Goal: Task Accomplishment & Management: Use online tool/utility

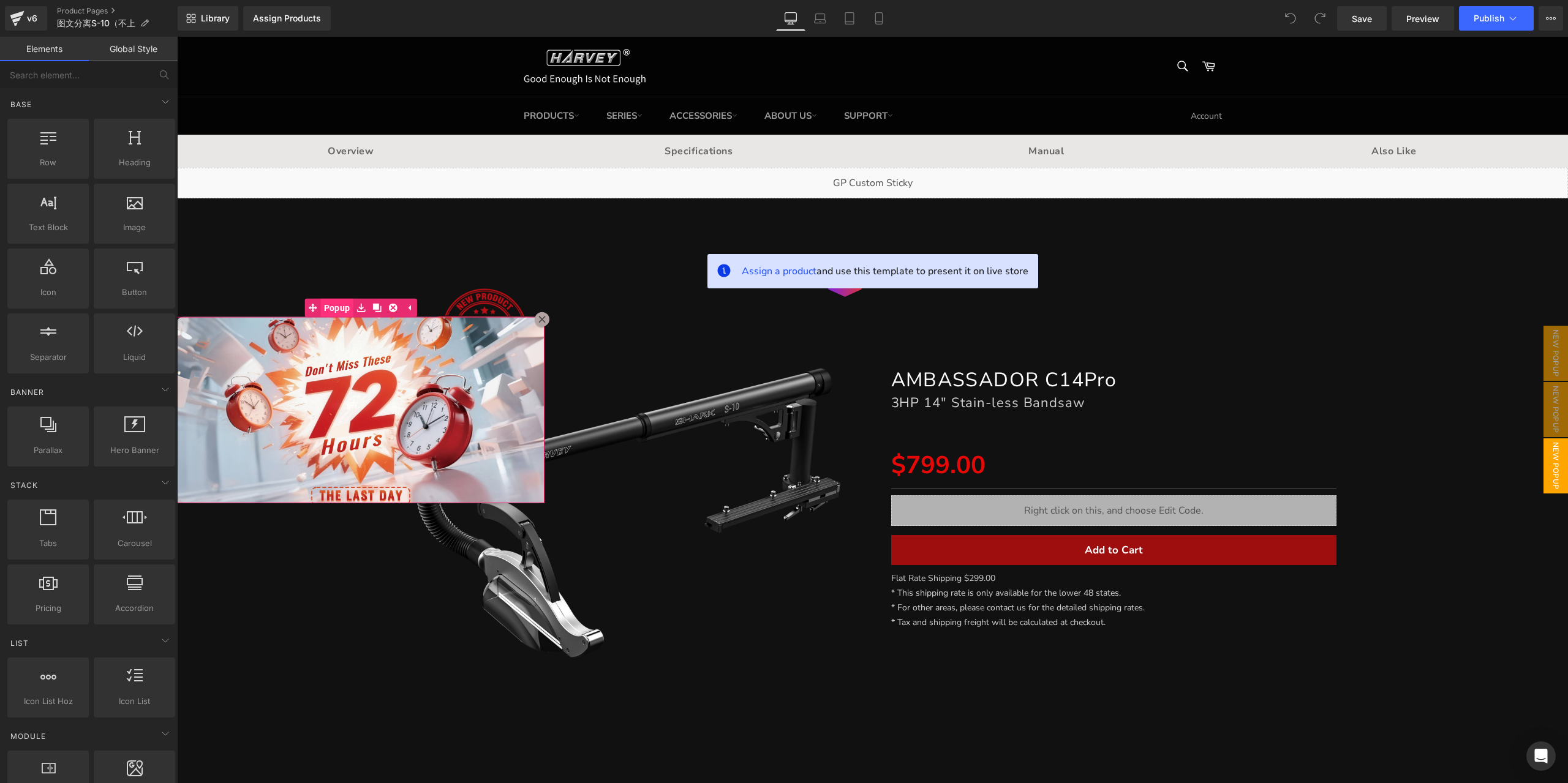
click at [325, 310] on span "Popup" at bounding box center [337, 308] width 33 height 18
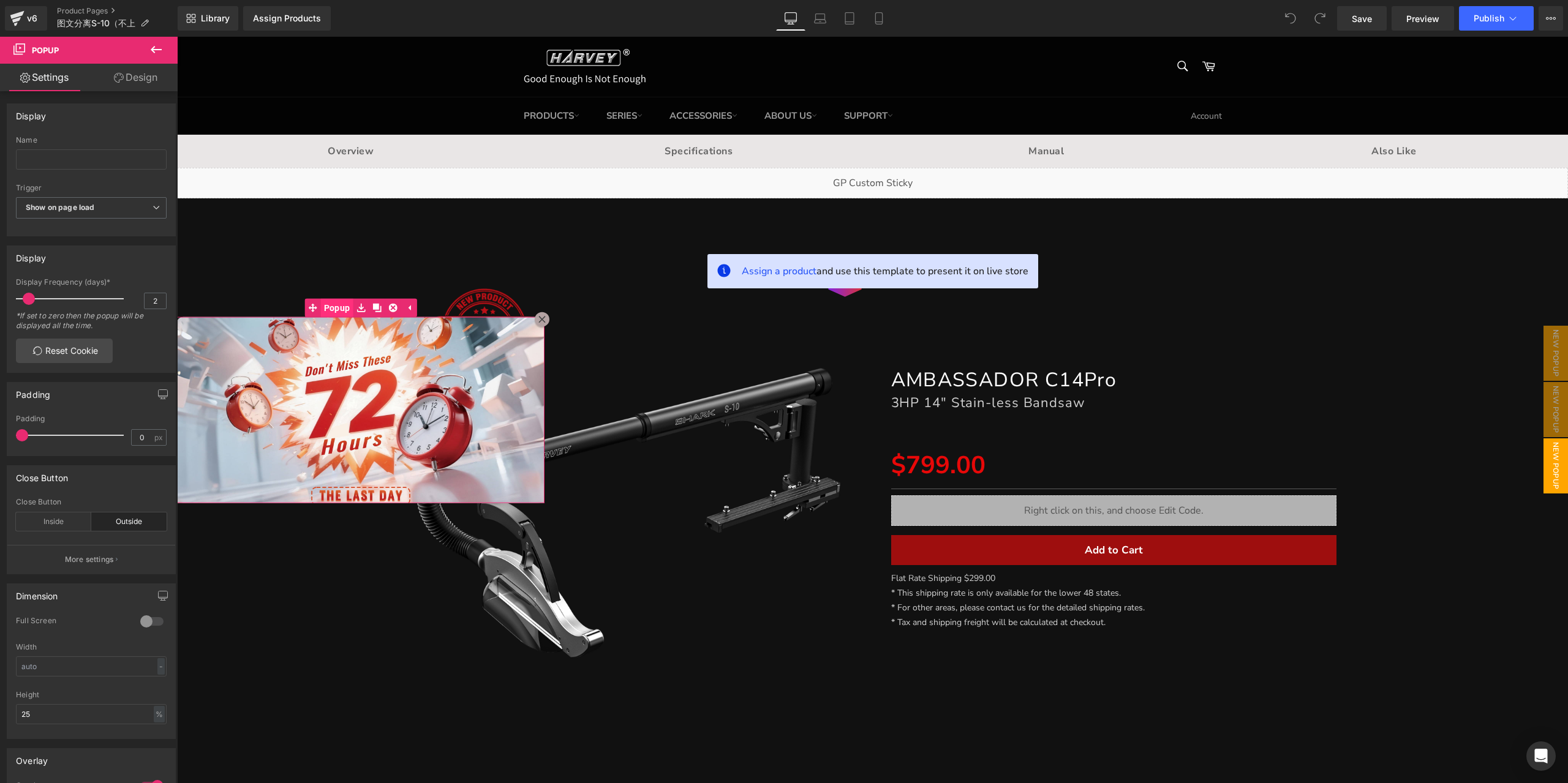
click at [330, 310] on span "Popup" at bounding box center [337, 308] width 33 height 18
click at [30, 299] on span at bounding box center [32, 298] width 12 height 12
drag, startPoint x: 20, startPoint y: 432, endPoint x: 19, endPoint y: 444, distance: 12.0
click at [19, 444] on div "Padding 0 px" at bounding box center [91, 435] width 151 height 41
drag, startPoint x: 18, startPoint y: 430, endPoint x: -37, endPoint y: 448, distance: 57.9
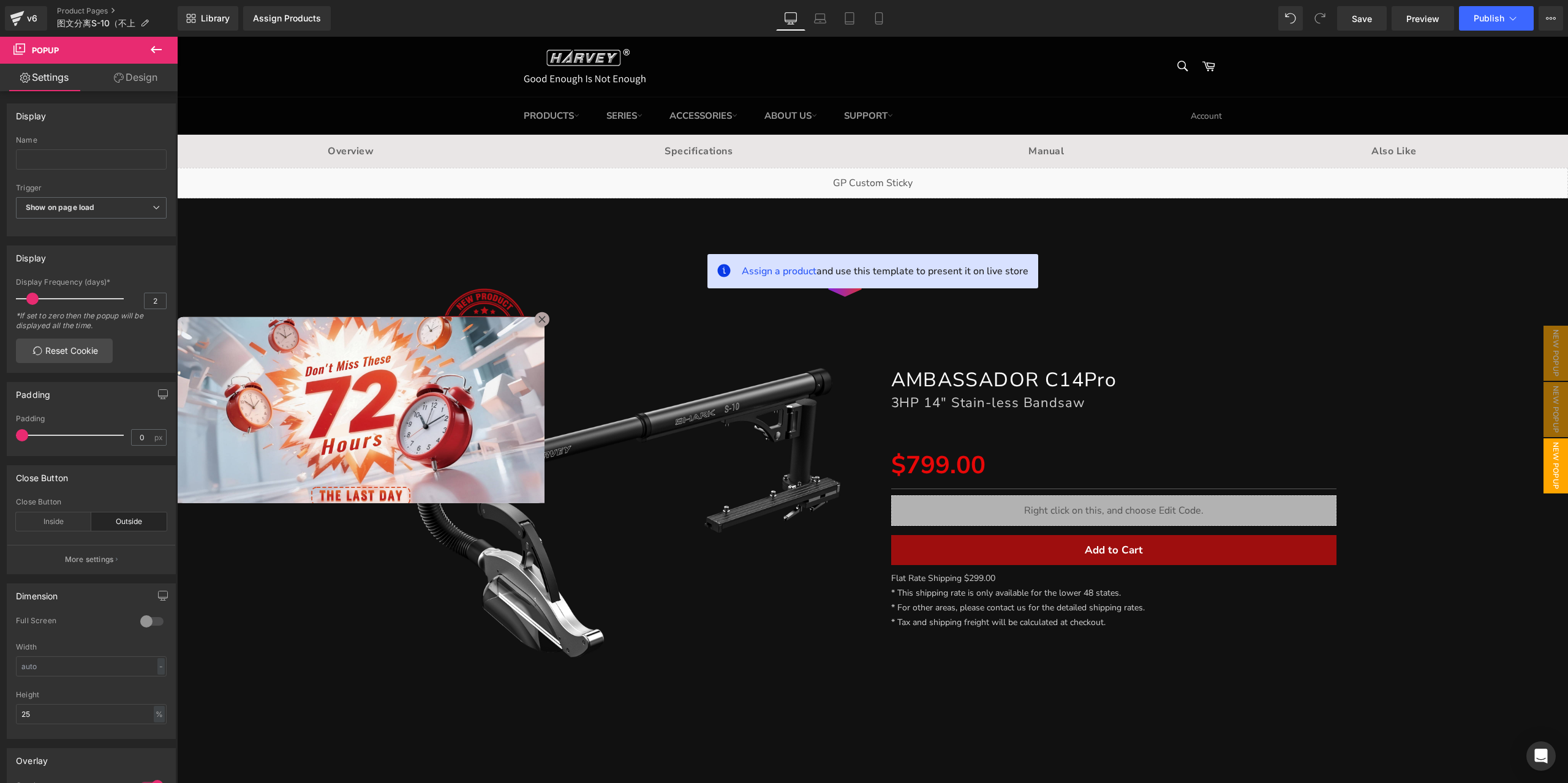
click at [0, 448] on html "You are previewing how the will restyle your page. You can not edit Elements in…" at bounding box center [784, 391] width 1568 height 783
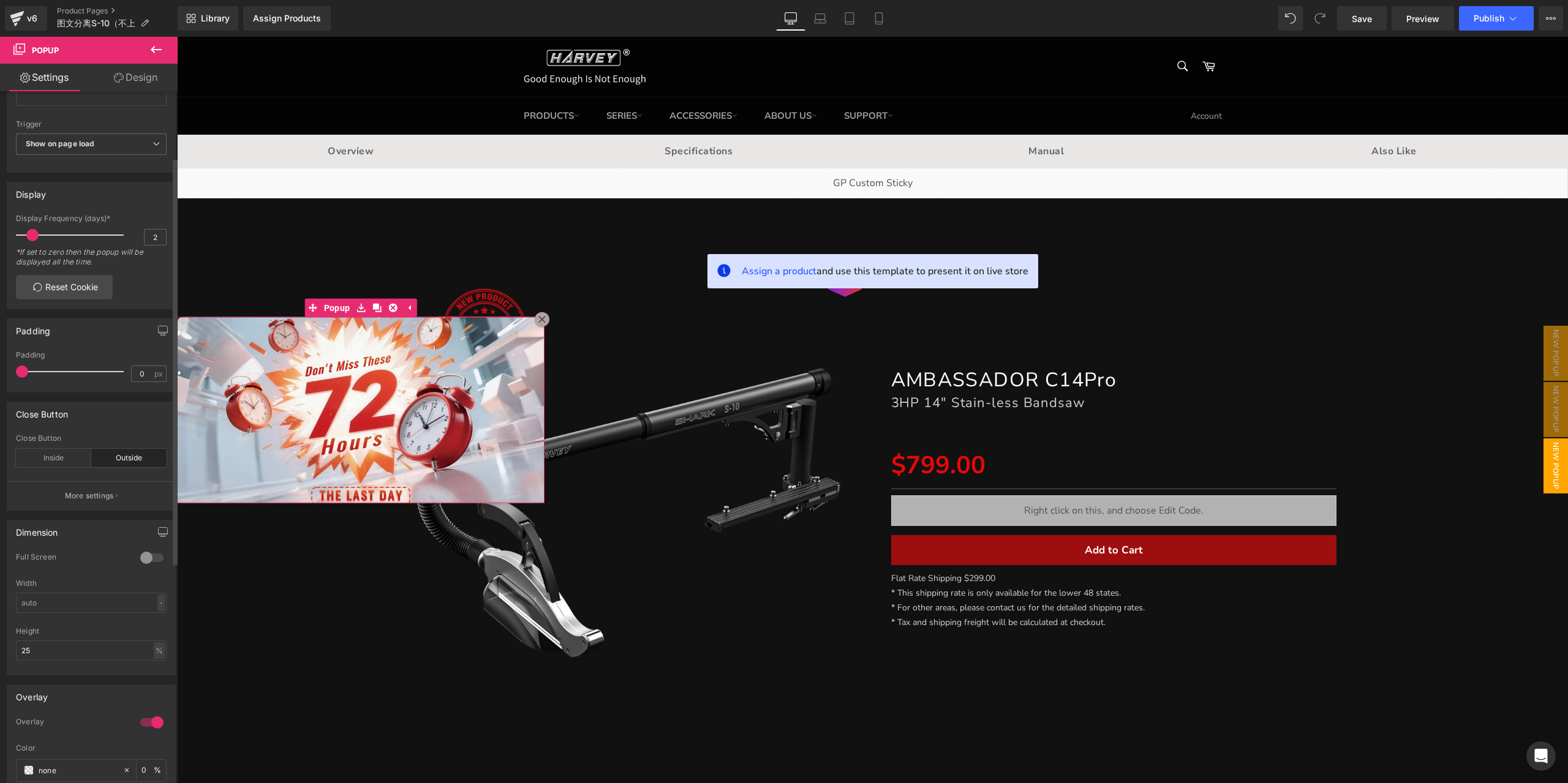
scroll to position [123, 0]
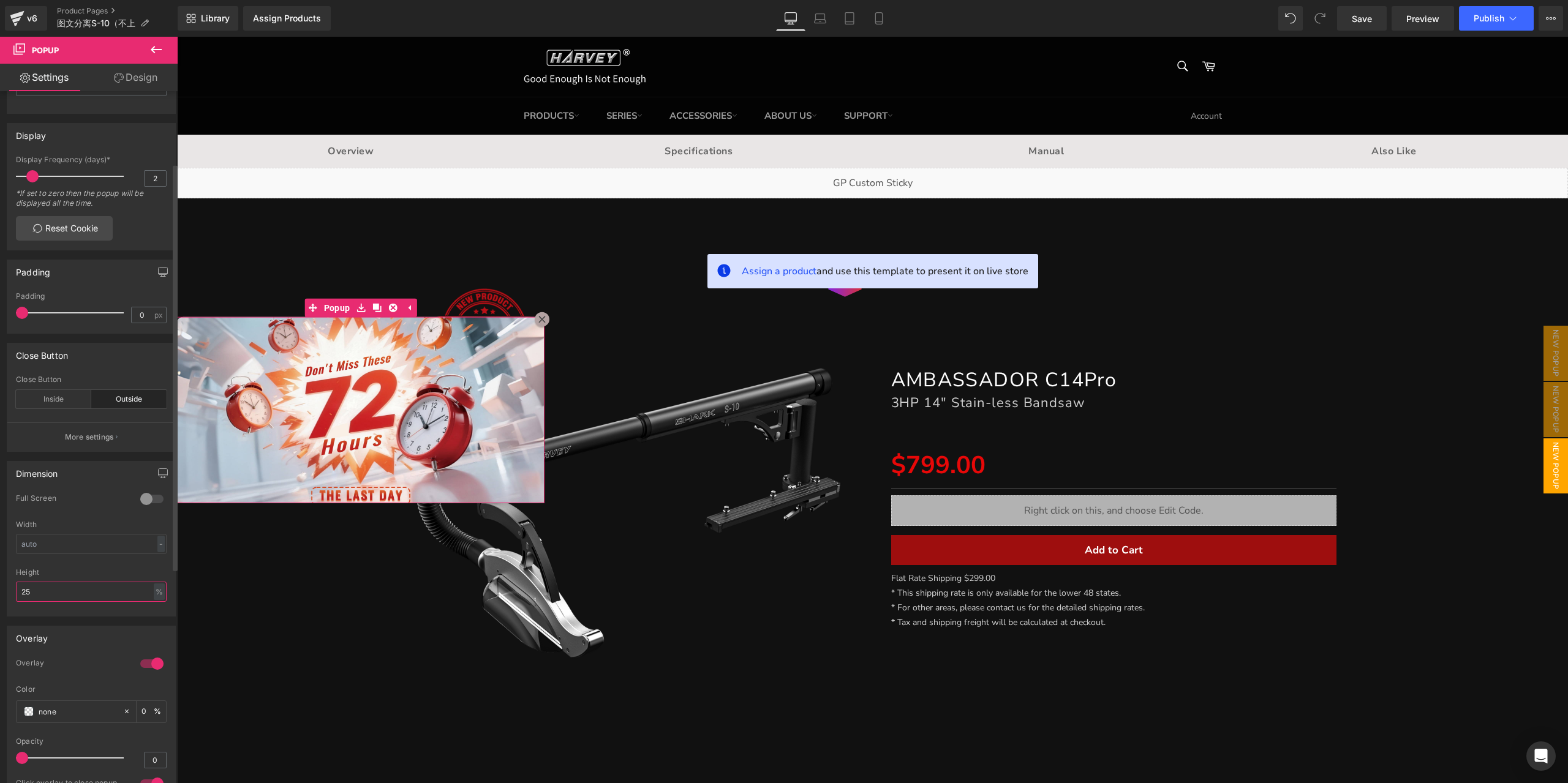
click at [82, 588] on input "25" at bounding box center [91, 592] width 151 height 20
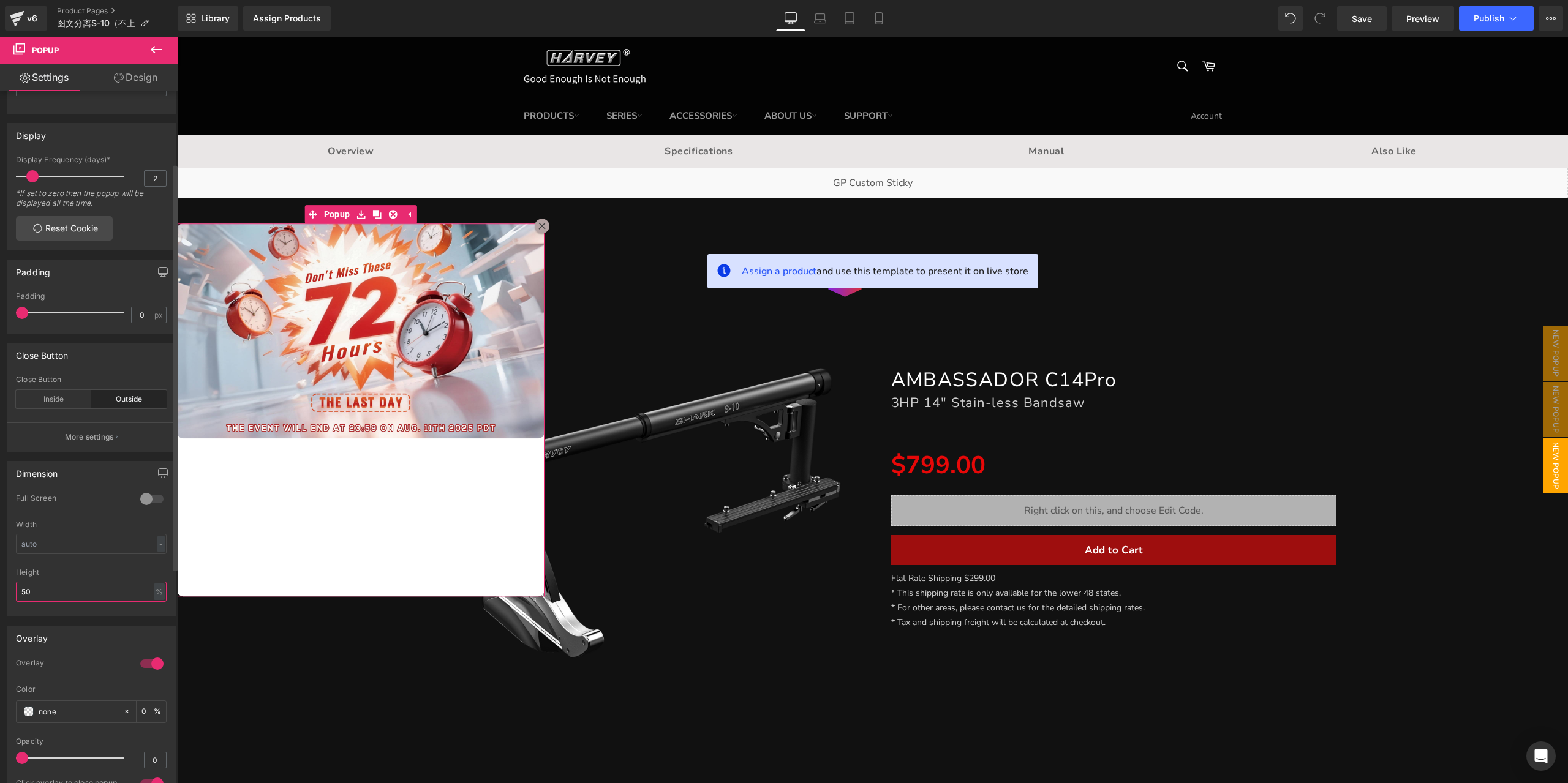
click at [82, 588] on input "50" at bounding box center [91, 592] width 151 height 20
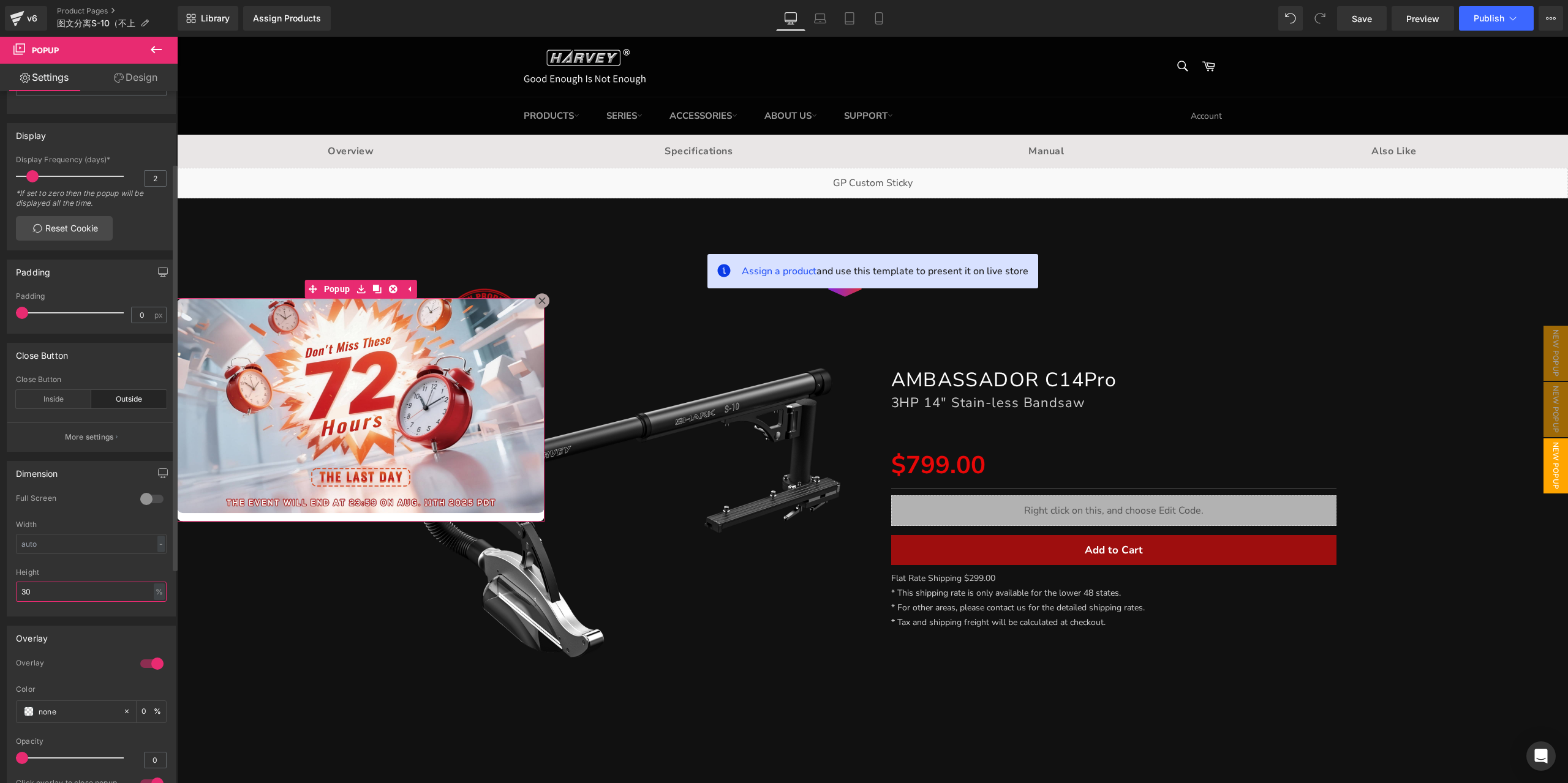
click at [80, 585] on input "30" at bounding box center [91, 592] width 151 height 20
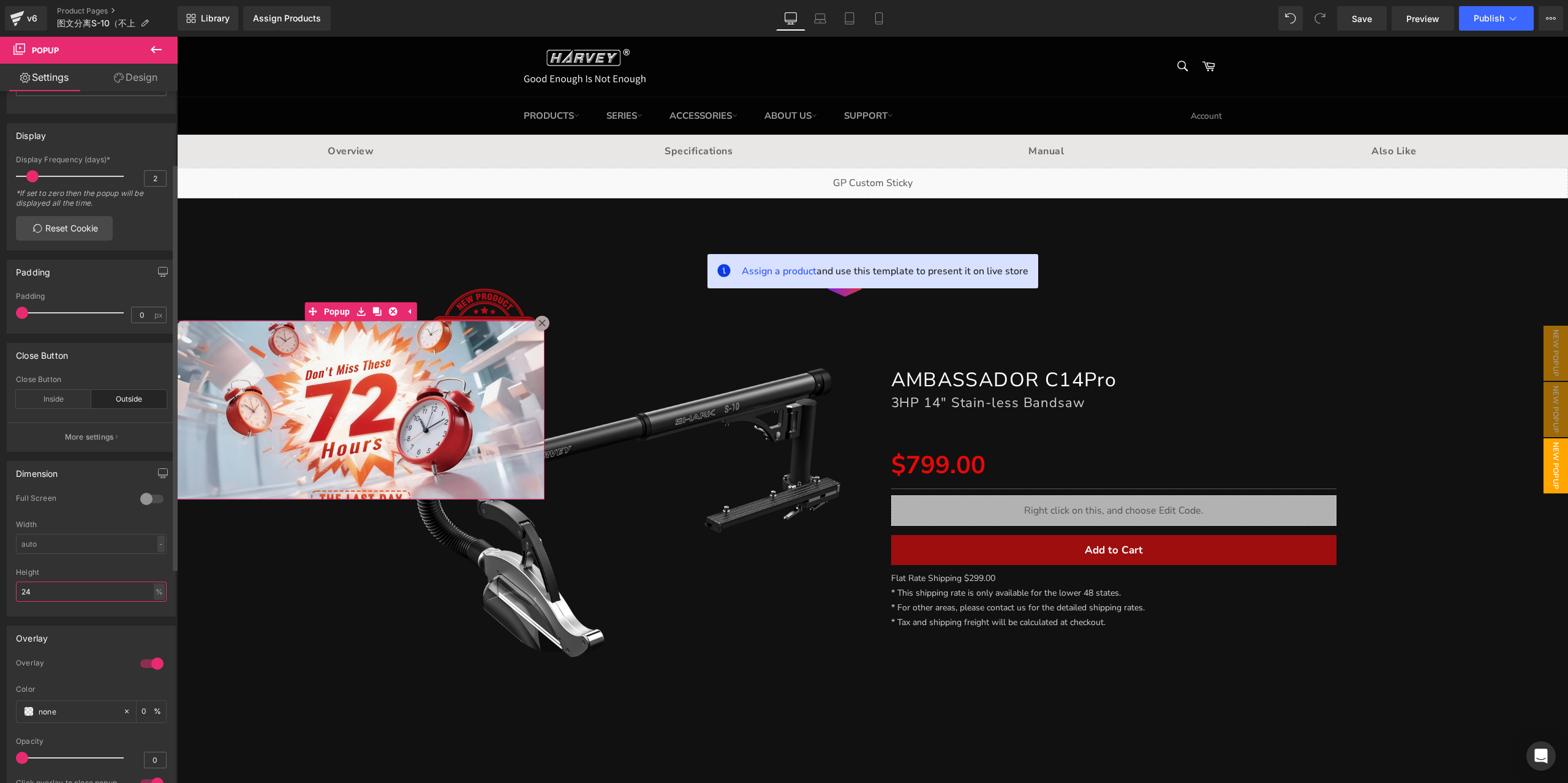
click at [80, 586] on input "24" at bounding box center [91, 592] width 151 height 20
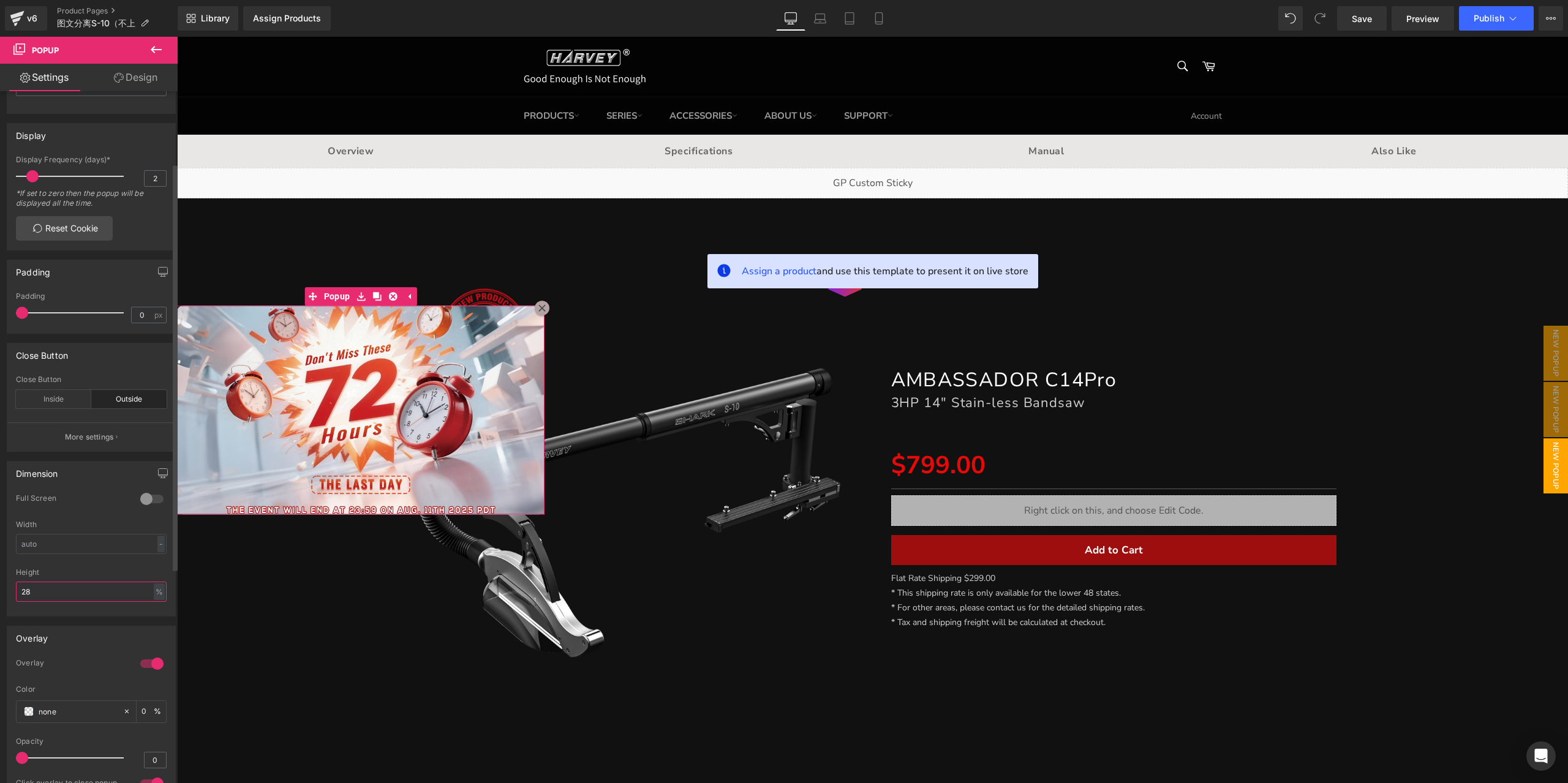
click at [80, 586] on input "28" at bounding box center [91, 592] width 151 height 20
type input "29"
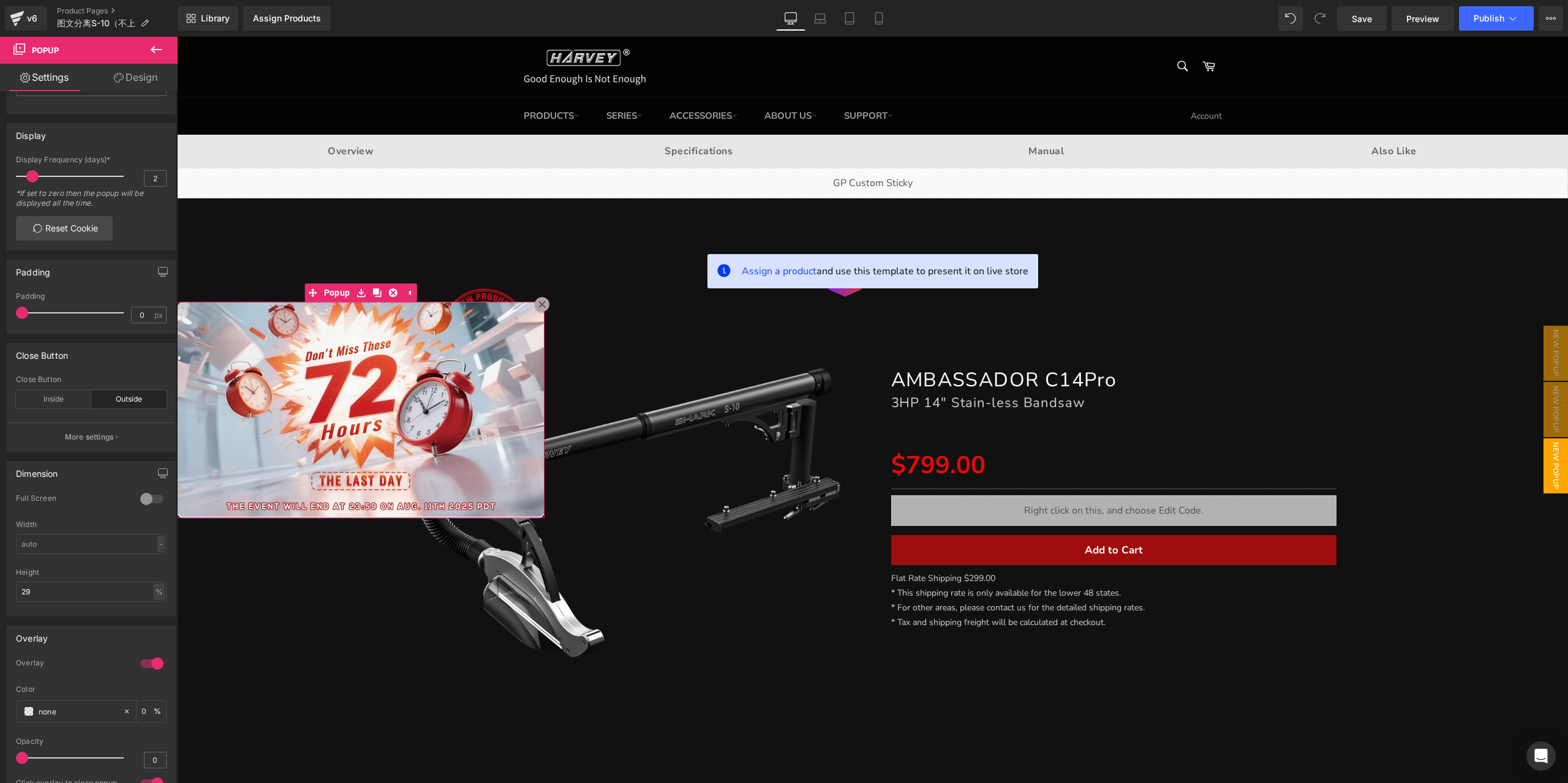
click at [152, 79] on link "Design" at bounding box center [136, 78] width 89 height 27
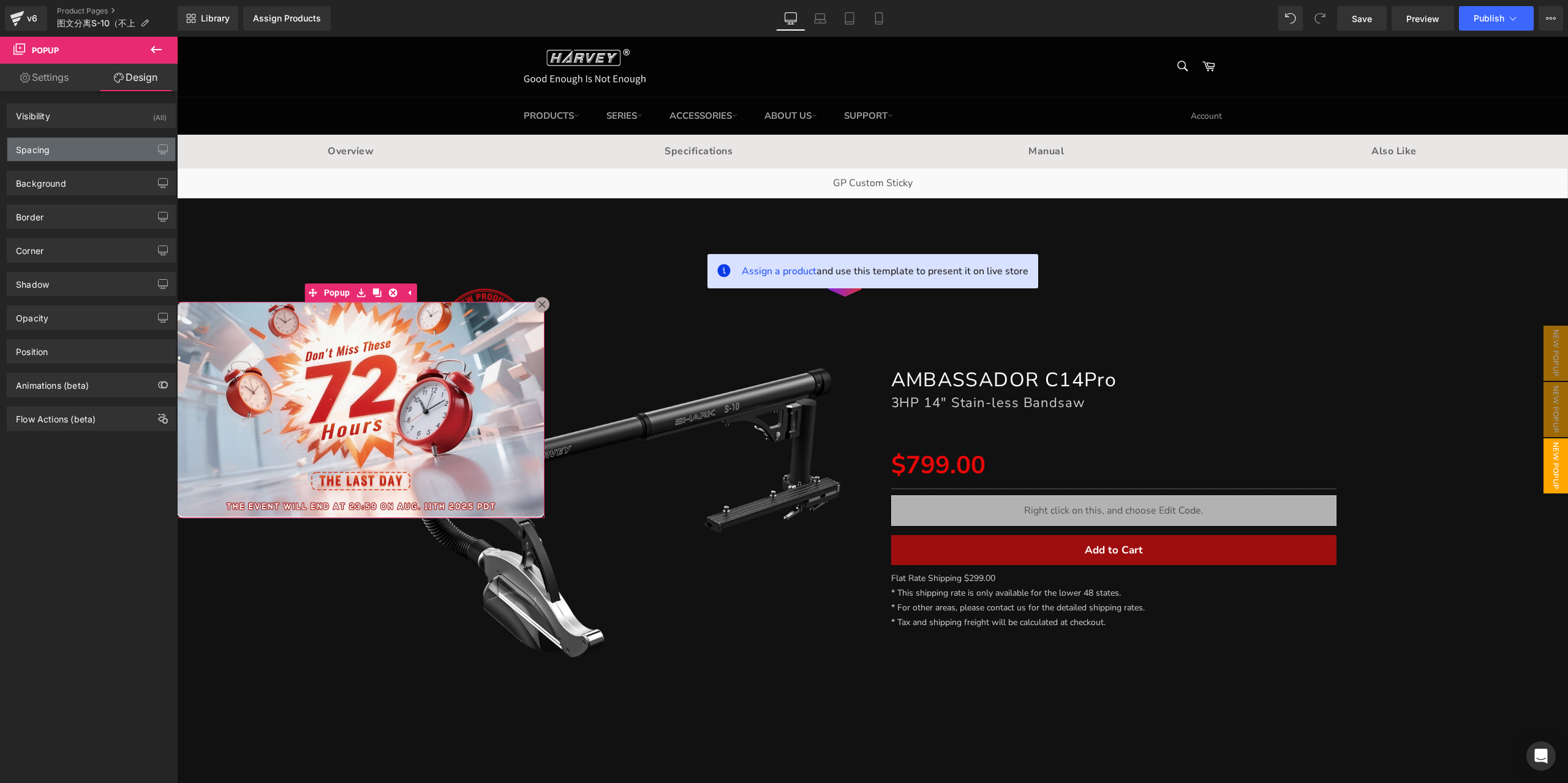
click at [89, 143] on div "Spacing" at bounding box center [91, 150] width 168 height 24
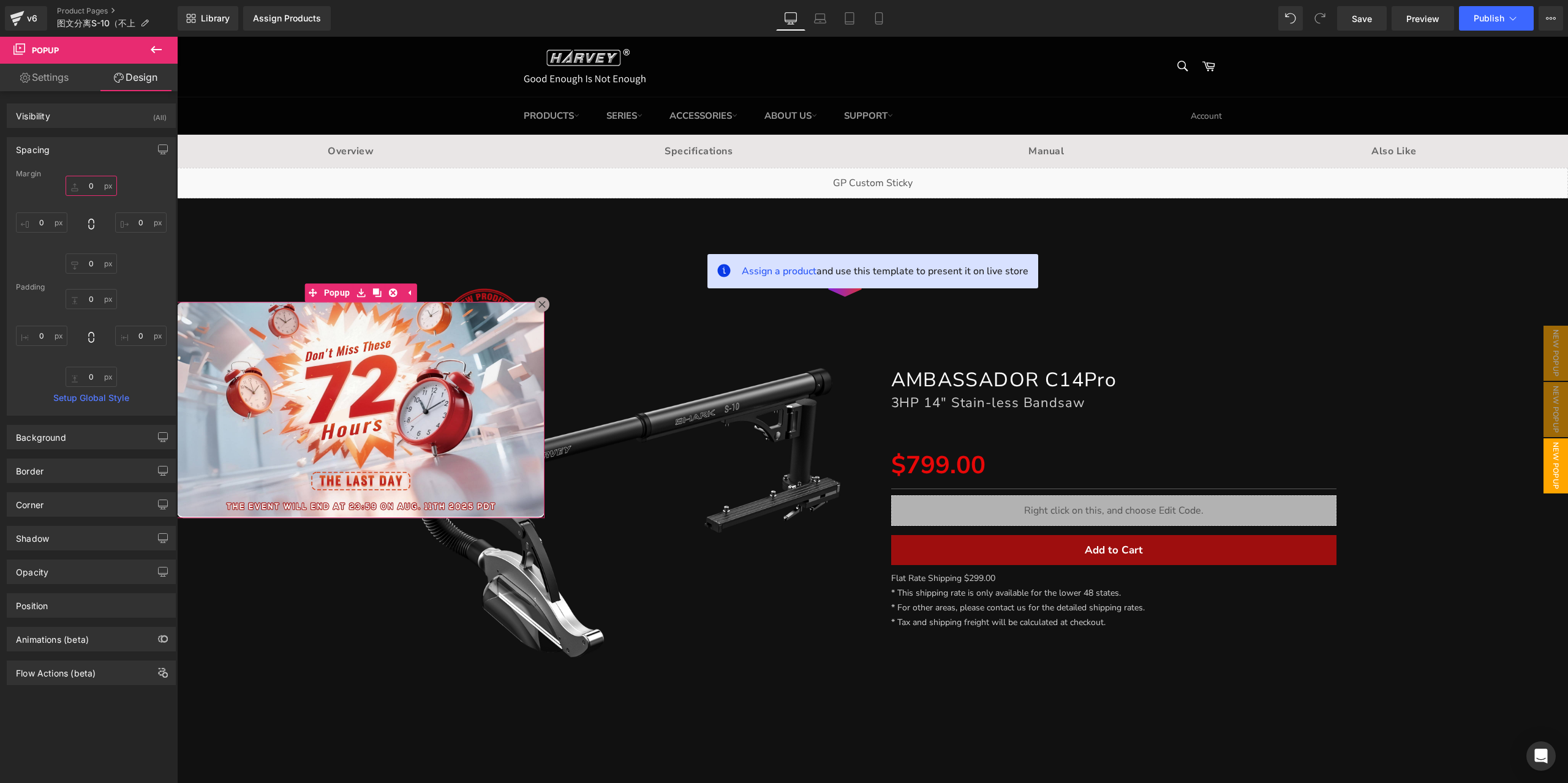
click at [91, 187] on input "0" at bounding box center [91, 185] width 52 height 20
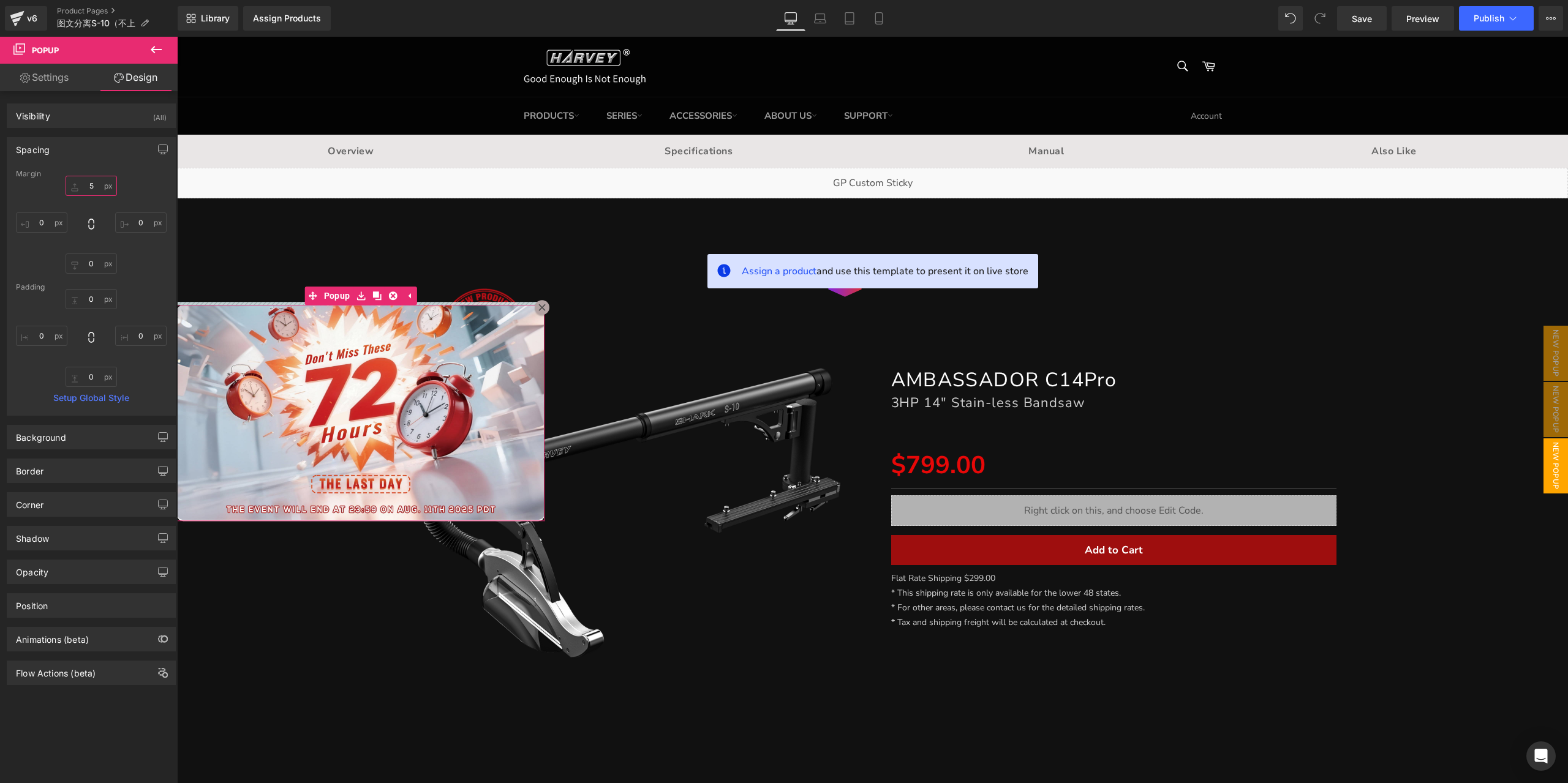
click at [93, 183] on input "5" at bounding box center [91, 185] width 52 height 20
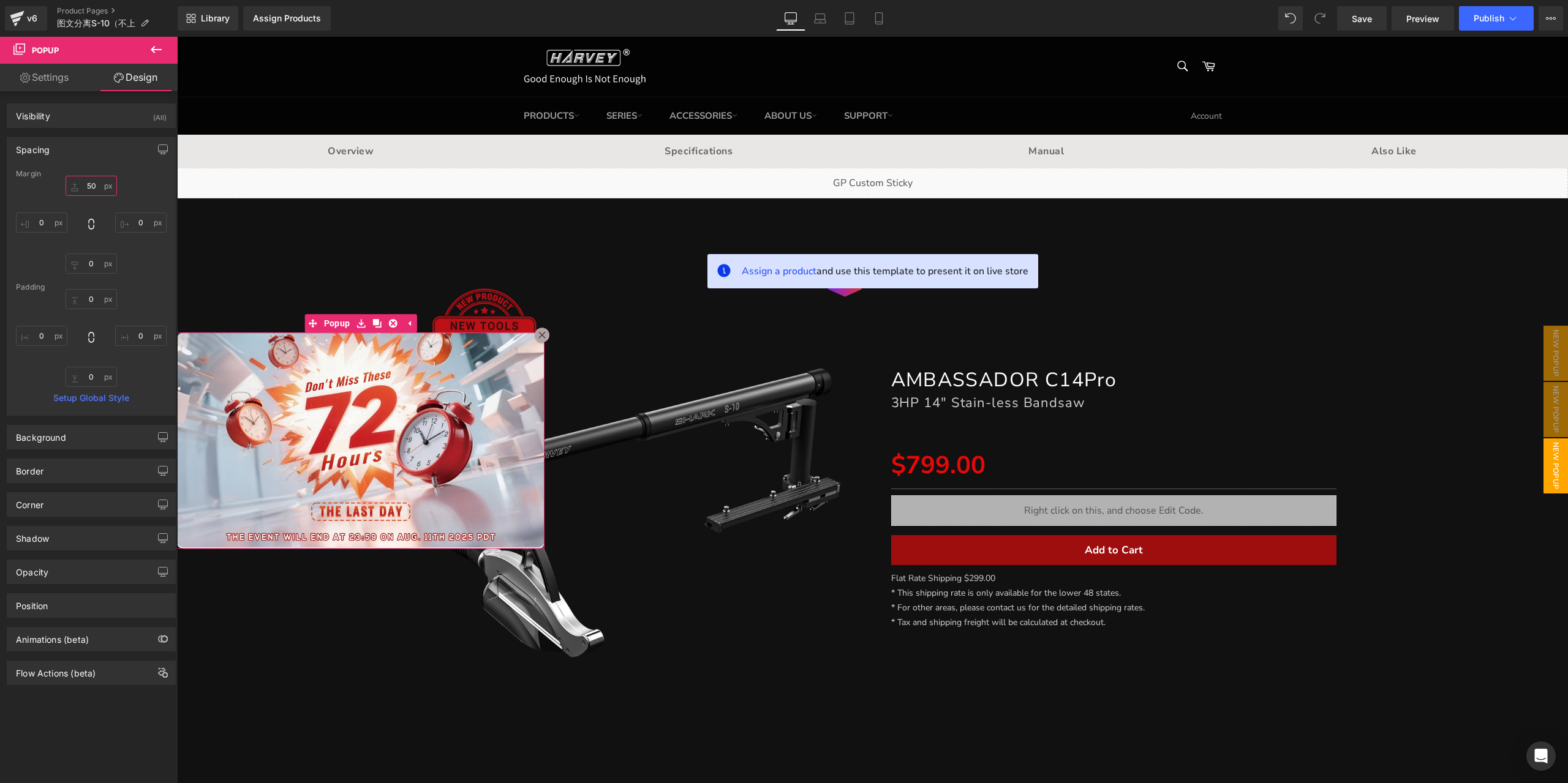
click at [93, 183] on input "50" at bounding box center [91, 185] width 52 height 20
type input "0"
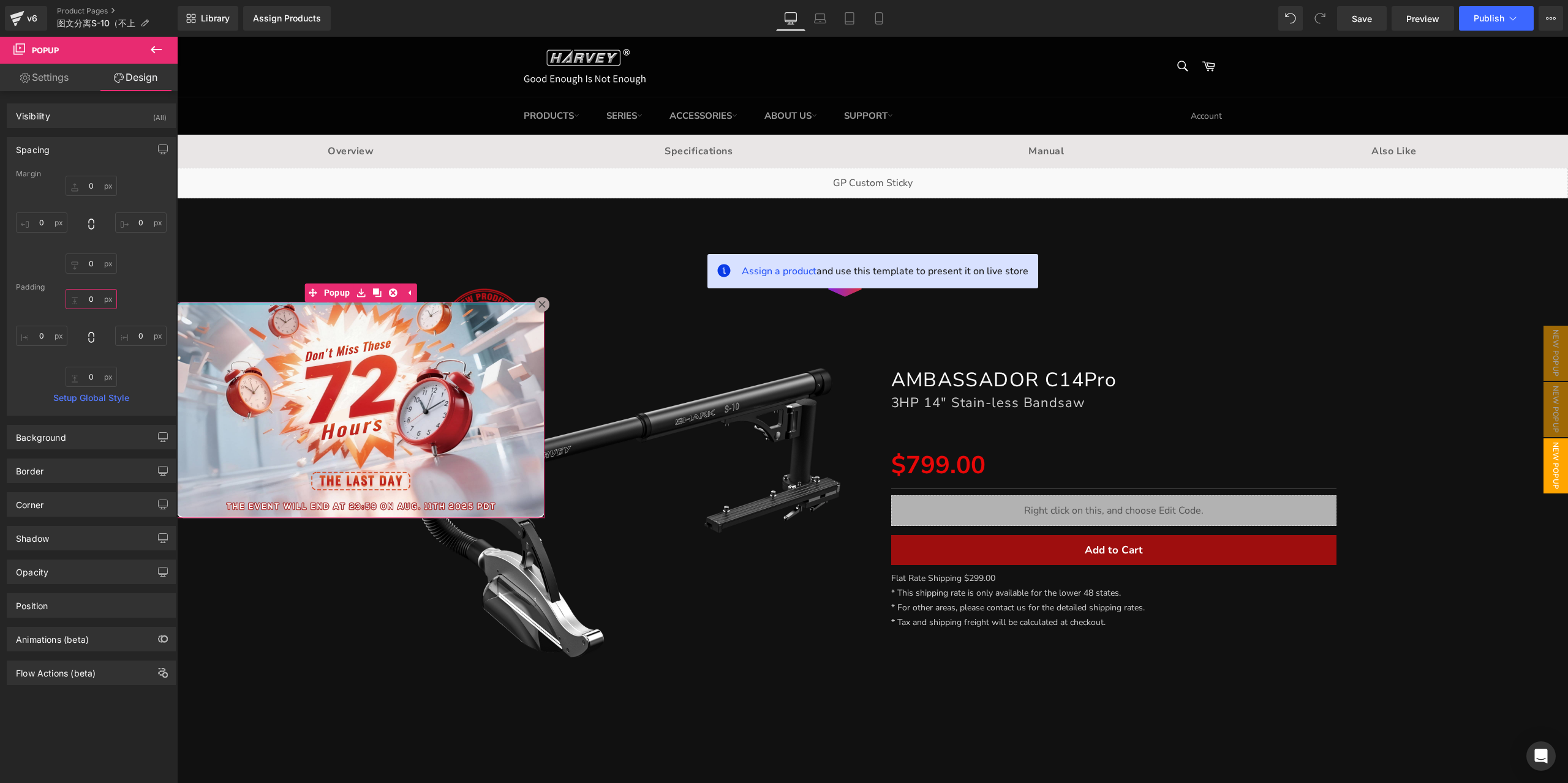
click at [94, 295] on input "0" at bounding box center [91, 299] width 52 height 20
click at [93, 295] on input "2" at bounding box center [91, 299] width 52 height 20
type input "1"
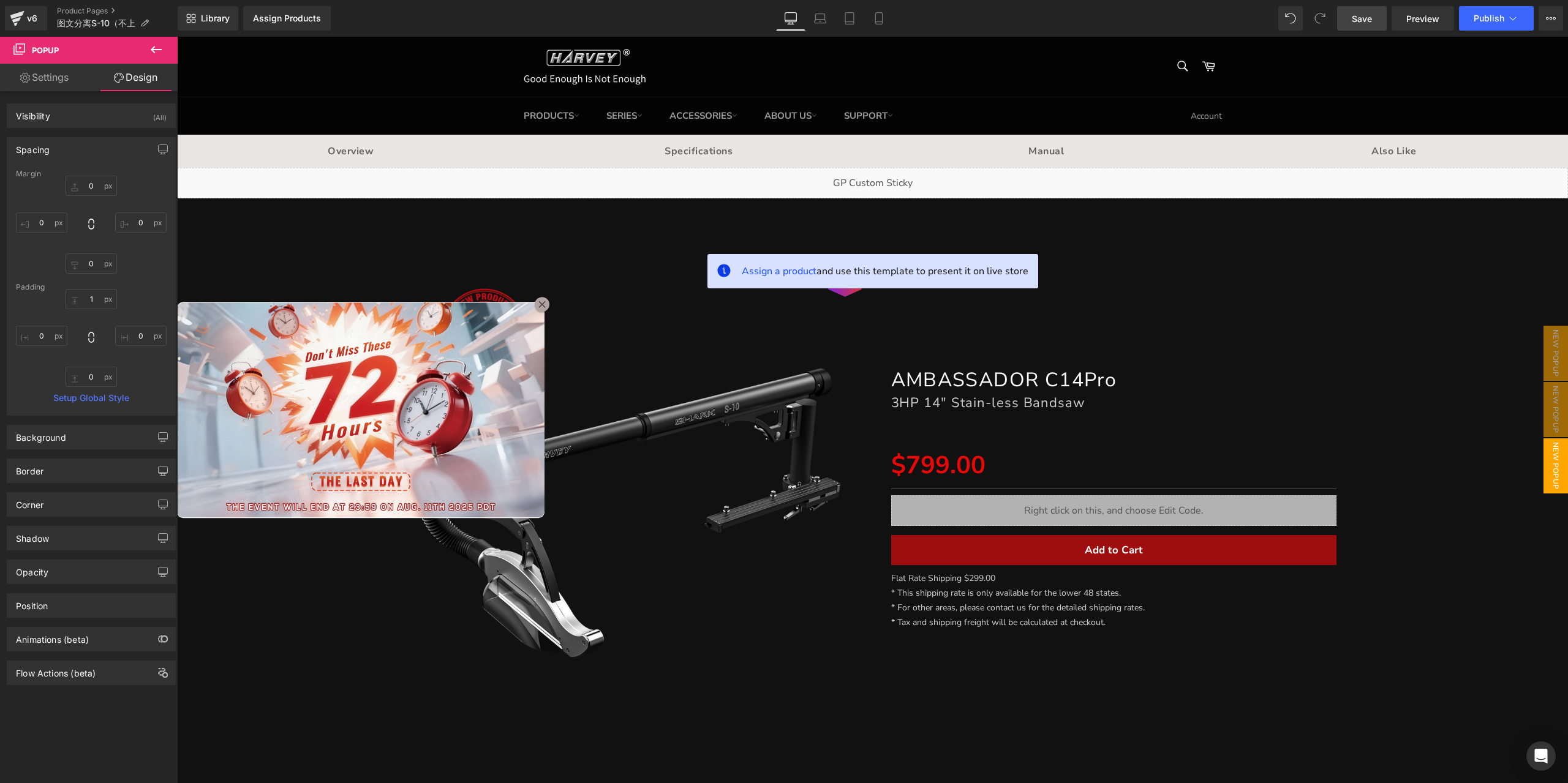
click at [1374, 19] on link "Save" at bounding box center [1362, 18] width 50 height 25
click at [827, 28] on link "Laptop" at bounding box center [820, 18] width 29 height 25
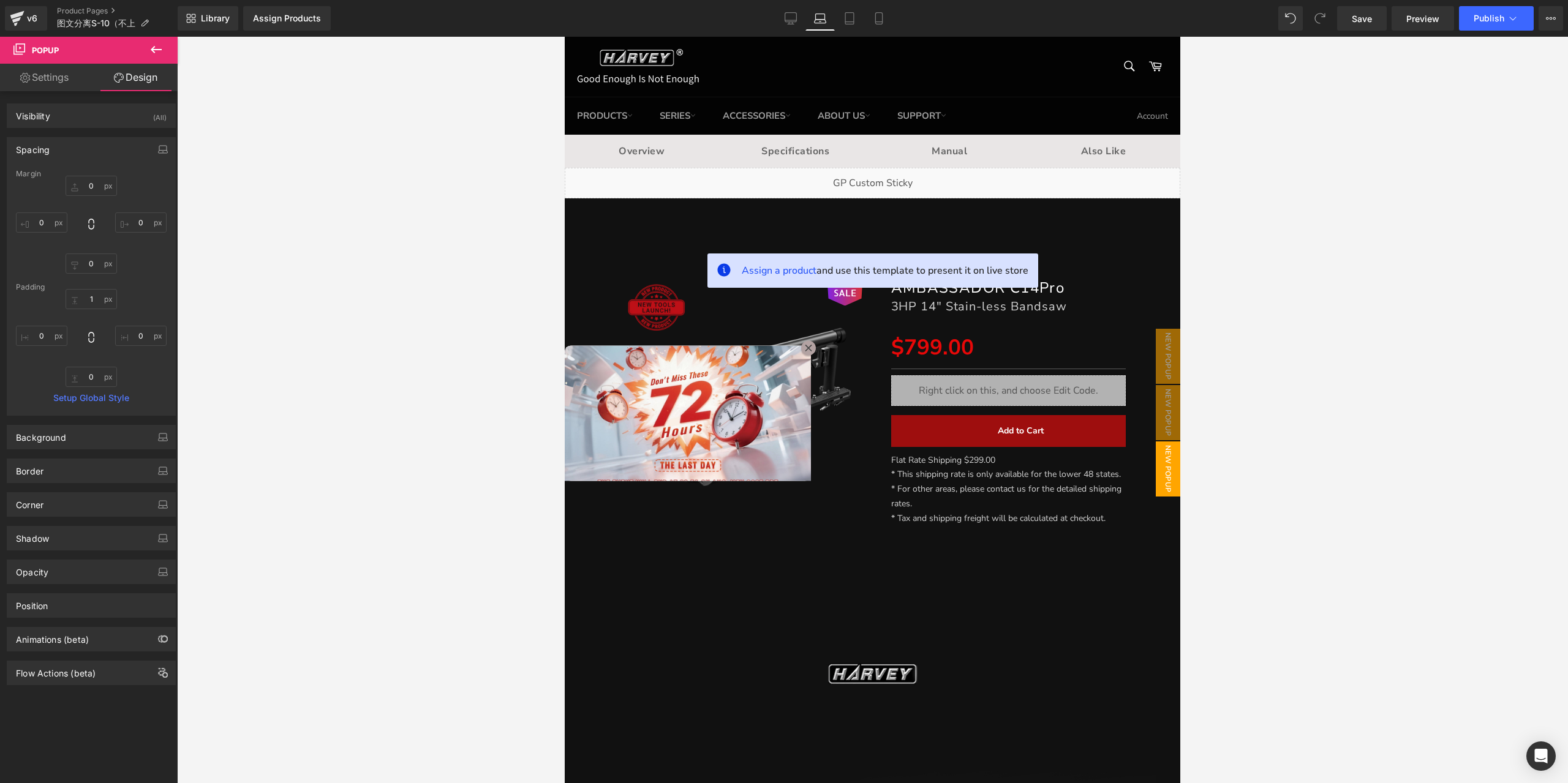
scroll to position [55, 0]
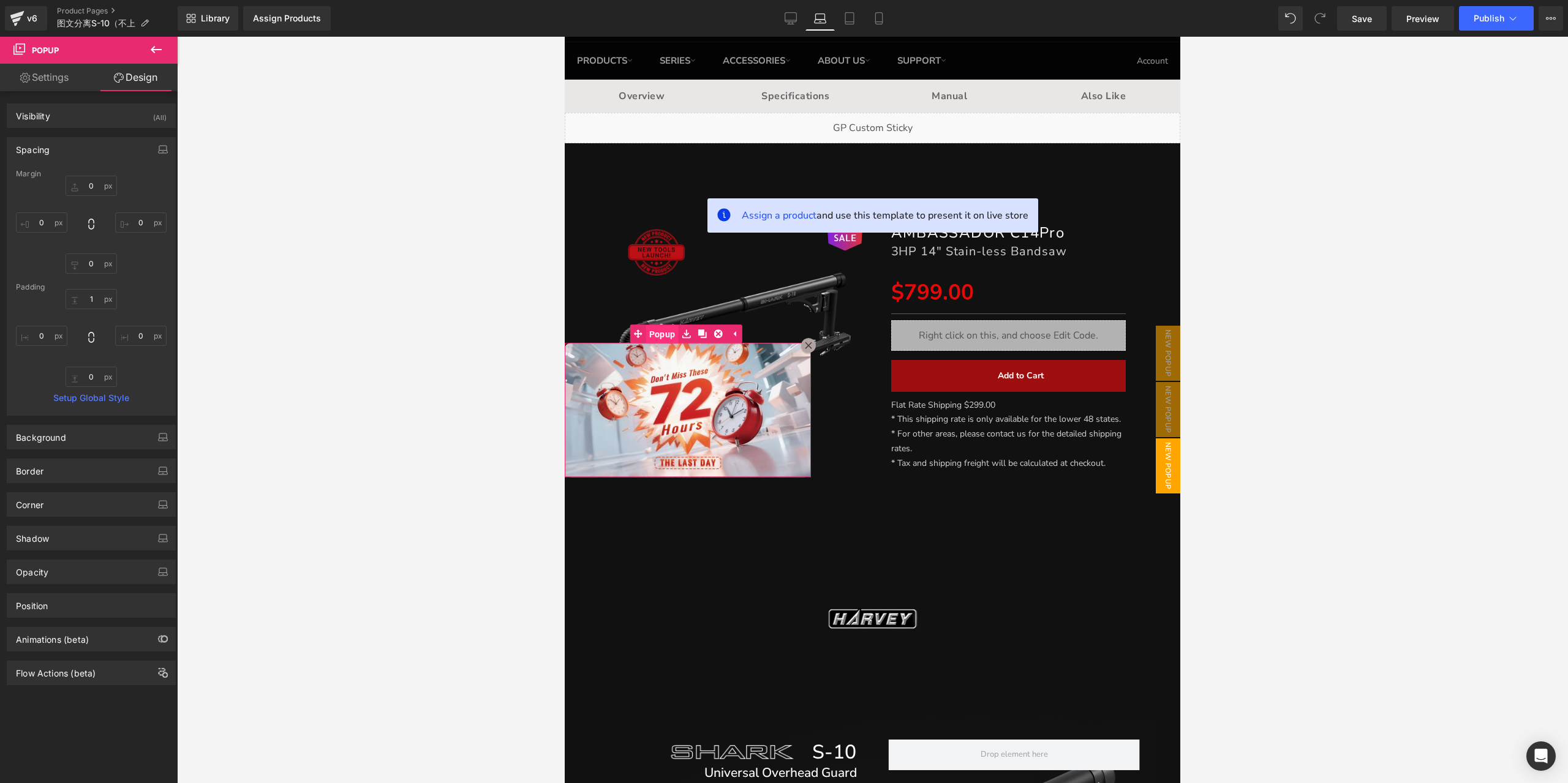
click at [669, 339] on span "Popup" at bounding box center [662, 334] width 33 height 18
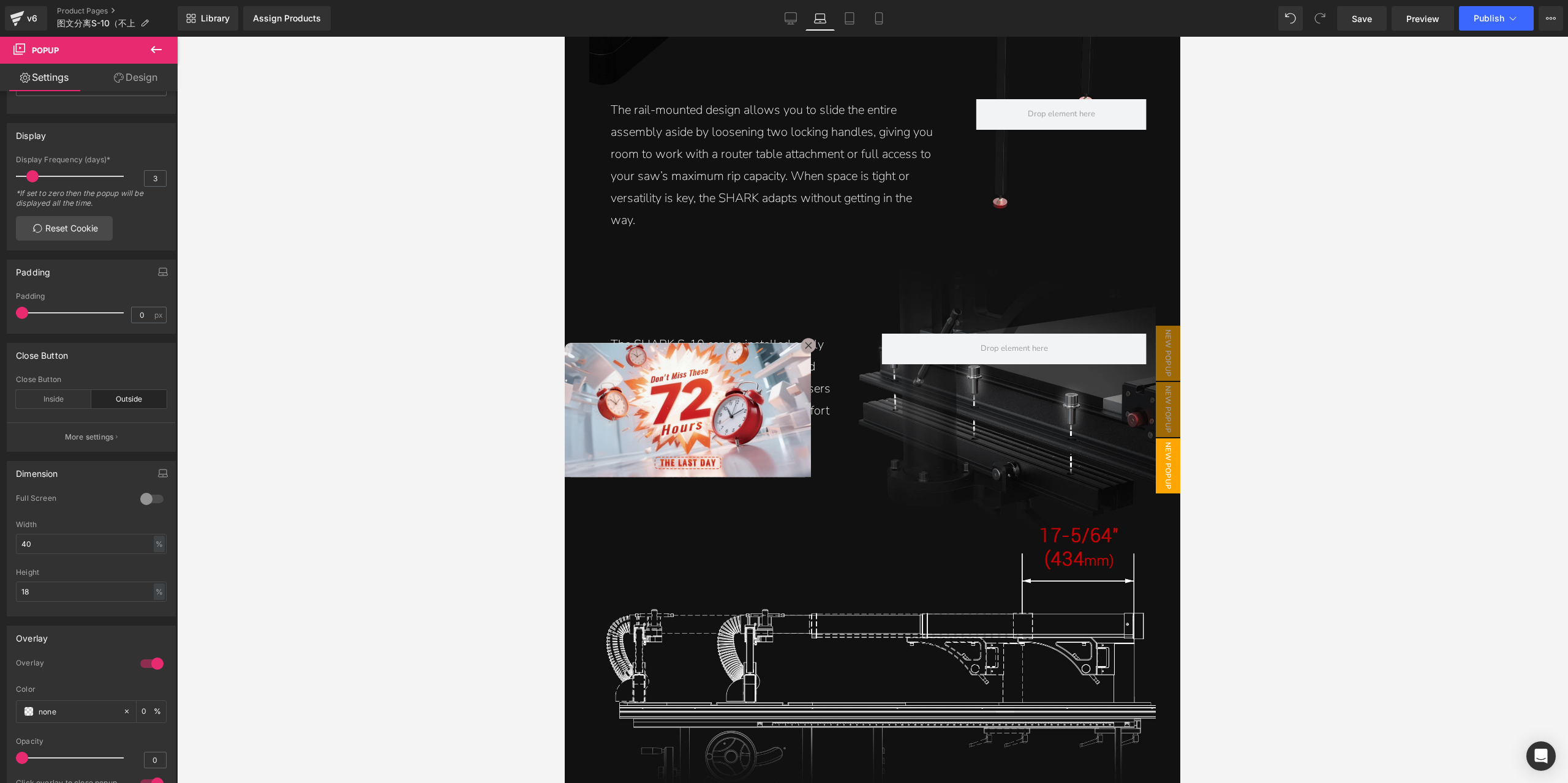
scroll to position [3430, 0]
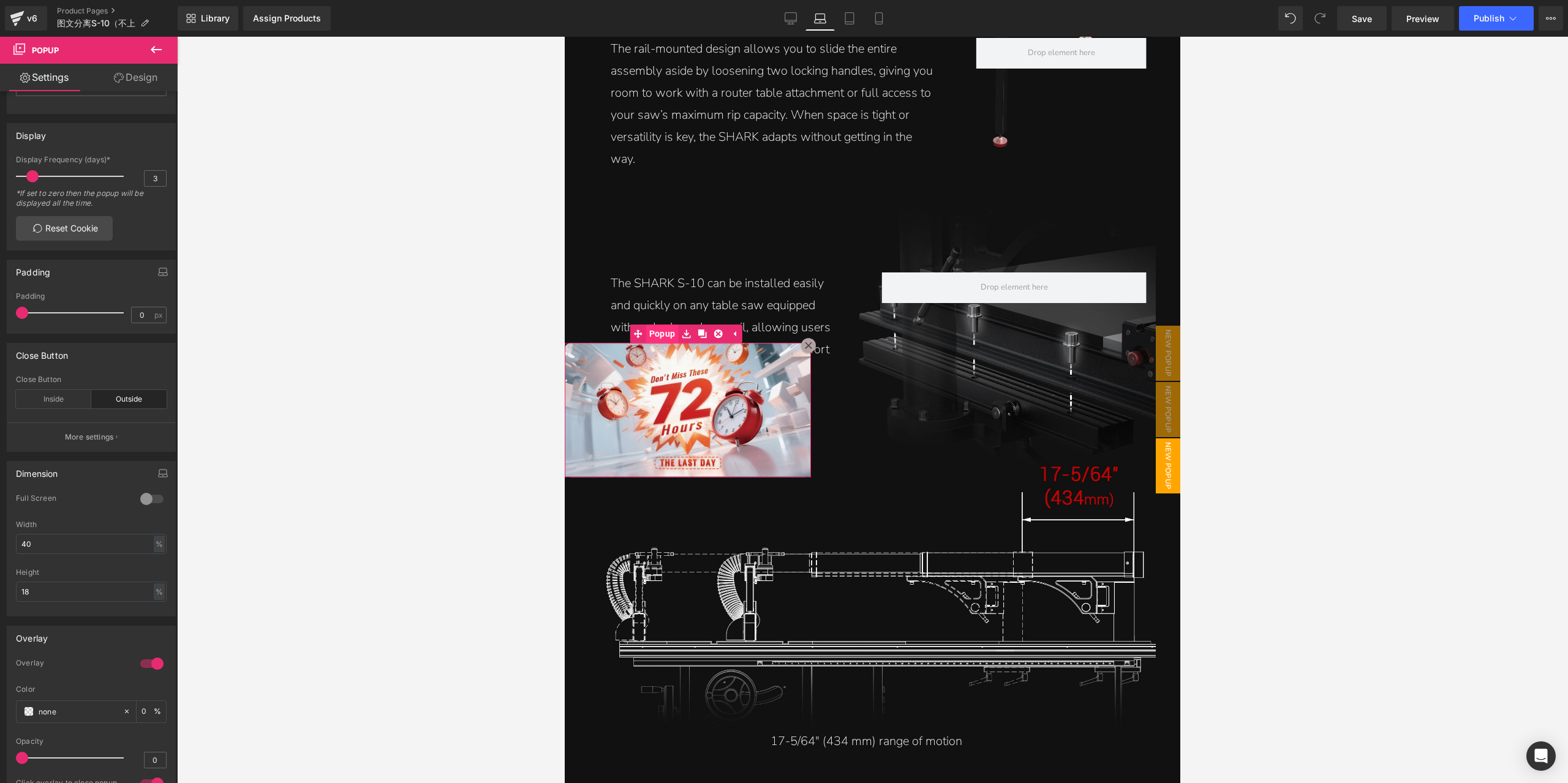
click at [669, 338] on span "Popup" at bounding box center [662, 334] width 33 height 18
click at [60, 540] on input "40" at bounding box center [91, 544] width 151 height 20
click at [76, 589] on input "18" at bounding box center [91, 592] width 151 height 20
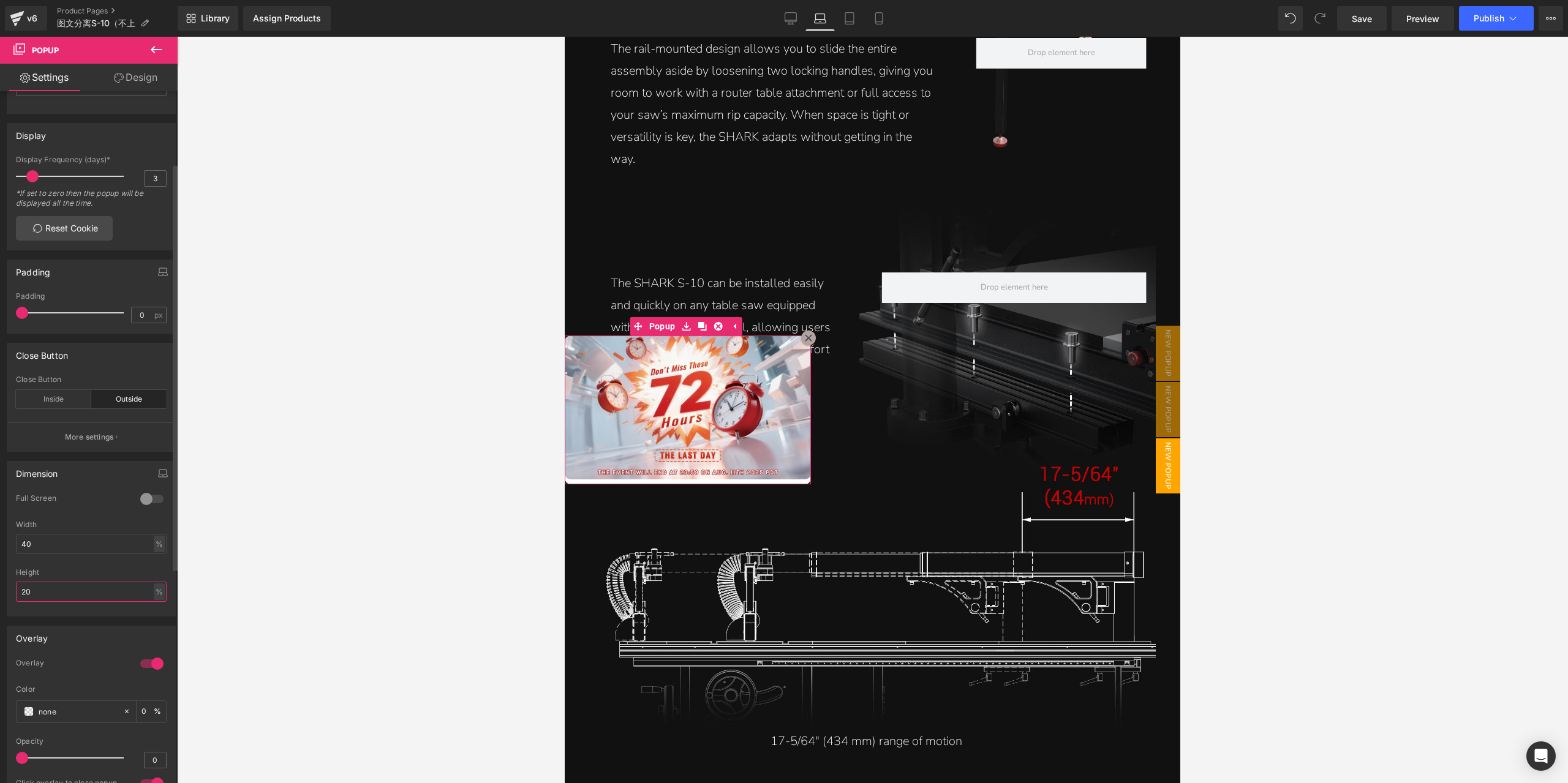
click at [76, 588] on input "20" at bounding box center [91, 592] width 151 height 20
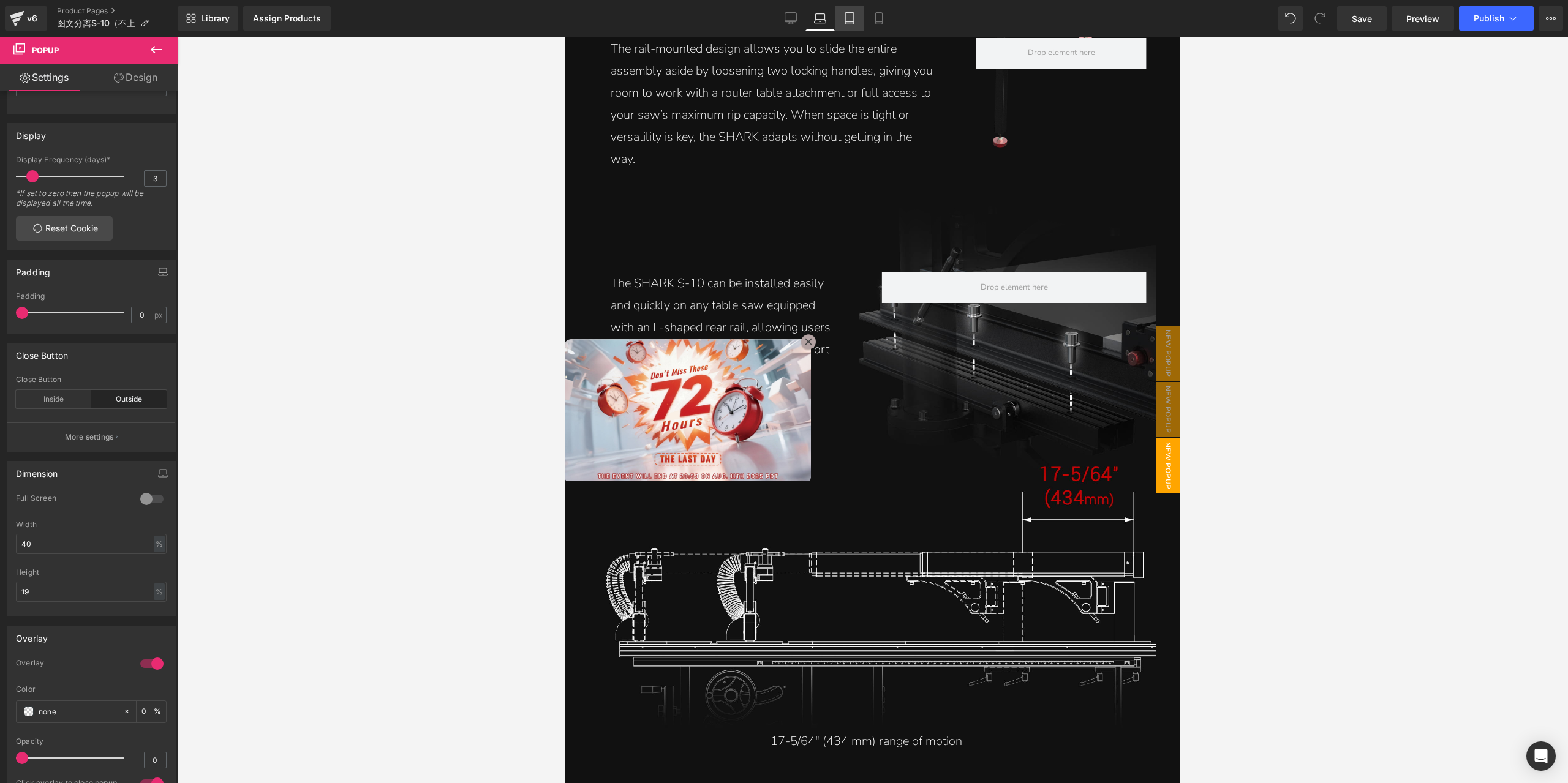
click at [854, 9] on link "Tablet" at bounding box center [849, 18] width 29 height 25
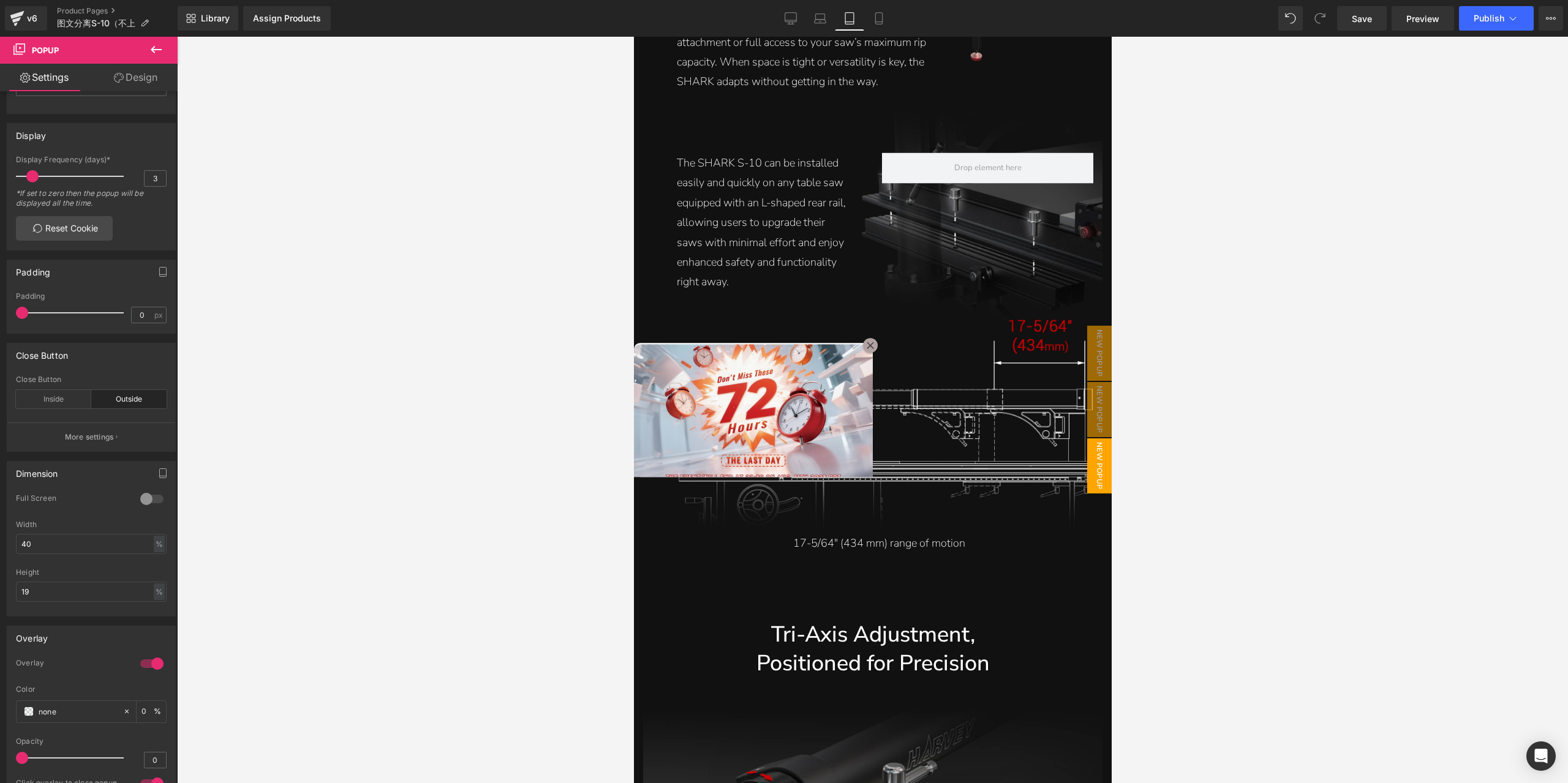
scroll to position [3432, 0]
click at [65, 590] on input "19" at bounding box center [91, 592] width 151 height 20
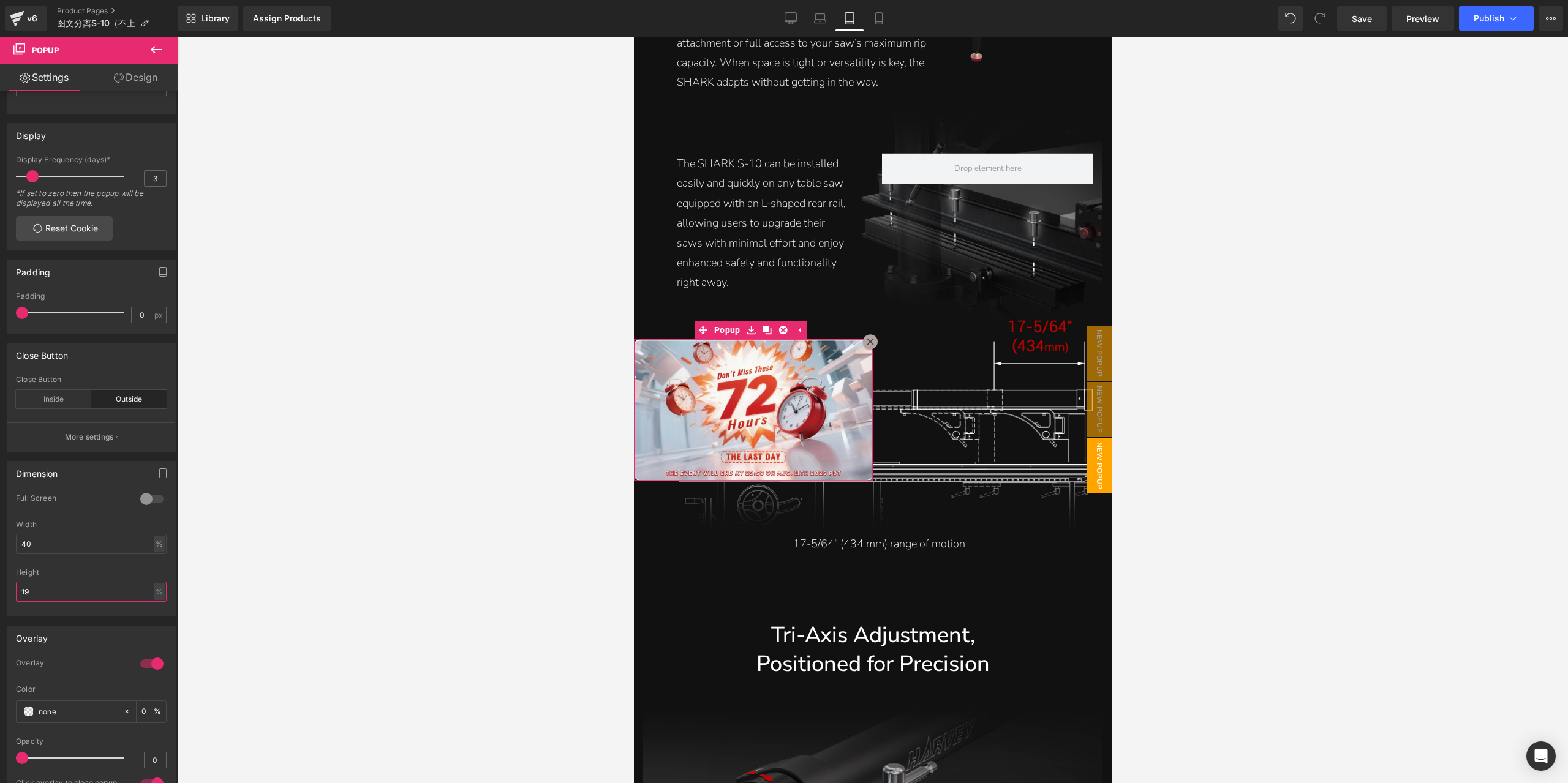
type input "19"
click at [131, 83] on link "Design" at bounding box center [136, 78] width 89 height 27
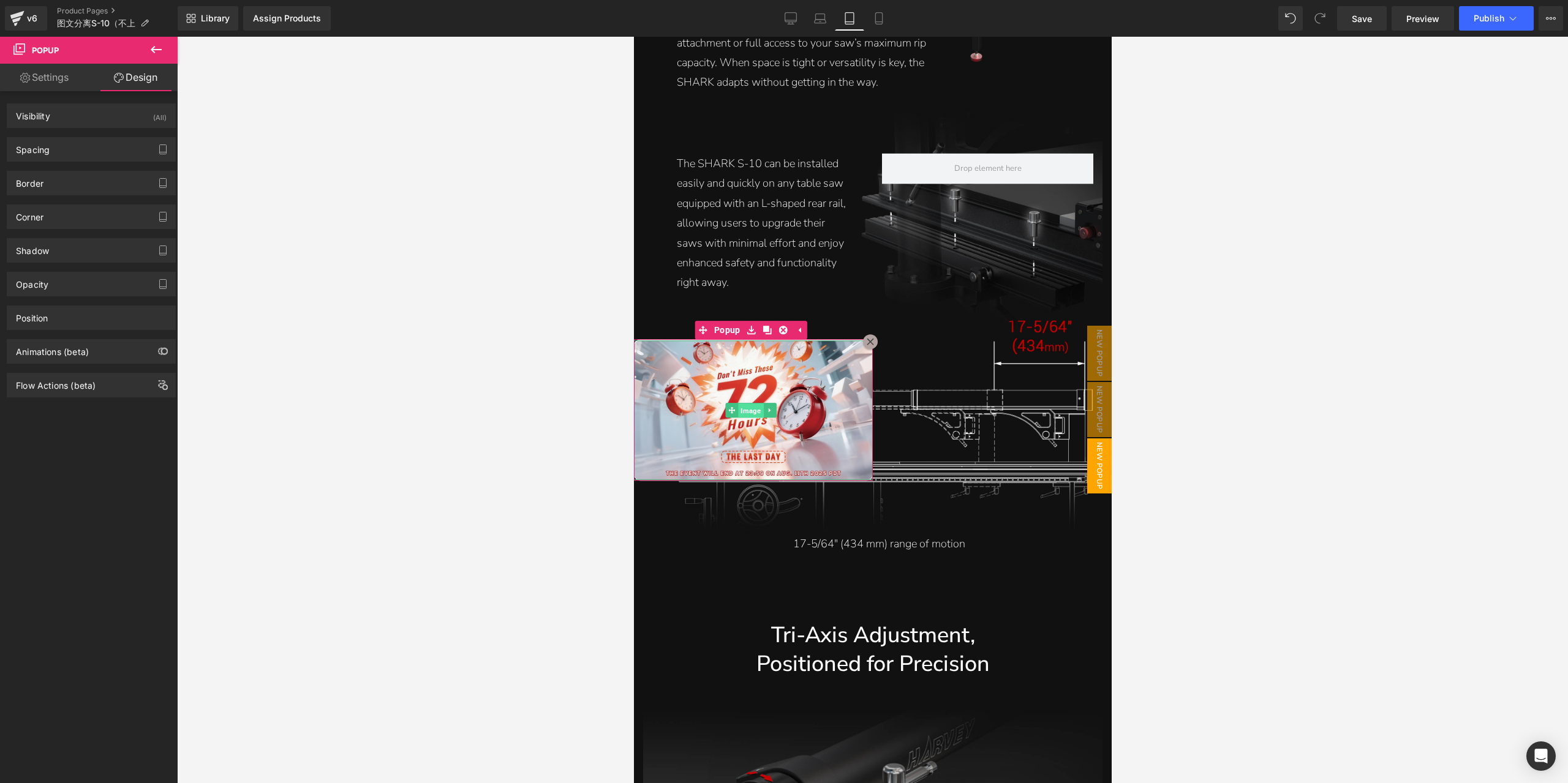
click at [748, 408] on span "Image" at bounding box center [750, 411] width 25 height 15
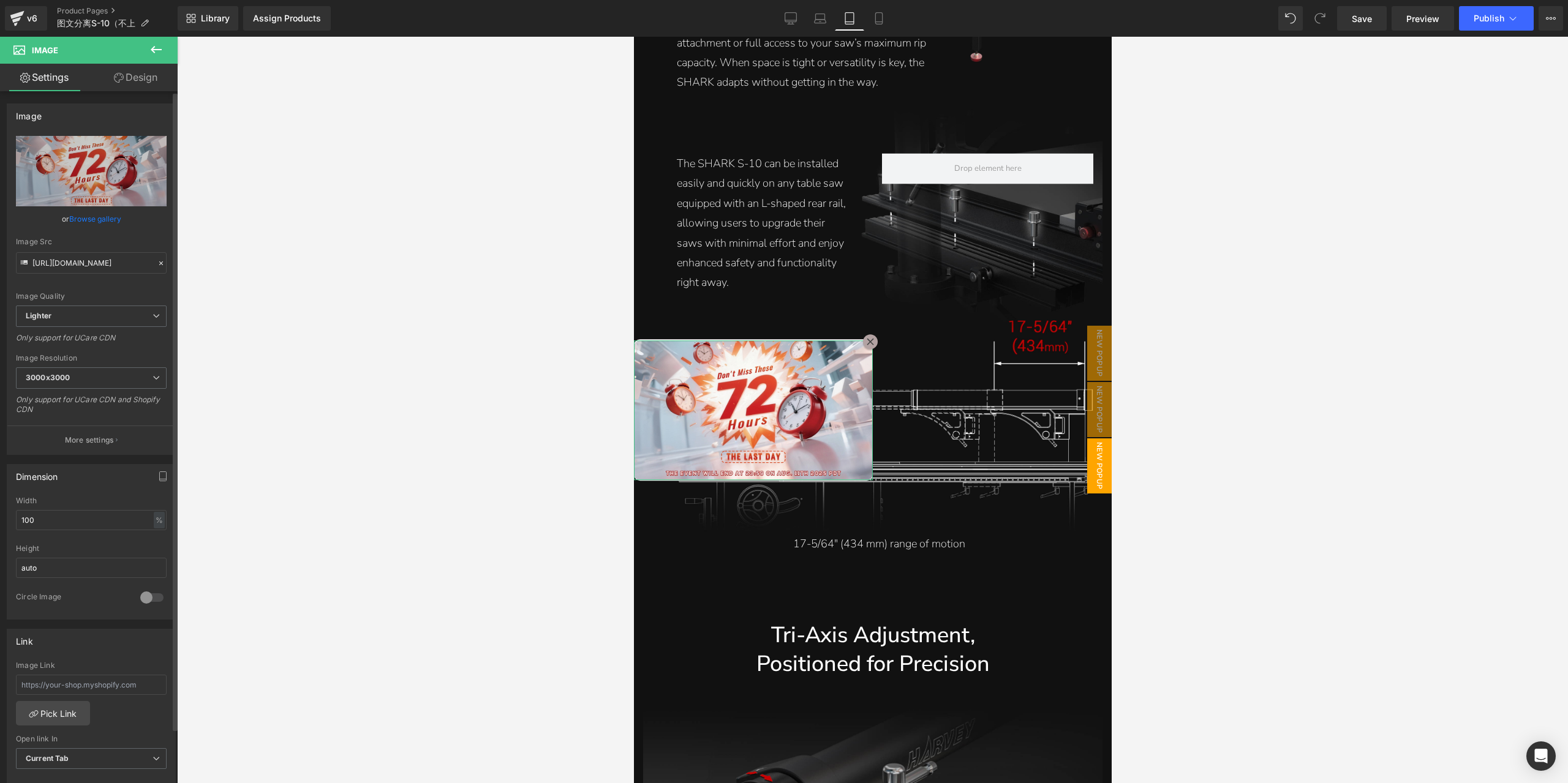
click at [150, 598] on div at bounding box center [152, 598] width 29 height 20
click at [150, 597] on div at bounding box center [152, 598] width 29 height 20
click at [730, 340] on div at bounding box center [753, 342] width 239 height 3
click at [728, 331] on span "Popup" at bounding box center [727, 330] width 33 height 18
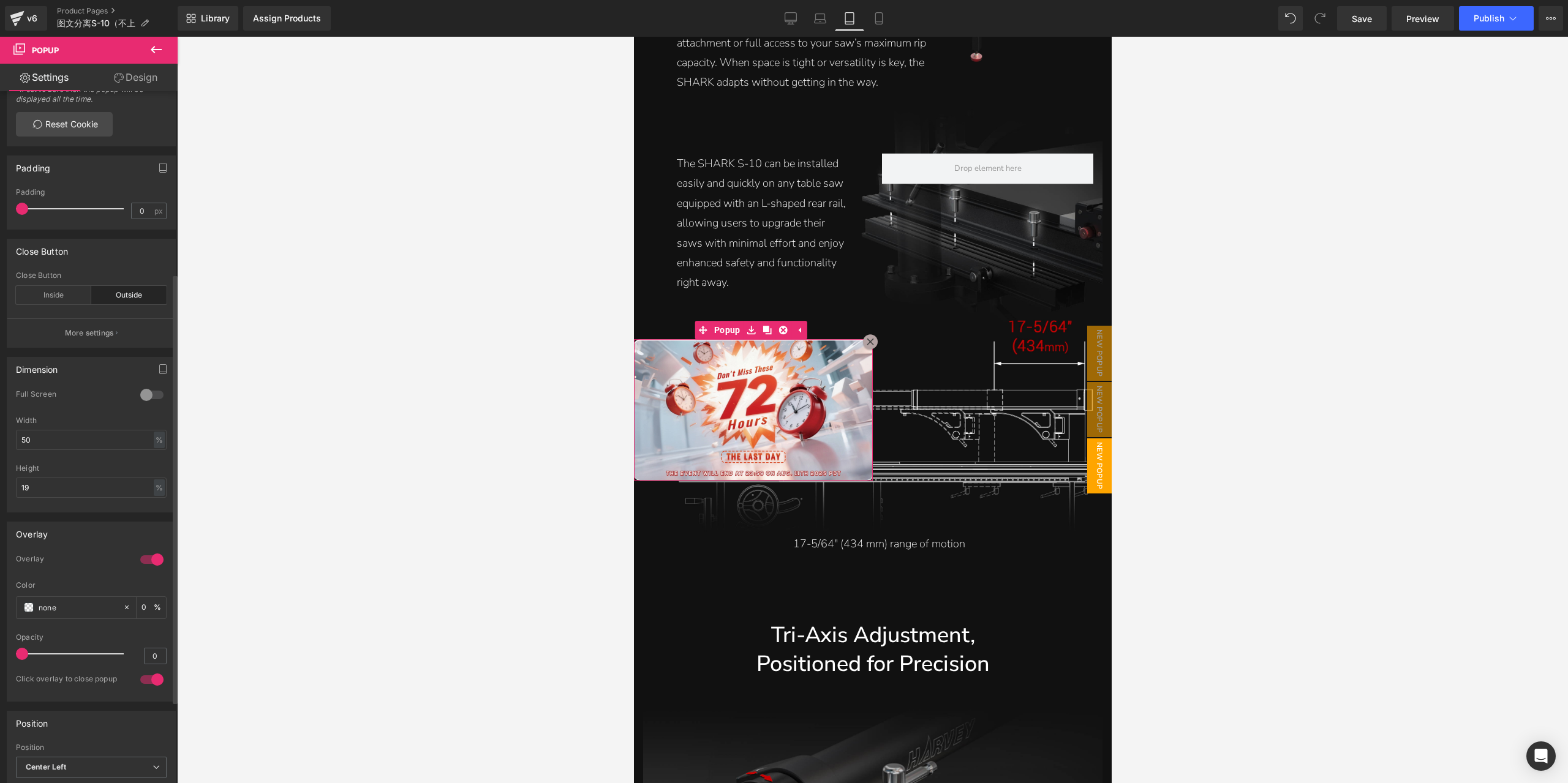
scroll to position [306, 0]
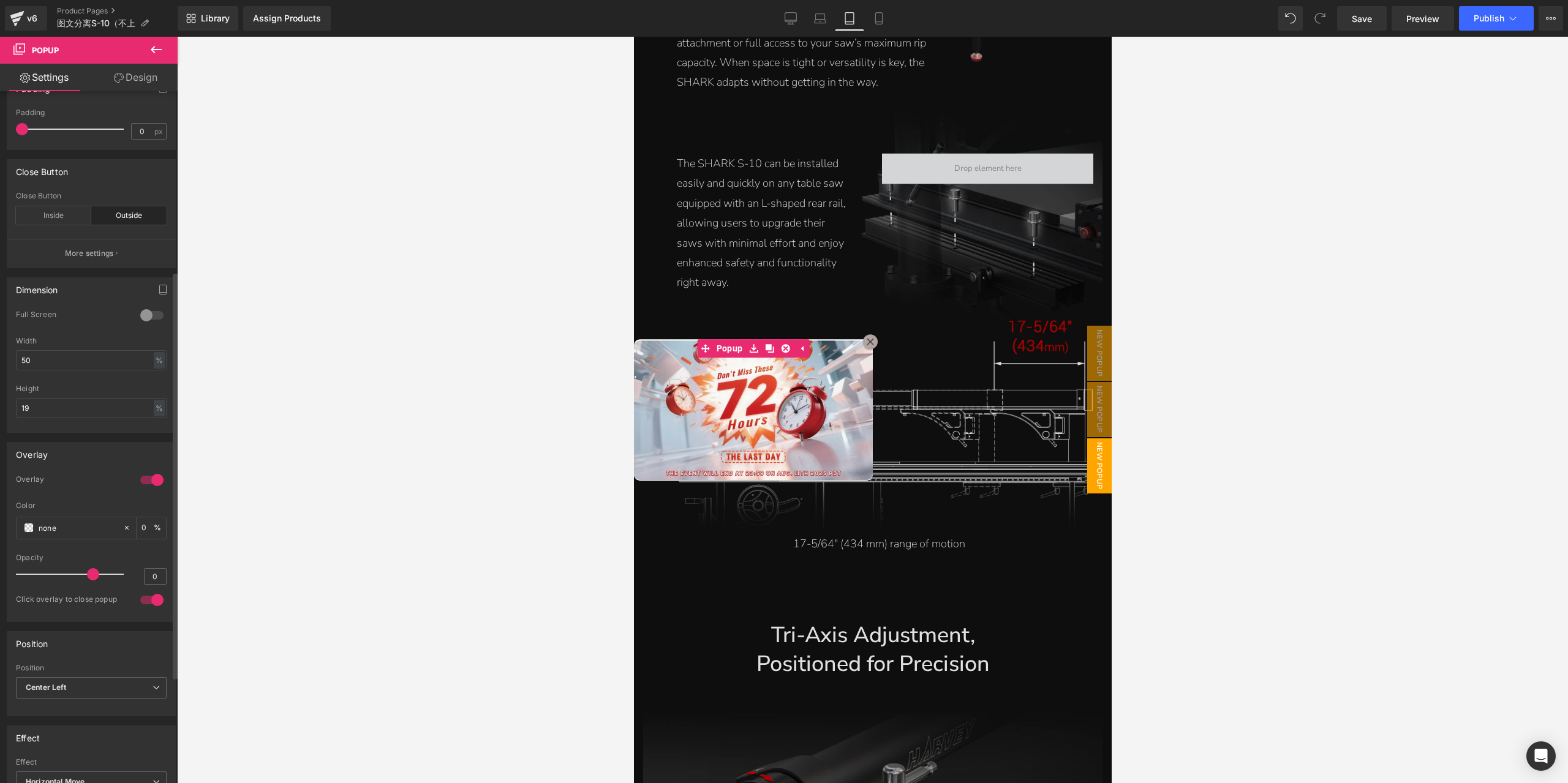
drag, startPoint x: 25, startPoint y: 571, endPoint x: 91, endPoint y: 582, distance: 66.9
click at [91, 582] on div "Opacity 0" at bounding box center [91, 574] width 151 height 41
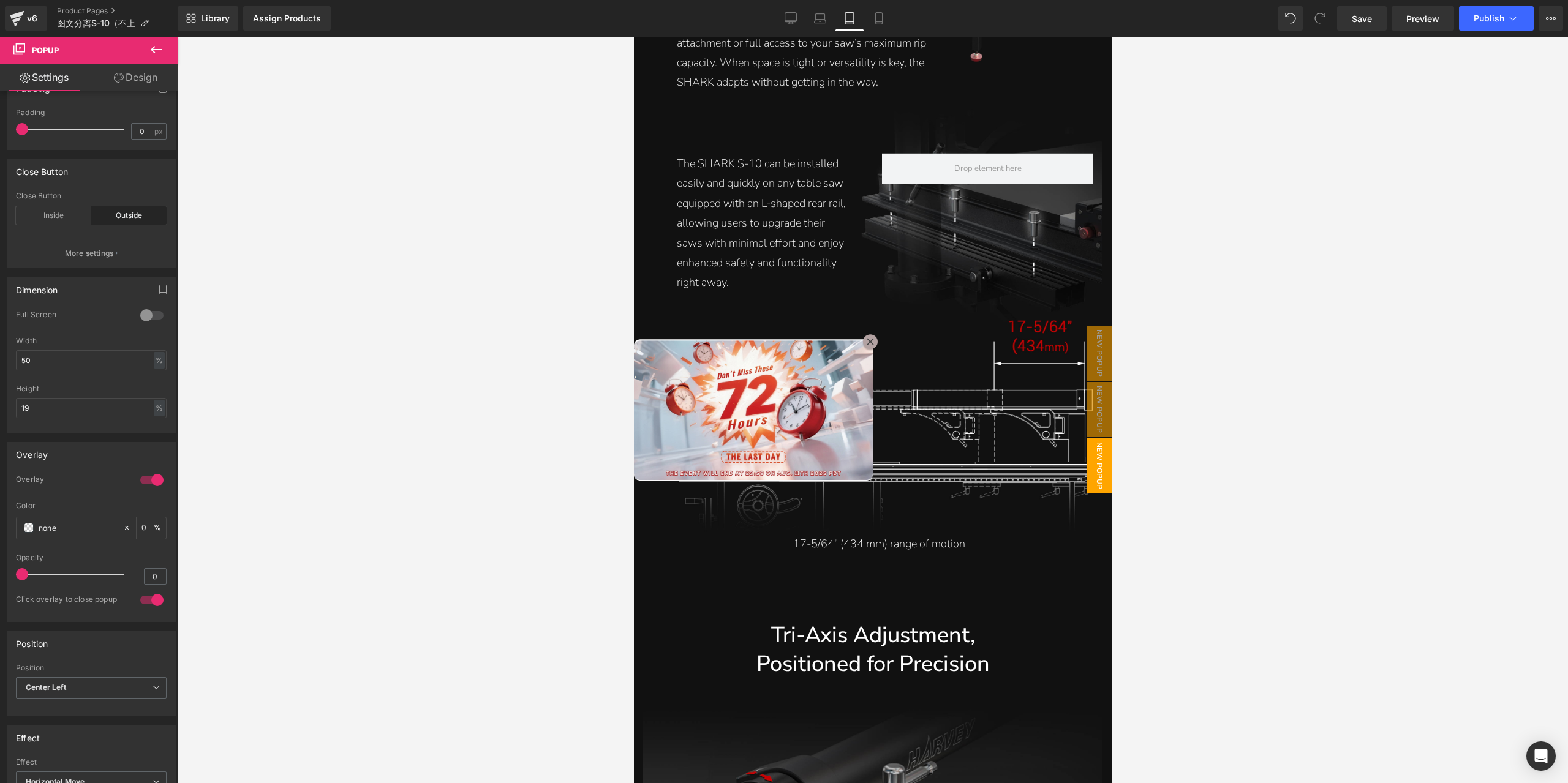
drag, startPoint x: 89, startPoint y: 567, endPoint x: -36, endPoint y: 578, distance: 125.5
click at [0, 578] on html "Image You are previewing how the will restyle your page. You can not edit Eleme…" at bounding box center [784, 391] width 1568 height 783
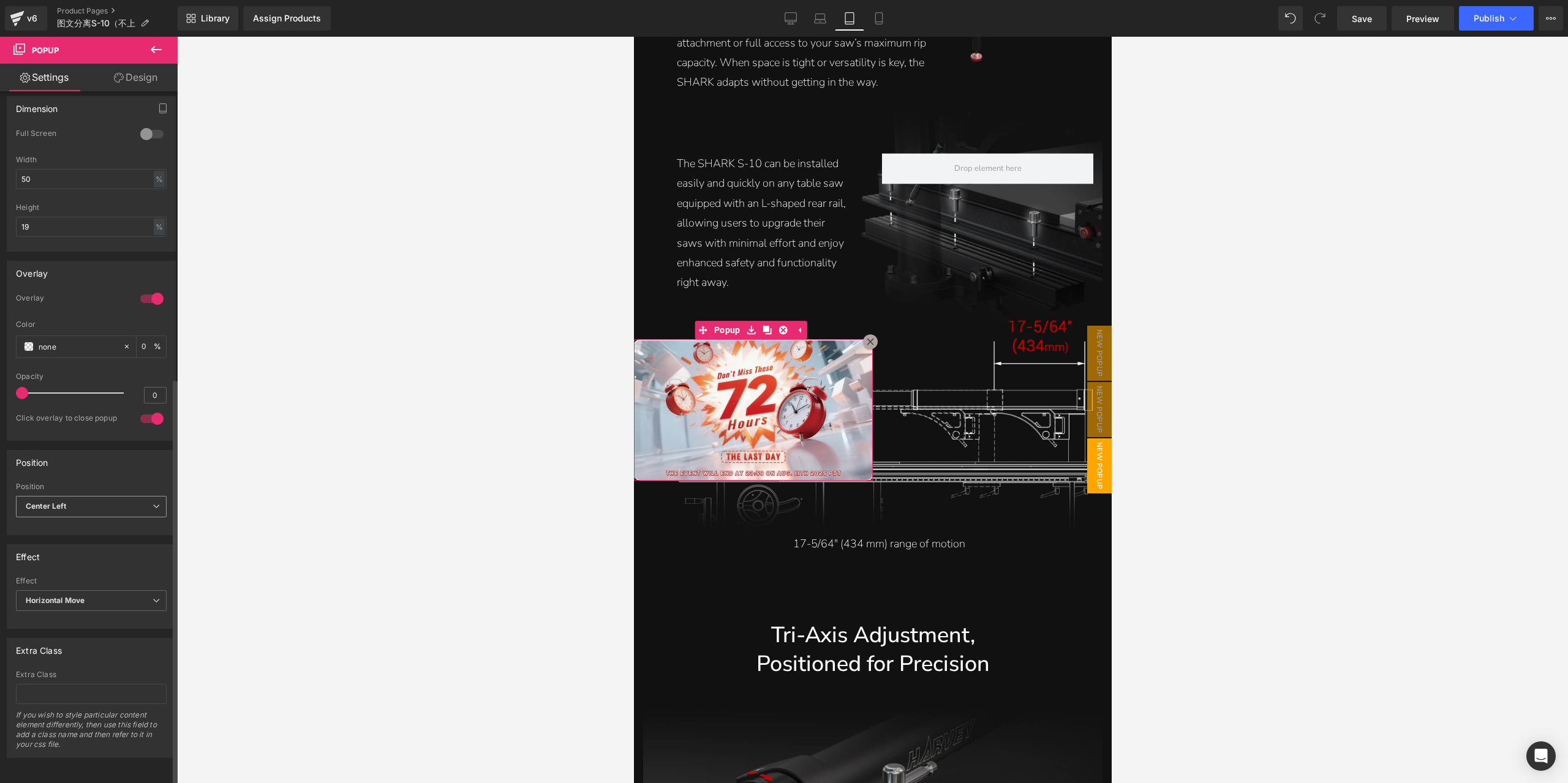
click at [107, 506] on span "Center Left" at bounding box center [91, 507] width 151 height 22
click at [104, 574] on li "Bottom Left" at bounding box center [91, 583] width 152 height 18
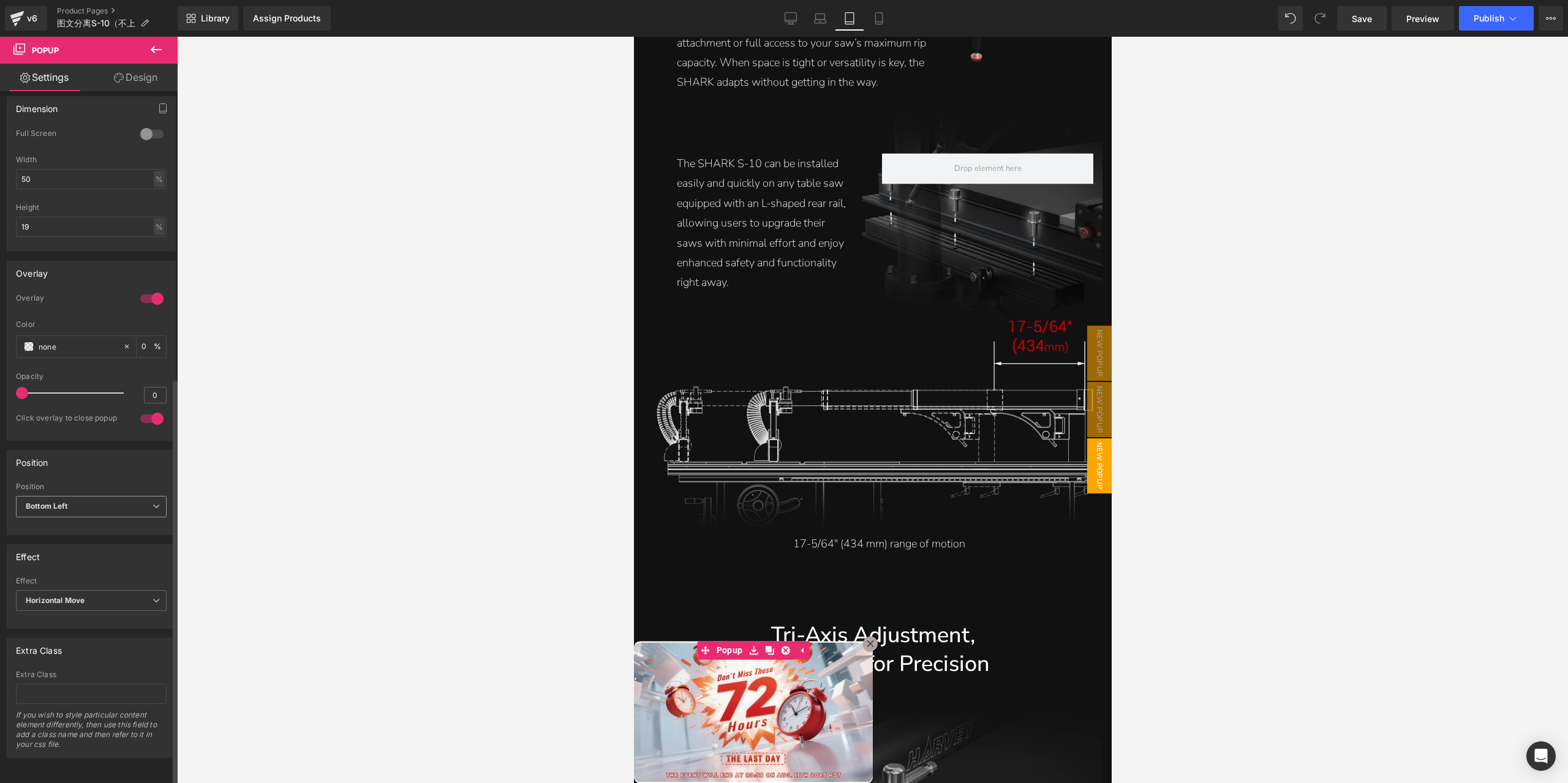
click at [96, 498] on span "Bottom Left" at bounding box center [91, 507] width 151 height 22
click at [98, 563] on li "Top Right" at bounding box center [91, 565] width 152 height 18
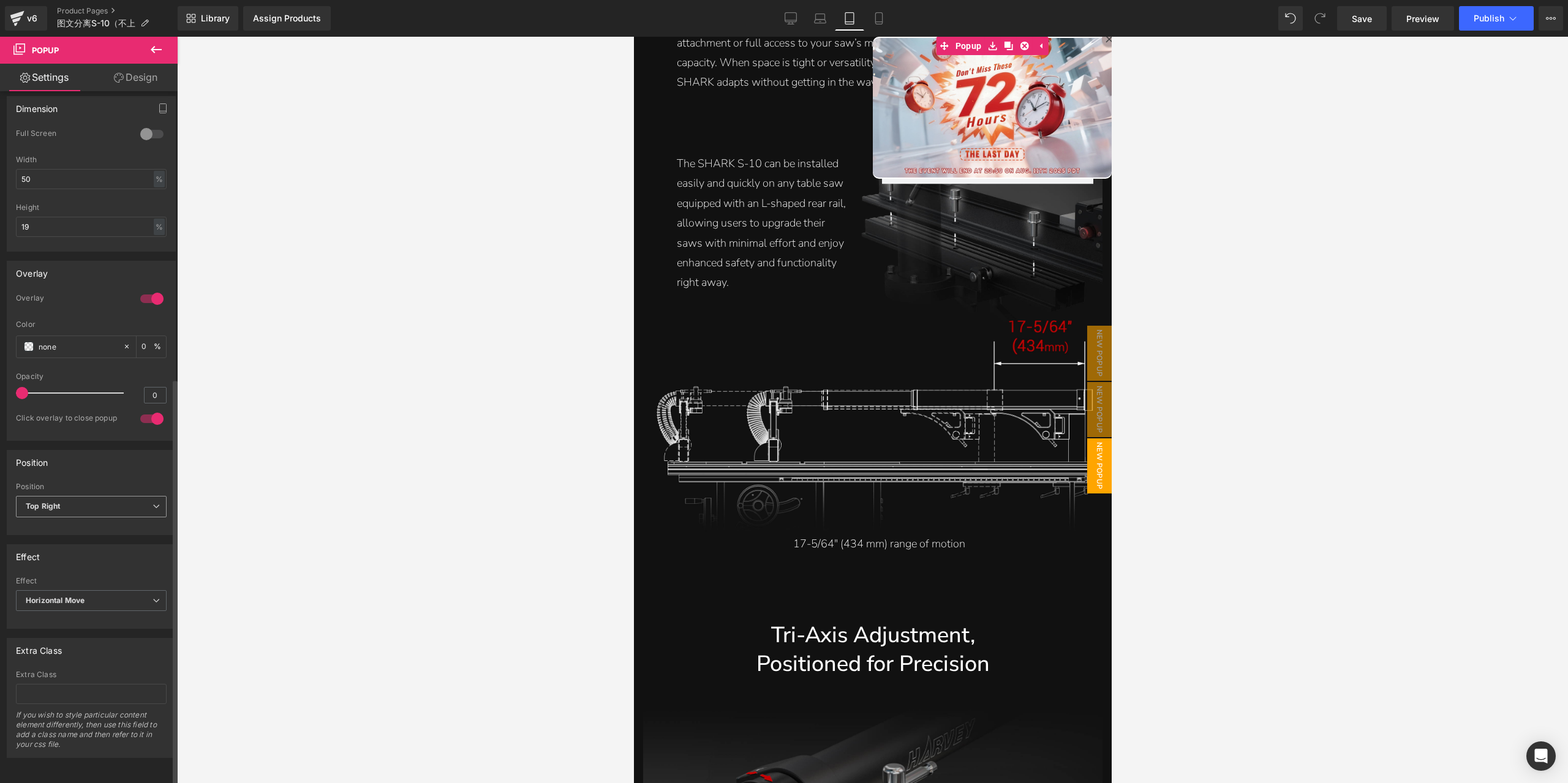
click at [99, 503] on span "Top Right" at bounding box center [91, 507] width 151 height 22
click at [83, 586] on li "Center Left" at bounding box center [91, 592] width 152 height 18
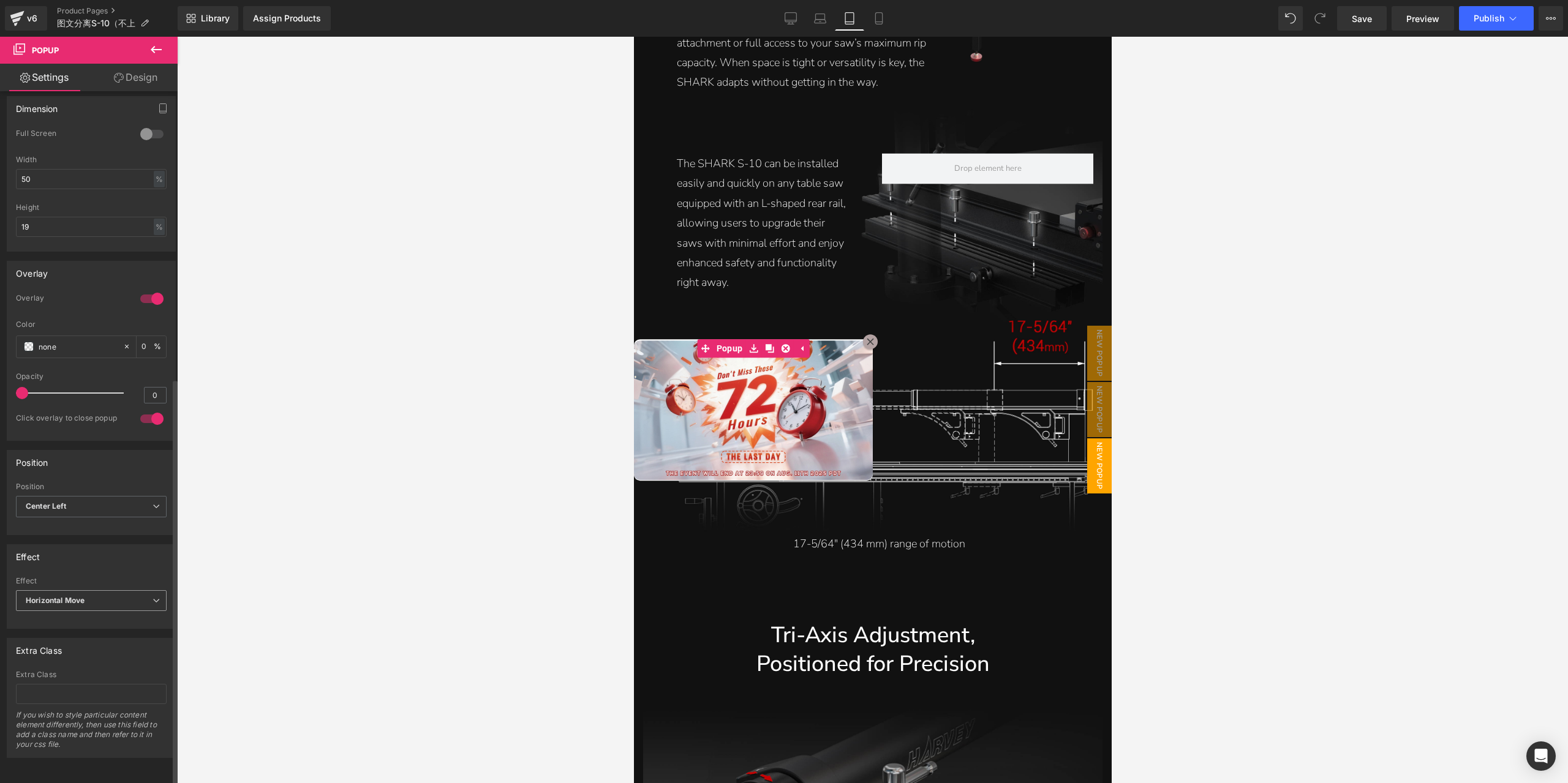
click at [81, 596] on b "Horizontal Move" at bounding box center [55, 601] width 59 height 9
click at [99, 558] on div "Effect" at bounding box center [88, 557] width 163 height 24
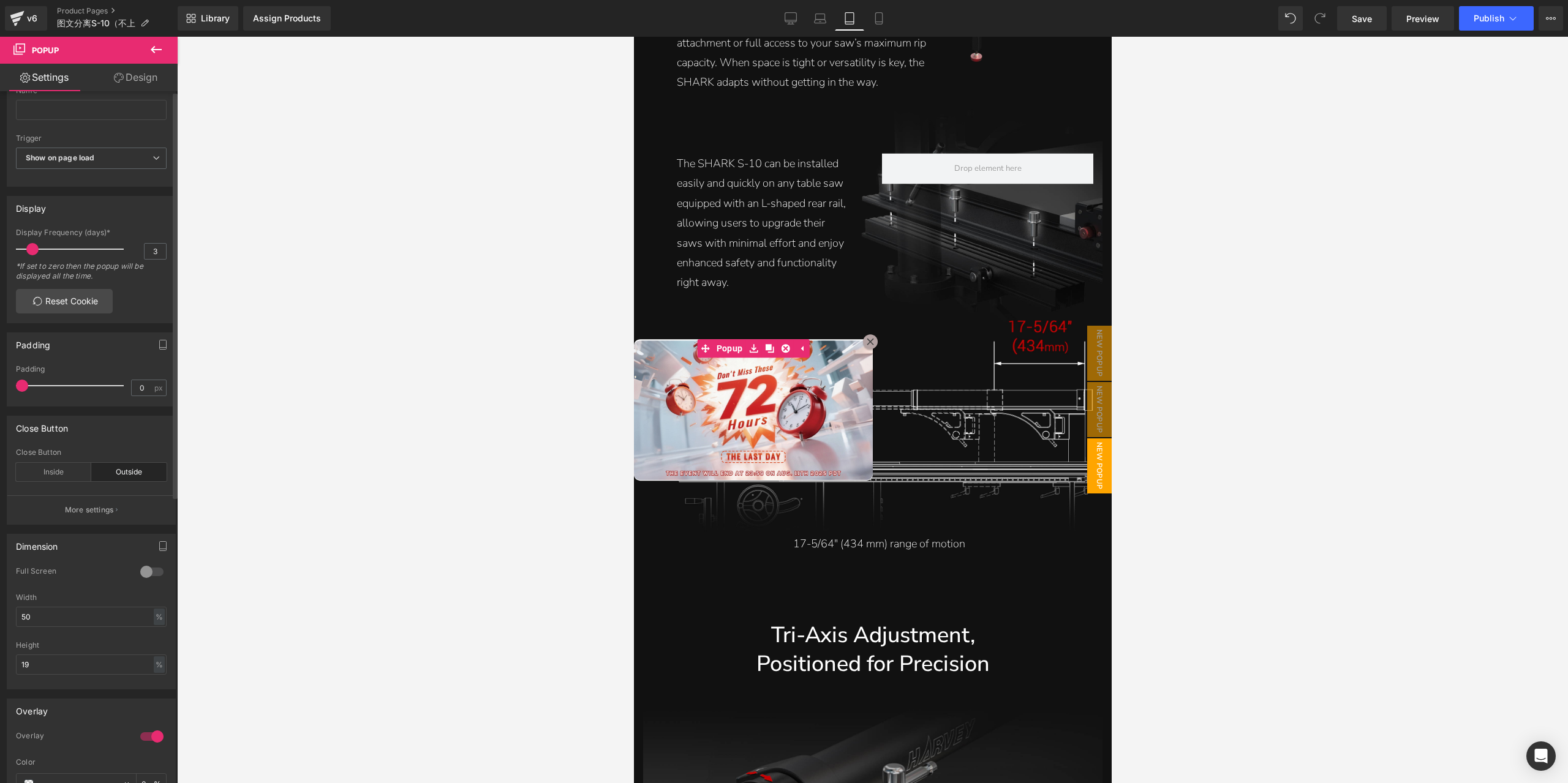
scroll to position [0, 0]
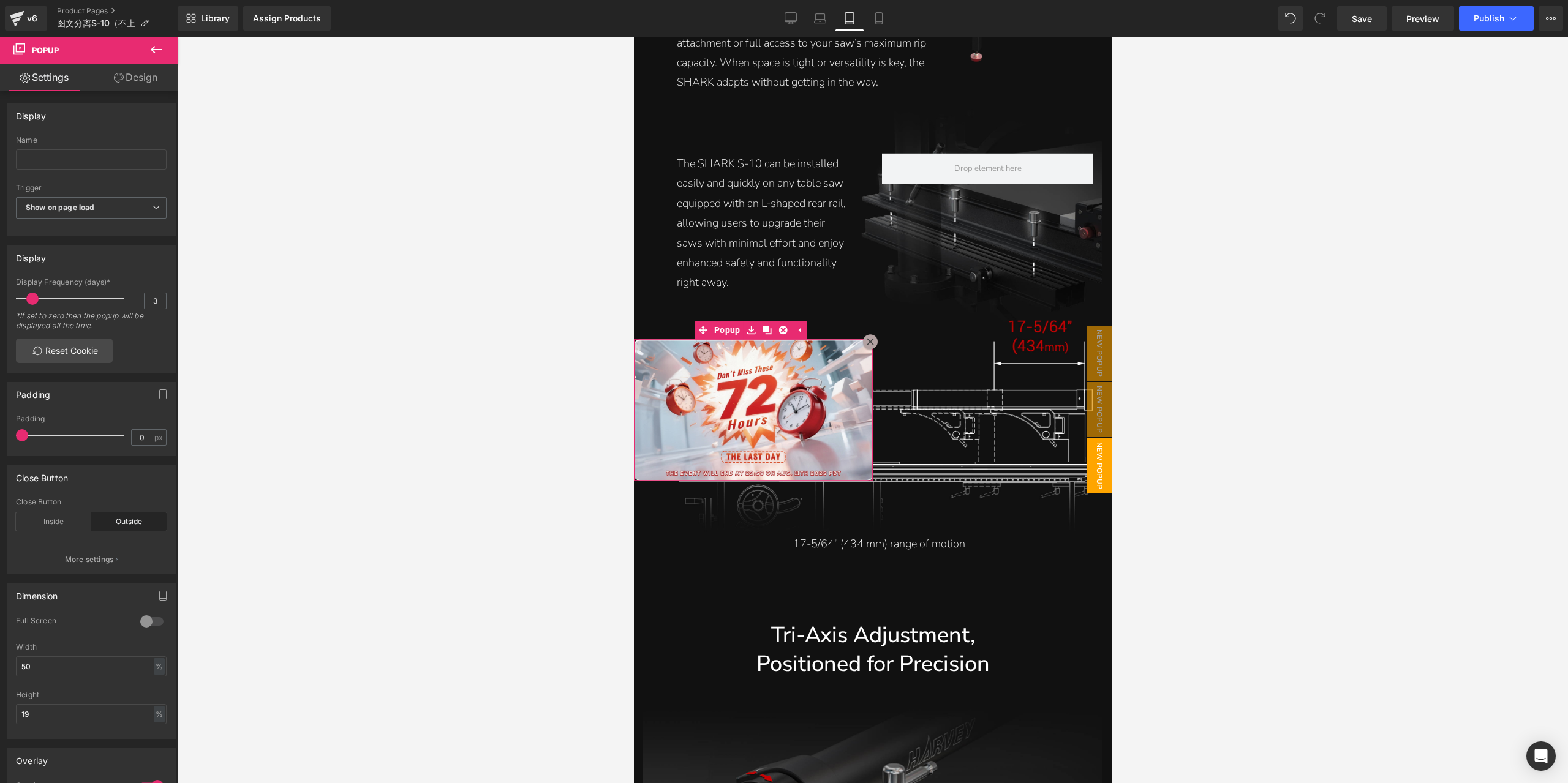
click at [144, 82] on link "Design" at bounding box center [136, 78] width 89 height 27
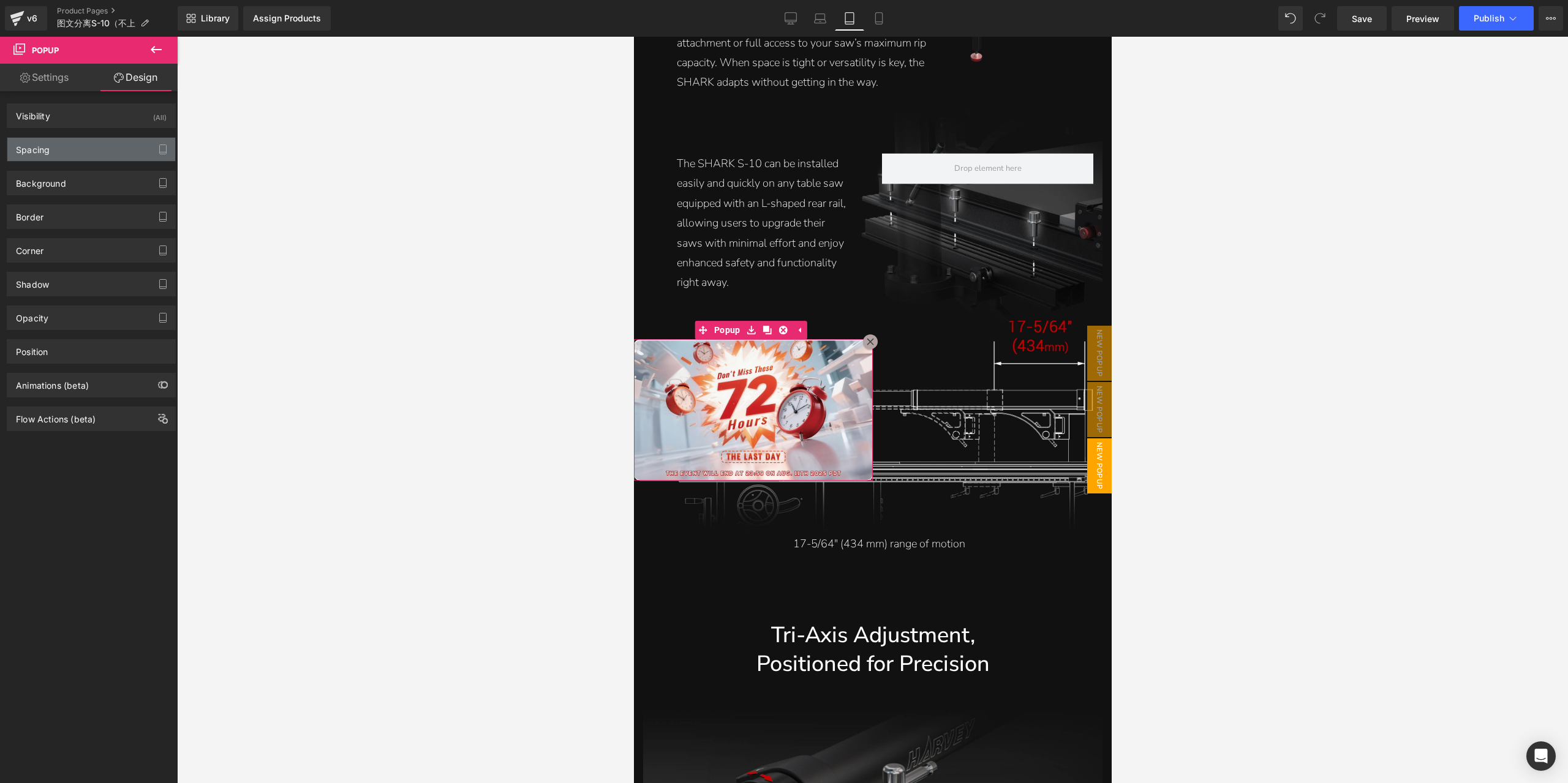
click at [103, 153] on div "Spacing" at bounding box center [91, 150] width 168 height 24
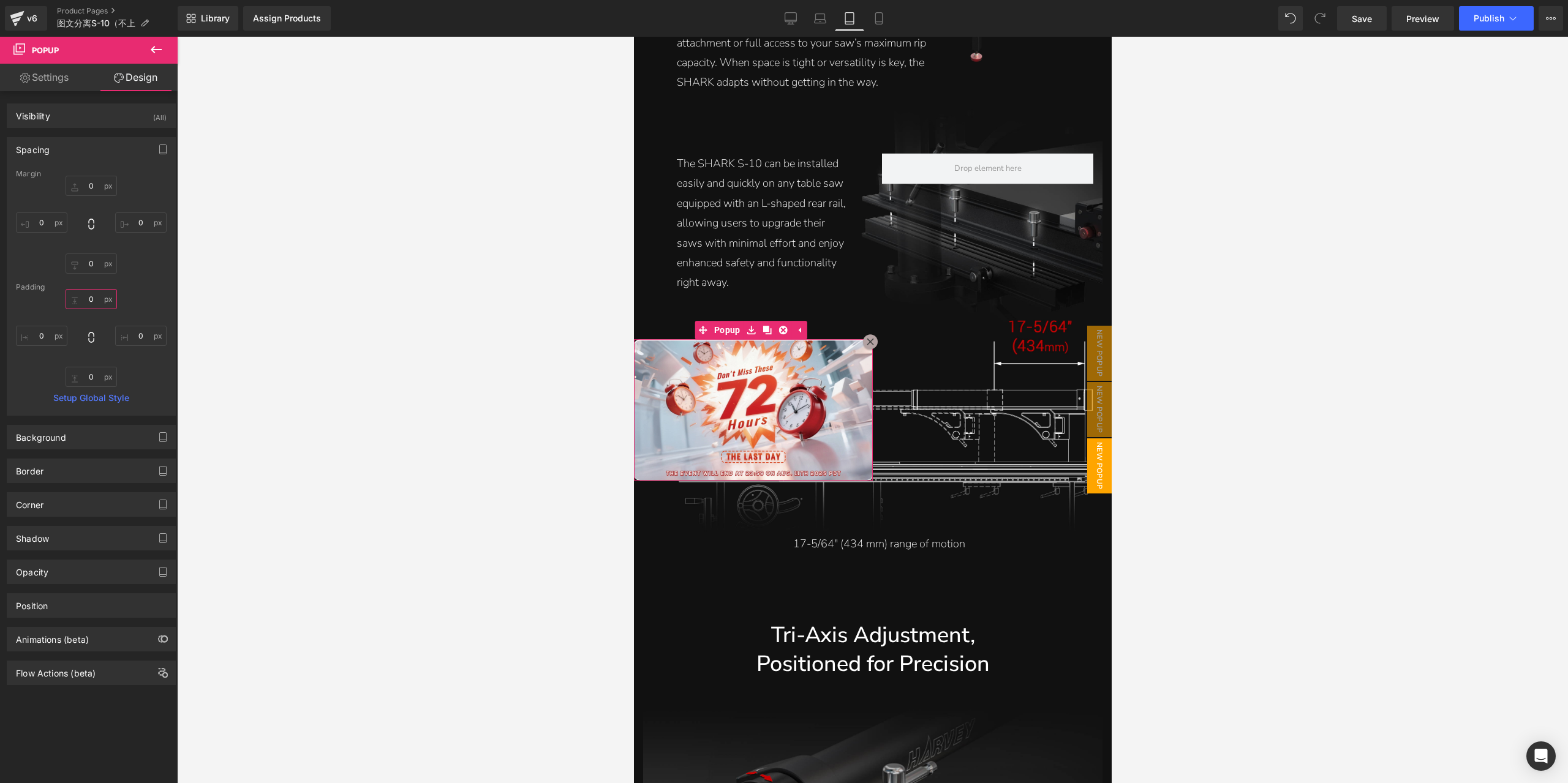
click at [89, 291] on input "0" at bounding box center [91, 299] width 52 height 20
click at [98, 300] on input "1" at bounding box center [91, 299] width 52 height 20
click at [86, 300] on input "1" at bounding box center [91, 299] width 52 height 20
type input "2"
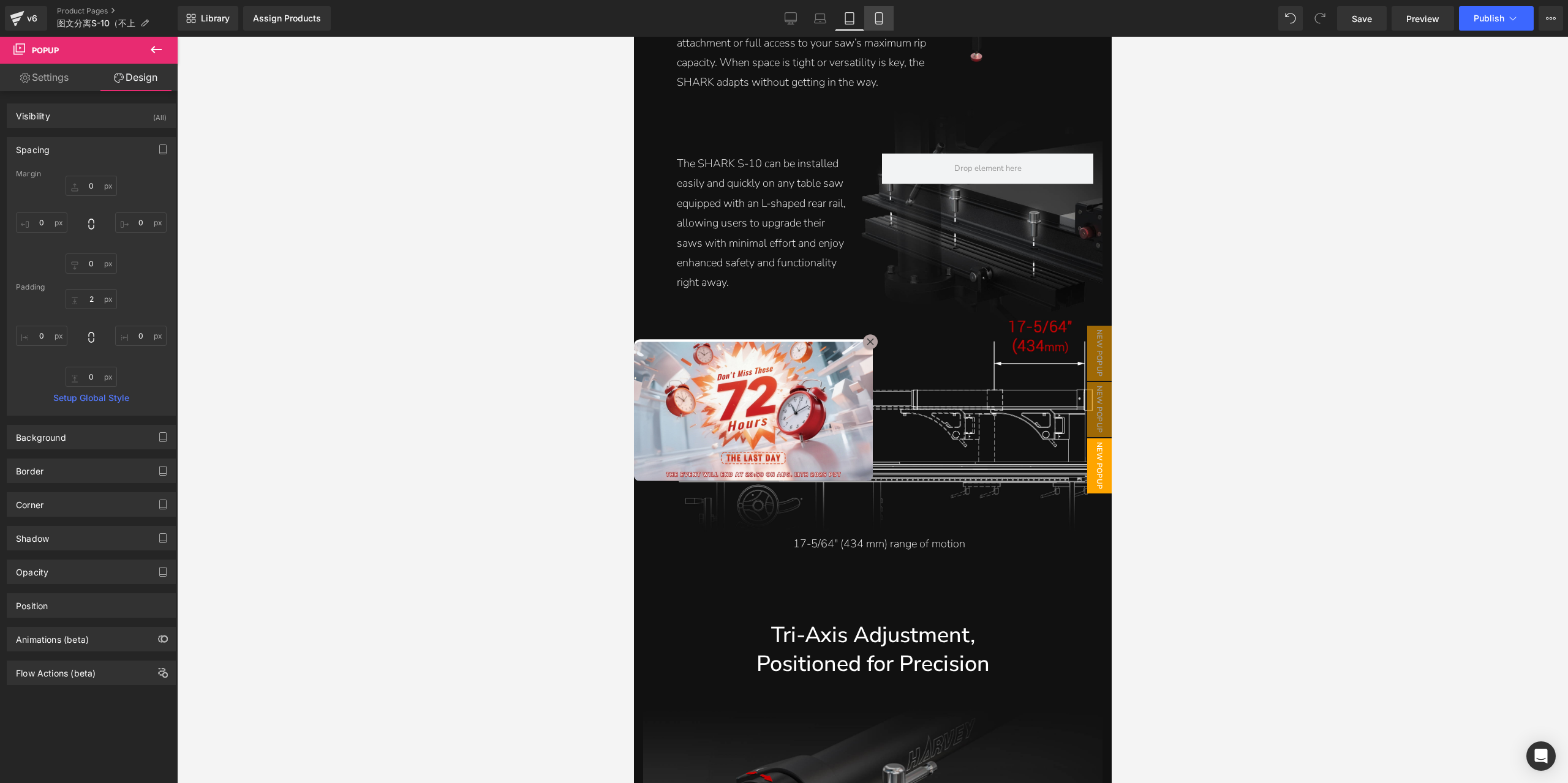
click at [878, 27] on link "Mobile" at bounding box center [878, 18] width 29 height 25
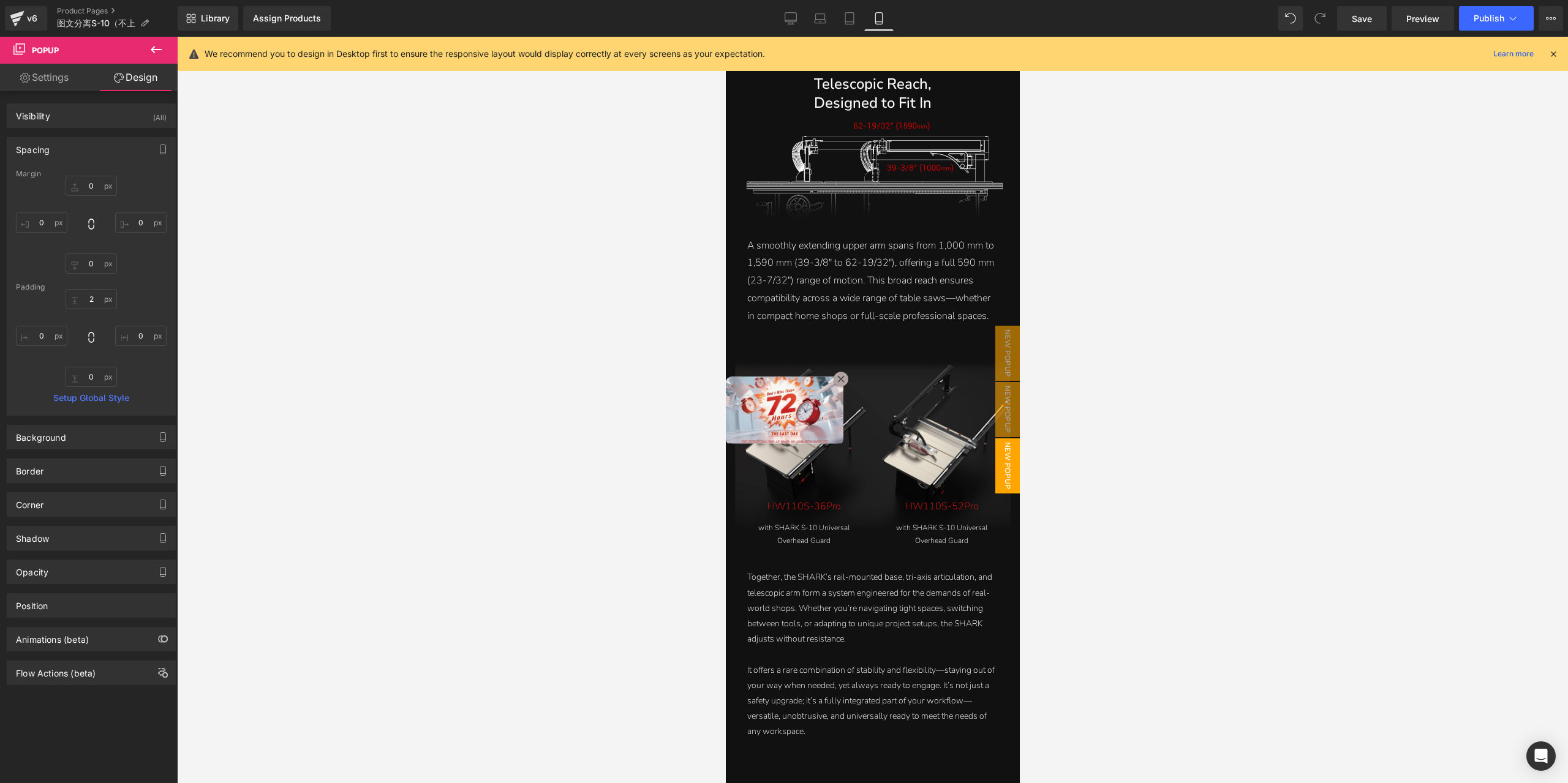
scroll to position [3467, 0]
click at [762, 372] on span "Popup" at bounding box center [759, 368] width 33 height 18
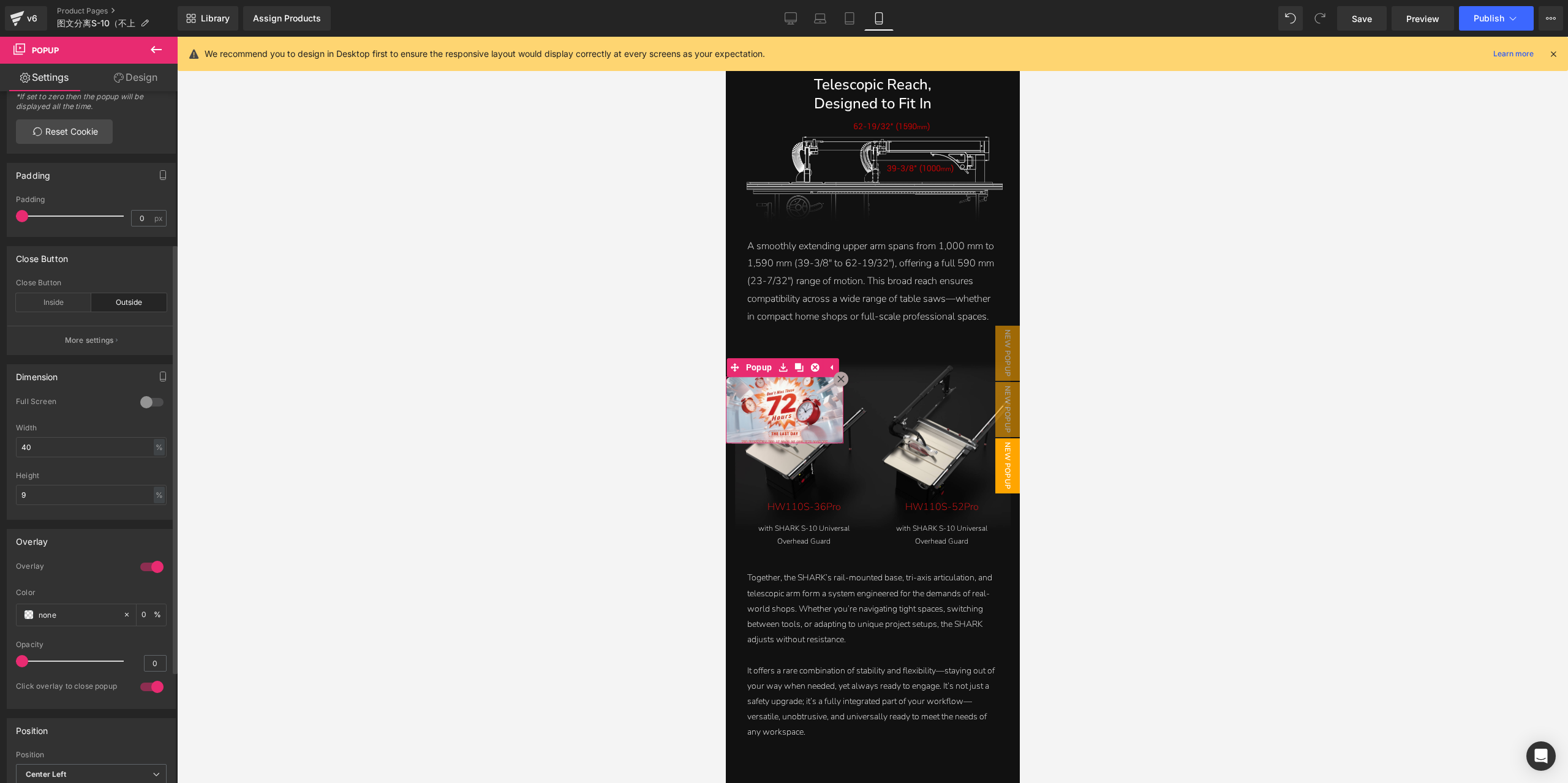
scroll to position [245, 0]
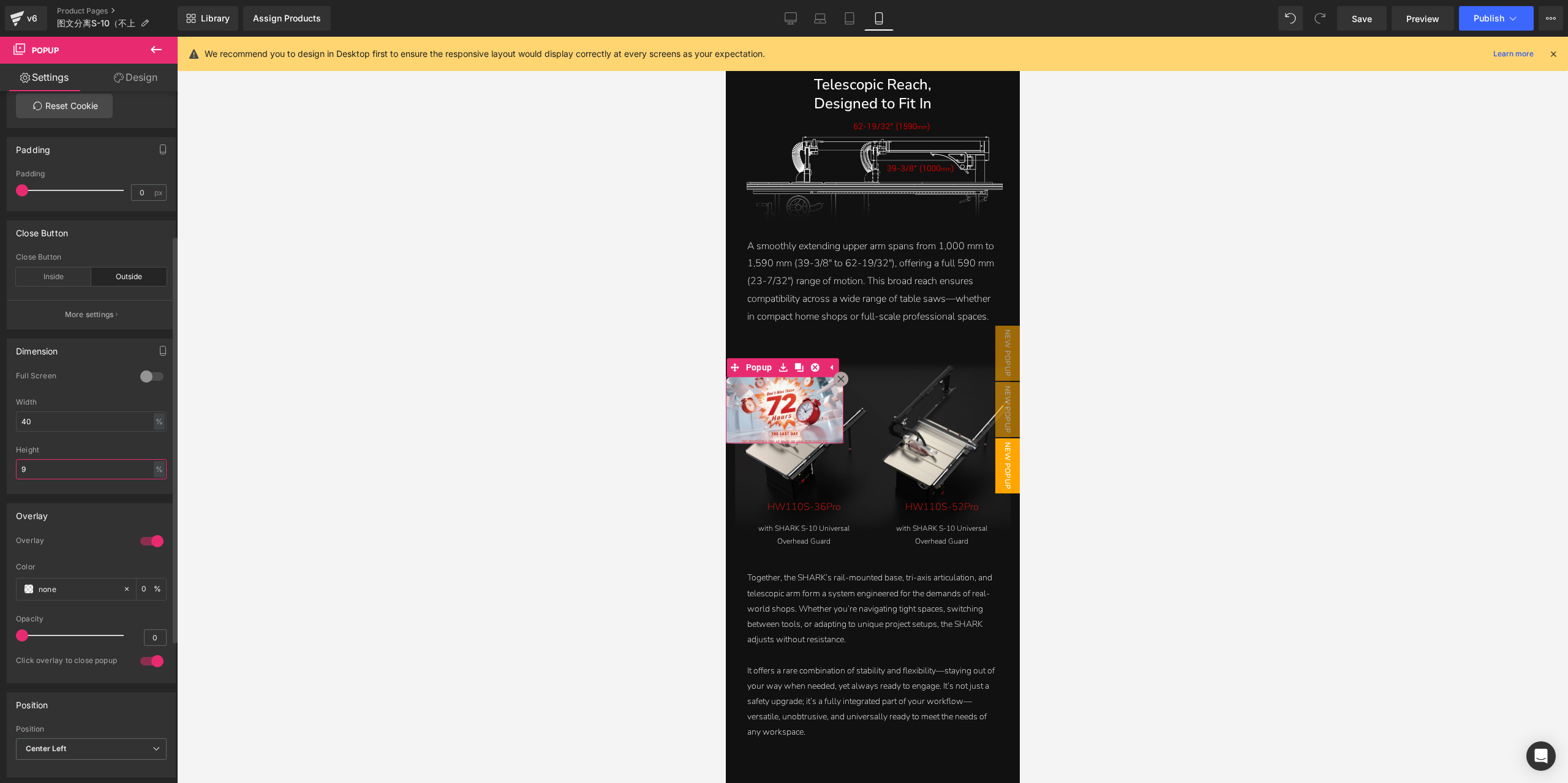
click at [67, 460] on input "9" at bounding box center [91, 469] width 151 height 20
click at [69, 462] on input "10" at bounding box center [91, 469] width 151 height 20
type input "9"
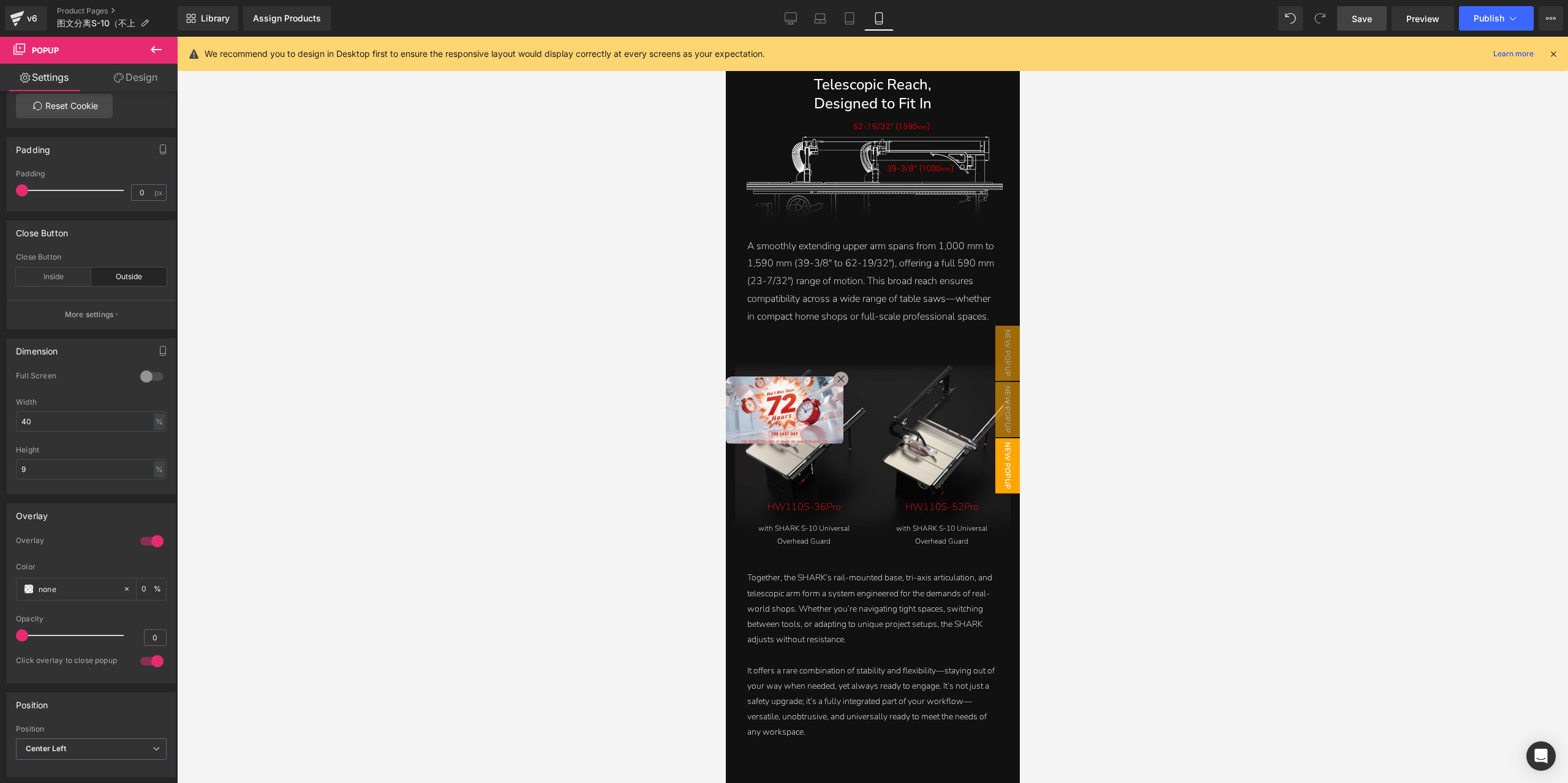
click at [1360, 19] on span "Save" at bounding box center [1362, 19] width 20 height 13
click at [1548, 11] on button "View Live Page View with current Template Save Template to Library Schedule Pub…" at bounding box center [1551, 18] width 25 height 25
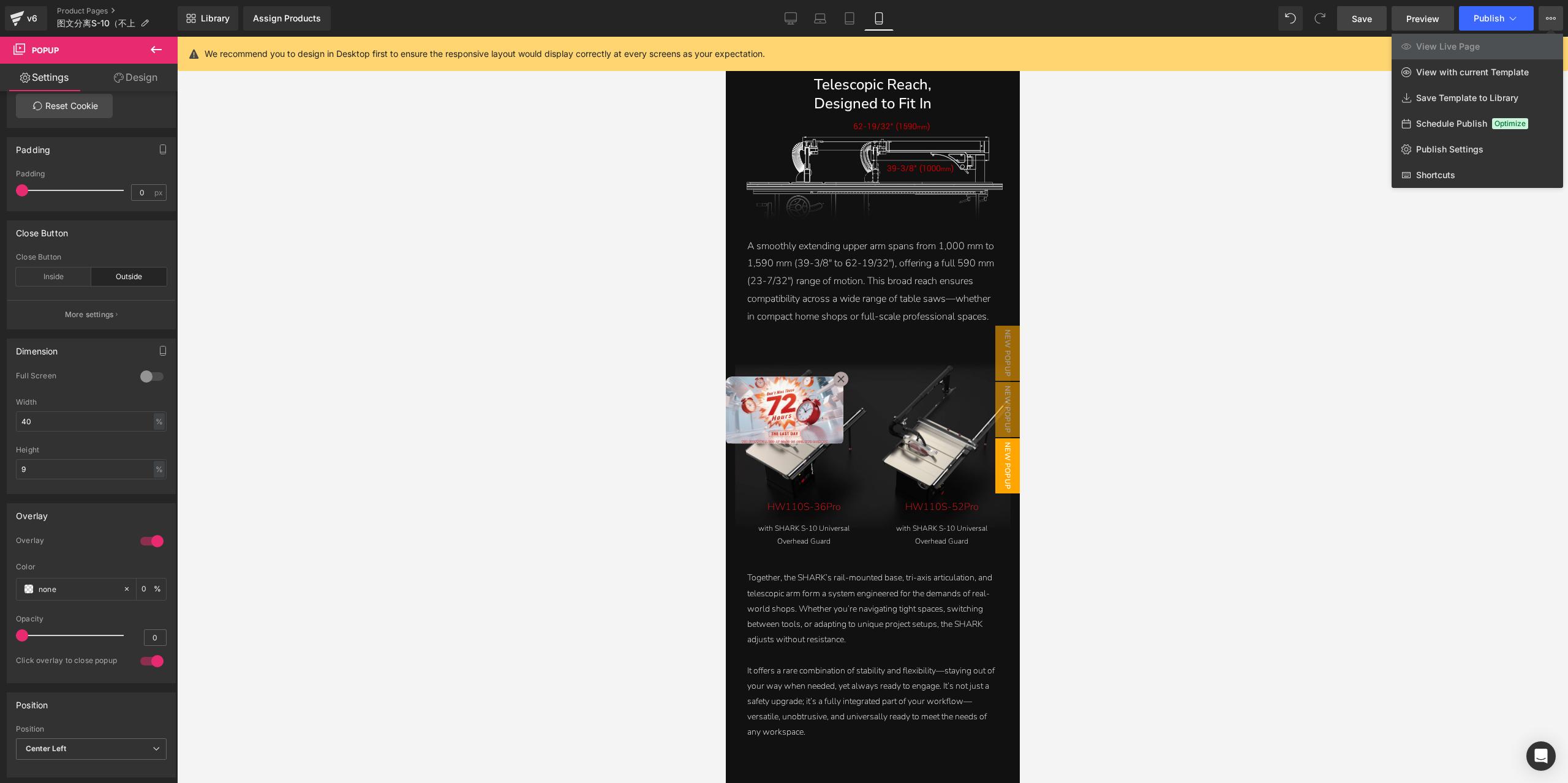
click at [1439, 17] on span "Preview" at bounding box center [1422, 19] width 33 height 13
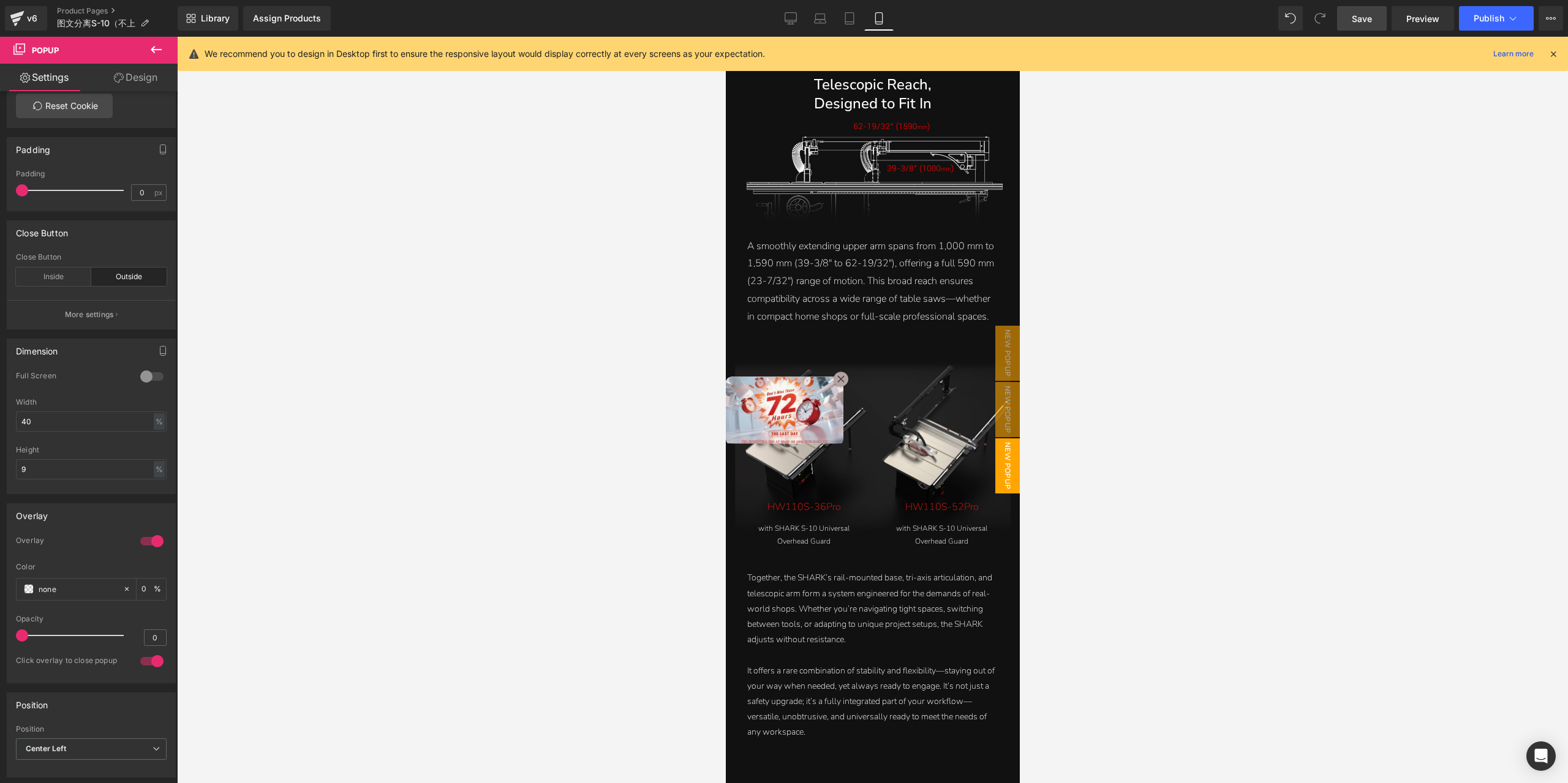
click at [1364, 24] on span "Save" at bounding box center [1362, 19] width 20 height 13
click at [1442, 15] on link "Preview" at bounding box center [1423, 18] width 63 height 25
click at [800, 24] on link "Desktop" at bounding box center [790, 18] width 29 height 25
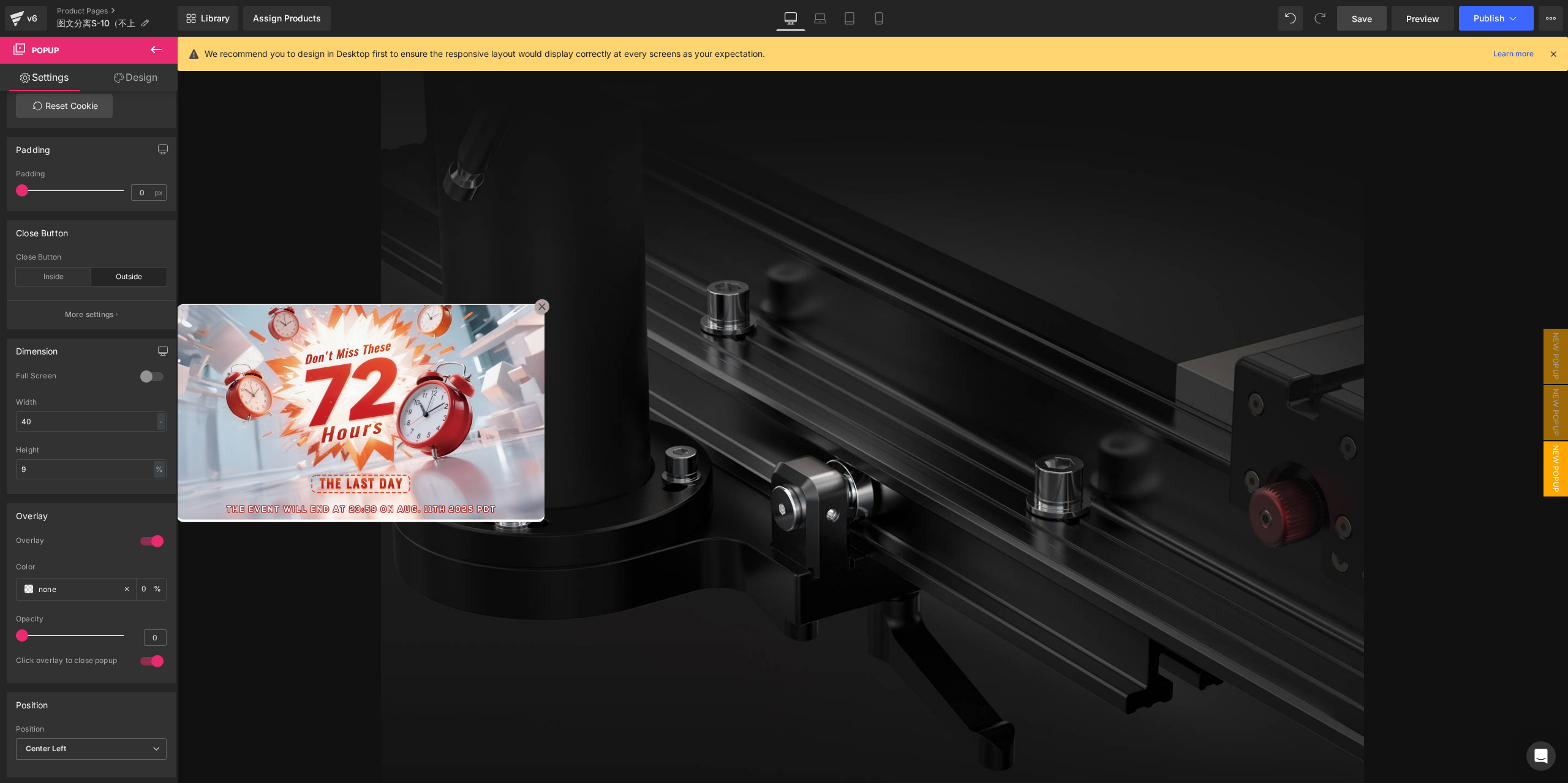
scroll to position [3393, 0]
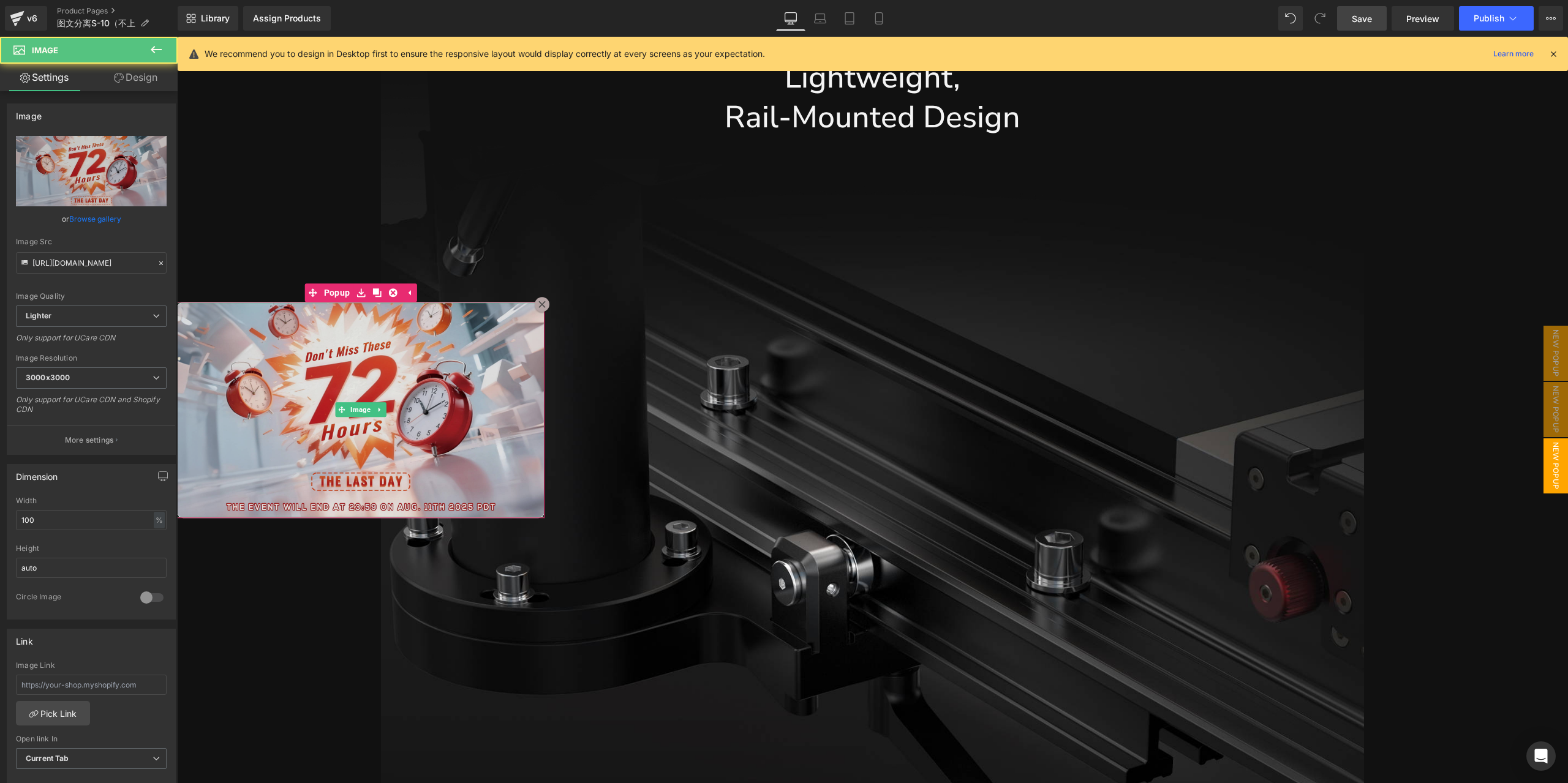
click at [340, 319] on img at bounding box center [360, 409] width 368 height 215
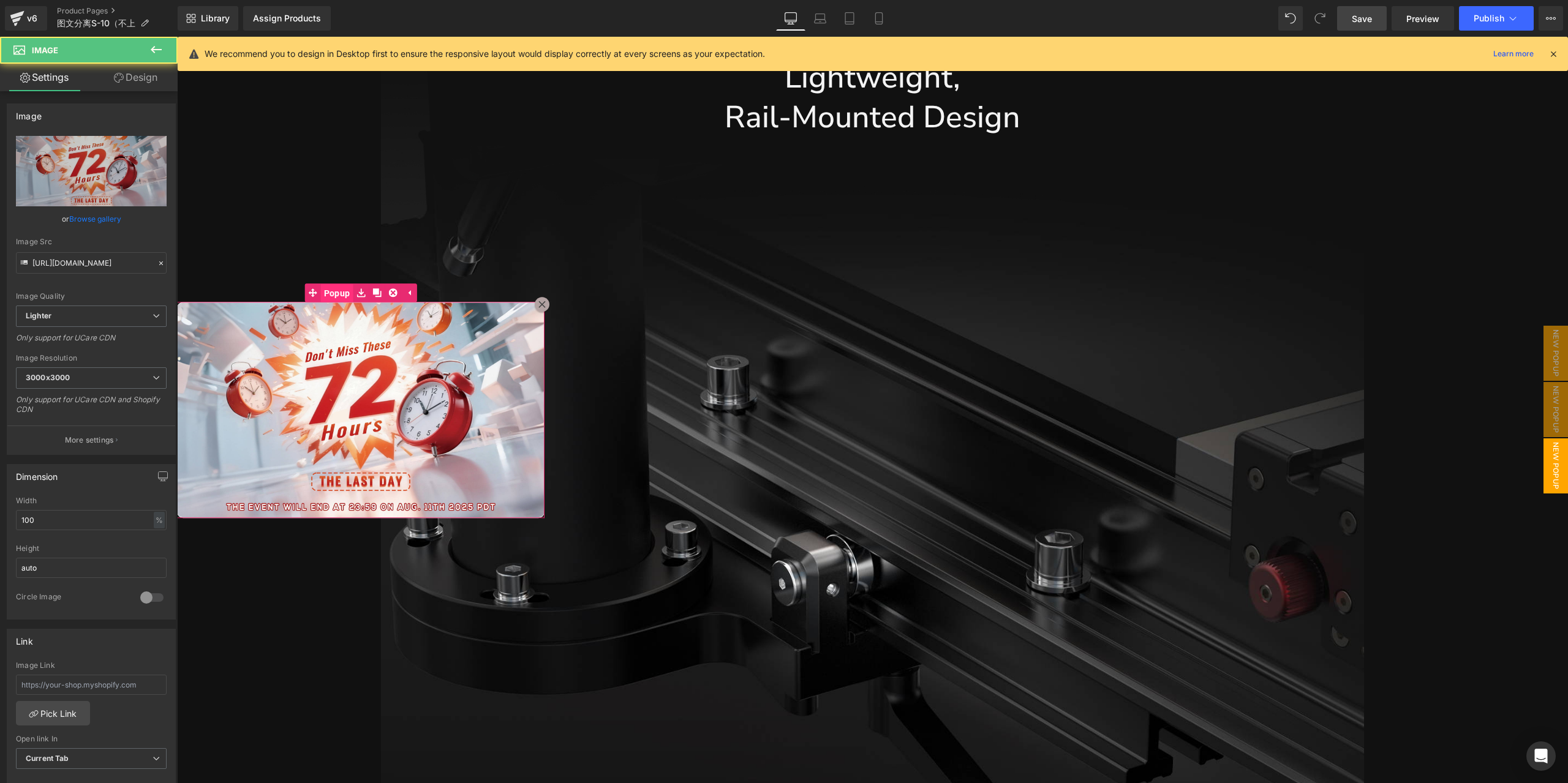
click at [336, 296] on span "Popup" at bounding box center [337, 293] width 33 height 18
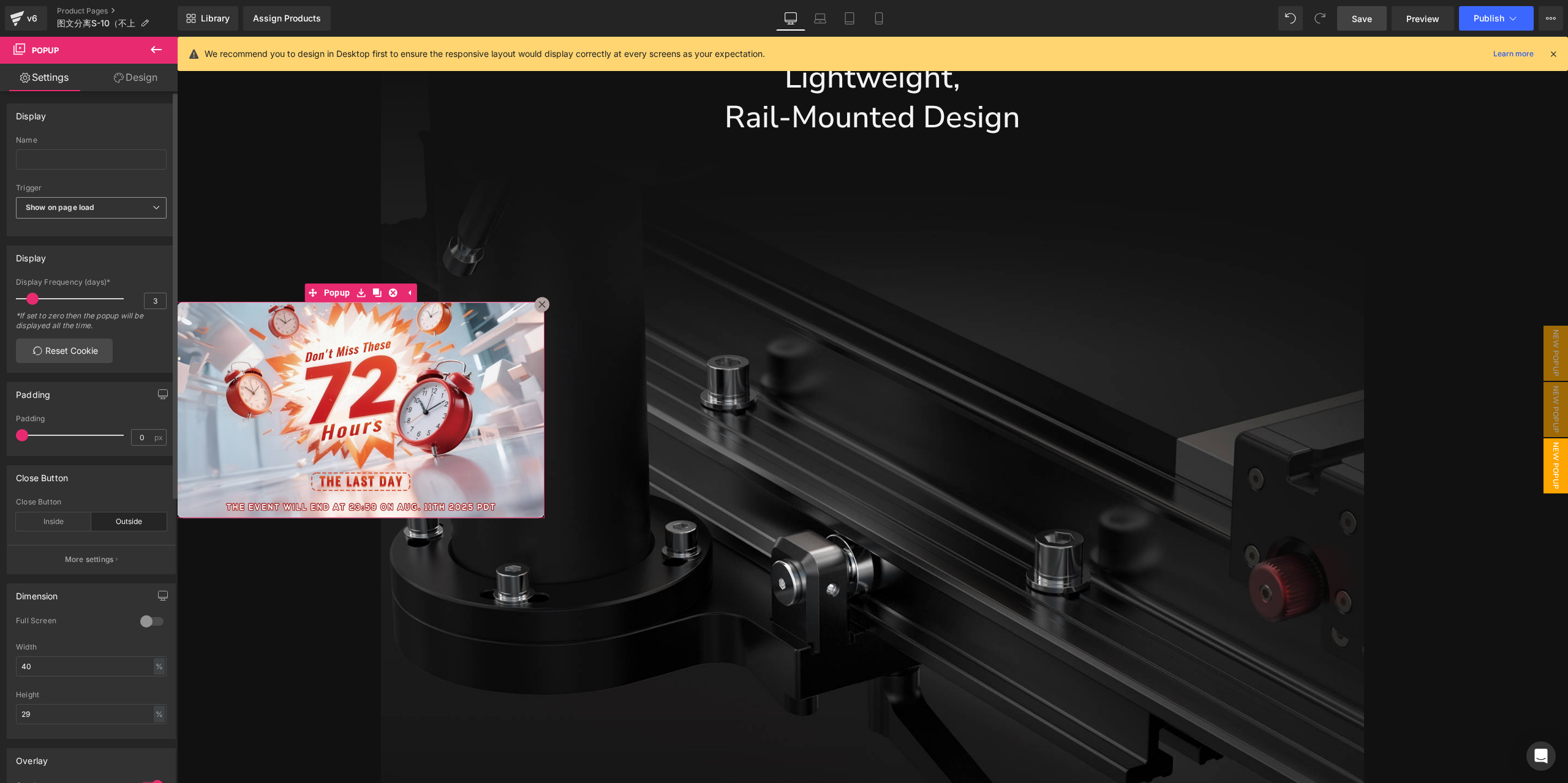
click at [110, 212] on span "Show on page load" at bounding box center [91, 208] width 151 height 22
click at [106, 222] on li "None" at bounding box center [91, 229] width 152 height 18
click at [824, 24] on icon at bounding box center [820, 18] width 12 height 12
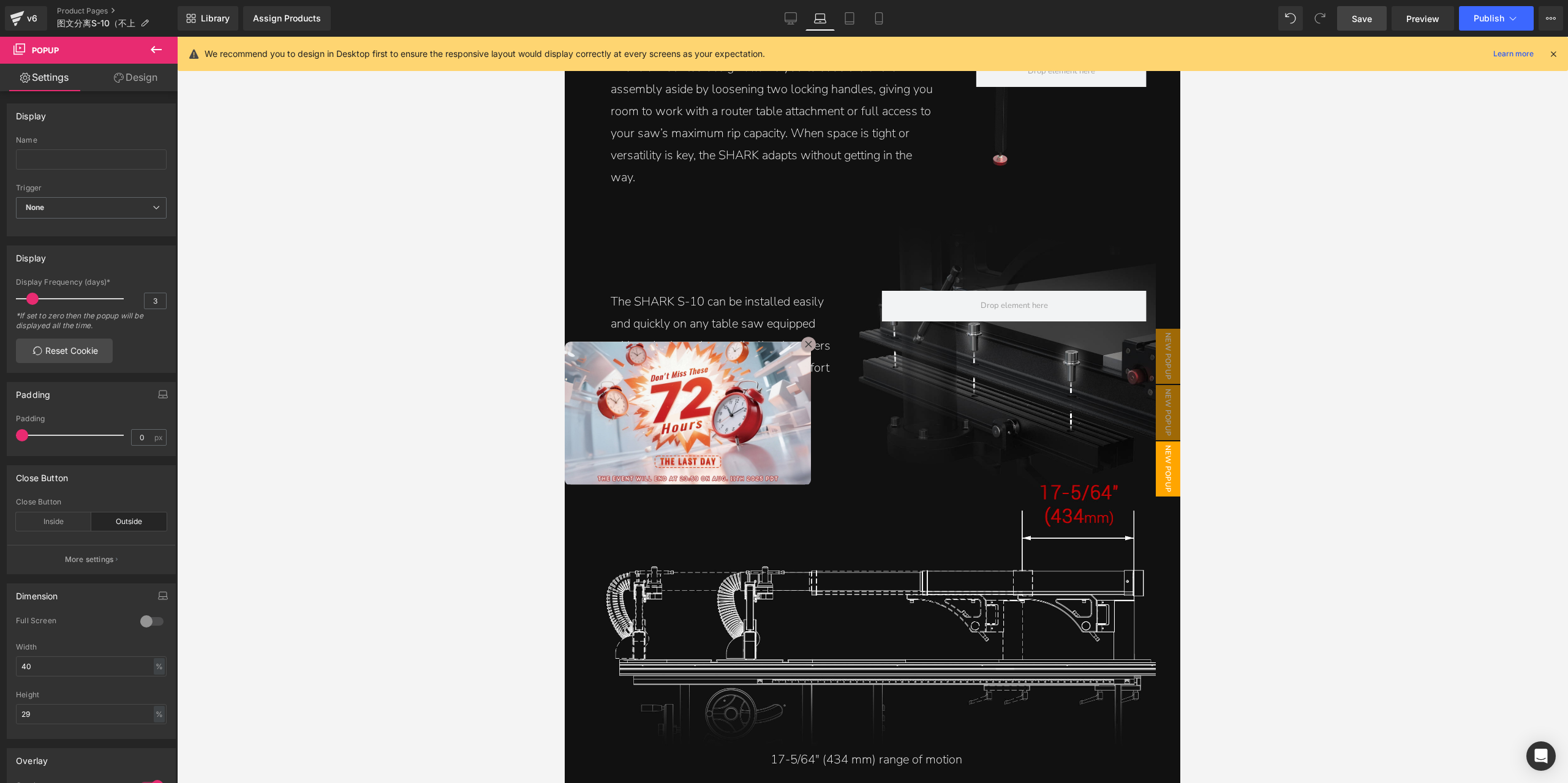
scroll to position [3410, 0]
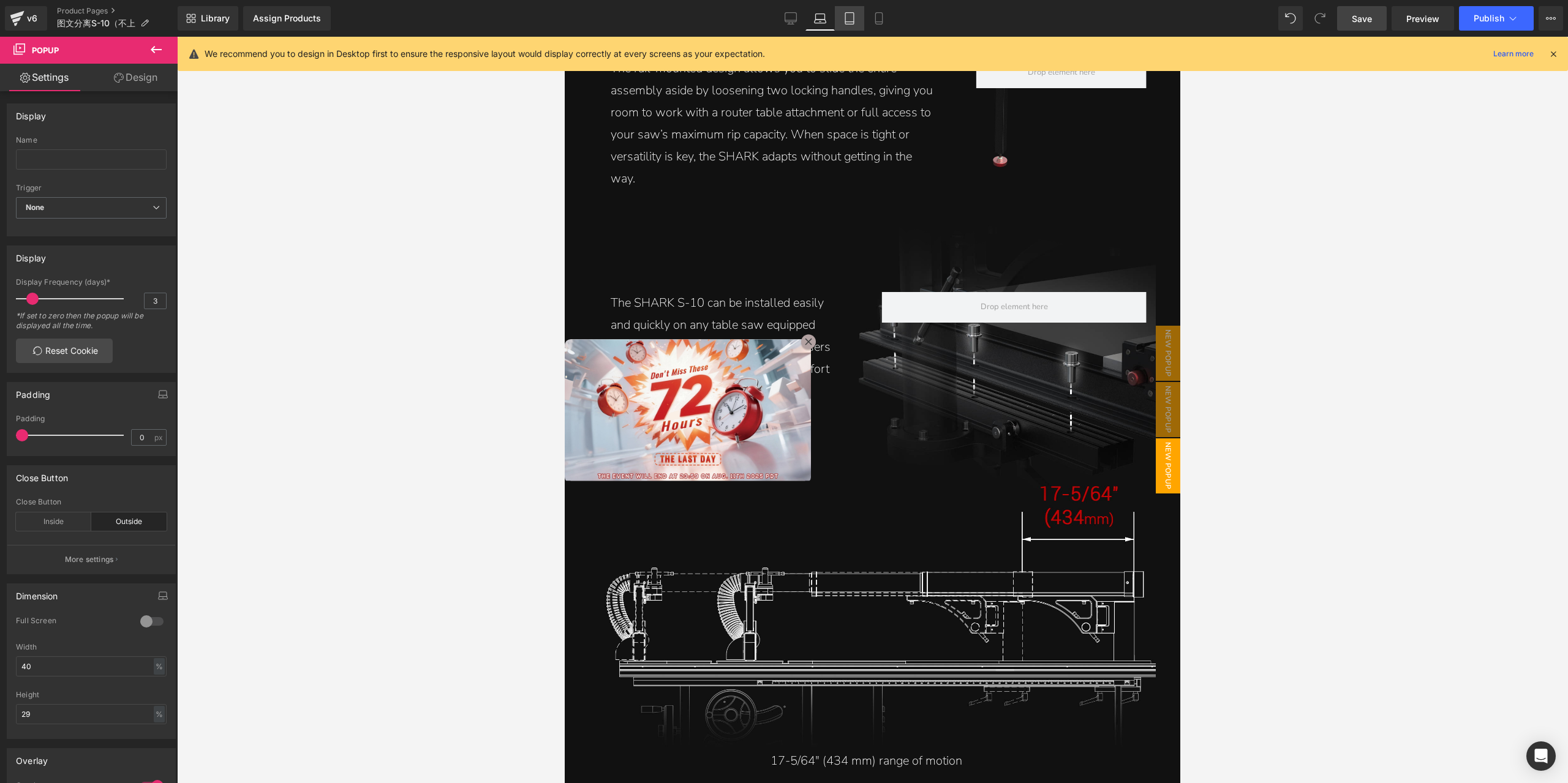
click at [855, 18] on icon at bounding box center [849, 18] width 12 height 12
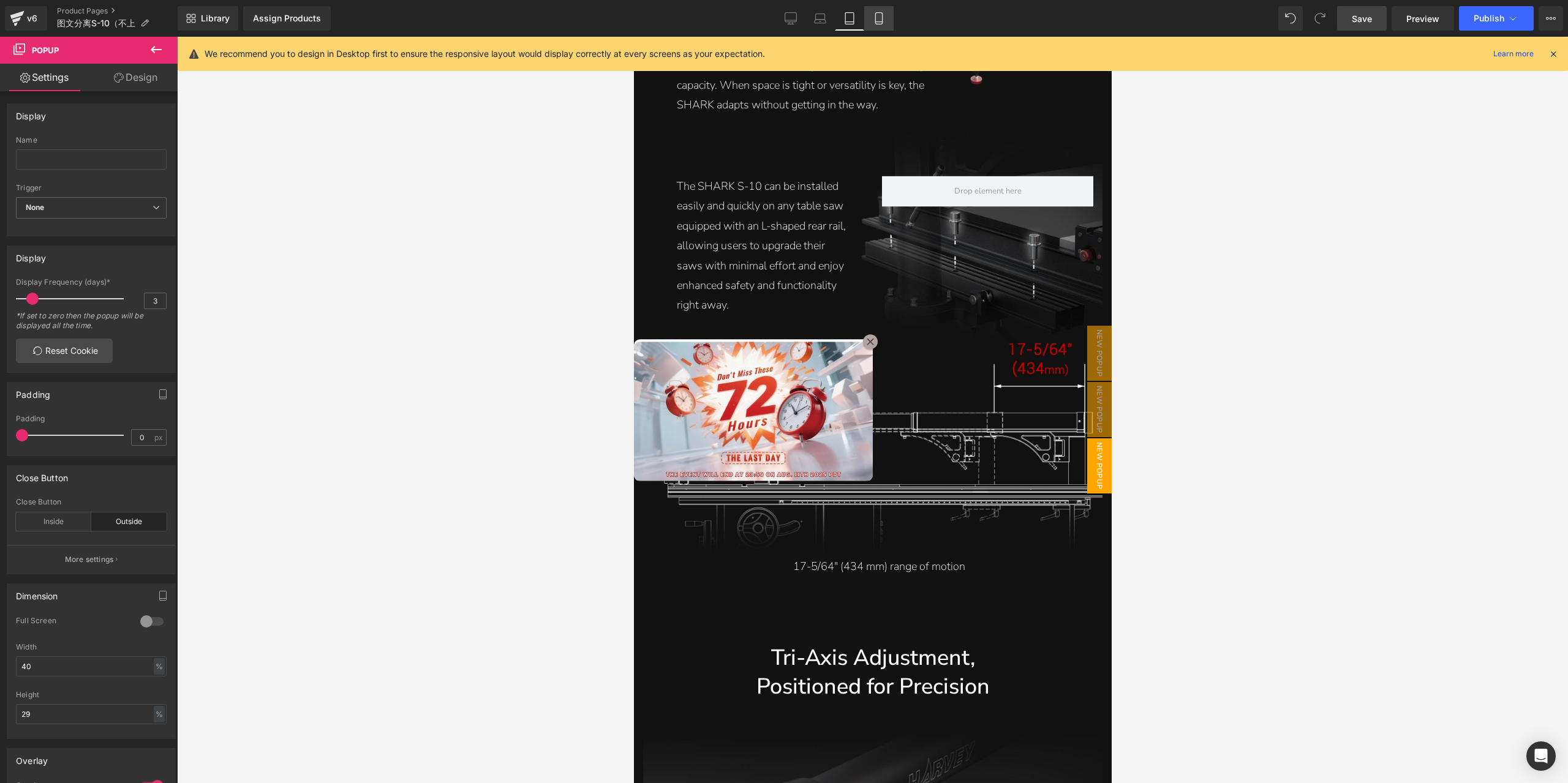
click at [874, 16] on icon at bounding box center [878, 18] width 12 height 12
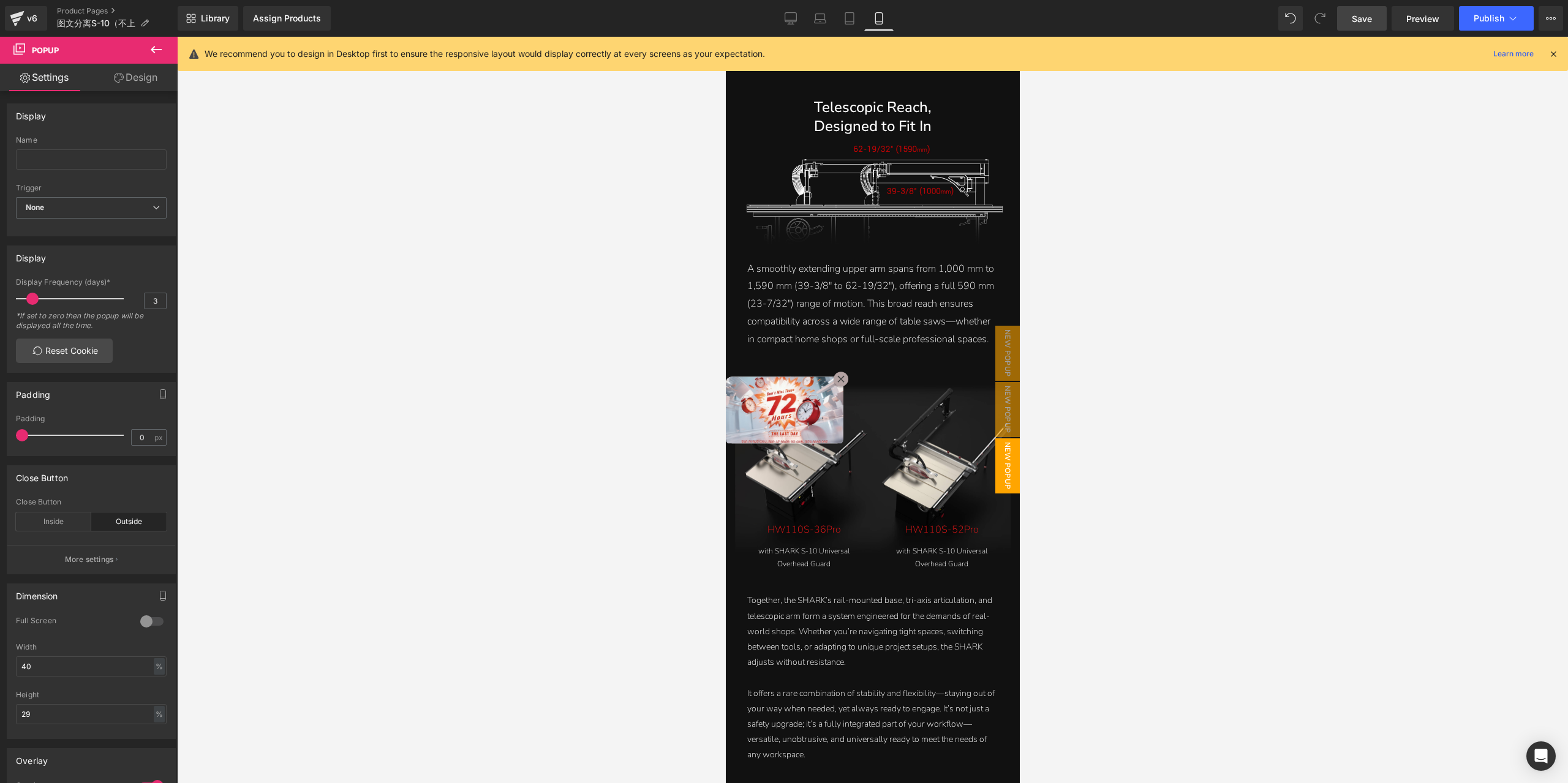
scroll to position [3444, 0]
click at [1353, 26] on link "Save" at bounding box center [1362, 18] width 50 height 25
click at [1437, 23] on span "Preview" at bounding box center [1422, 19] width 33 height 13
click at [803, 24] on link "Desktop" at bounding box center [790, 18] width 29 height 25
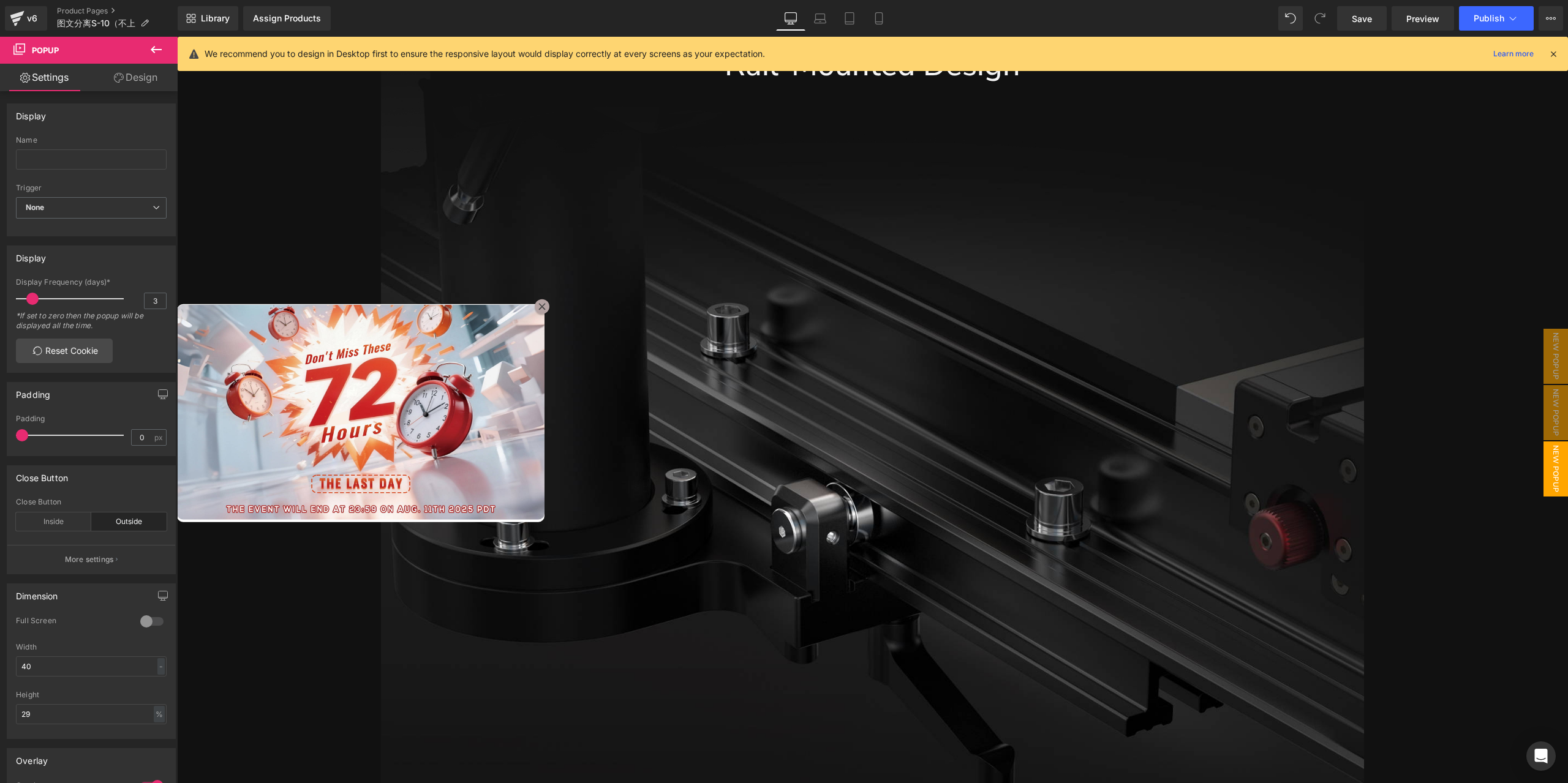
scroll to position [3370, 0]
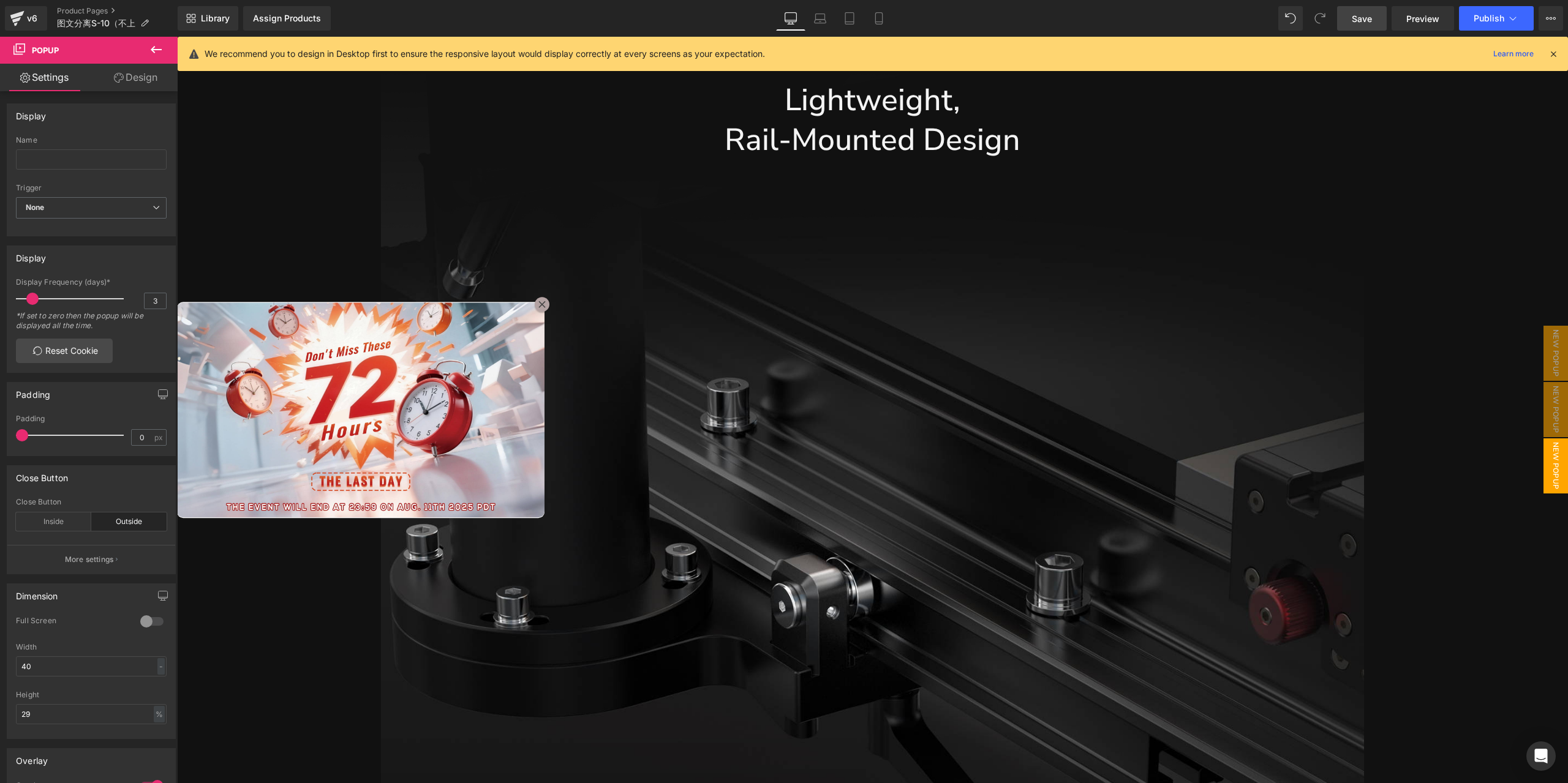
click at [1365, 20] on span "Save" at bounding box center [1362, 19] width 20 height 13
click at [1424, 19] on span "Preview" at bounding box center [1422, 19] width 33 height 13
click at [340, 298] on span "Popup" at bounding box center [337, 293] width 33 height 18
click at [332, 291] on span "Popup" at bounding box center [337, 293] width 33 height 18
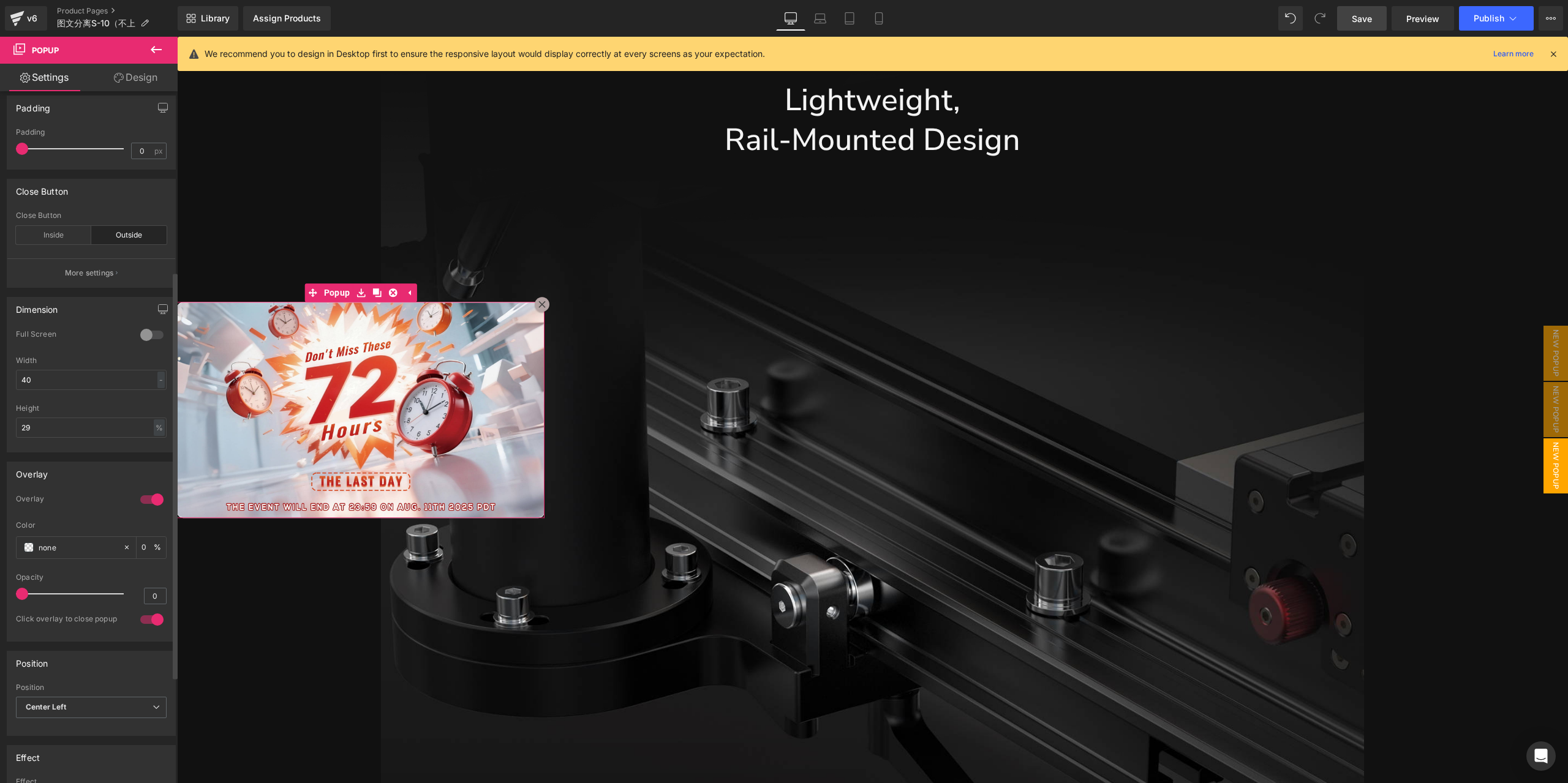
scroll to position [306, 0]
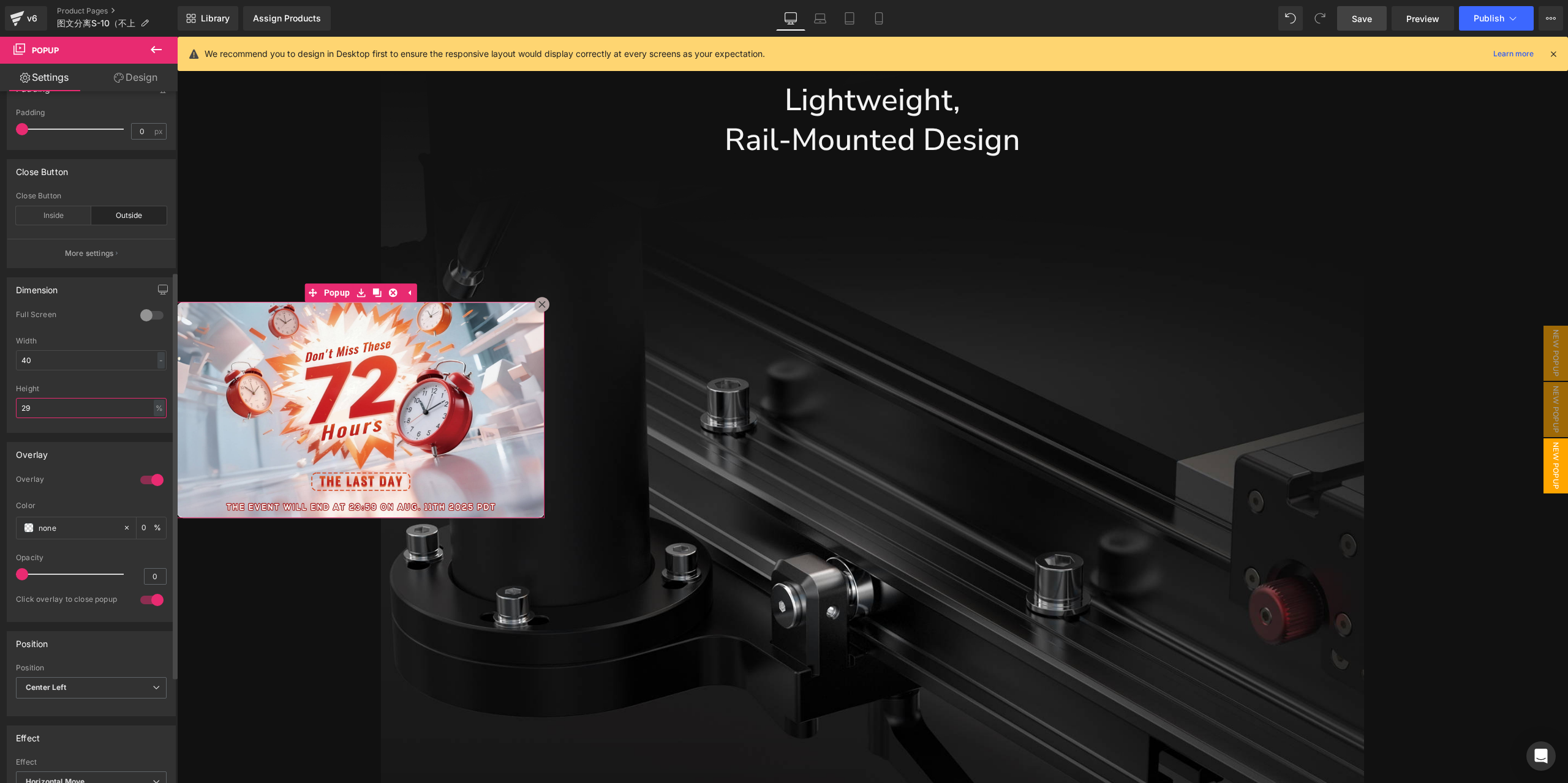
click at [99, 409] on input "29" at bounding box center [91, 408] width 151 height 20
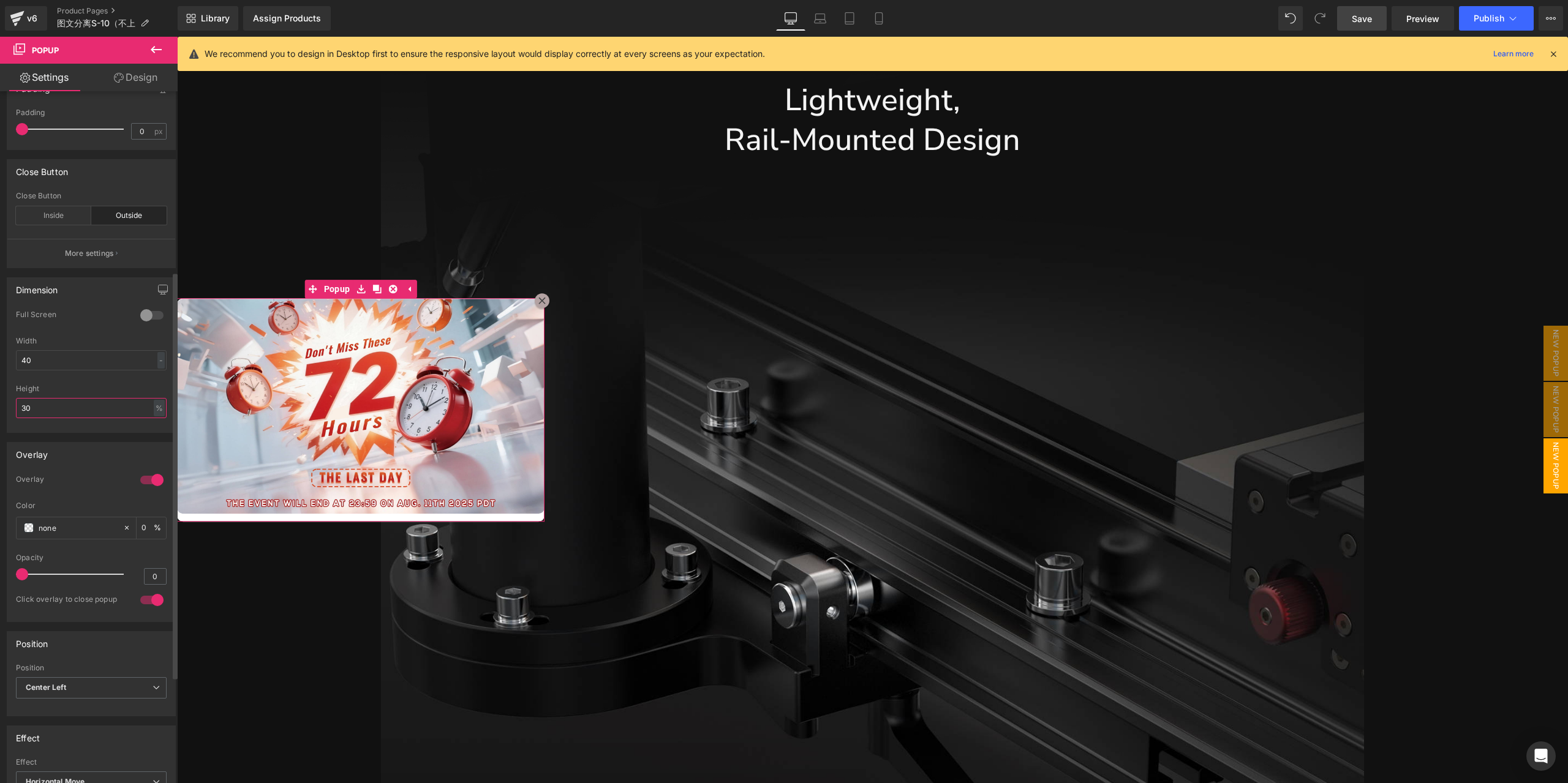
click at [73, 398] on input "30" at bounding box center [91, 408] width 151 height 20
type input "29"
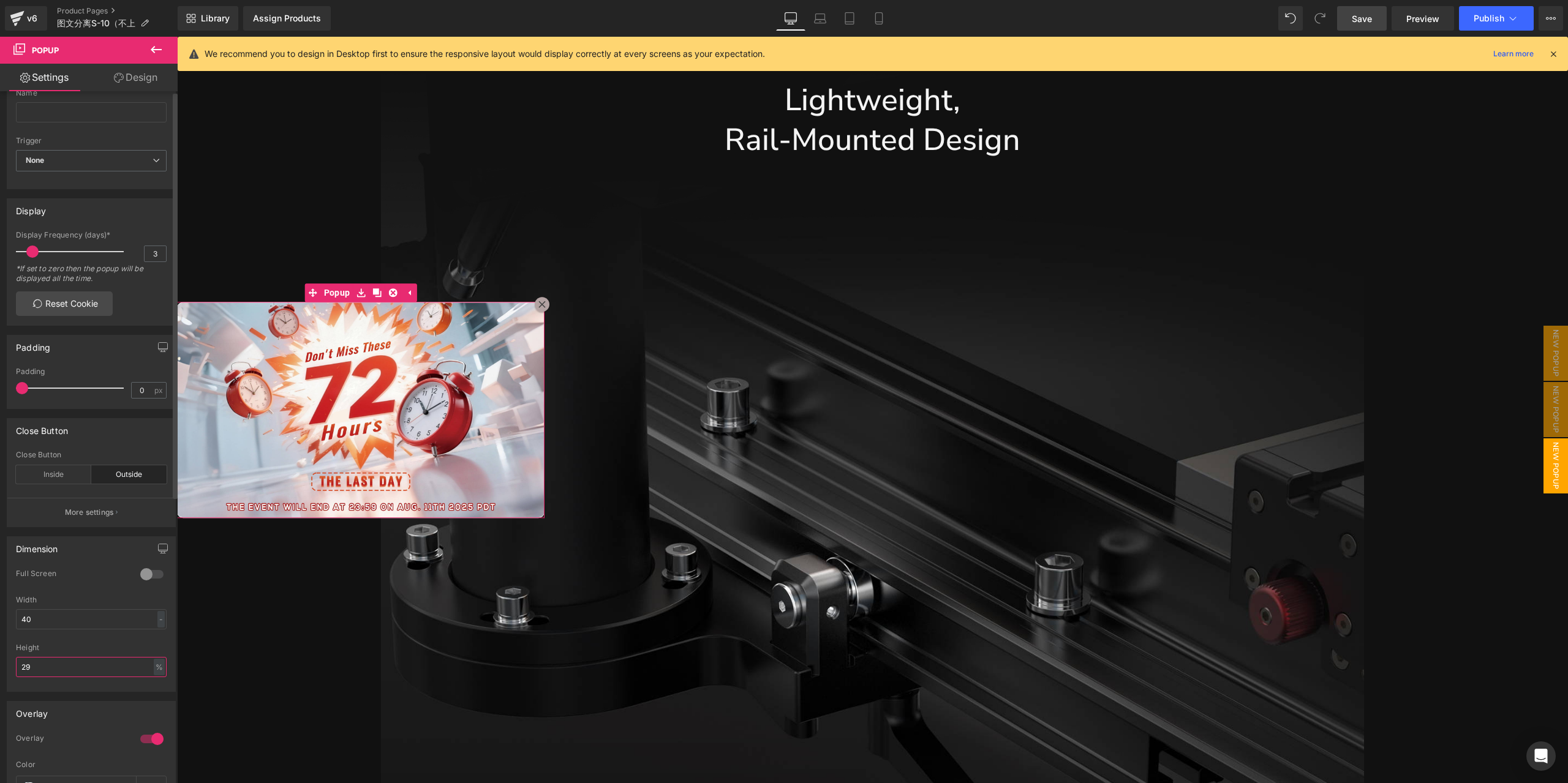
scroll to position [0, 0]
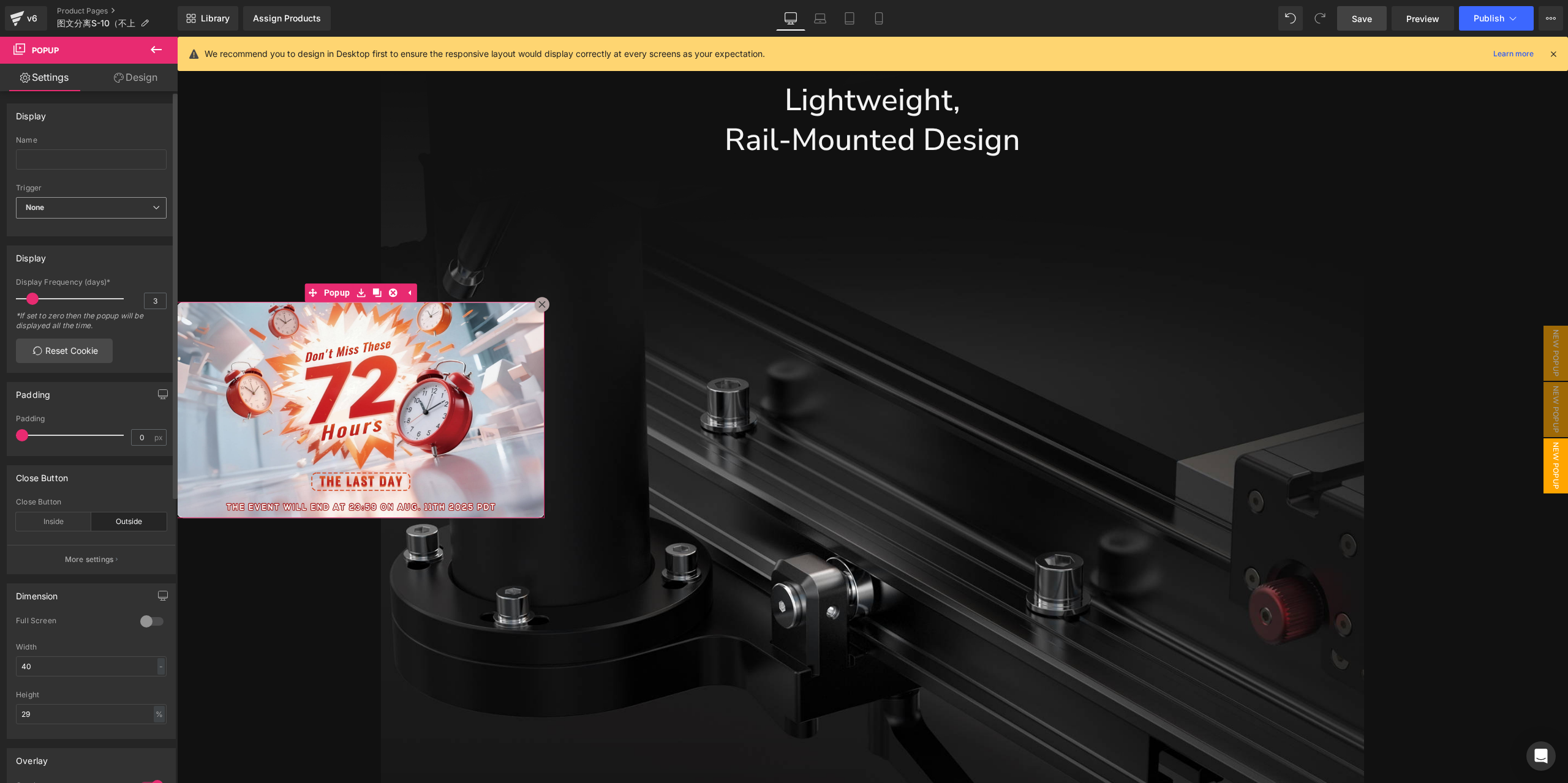
click at [81, 198] on span "None" at bounding box center [91, 208] width 151 height 22
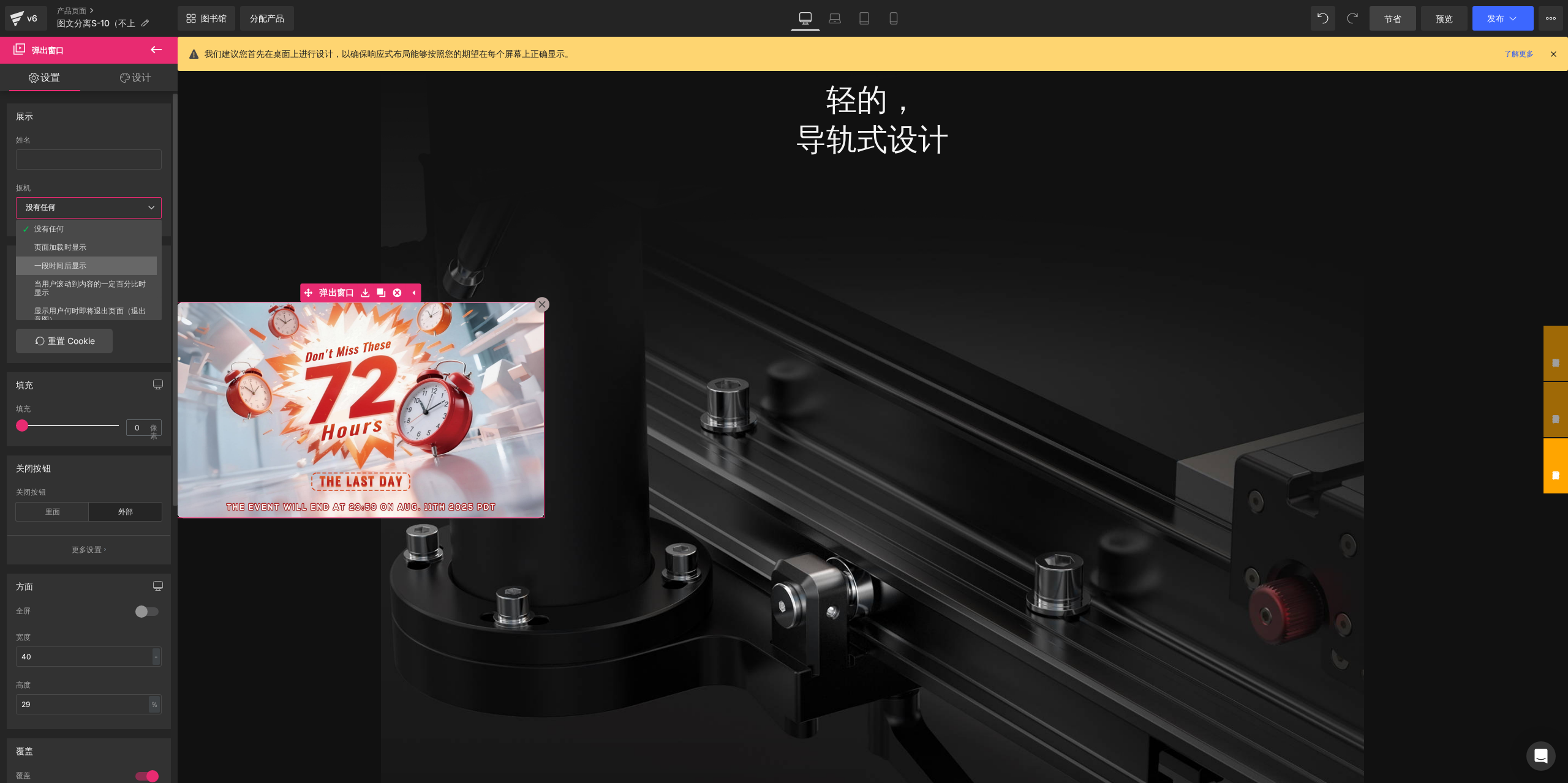
click at [81, 261] on font "一段时间后显示" at bounding box center [61, 266] width 52 height 9
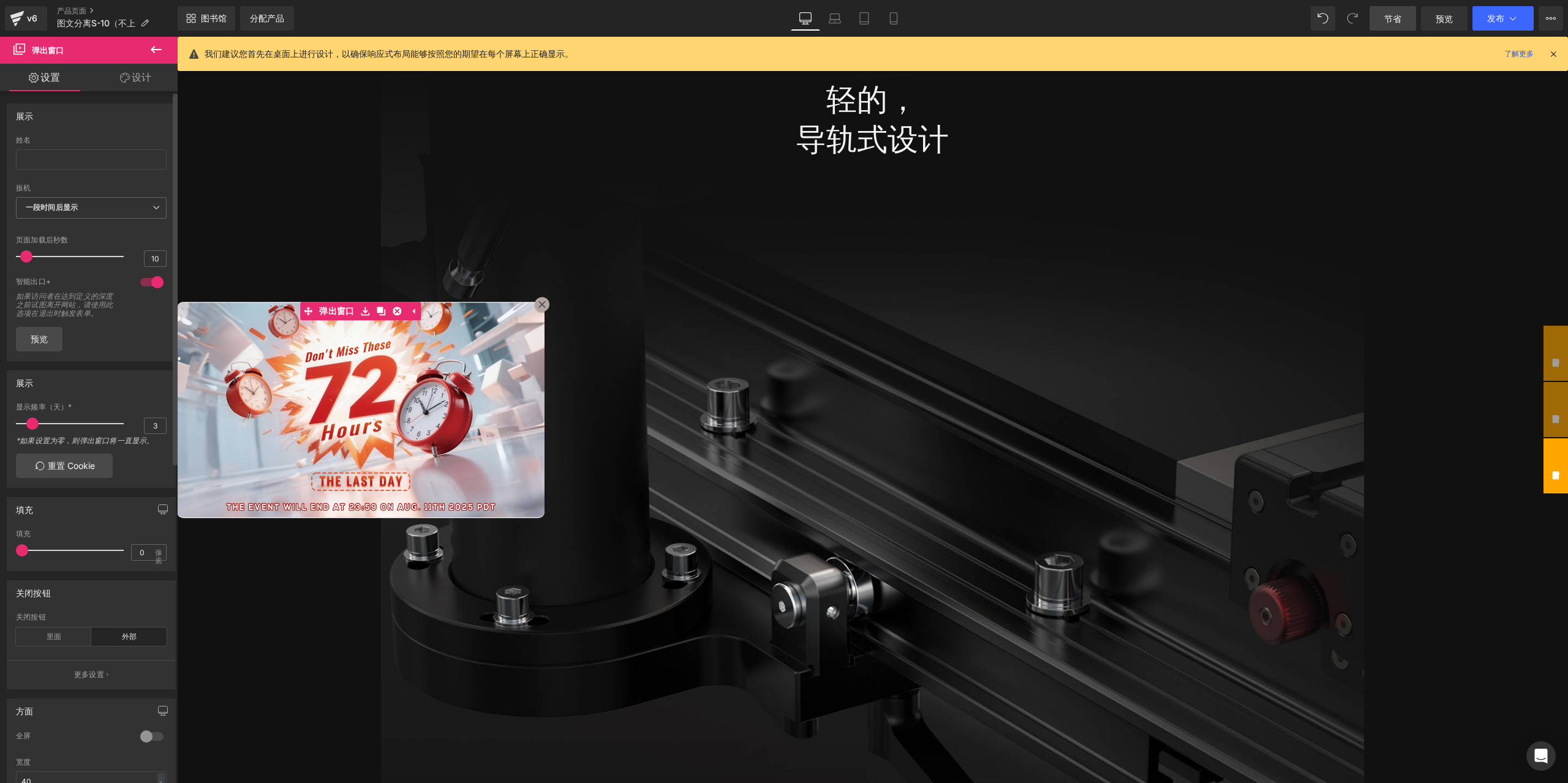
drag, startPoint x: 32, startPoint y: 253, endPoint x: 25, endPoint y: 254, distance: 7.1
click at [25, 254] on span at bounding box center [26, 257] width 12 height 12
click at [51, 335] on link "预览" at bounding box center [39, 340] width 46 height 25
click at [22, 257] on span at bounding box center [25, 257] width 12 height 12
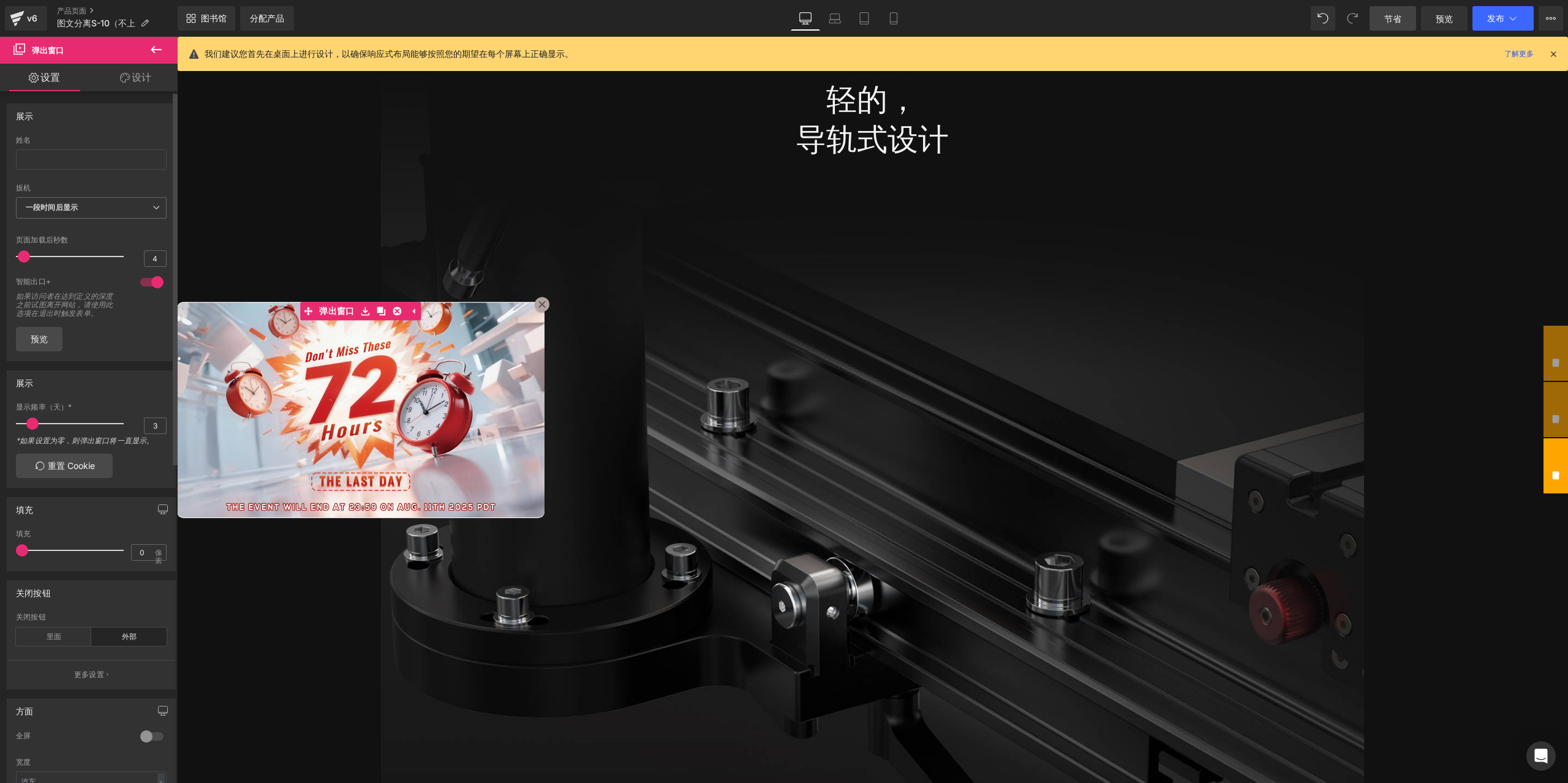
click at [22, 257] on span at bounding box center [24, 257] width 12 height 12
click at [38, 327] on link "预览" at bounding box center [39, 340] width 46 height 25
drag, startPoint x: 1567, startPoint y: 1, endPoint x: 82, endPoint y: 511, distance: 1570.1
click at [82, 511] on div "填充" at bounding box center [91, 509] width 168 height 24
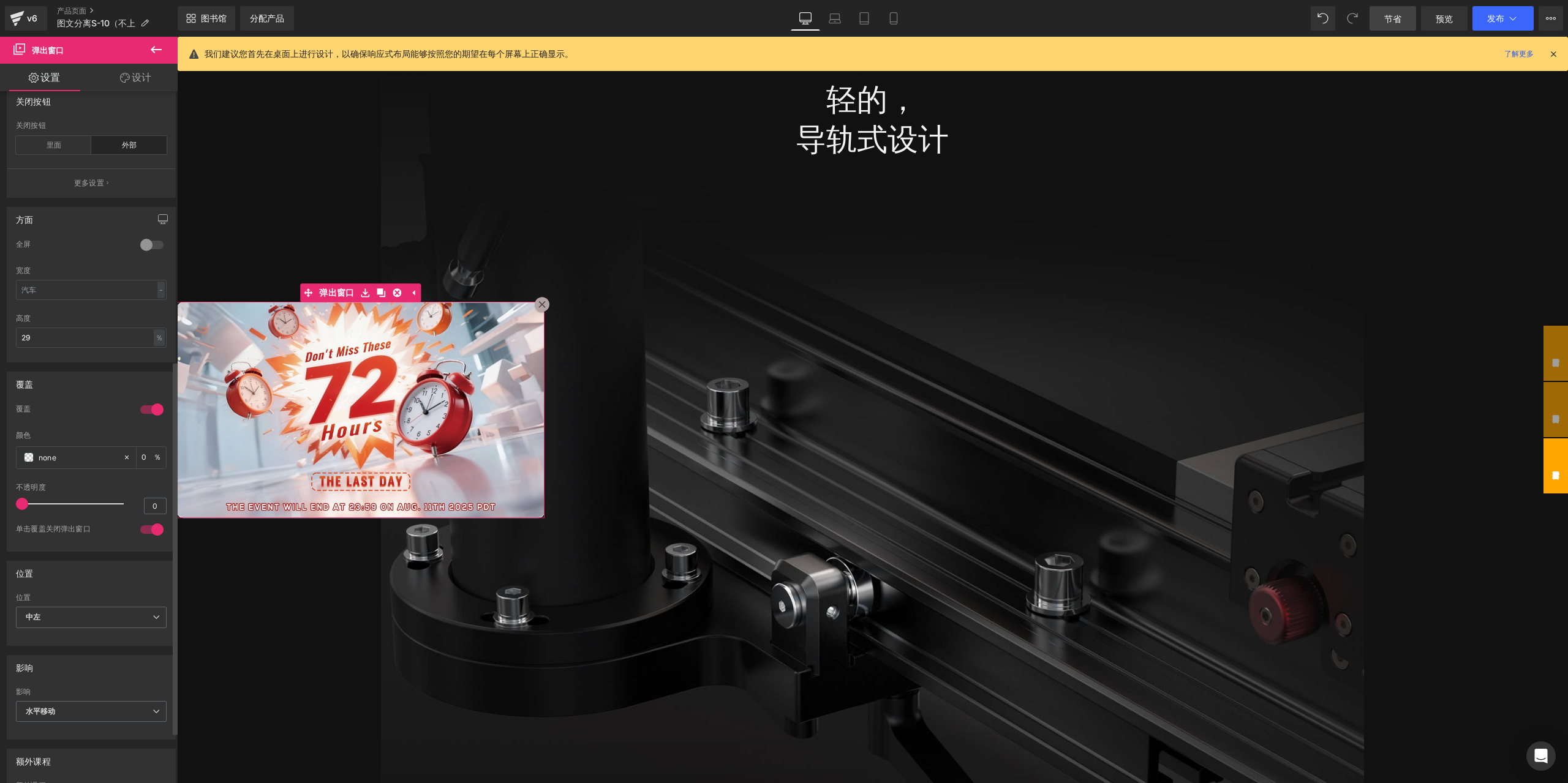
scroll to position [593, 0]
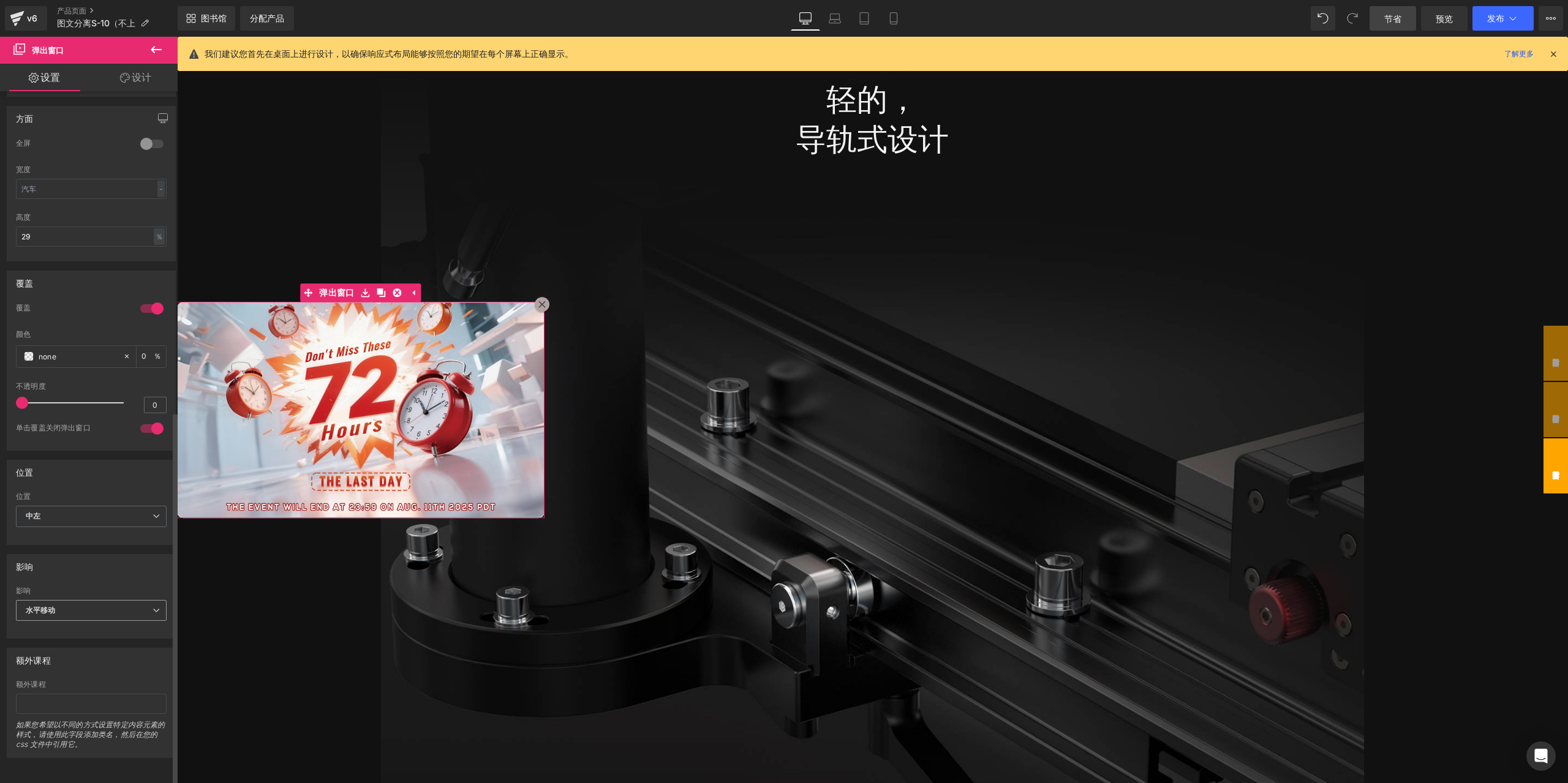
click at [99, 600] on span "水平移动" at bounding box center [91, 611] width 151 height 22
click at [99, 600] on span "水平移动" at bounding box center [88, 611] width 146 height 22
click at [30, 399] on span at bounding box center [32, 403] width 12 height 12
click at [151, 304] on div at bounding box center [152, 309] width 29 height 20
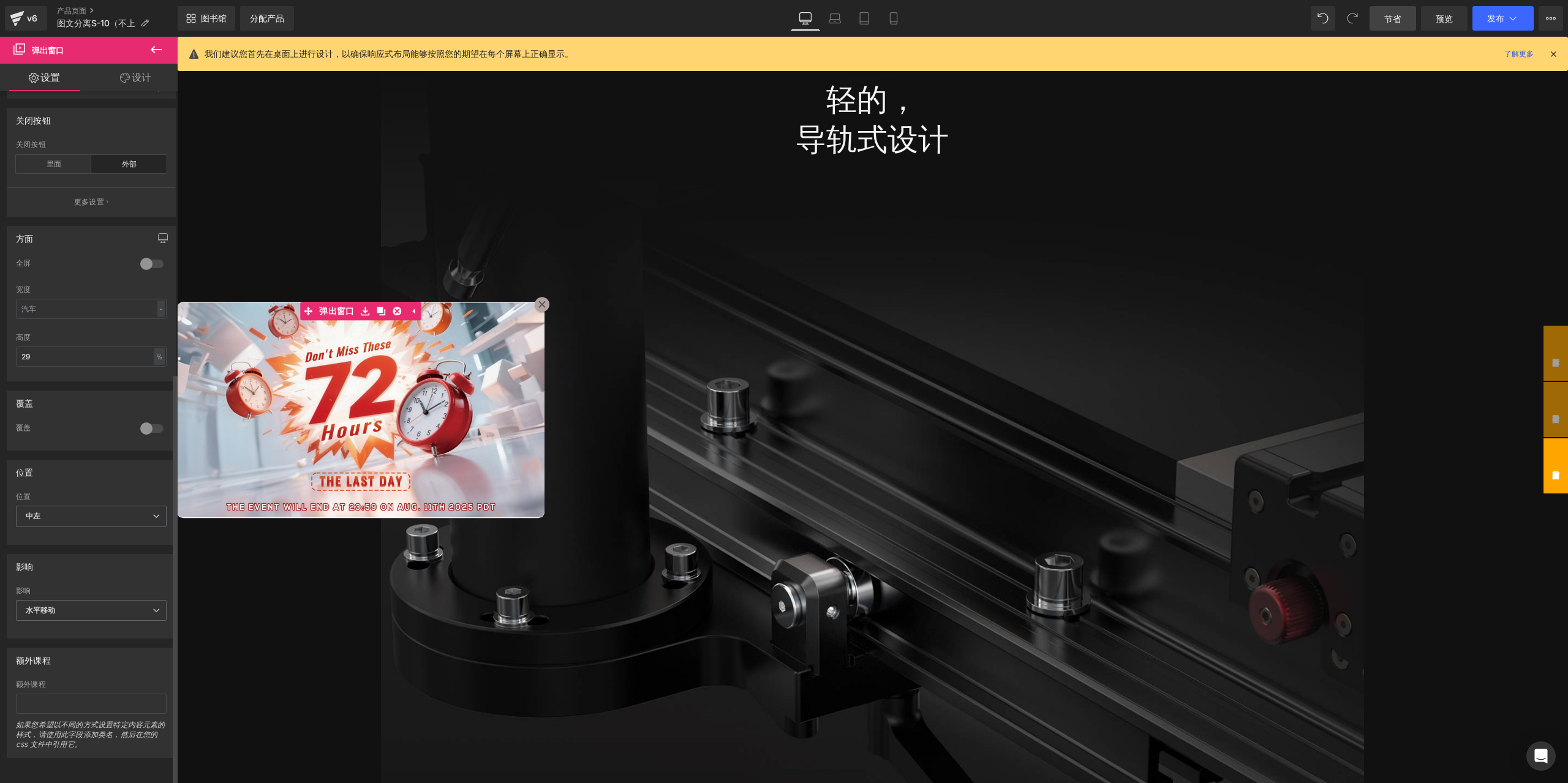
click at [143, 261] on div at bounding box center [152, 264] width 29 height 20
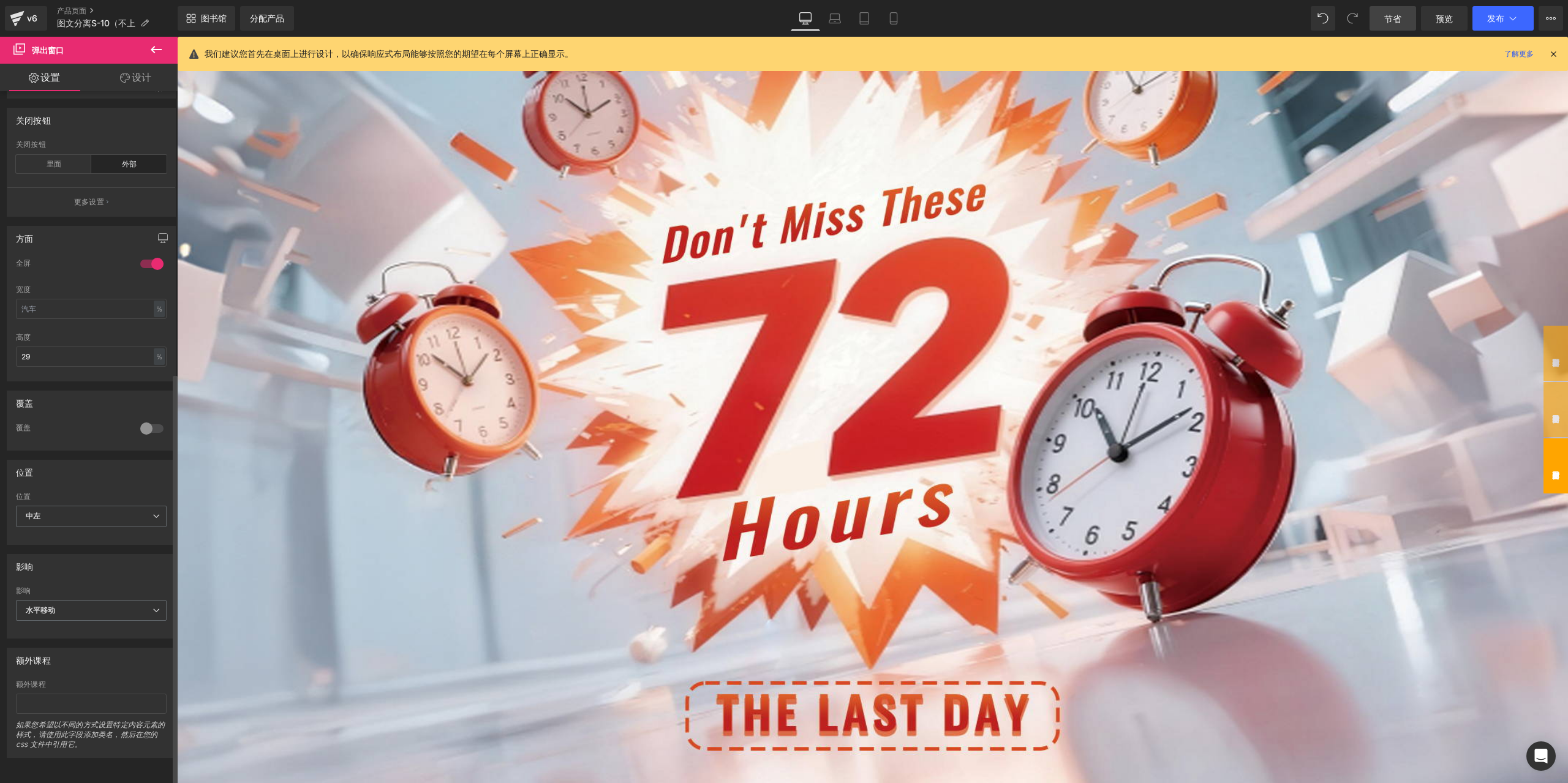
click at [143, 261] on div at bounding box center [152, 264] width 29 height 20
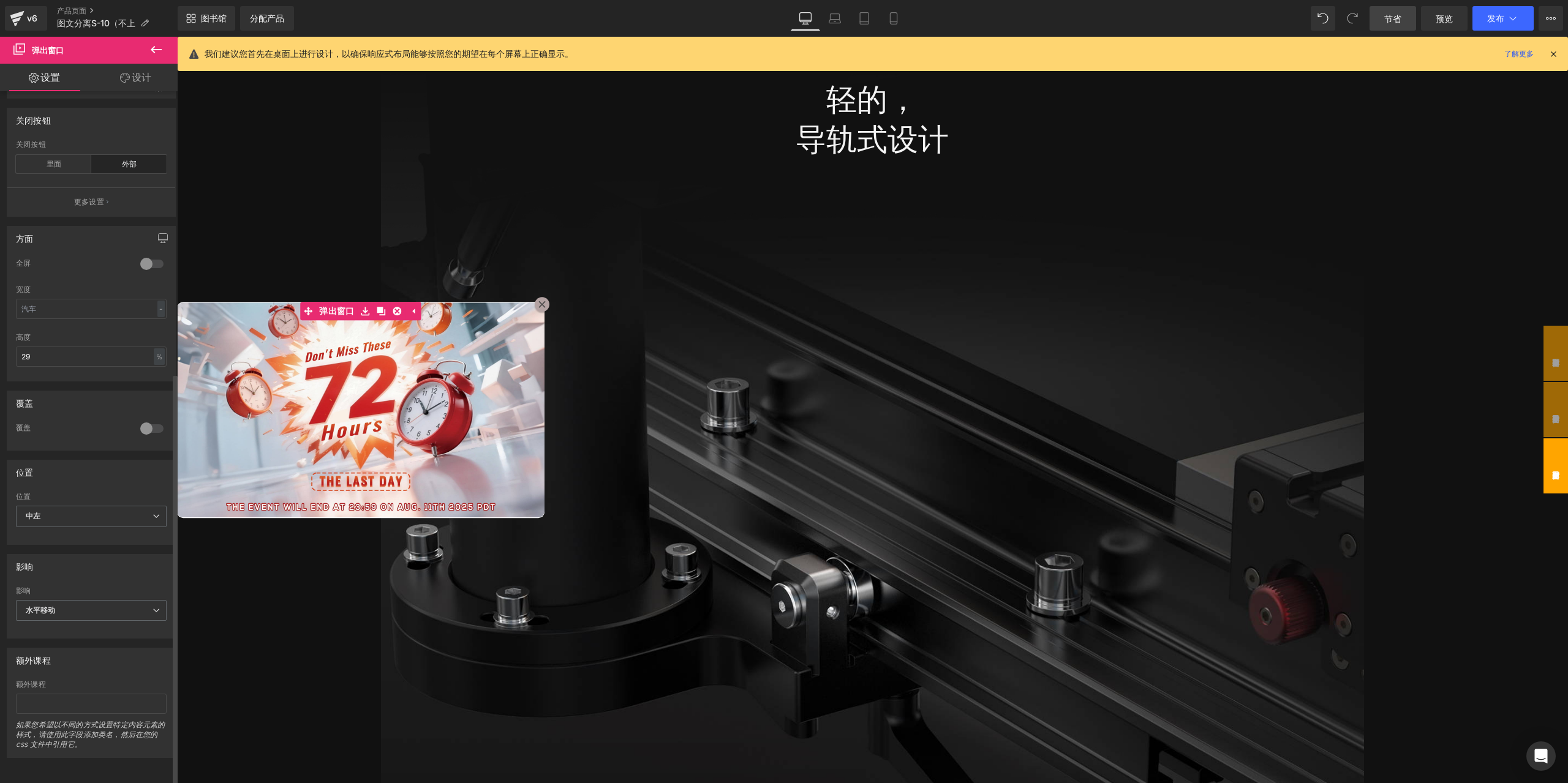
click at [150, 423] on div at bounding box center [152, 428] width 29 height 20
click at [150, 303] on div at bounding box center [152, 309] width 29 height 20
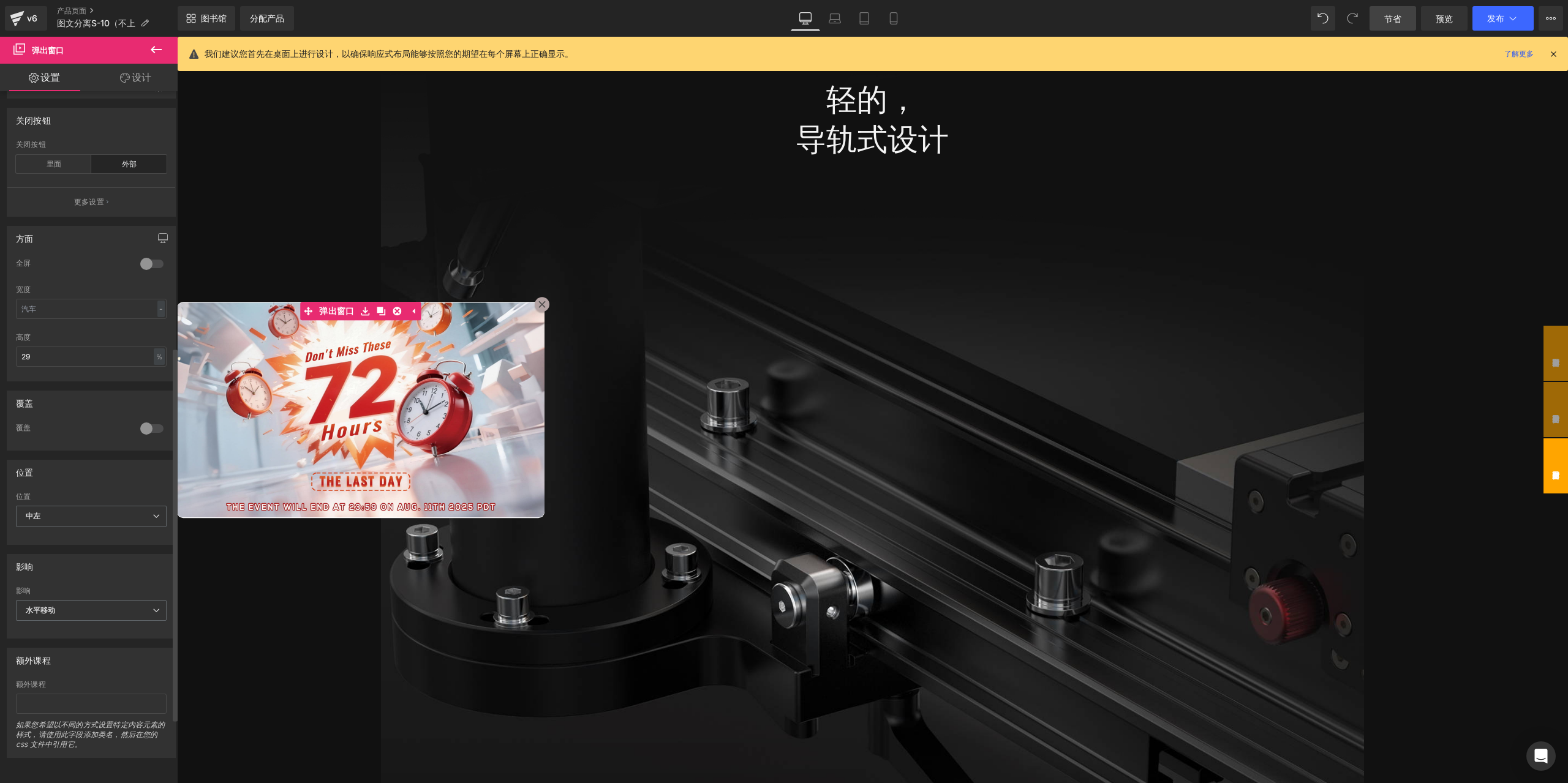
scroll to position [474, 0]
click at [1544, 18] on button "查看实时页面 使用当前模板查看 将模板保存到库 Schedule Publish Optimize Publish Settings Shortcuts" at bounding box center [1551, 18] width 25 height 25
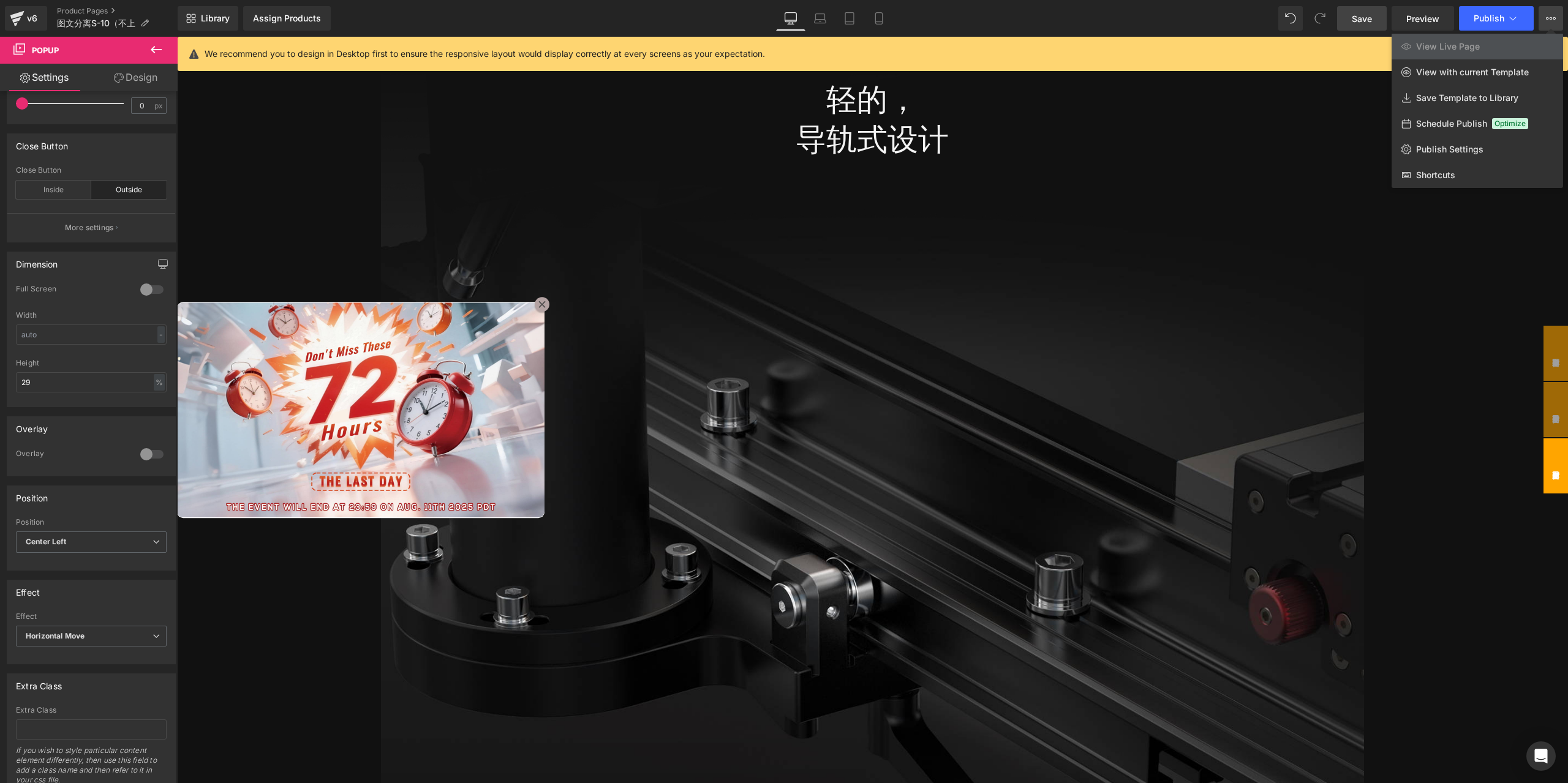
scroll to position [520, 0]
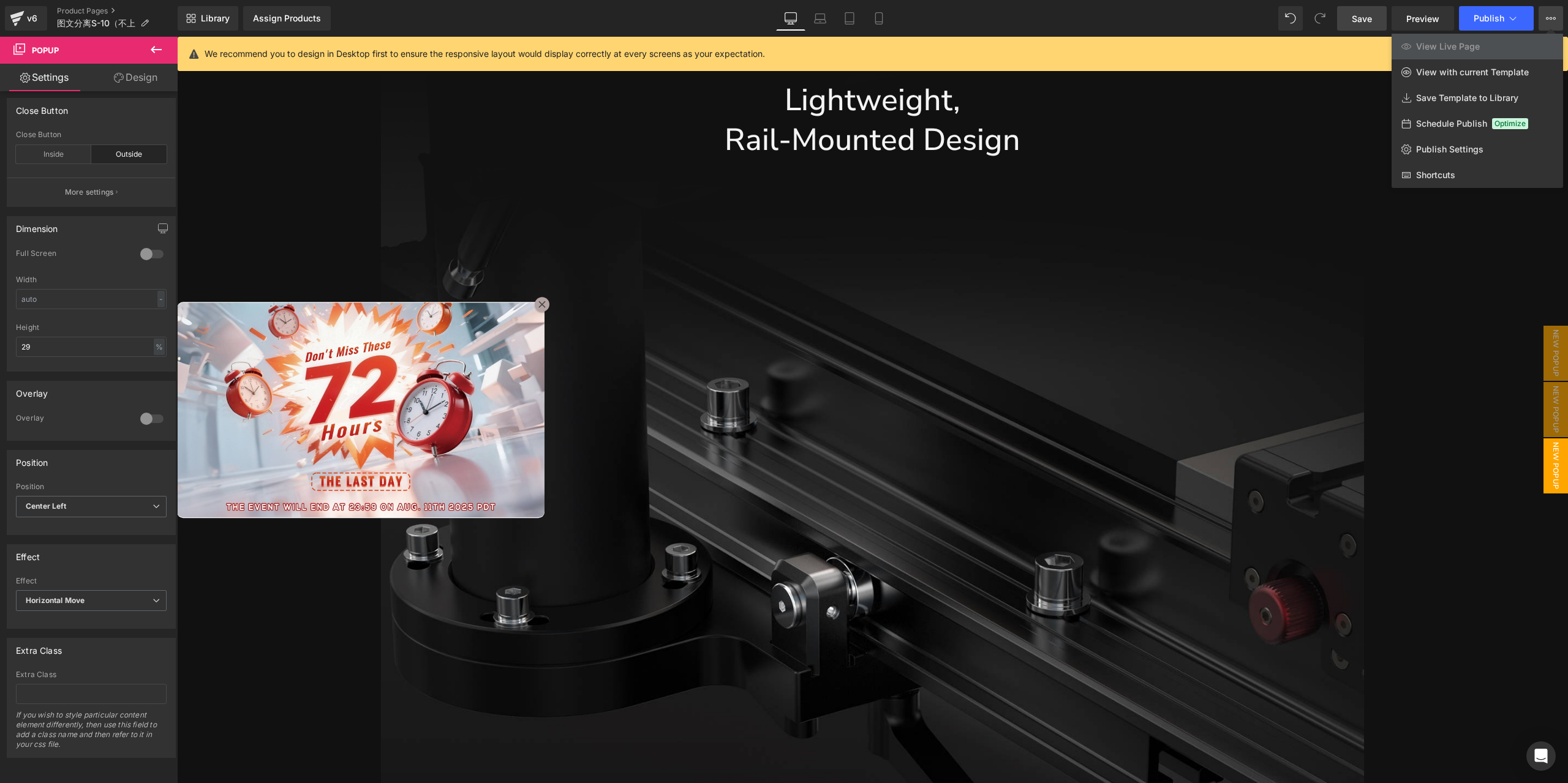
click at [1367, 22] on span "Save" at bounding box center [1362, 19] width 20 height 13
click at [1366, 20] on span "Save" at bounding box center [1362, 19] width 20 height 13
click at [1424, 16] on span "Preview" at bounding box center [1422, 19] width 33 height 13
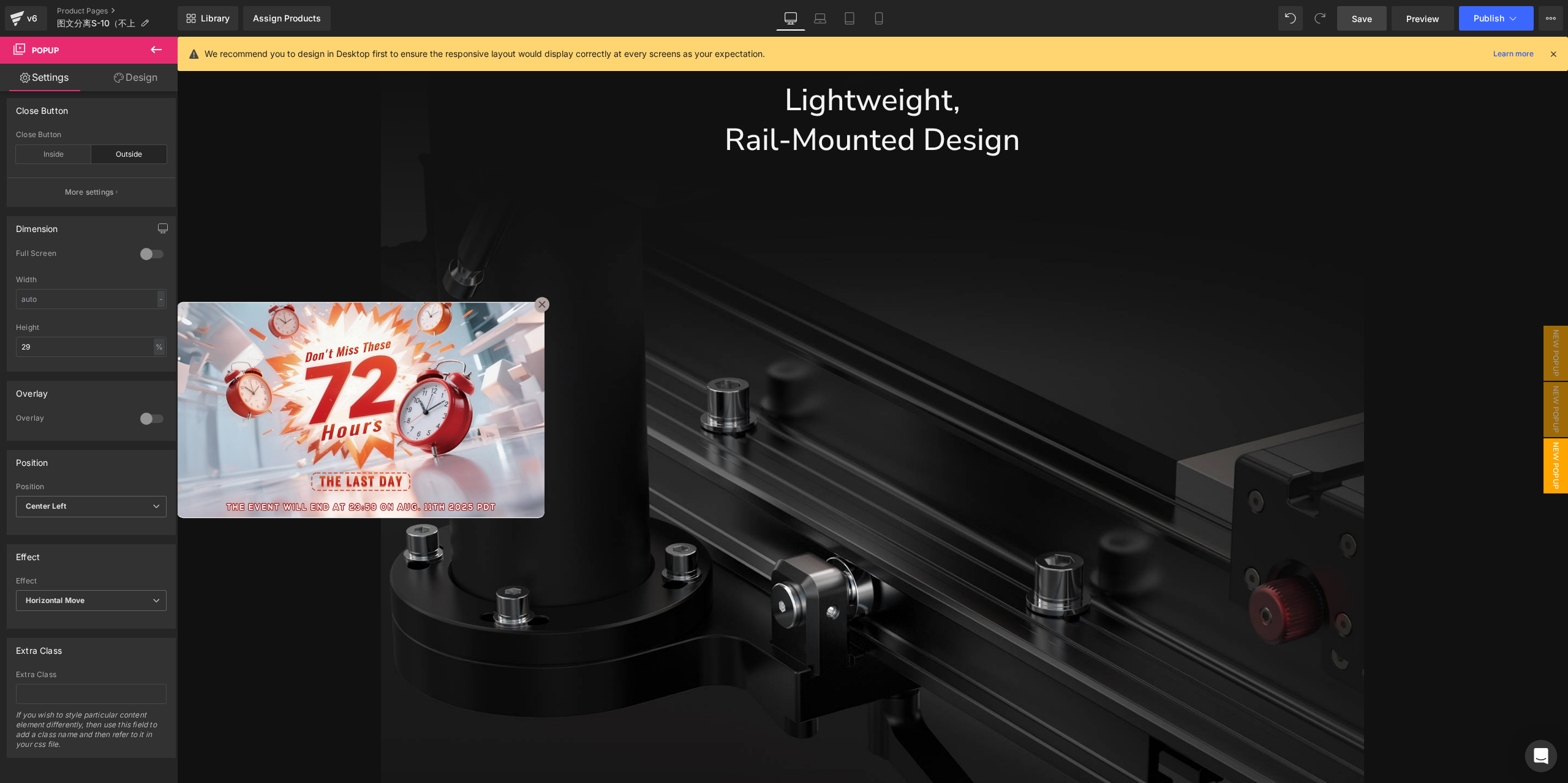
click at [1546, 754] on icon "Open Intercom Messenger" at bounding box center [1541, 756] width 14 height 16
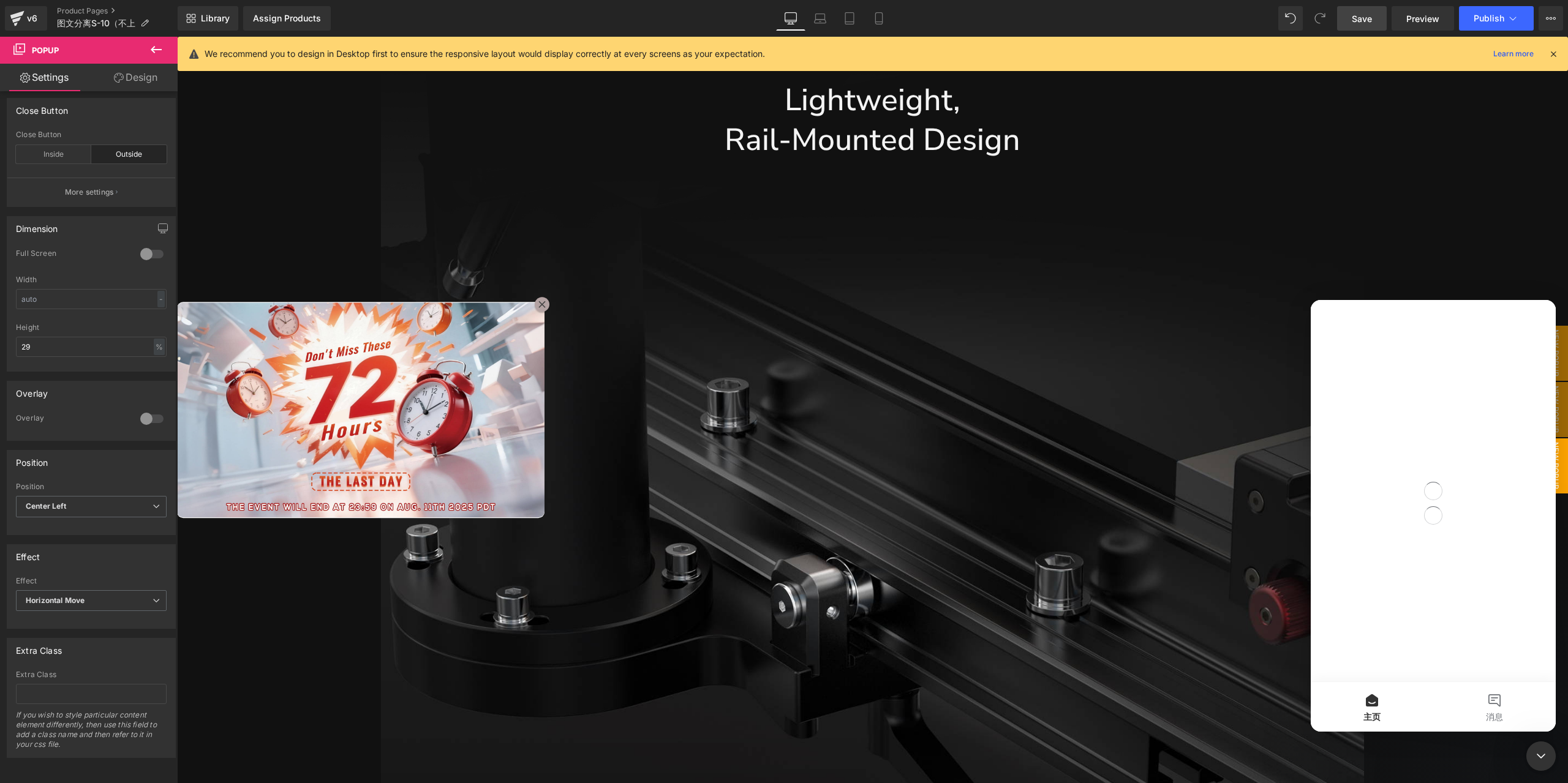
scroll to position [0, 0]
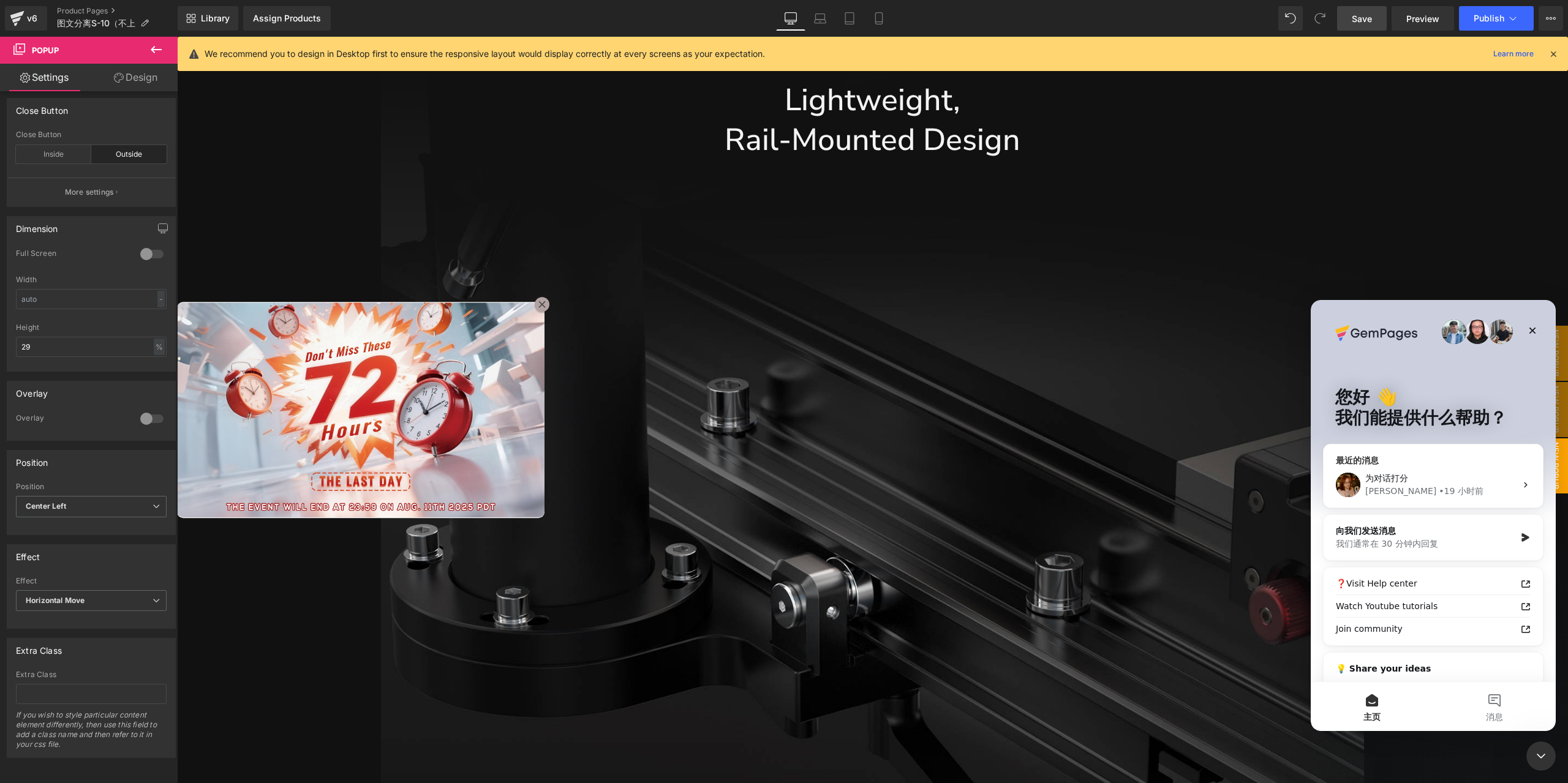
click at [1439, 495] on div "• 19 小时前" at bounding box center [1461, 492] width 44 height 13
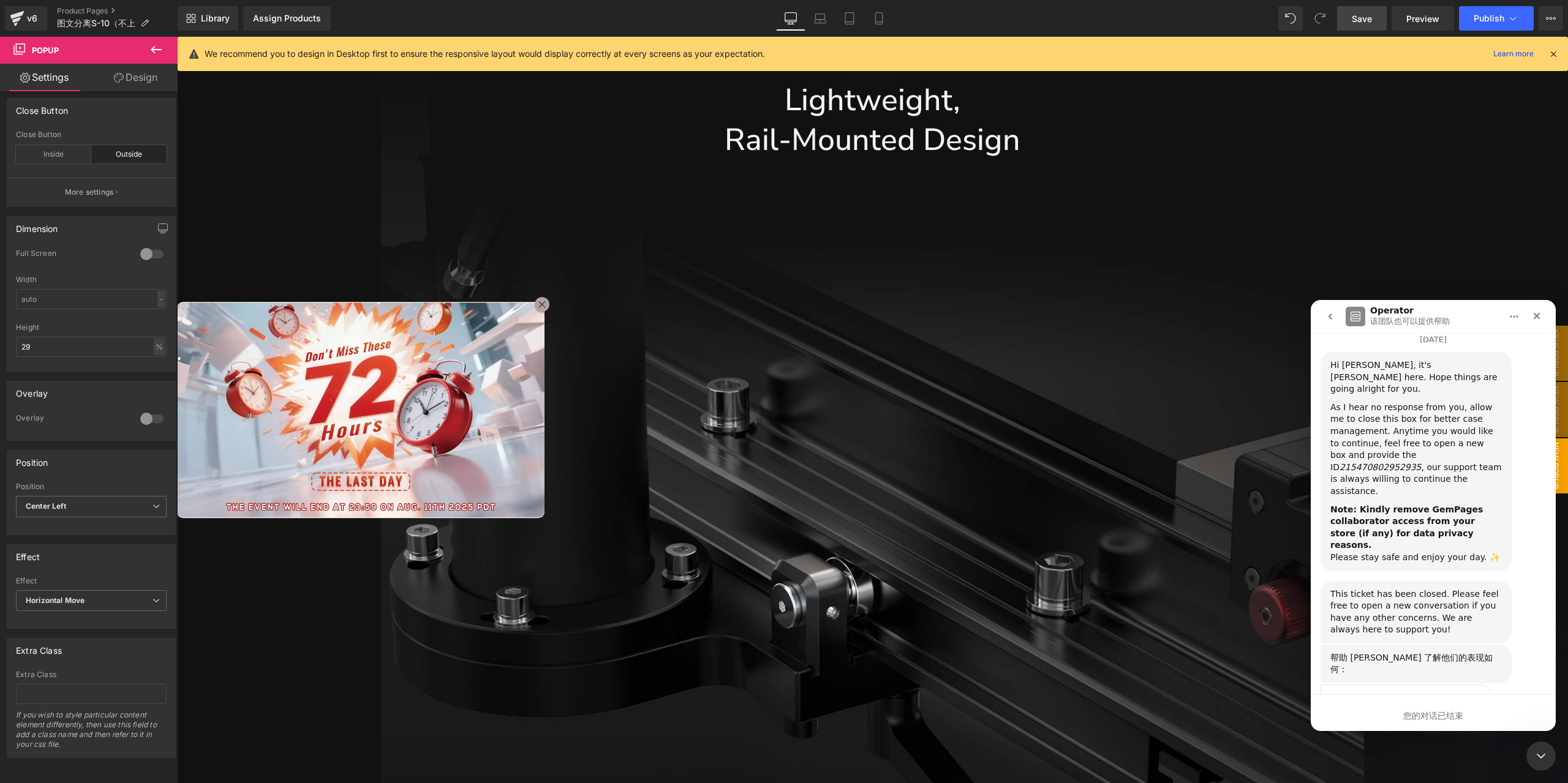
scroll to position [1453, 0]
click at [1443, 722] on div "您的对话已结束" at bounding box center [1433, 716] width 245 height 13
click at [1329, 317] on icon "go back" at bounding box center [1330, 316] width 4 height 6
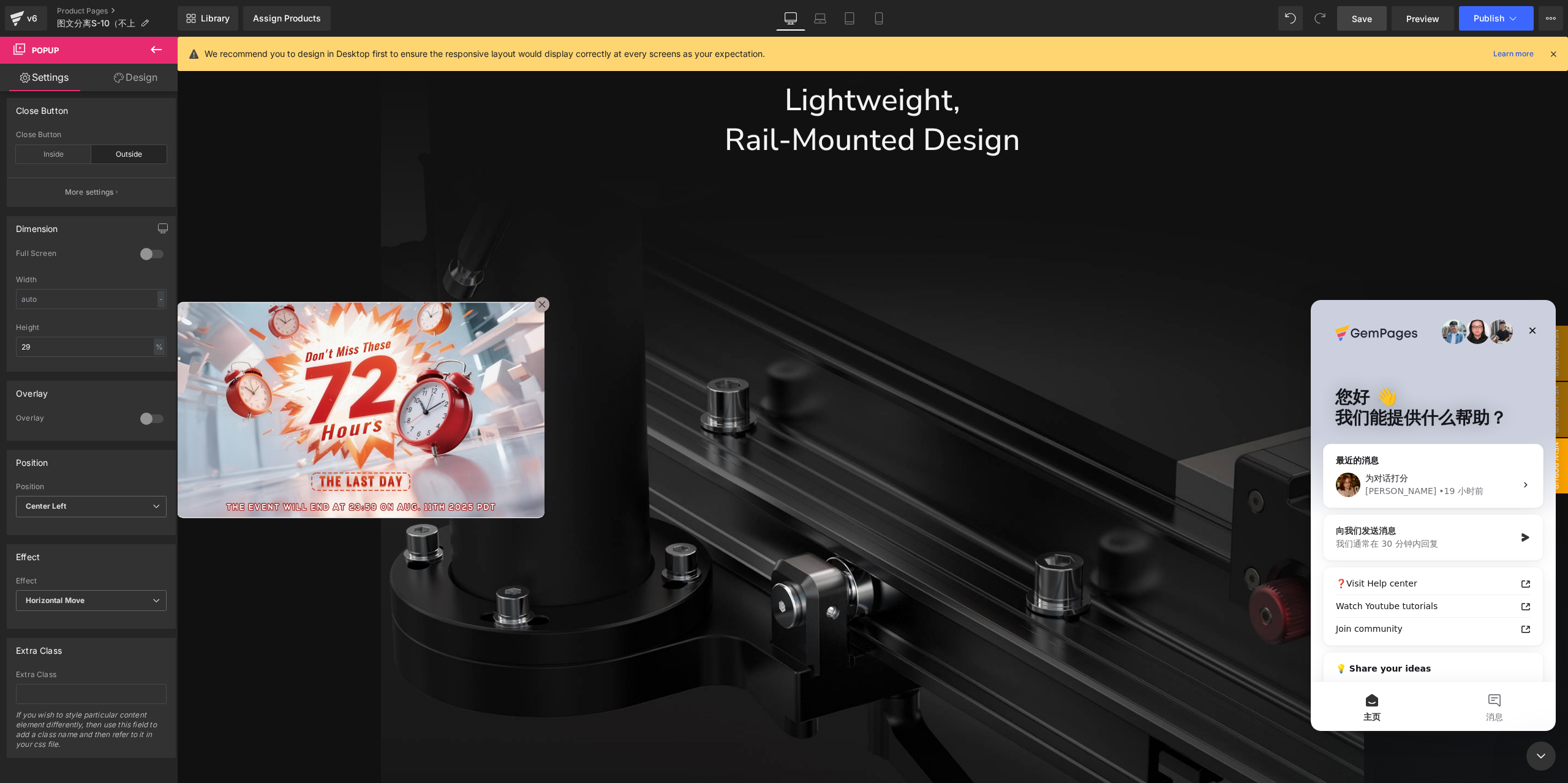
click at [1433, 547] on div "我们通常在 30 分钟内回复" at bounding box center [1425, 544] width 180 height 13
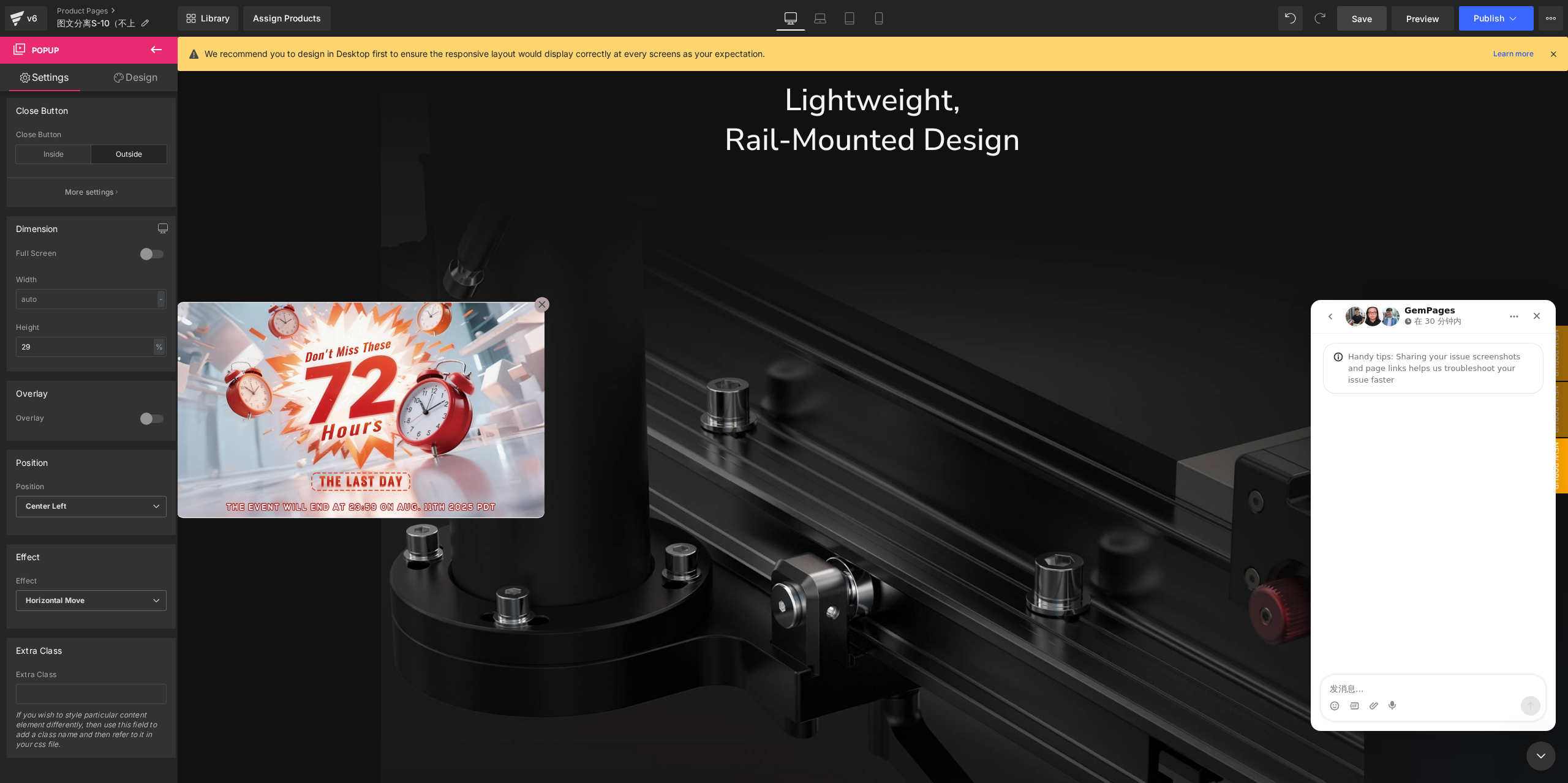
click at [328, 366] on div at bounding box center [784, 373] width 1568 height 746
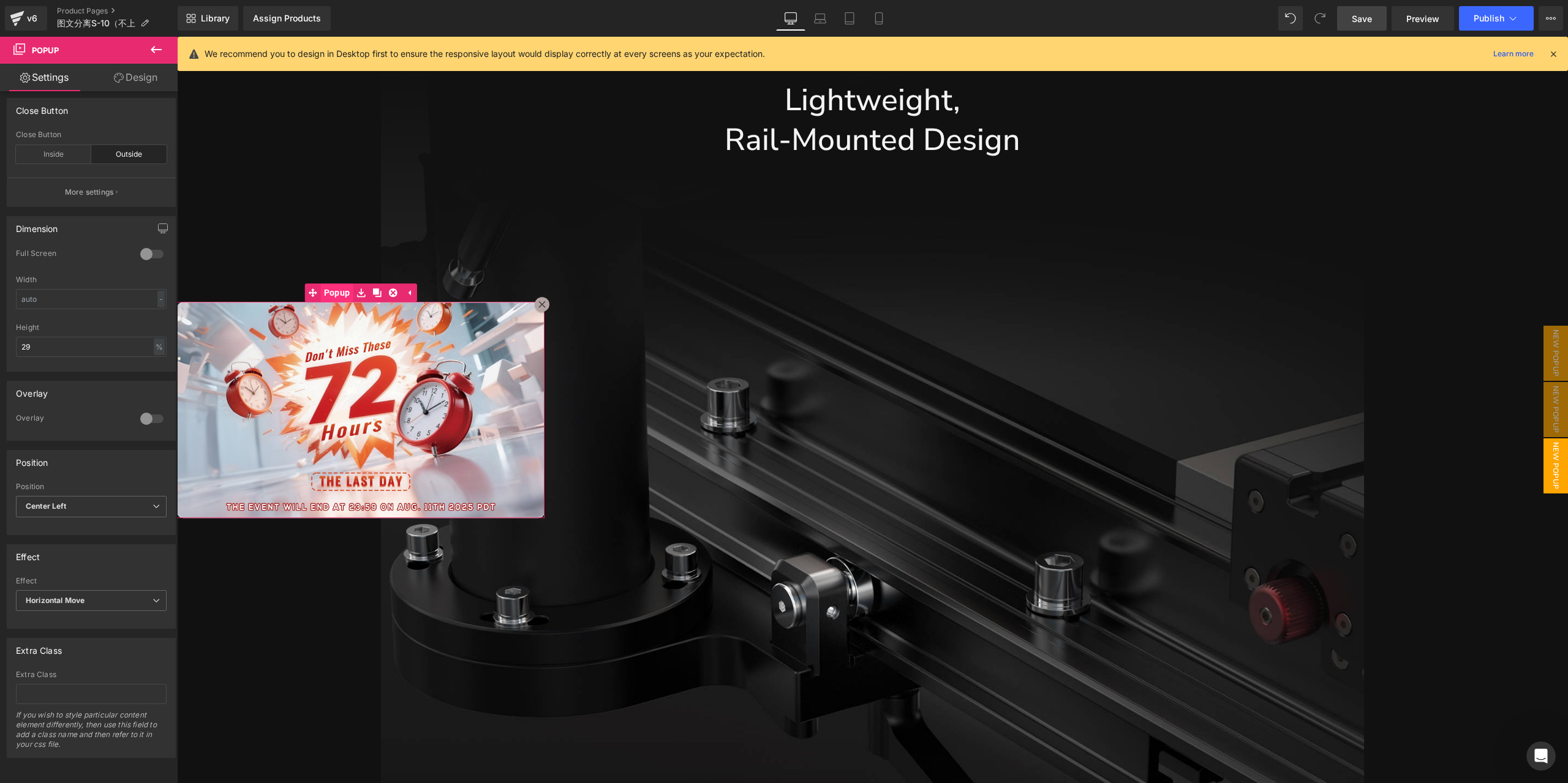
click at [332, 293] on span "Popup" at bounding box center [337, 293] width 33 height 18
click at [342, 292] on span "Popup" at bounding box center [337, 293] width 33 height 18
click at [99, 290] on input "text" at bounding box center [91, 299] width 151 height 20
click at [157, 298] on div "-" at bounding box center [161, 298] width 7 height 16
click at [156, 316] on li "%" at bounding box center [158, 318] width 15 height 18
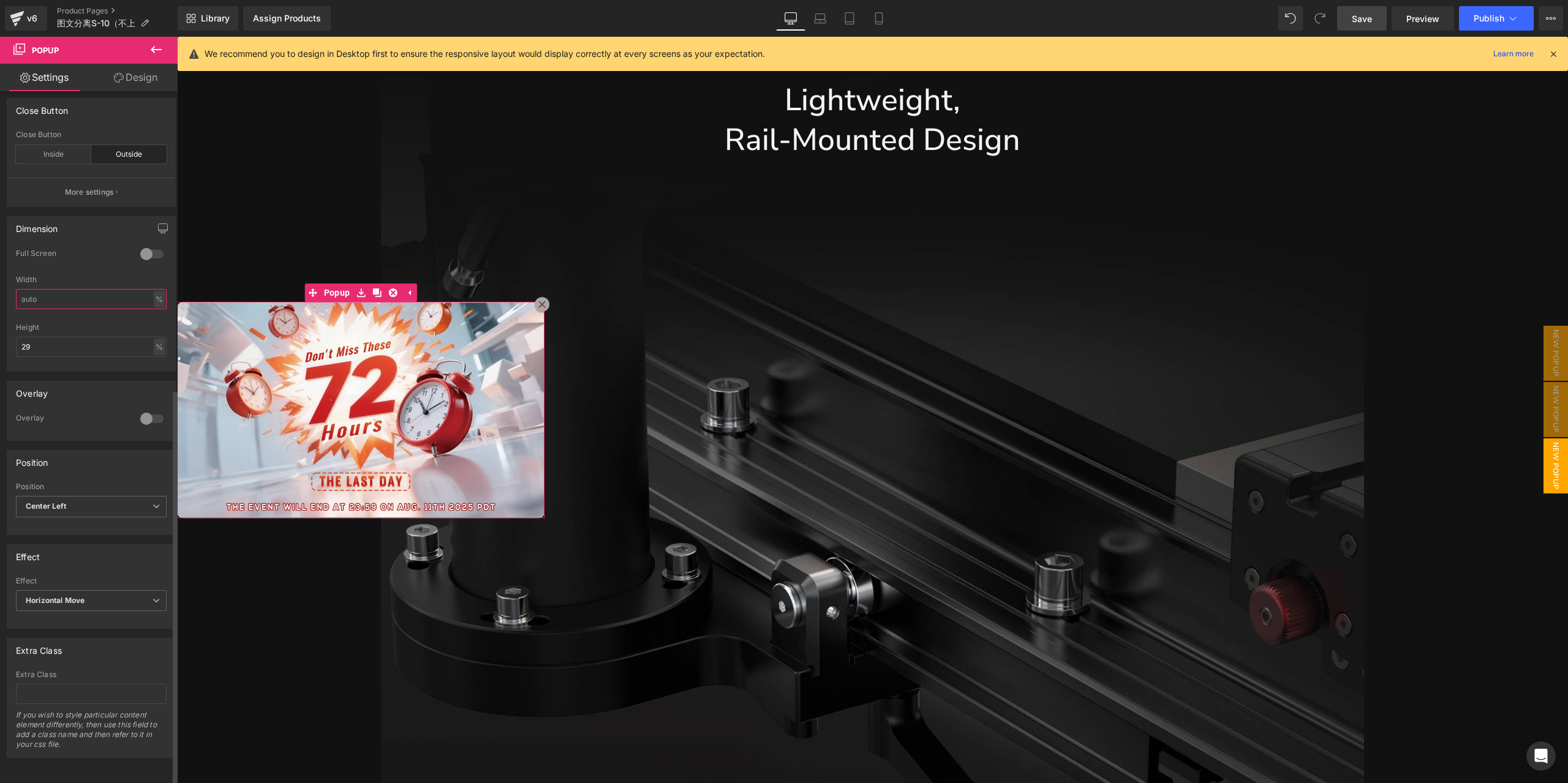
click at [133, 291] on input "text" at bounding box center [91, 299] width 151 height 20
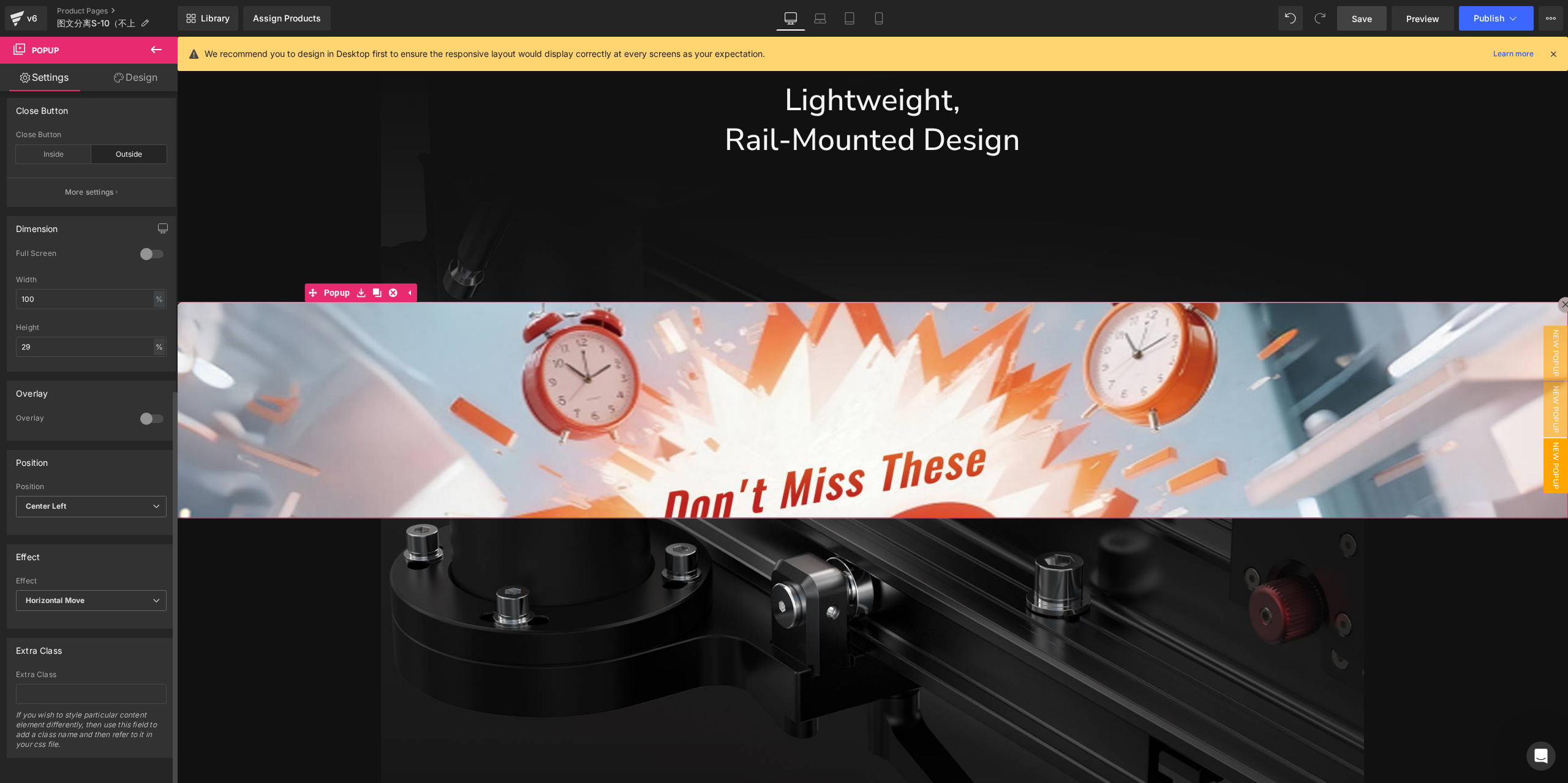
click at [155, 339] on div "%" at bounding box center [159, 347] width 11 height 16
click at [155, 359] on li "px" at bounding box center [158, 366] width 15 height 18
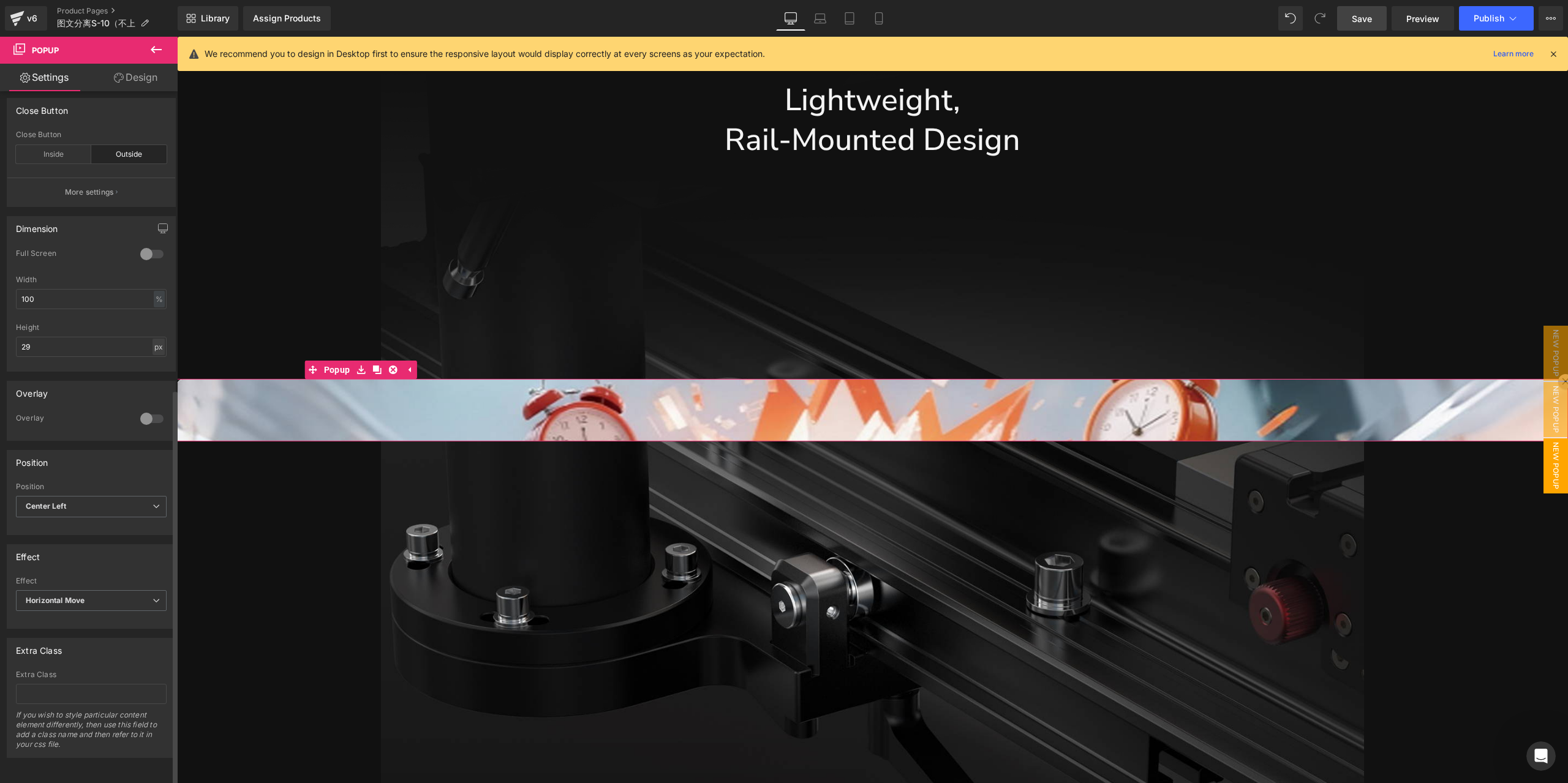
click at [153, 339] on div "px" at bounding box center [159, 347] width 12 height 16
click at [153, 375] on li "%" at bounding box center [158, 383] width 15 height 18
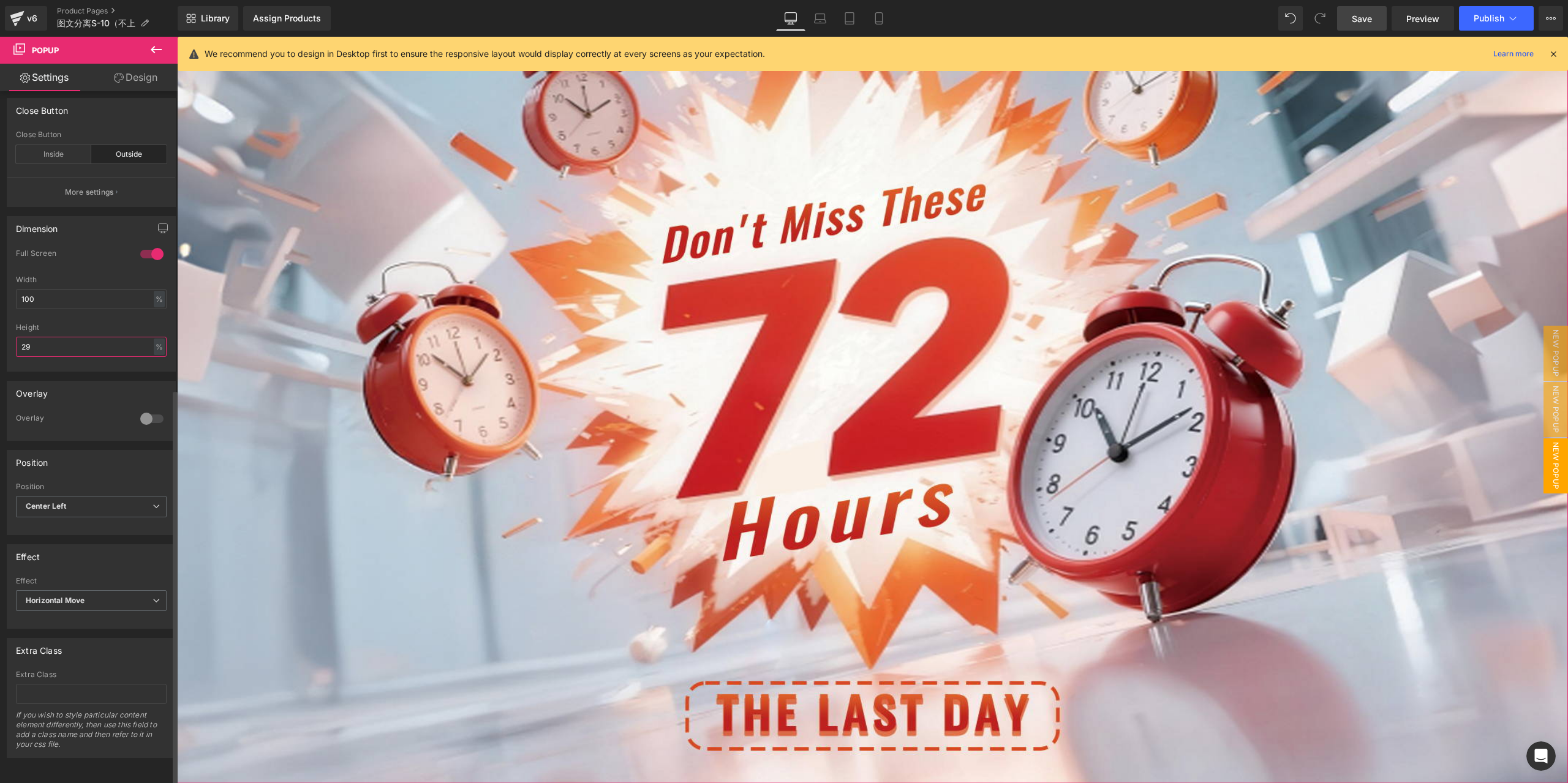
click at [107, 342] on input "29" at bounding box center [91, 347] width 151 height 20
click at [143, 253] on div at bounding box center [152, 254] width 29 height 20
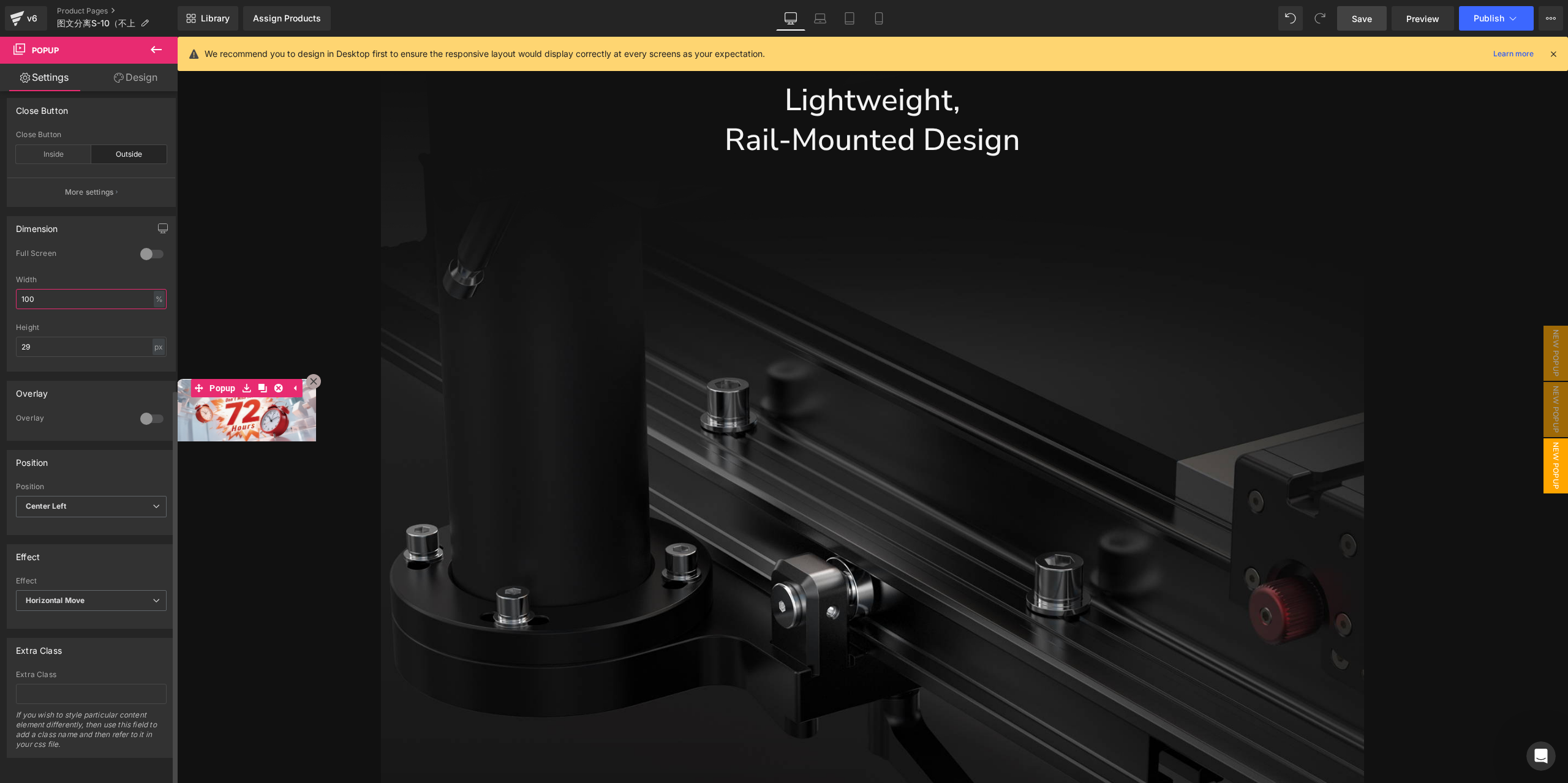
click at [114, 296] on input "100" at bounding box center [91, 299] width 151 height 20
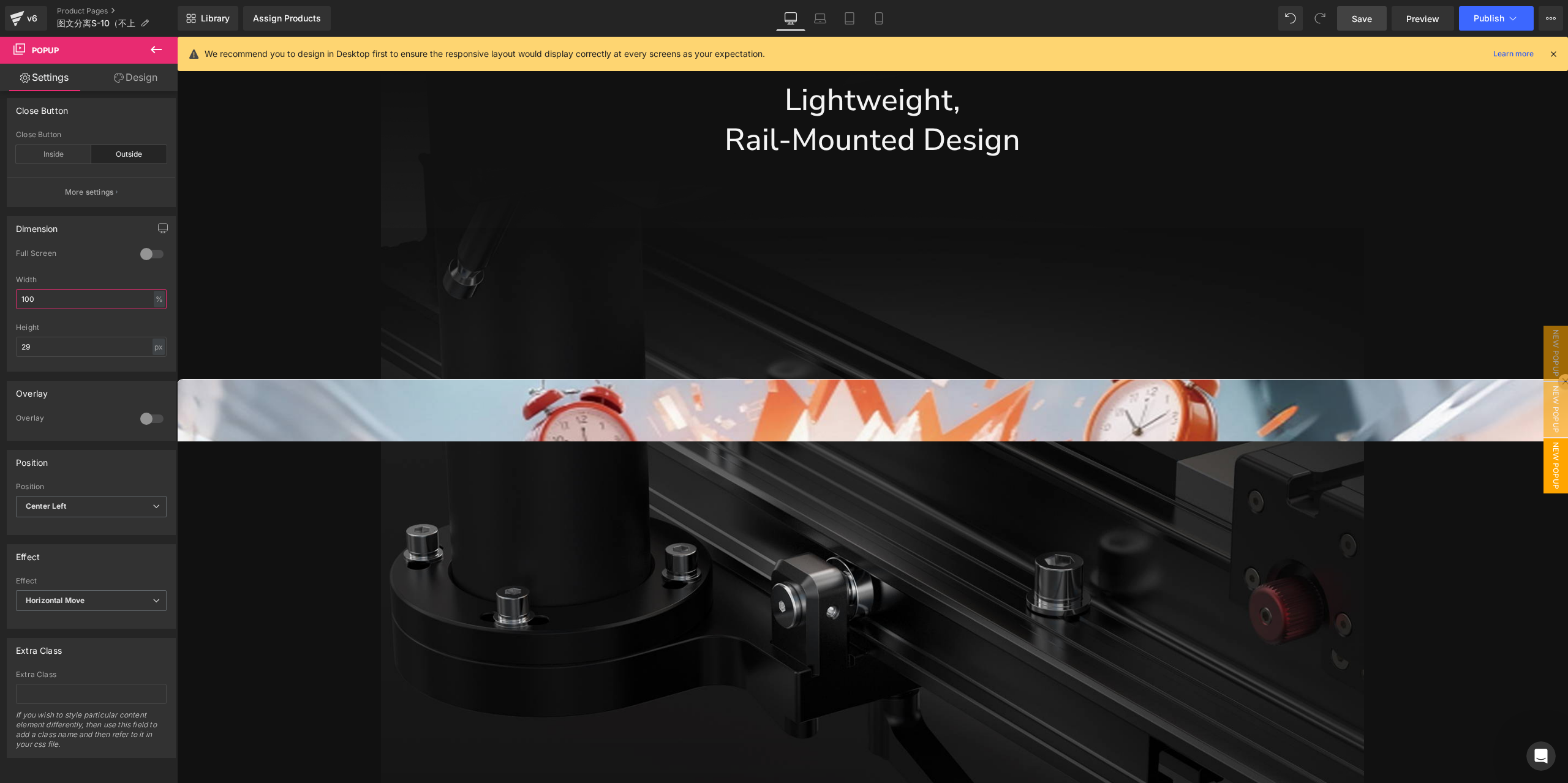
type input "100"
click at [1287, 26] on span at bounding box center [1290, 18] width 25 height 25
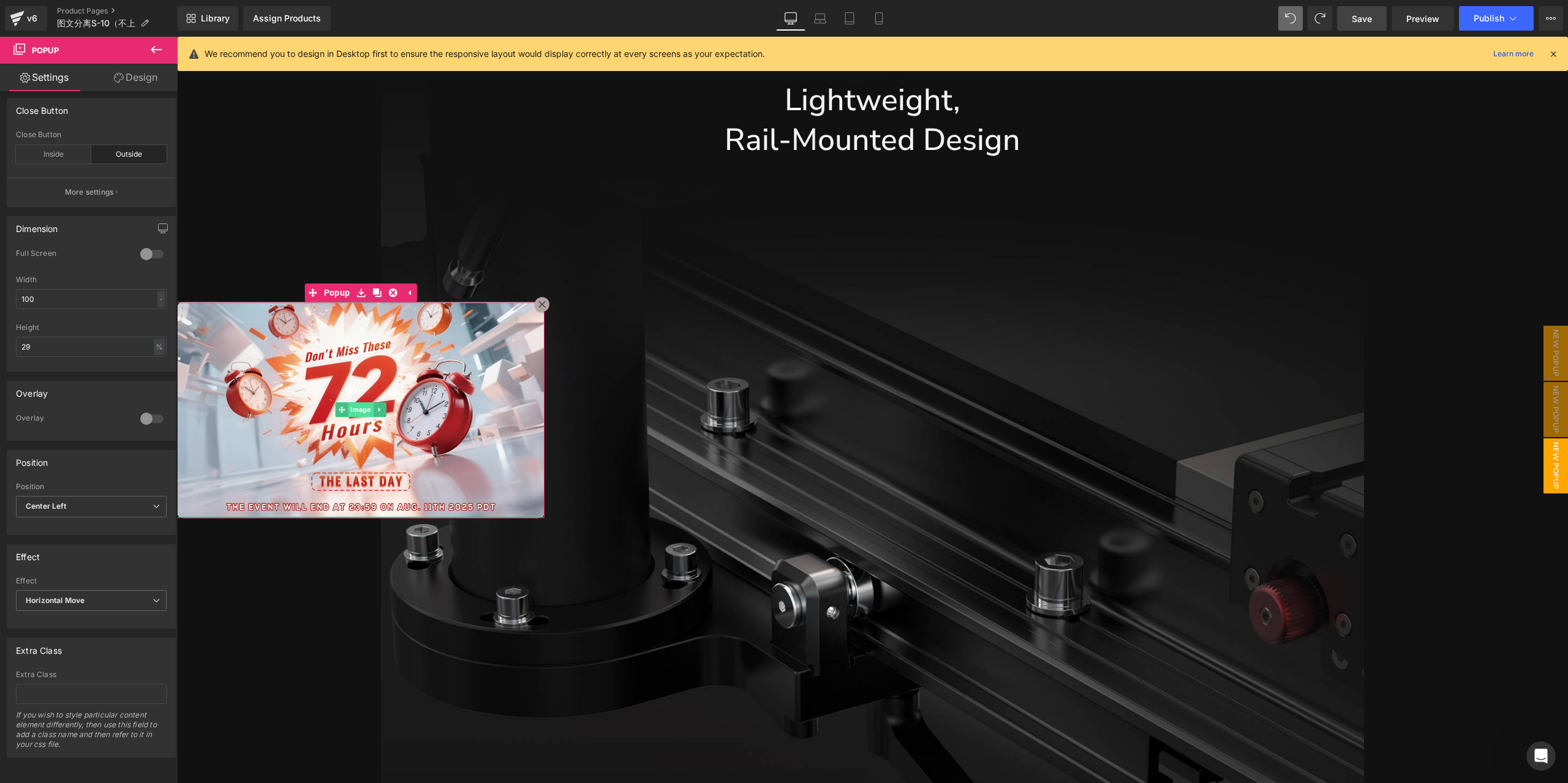
click at [360, 411] on span "Image" at bounding box center [360, 409] width 25 height 15
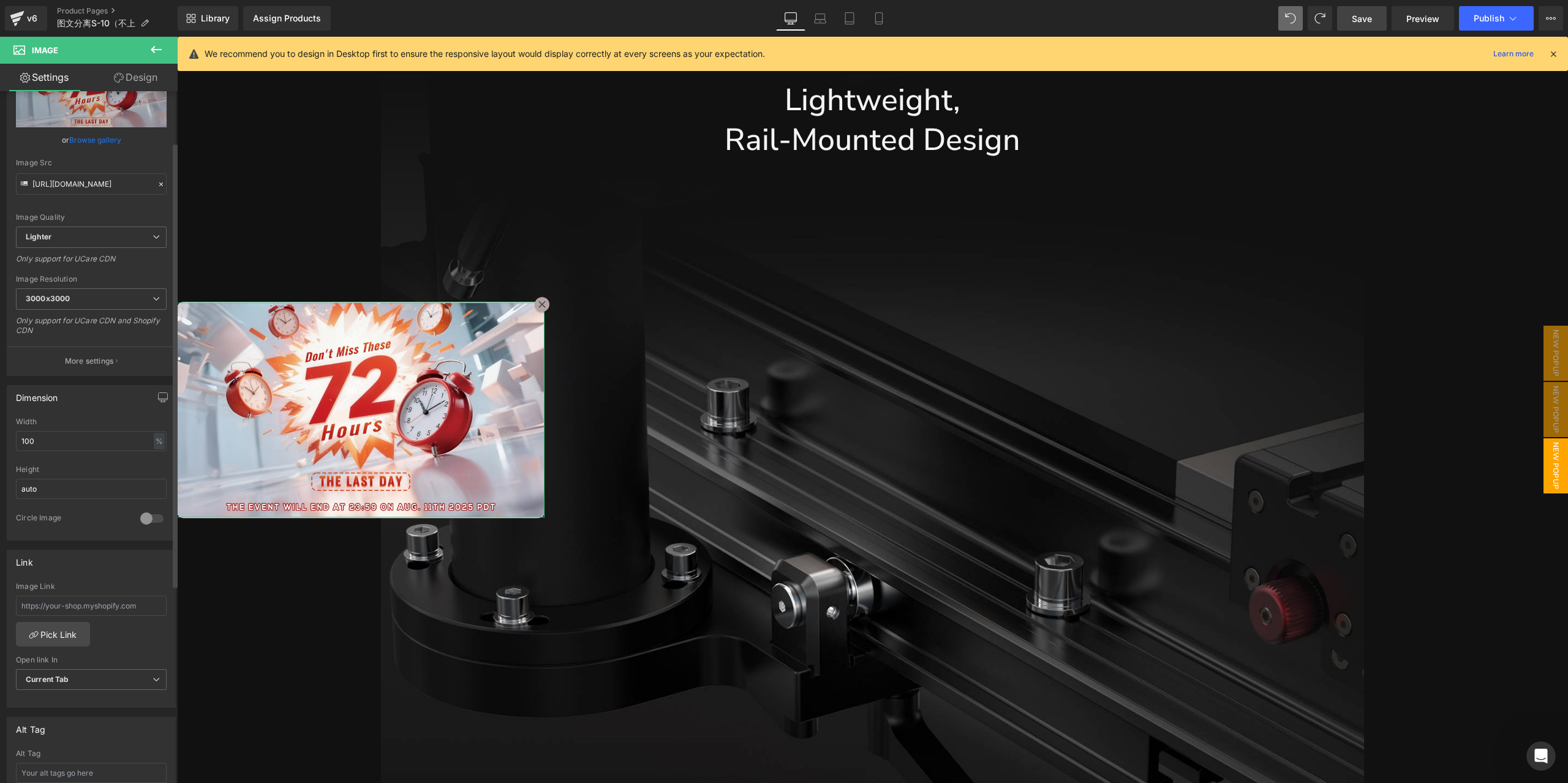
scroll to position [123, 0]
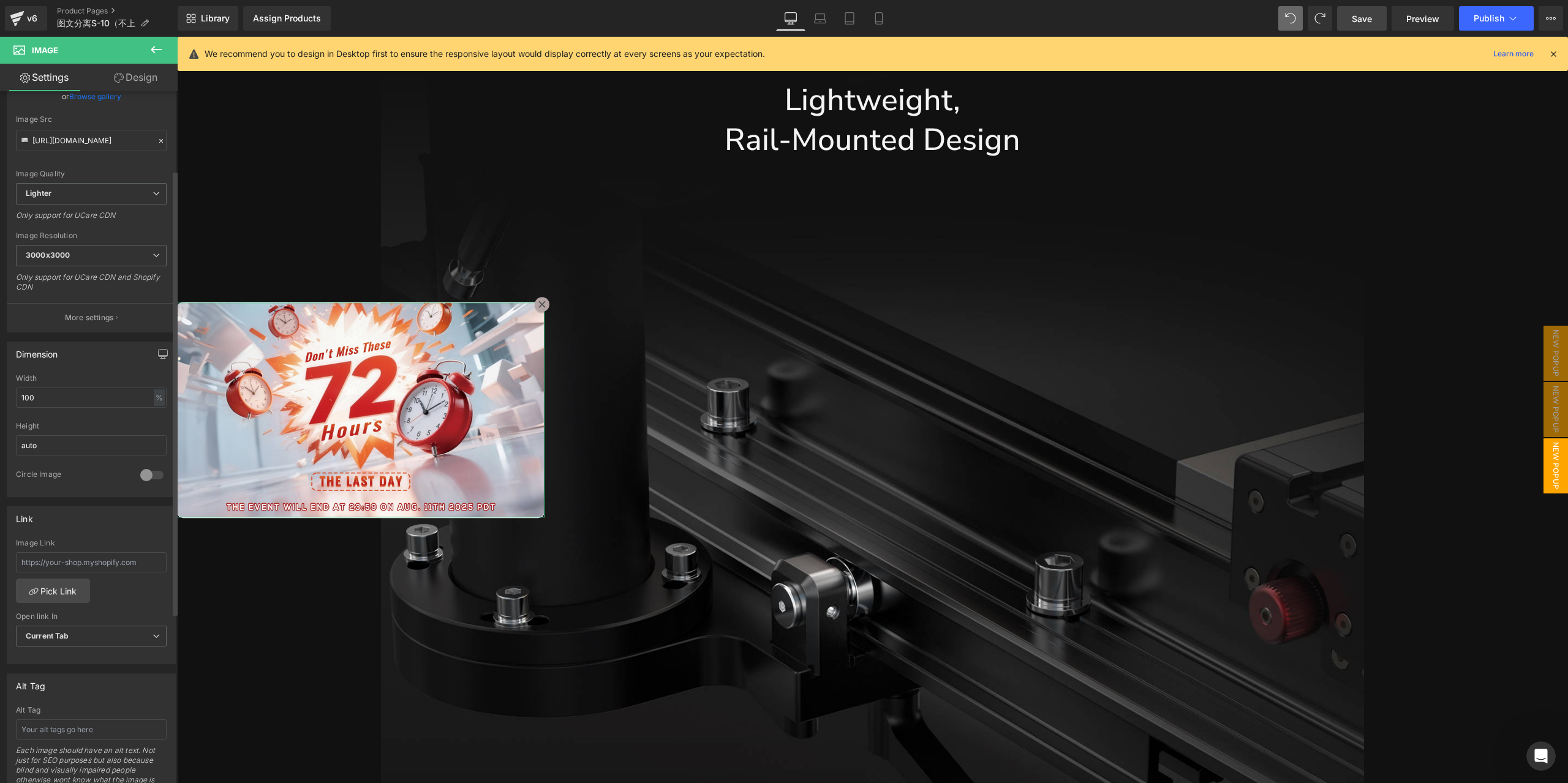
click at [153, 469] on div at bounding box center [152, 475] width 29 height 20
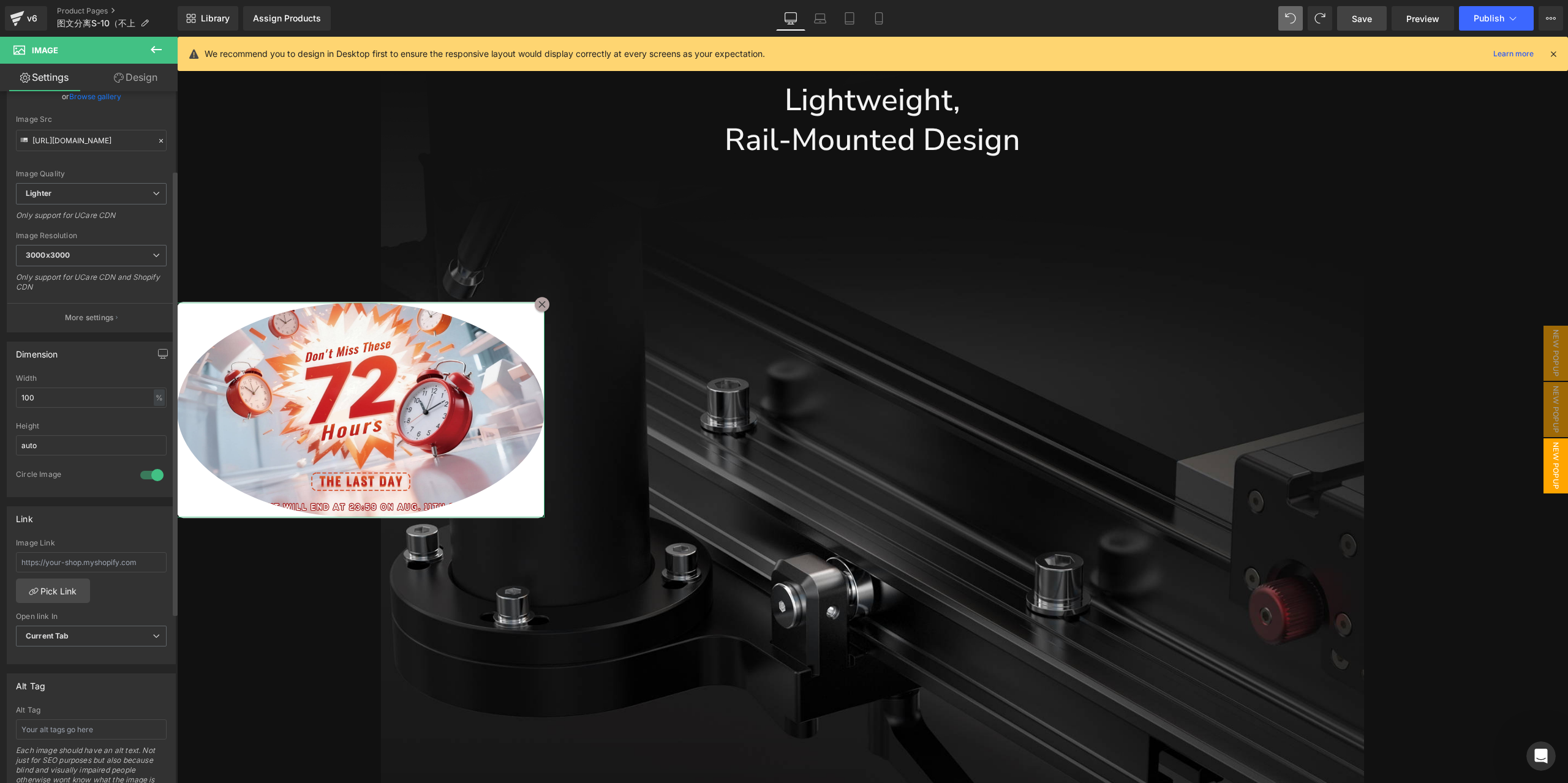
click at [153, 469] on div at bounding box center [152, 475] width 29 height 20
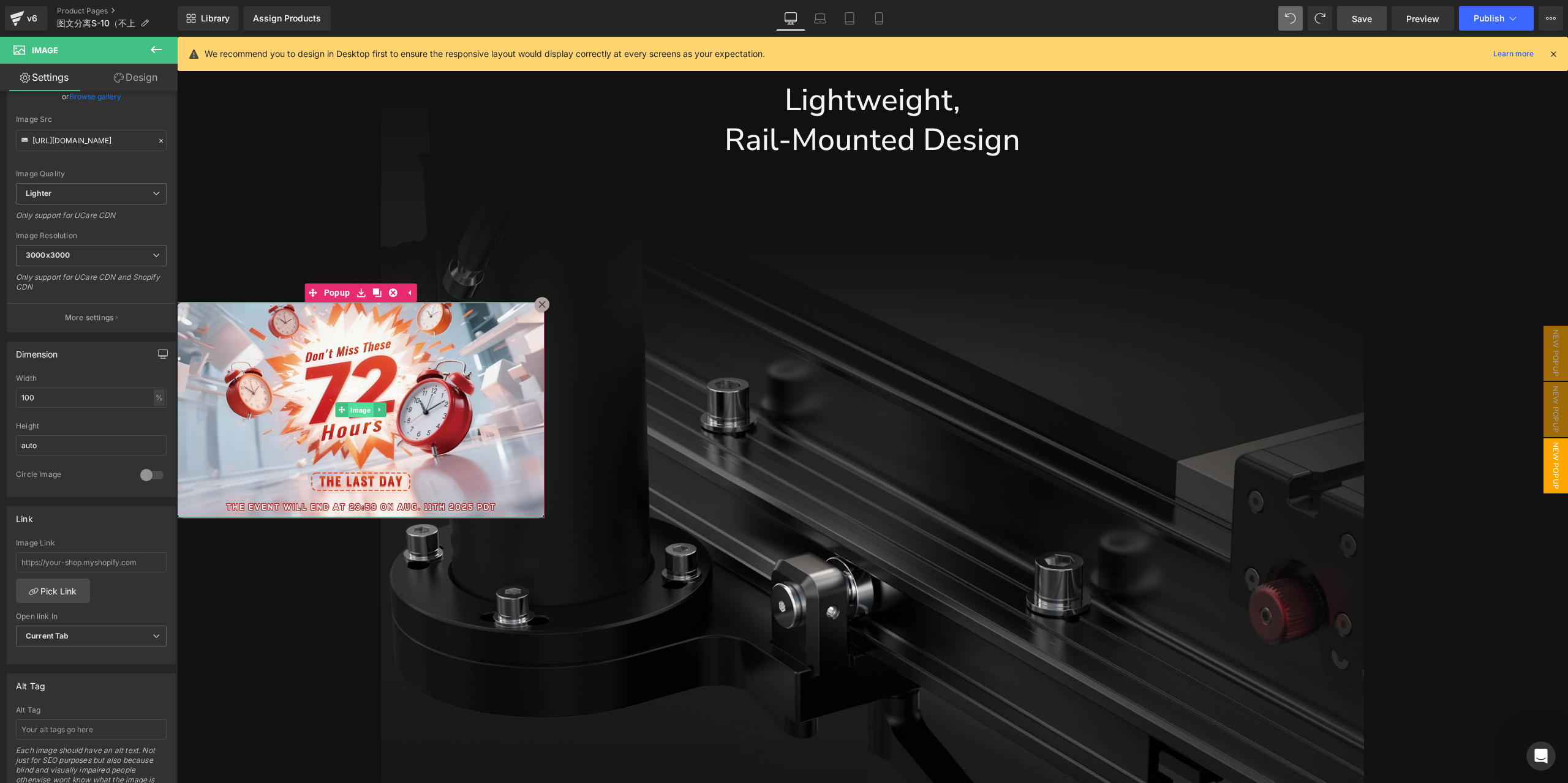
click at [364, 409] on span "Image" at bounding box center [360, 410] width 25 height 15
click at [120, 74] on icon at bounding box center [118, 78] width 10 height 10
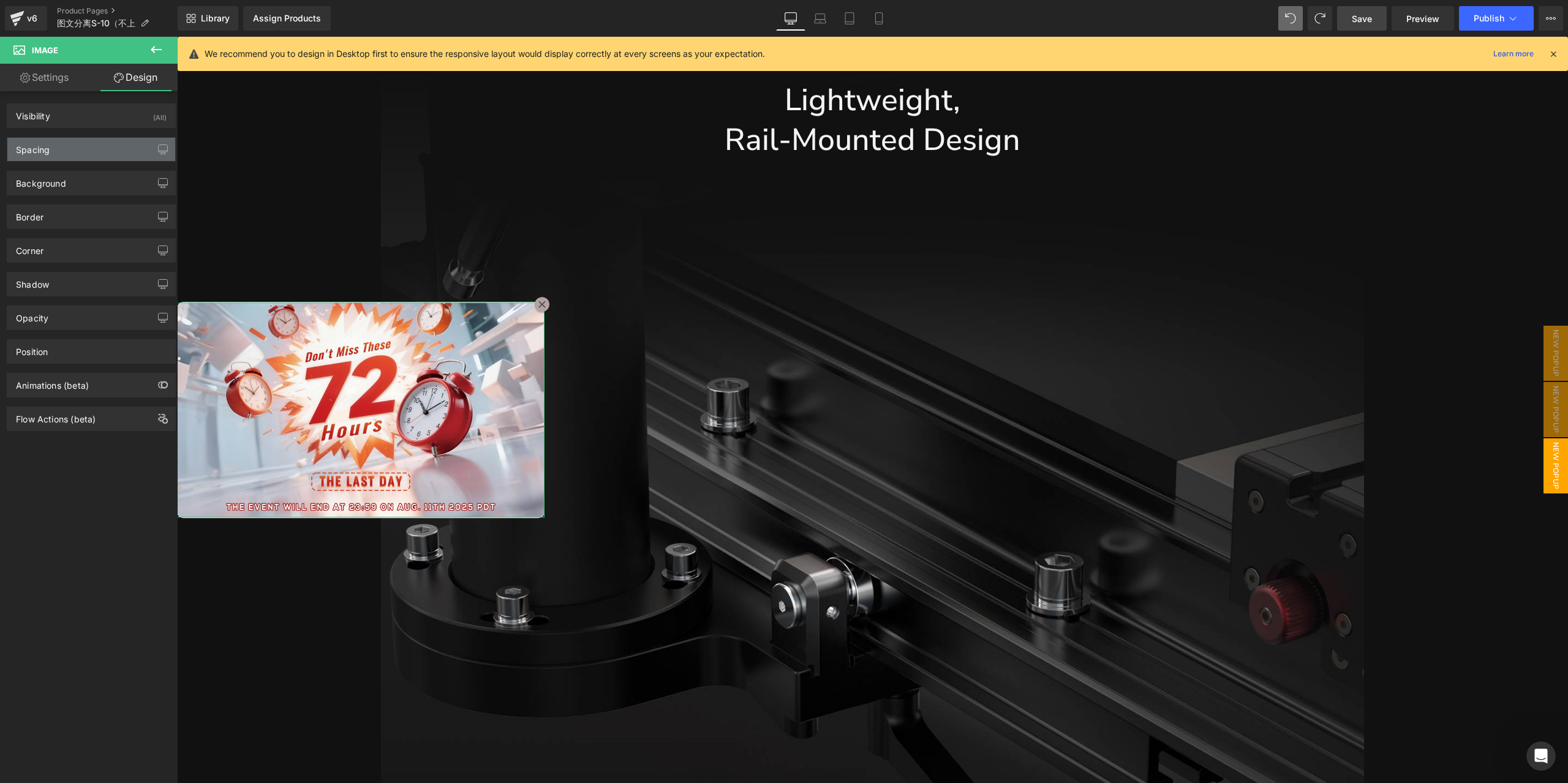
click at [70, 153] on div "Spacing" at bounding box center [91, 150] width 168 height 24
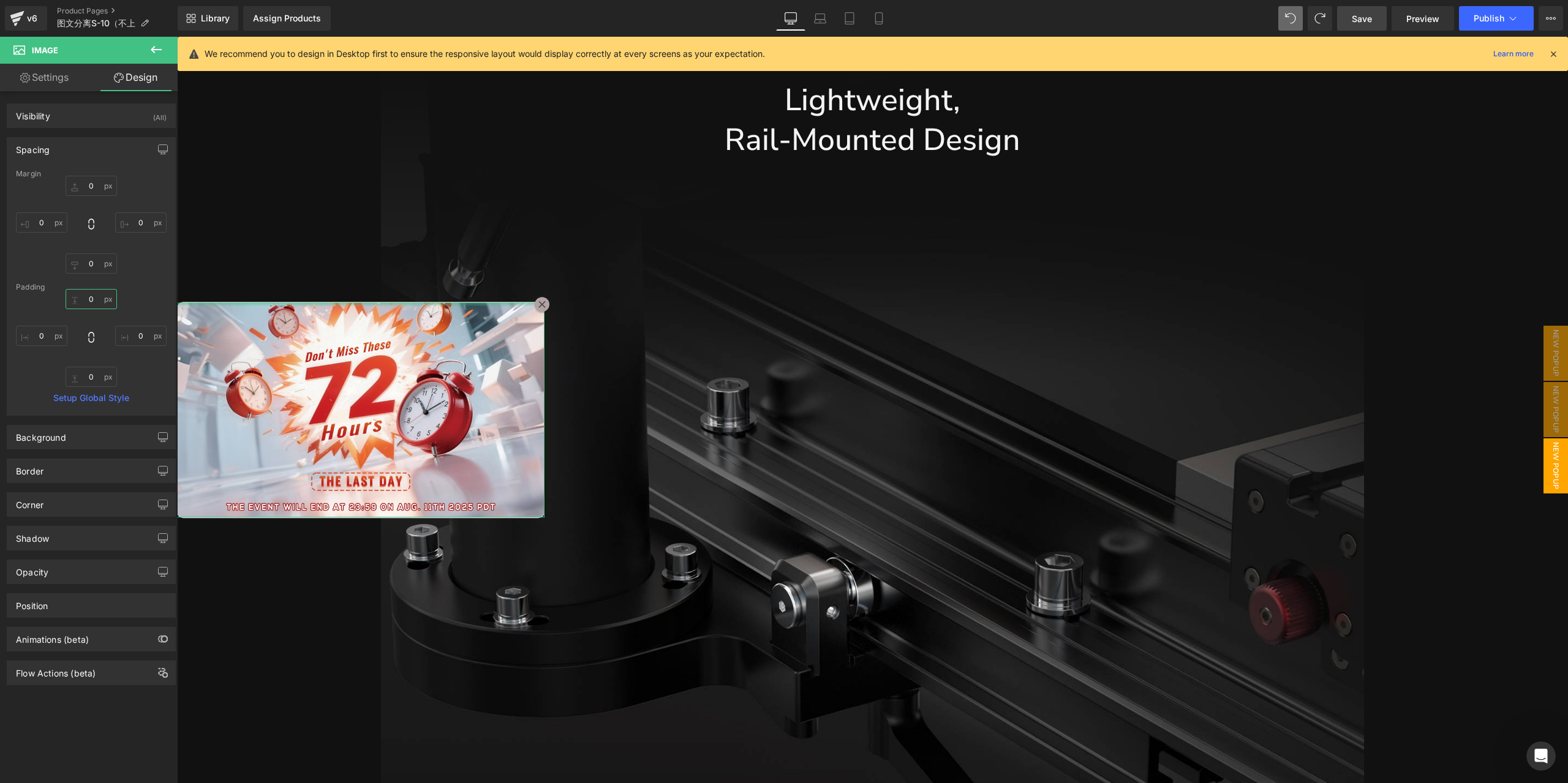
click at [98, 300] on input "0" at bounding box center [91, 299] width 52 height 20
type input "5"
click at [132, 337] on input "0" at bounding box center [140, 336] width 52 height 20
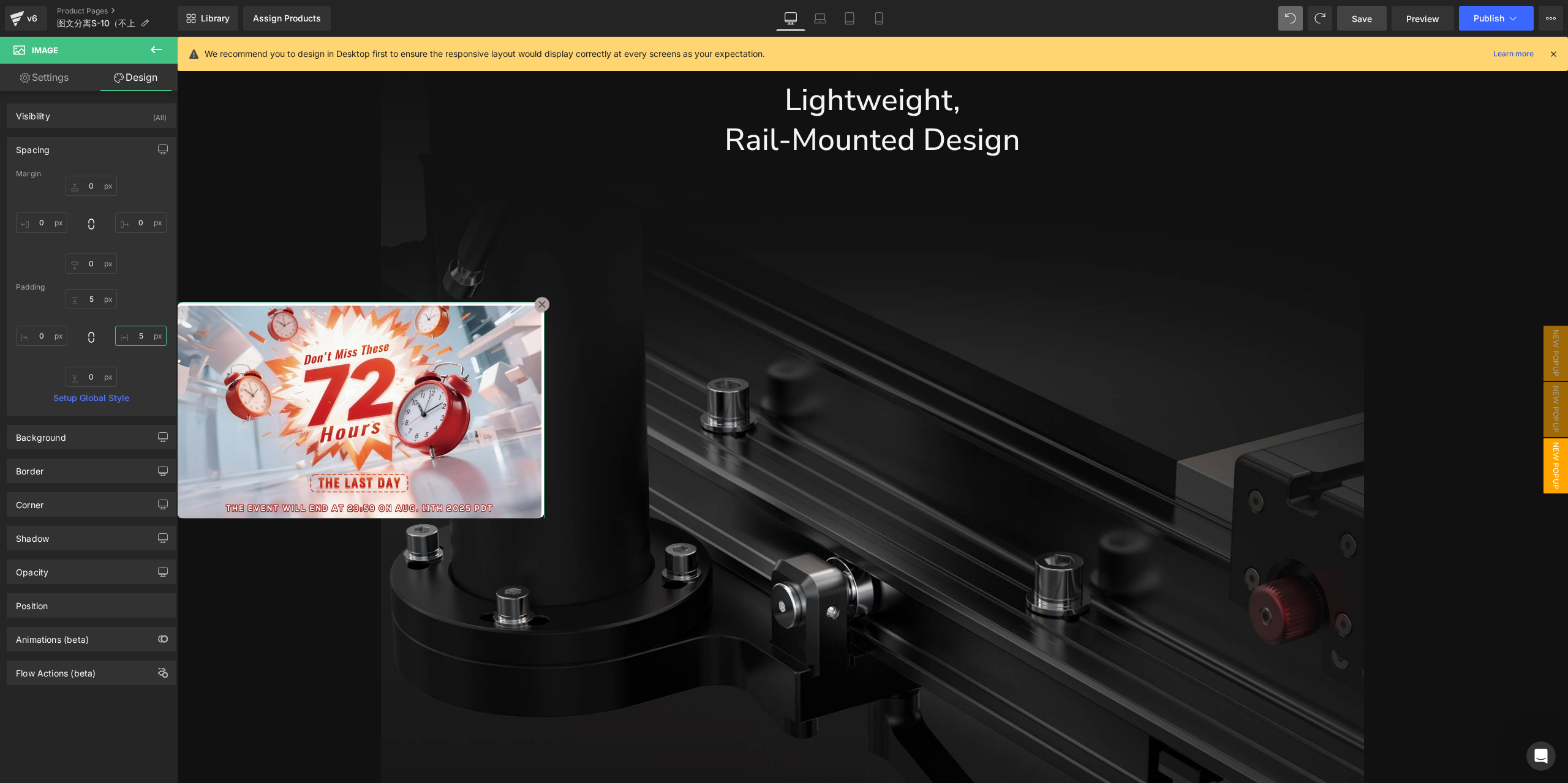
type input "5"
click at [52, 345] on div "5 5 0 0" at bounding box center [91, 338] width 151 height 98
click at [46, 335] on input "0" at bounding box center [41, 336] width 52 height 20
type input "5"
click at [93, 376] on input "0" at bounding box center [91, 377] width 52 height 20
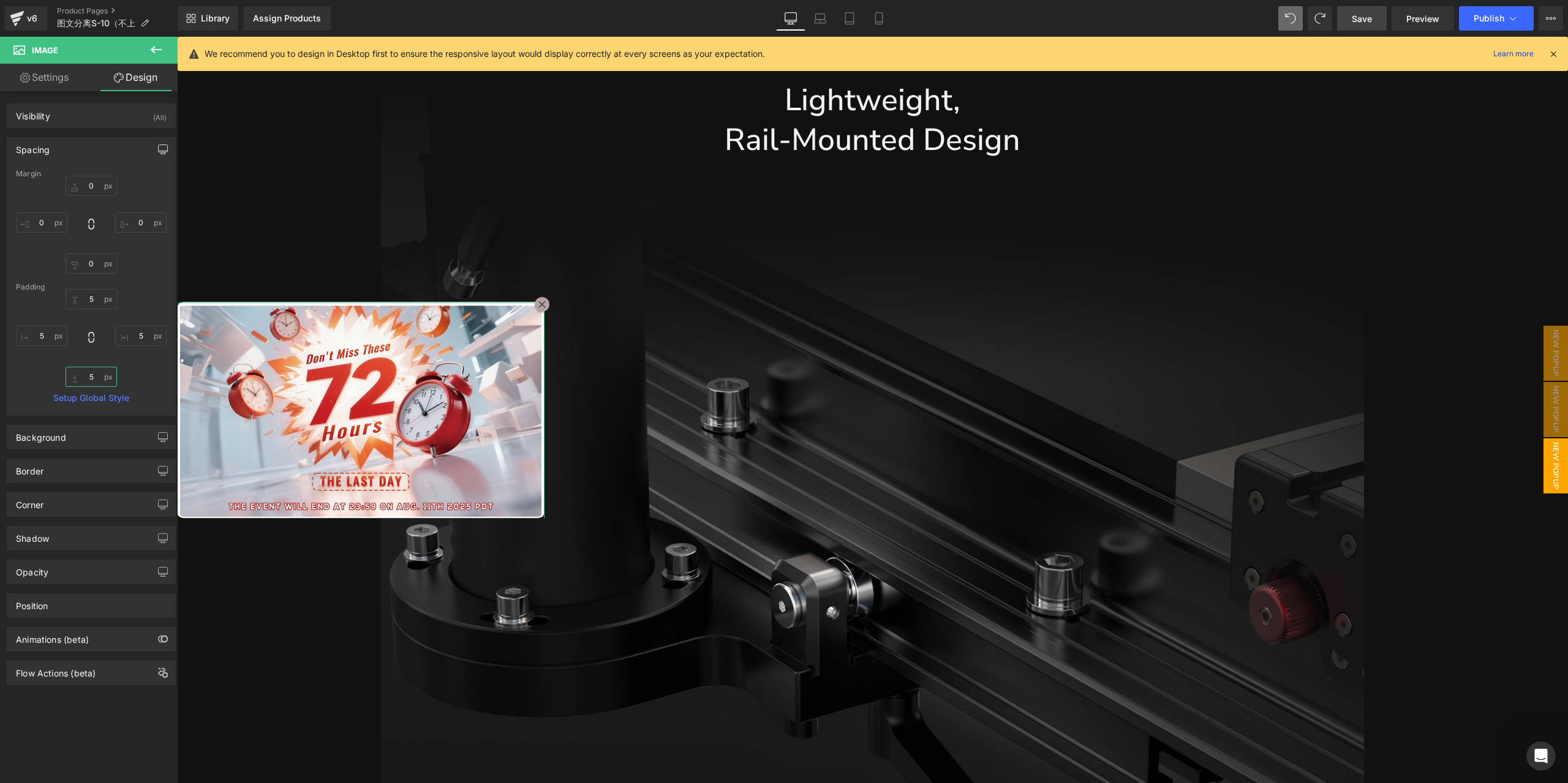
type input "5"
click at [159, 146] on icon "button" at bounding box center [163, 149] width 10 height 10
click at [69, 173] on button "Laptop" at bounding box center [69, 176] width 38 height 21
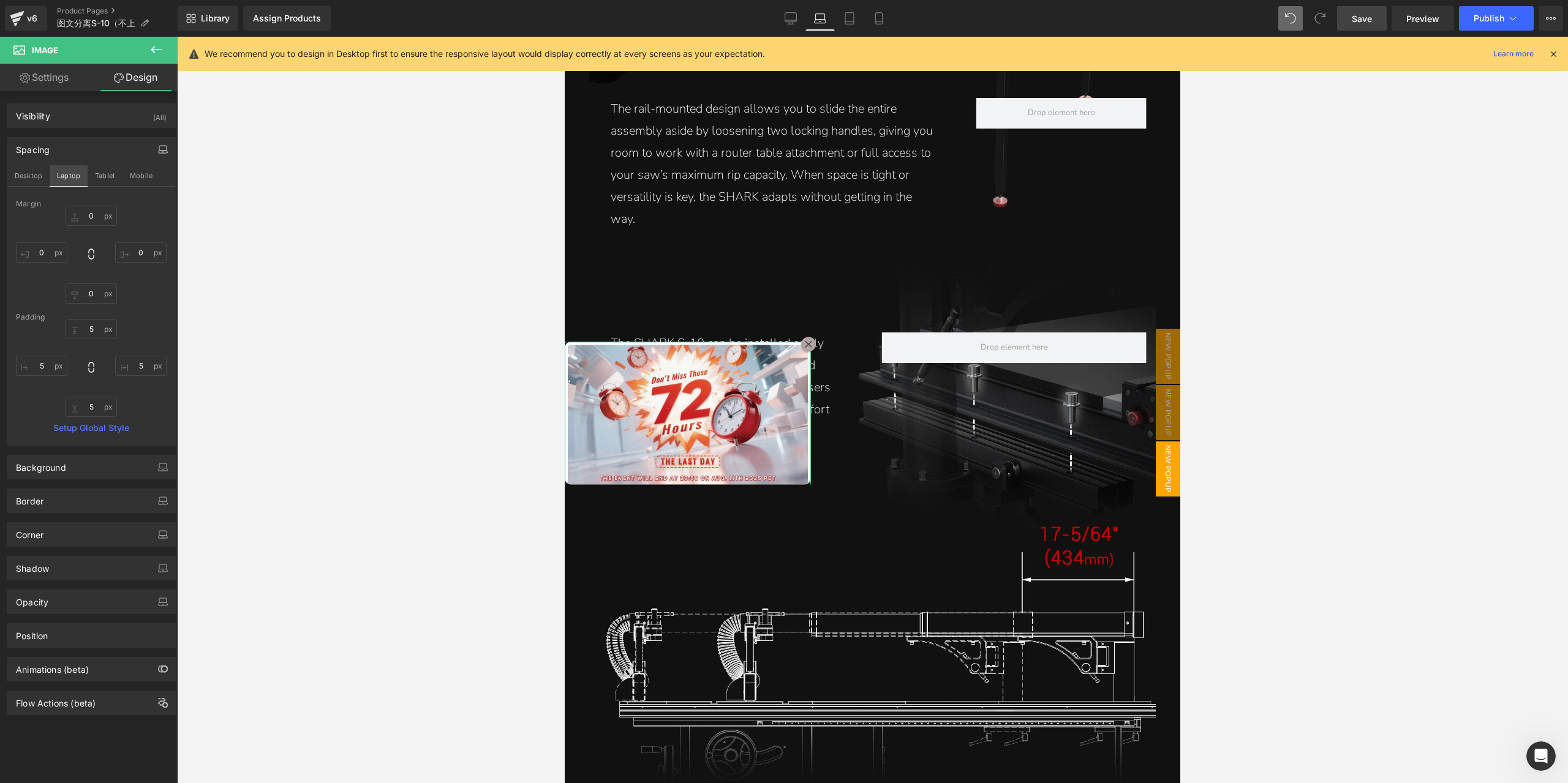
scroll to position [3386, 0]
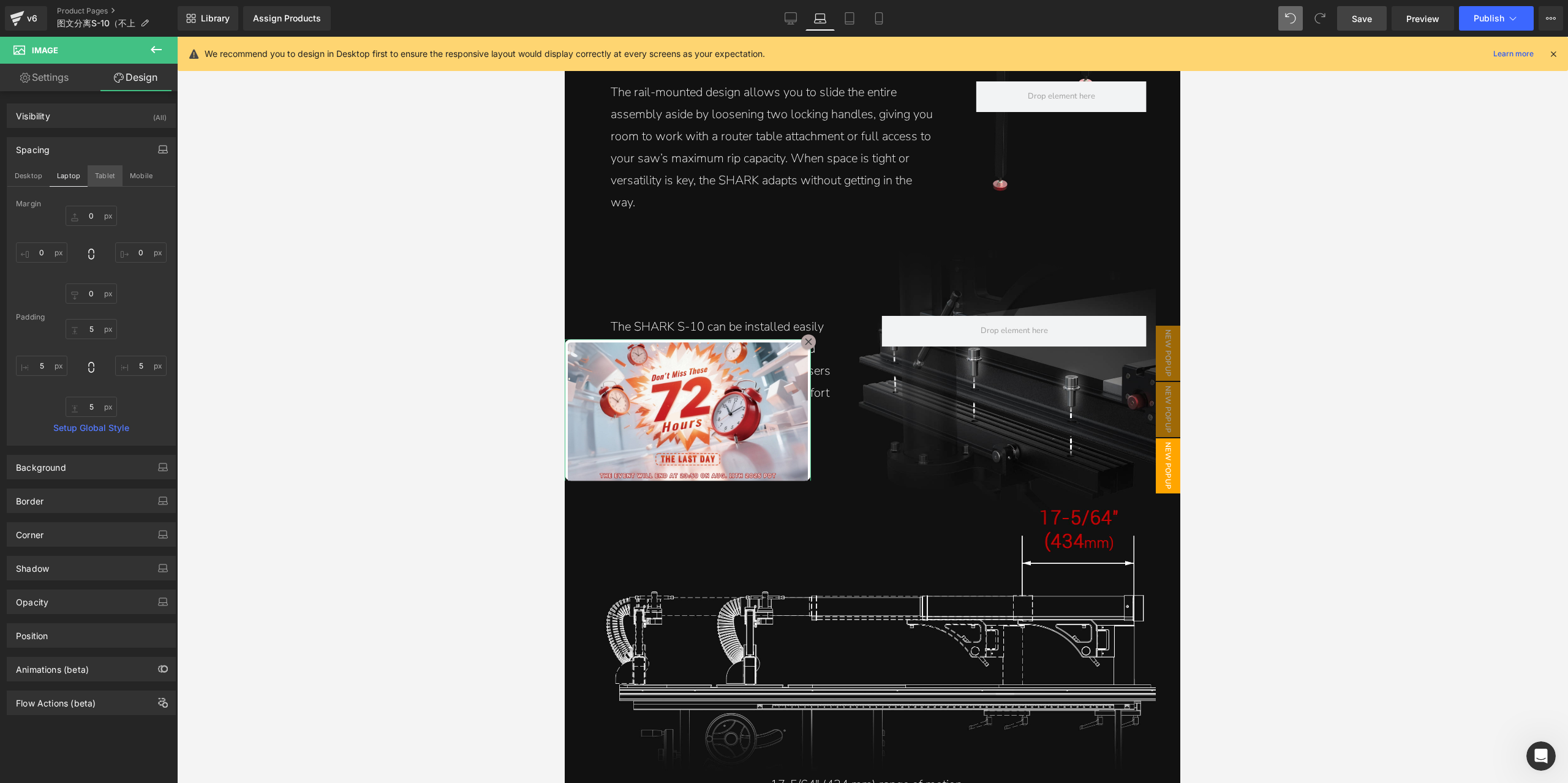
click at [105, 184] on button "Tablet" at bounding box center [104, 176] width 35 height 21
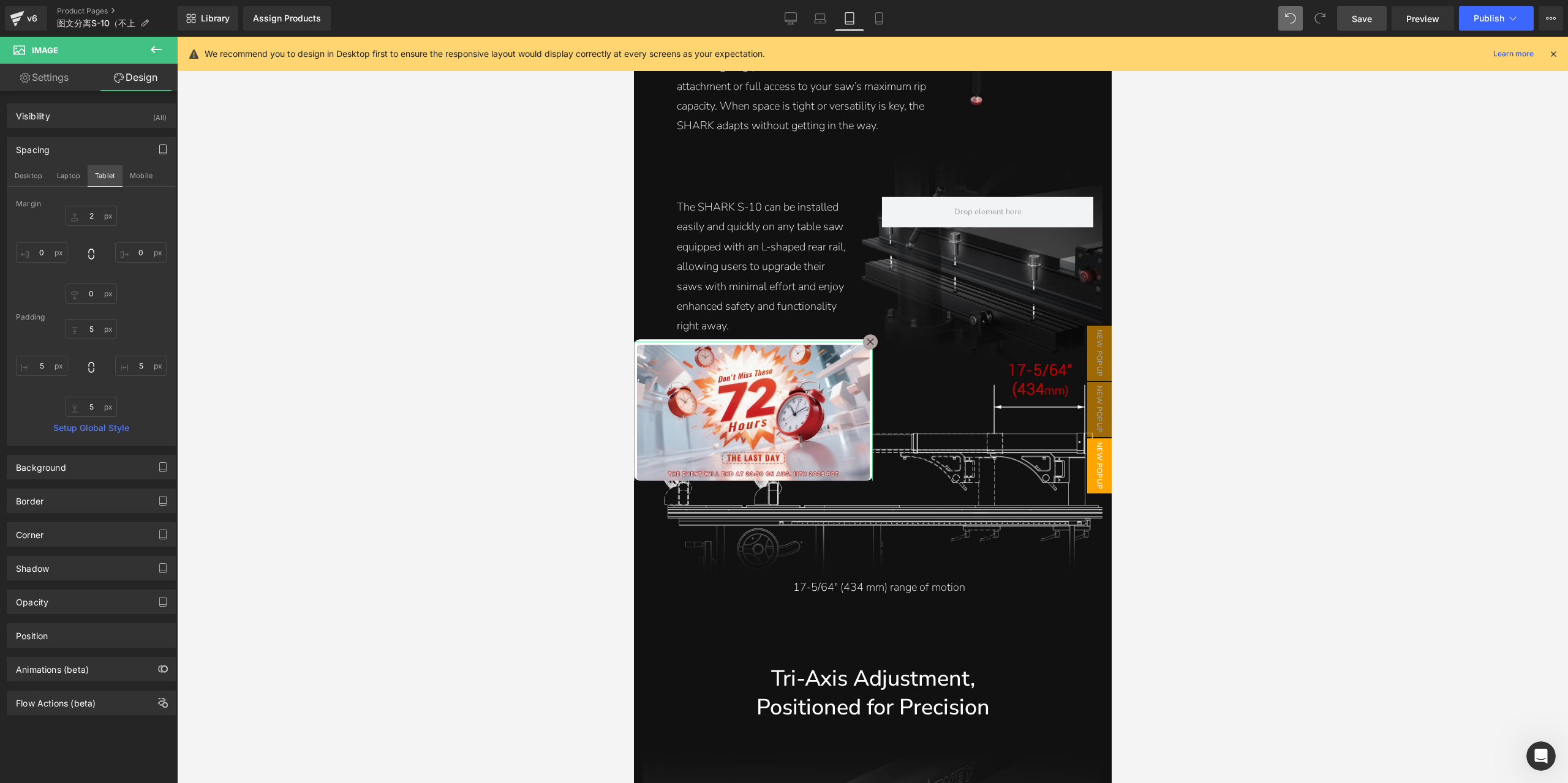
scroll to position [3387, 0]
click at [66, 172] on button "Laptop" at bounding box center [69, 176] width 38 height 21
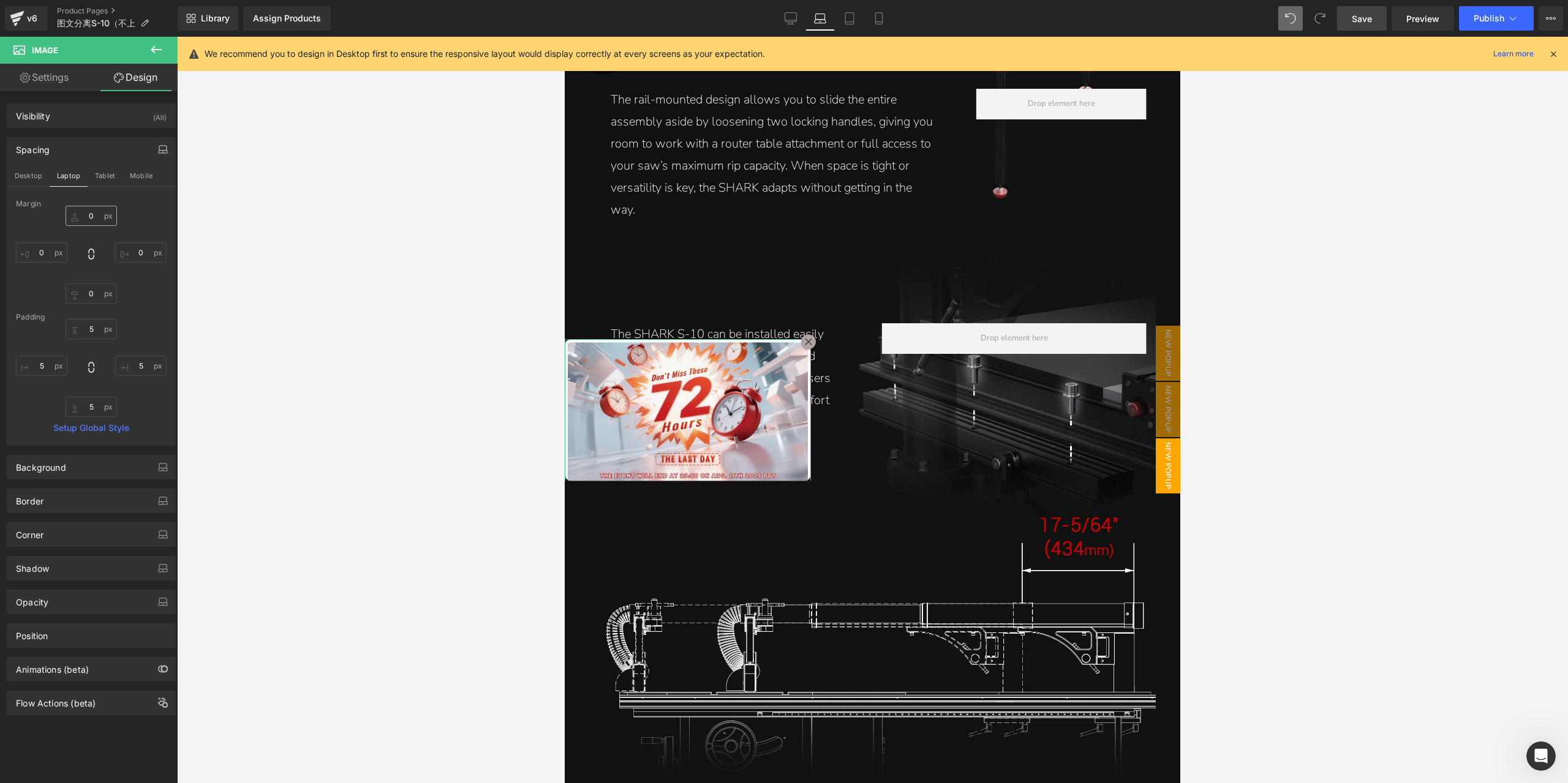
scroll to position [3378, 0]
click at [106, 182] on button "Tablet" at bounding box center [104, 176] width 35 height 21
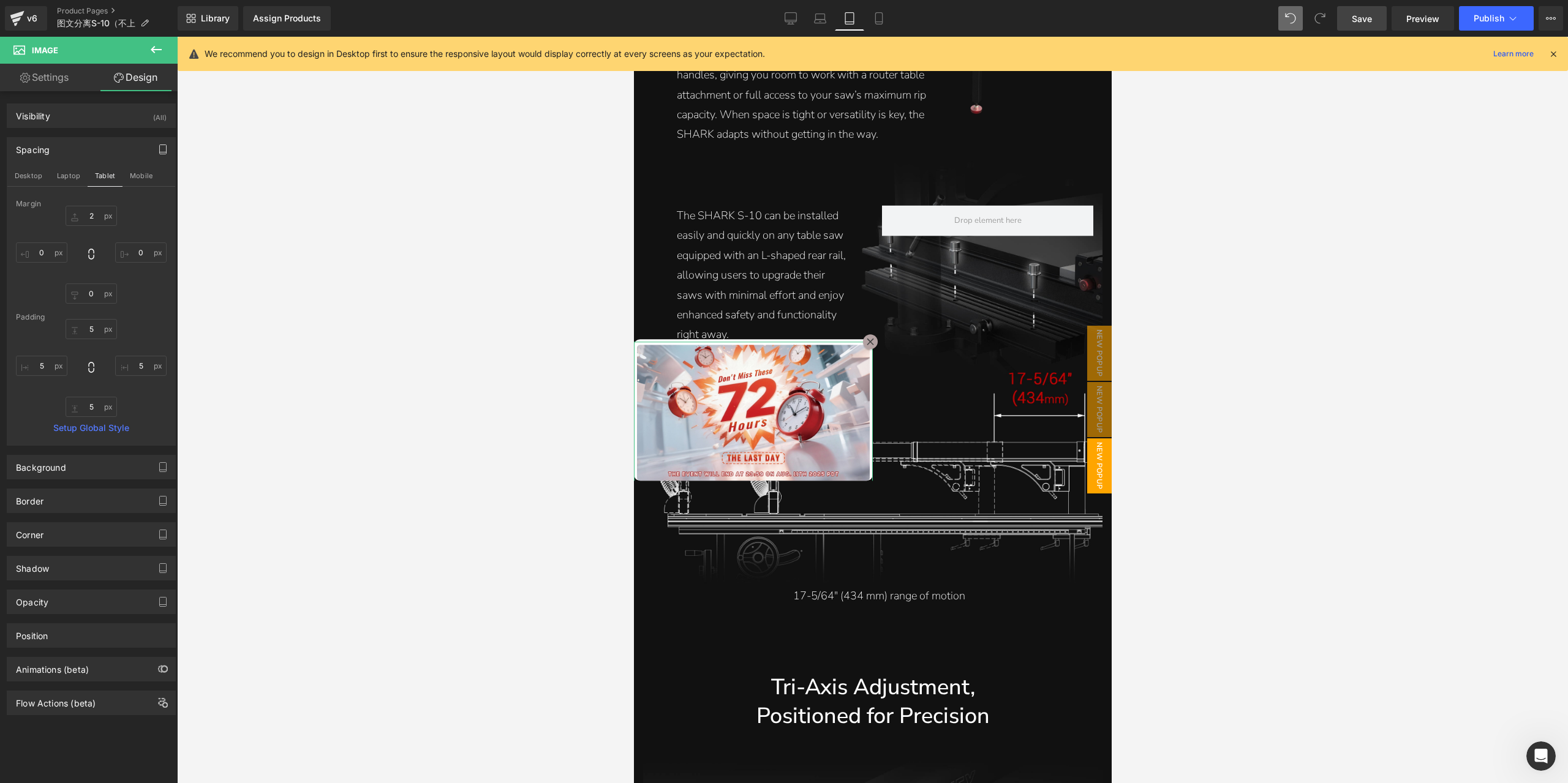
scroll to position [3380, 0]
click at [95, 215] on input "0" at bounding box center [91, 216] width 52 height 20
type input "0"
click at [93, 325] on input "5" at bounding box center [91, 329] width 52 height 20
type input "2"
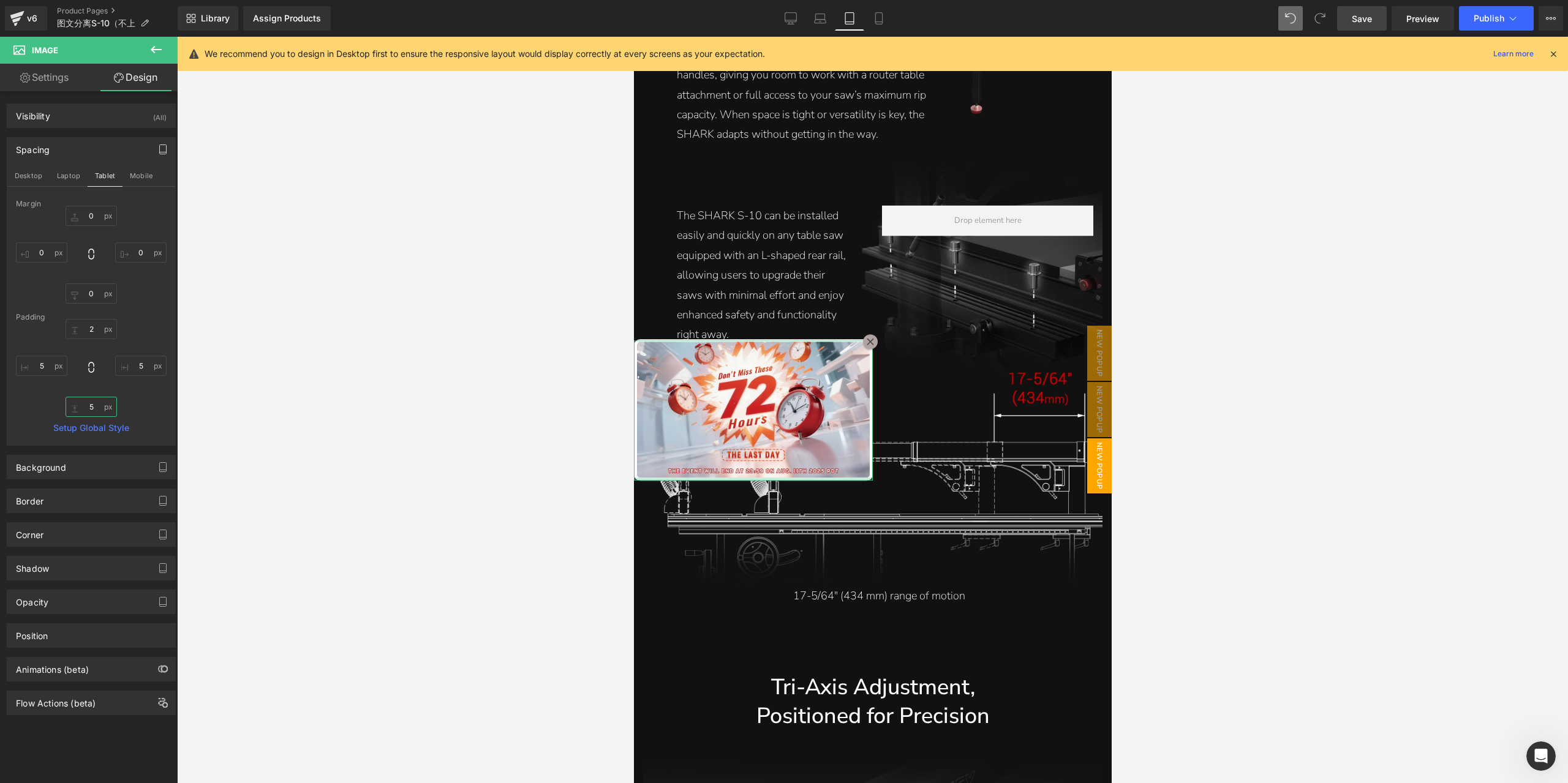
click at [95, 409] on input "5" at bounding box center [91, 407] width 52 height 20
type input "2"
click at [142, 368] on input "5" at bounding box center [140, 366] width 52 height 20
type input "2"
click at [39, 362] on input "5" at bounding box center [41, 366] width 52 height 20
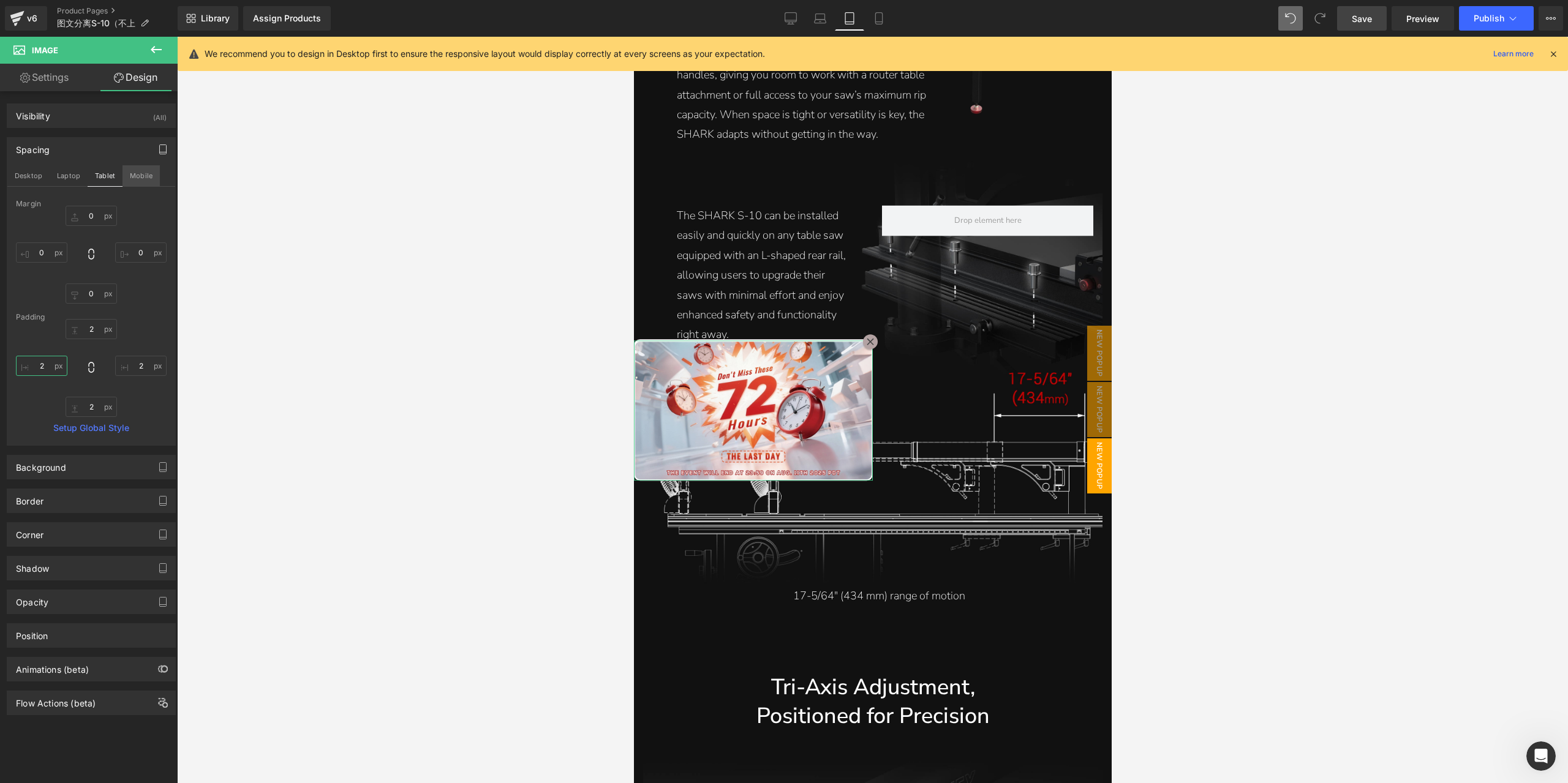
type input "2"
click at [131, 175] on button "Mobile" at bounding box center [141, 176] width 37 height 21
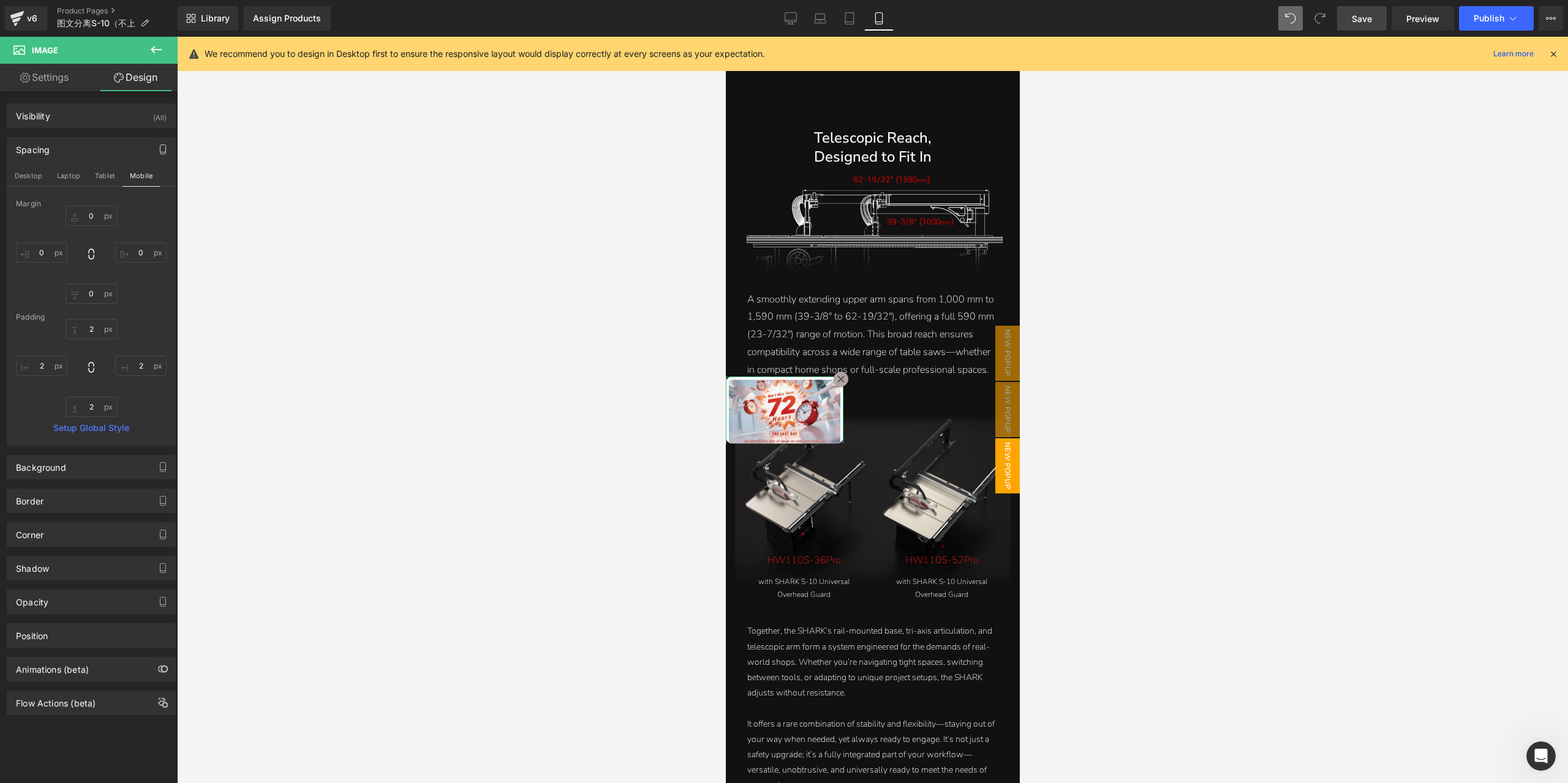
scroll to position [3413, 0]
click at [97, 329] on input "2" at bounding box center [91, 329] width 52 height 20
type input "5"
click at [95, 405] on input "2" at bounding box center [91, 407] width 52 height 20
type input "5"
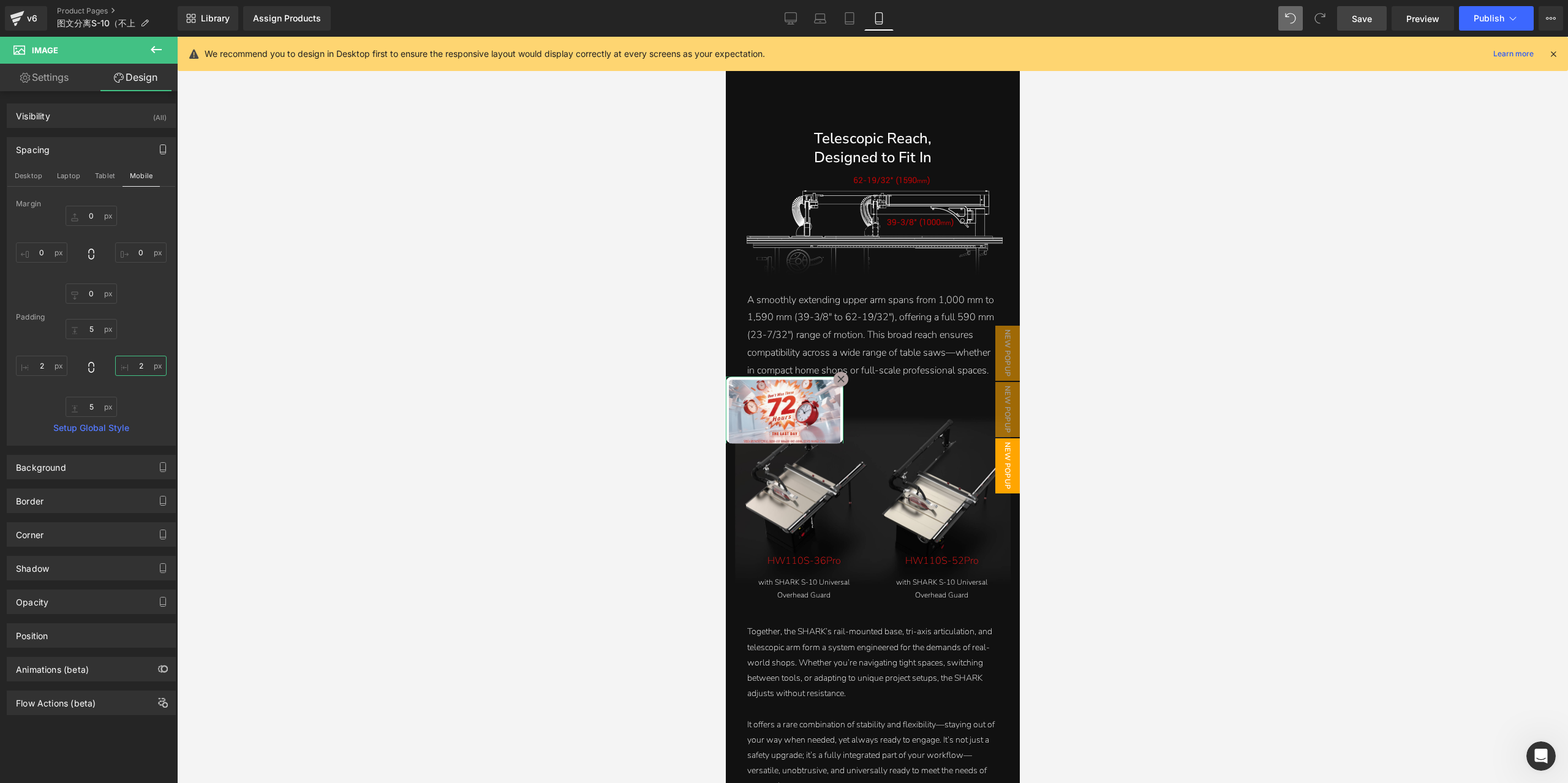
click at [142, 363] on input "2" at bounding box center [140, 366] width 52 height 20
type input "5"
click at [49, 368] on input "2" at bounding box center [41, 366] width 52 height 20
type input "5"
click at [792, 25] on link "Desktop" at bounding box center [790, 18] width 29 height 25
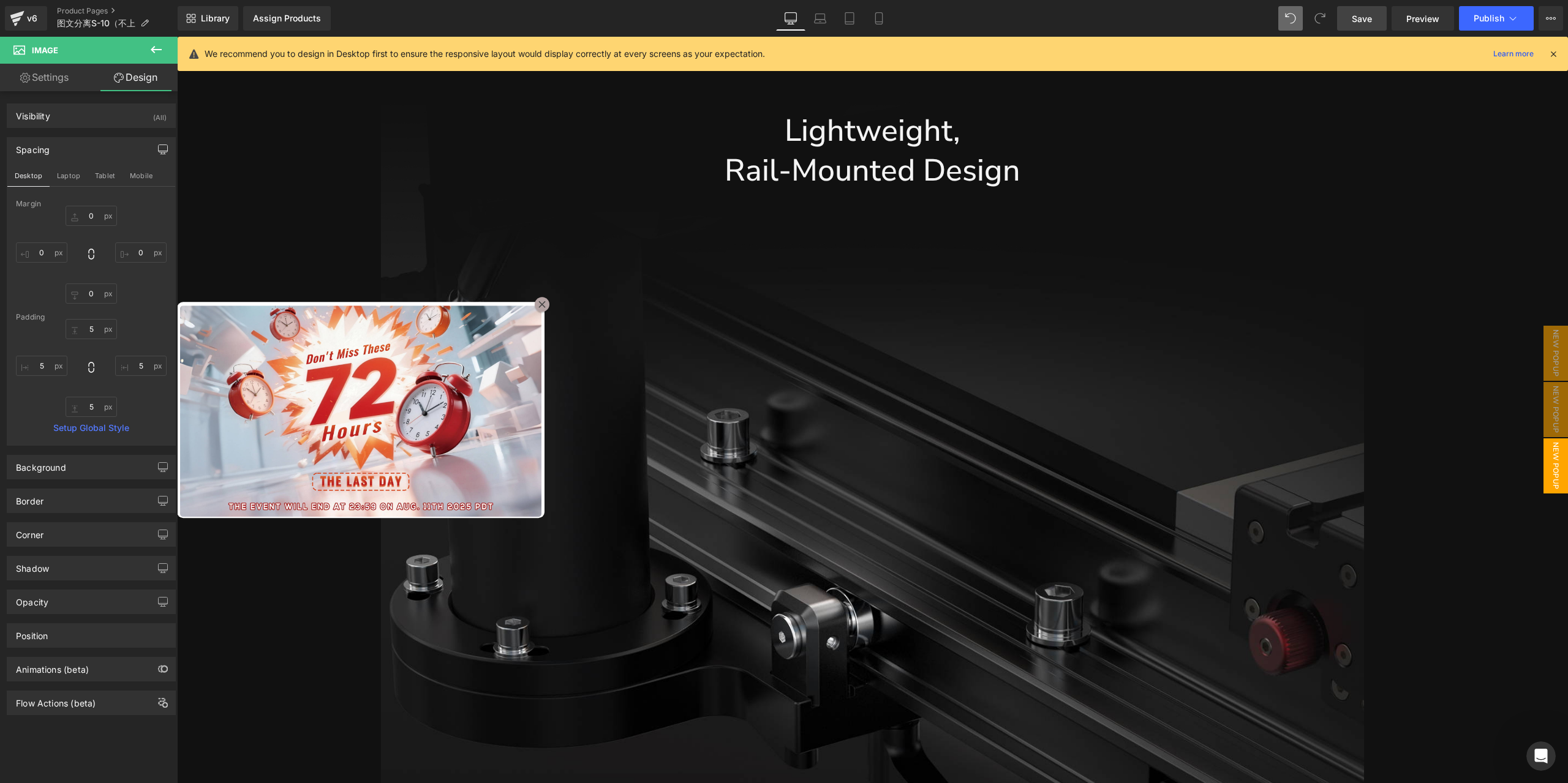
scroll to position [3339, 0]
click at [337, 295] on span "Popup" at bounding box center [337, 293] width 33 height 18
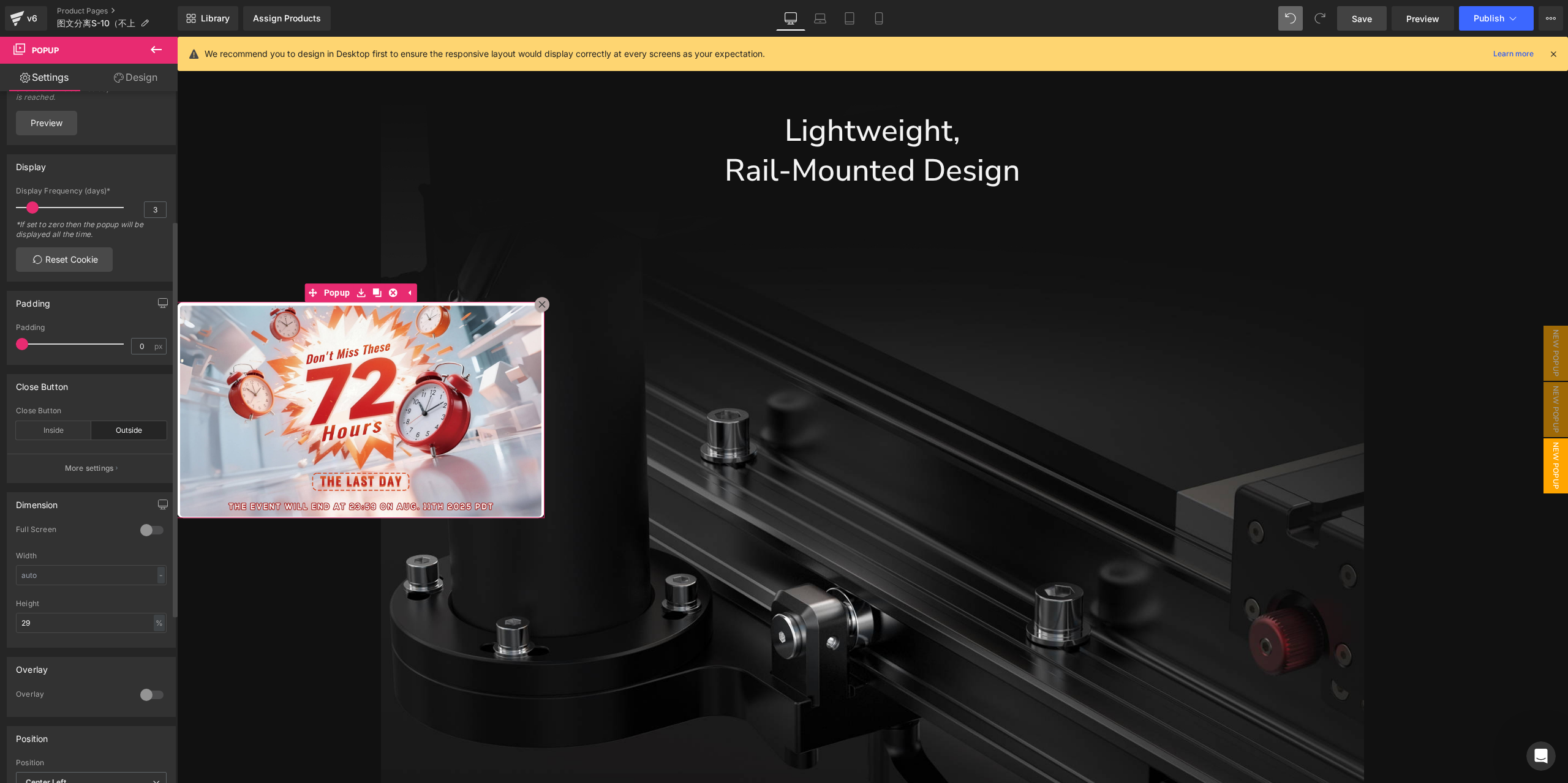
scroll to position [245, 0]
click at [113, 573] on input "text" at bounding box center [91, 564] width 151 height 20
click at [80, 618] on input "29" at bounding box center [91, 611] width 151 height 20
click at [80, 617] on input "29" at bounding box center [91, 611] width 151 height 20
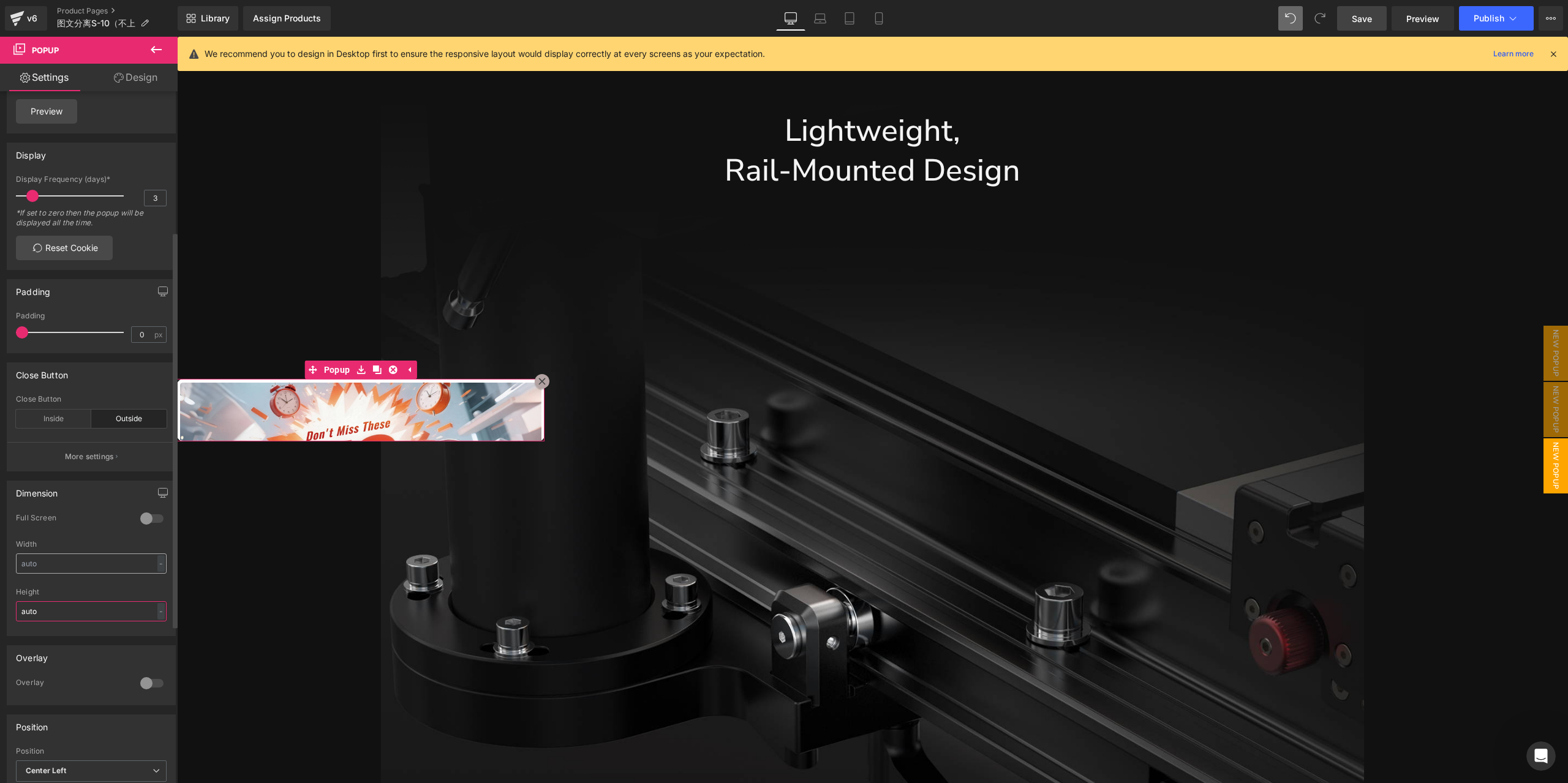
type input "auto"
click at [78, 561] on input "text" at bounding box center [91, 564] width 151 height 20
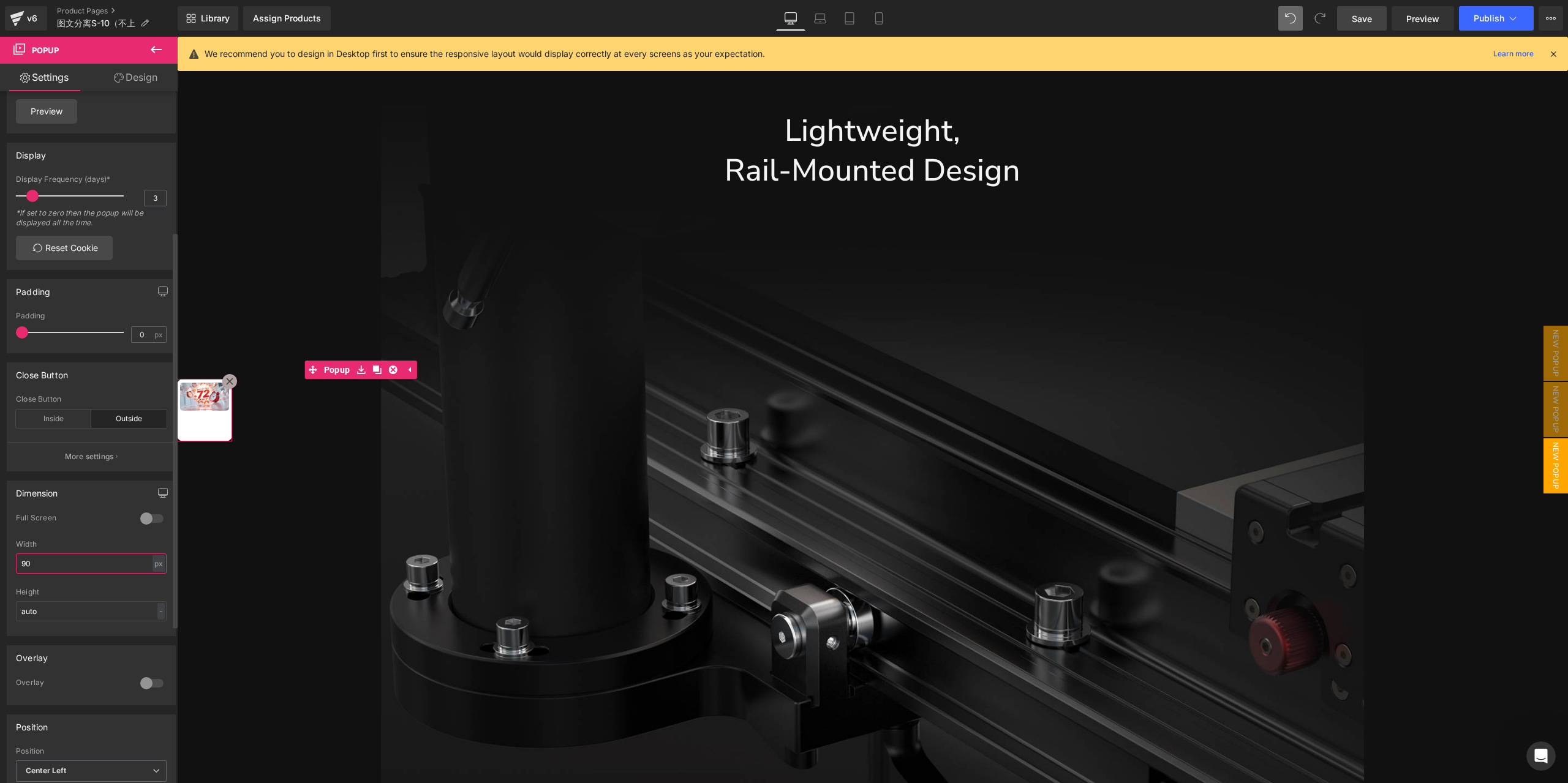
click at [125, 574] on input "90" at bounding box center [91, 564] width 151 height 20
click at [154, 568] on div "px" at bounding box center [159, 564] width 12 height 16
click at [154, 584] on li "%" at bounding box center [158, 583] width 15 height 18
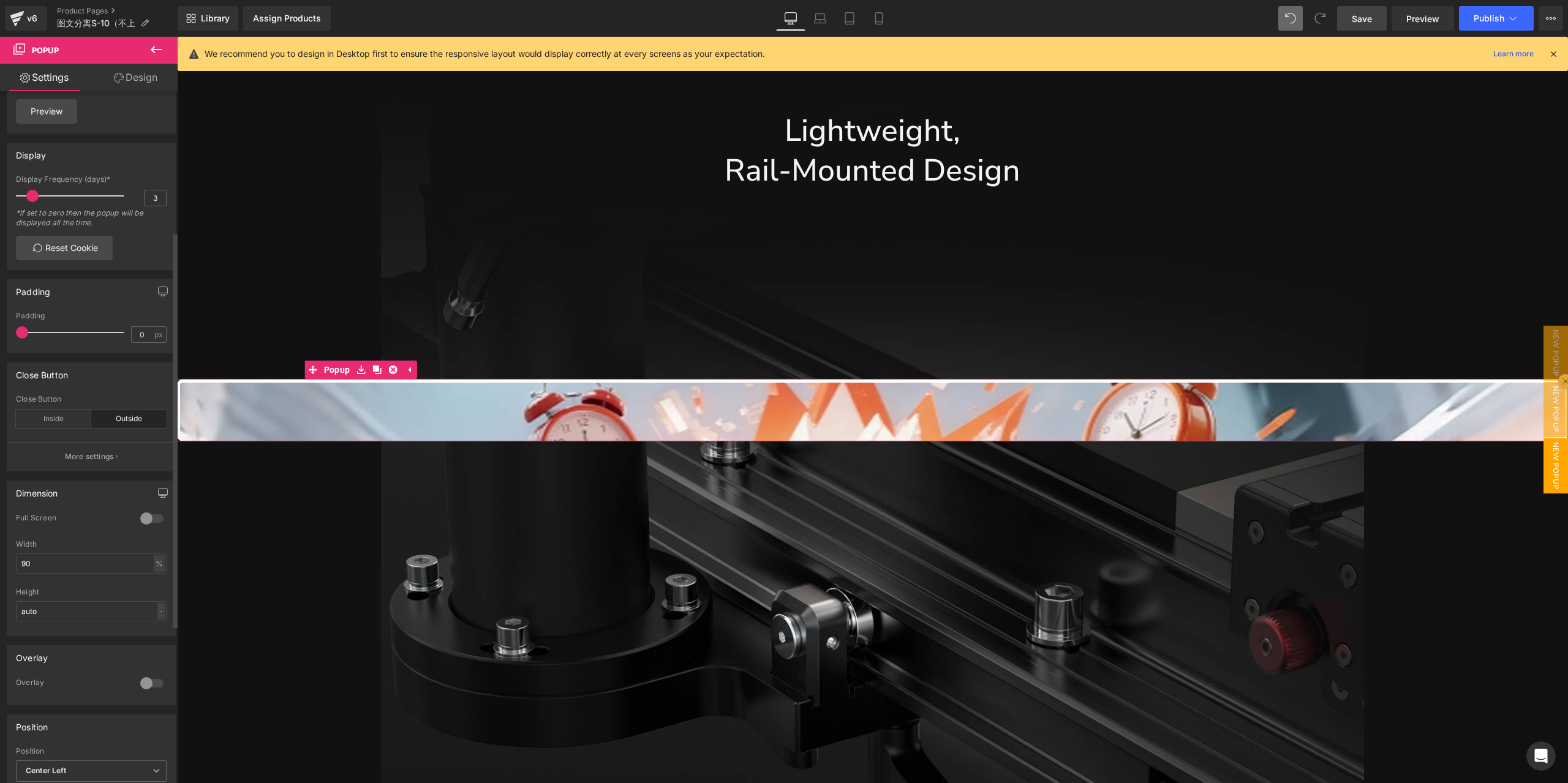
click at [153, 527] on div at bounding box center [152, 519] width 29 height 20
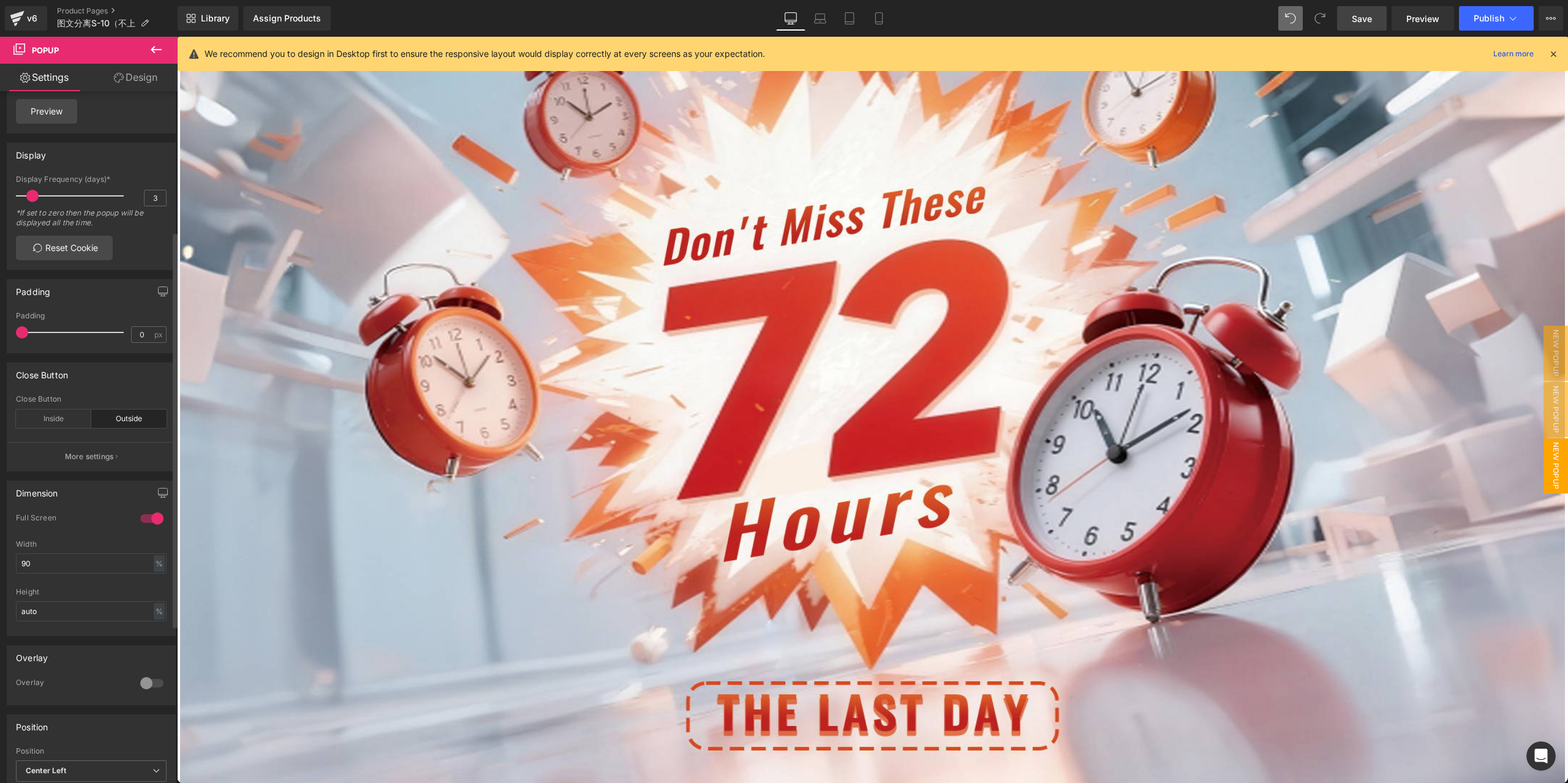
click at [153, 527] on div at bounding box center [152, 519] width 29 height 20
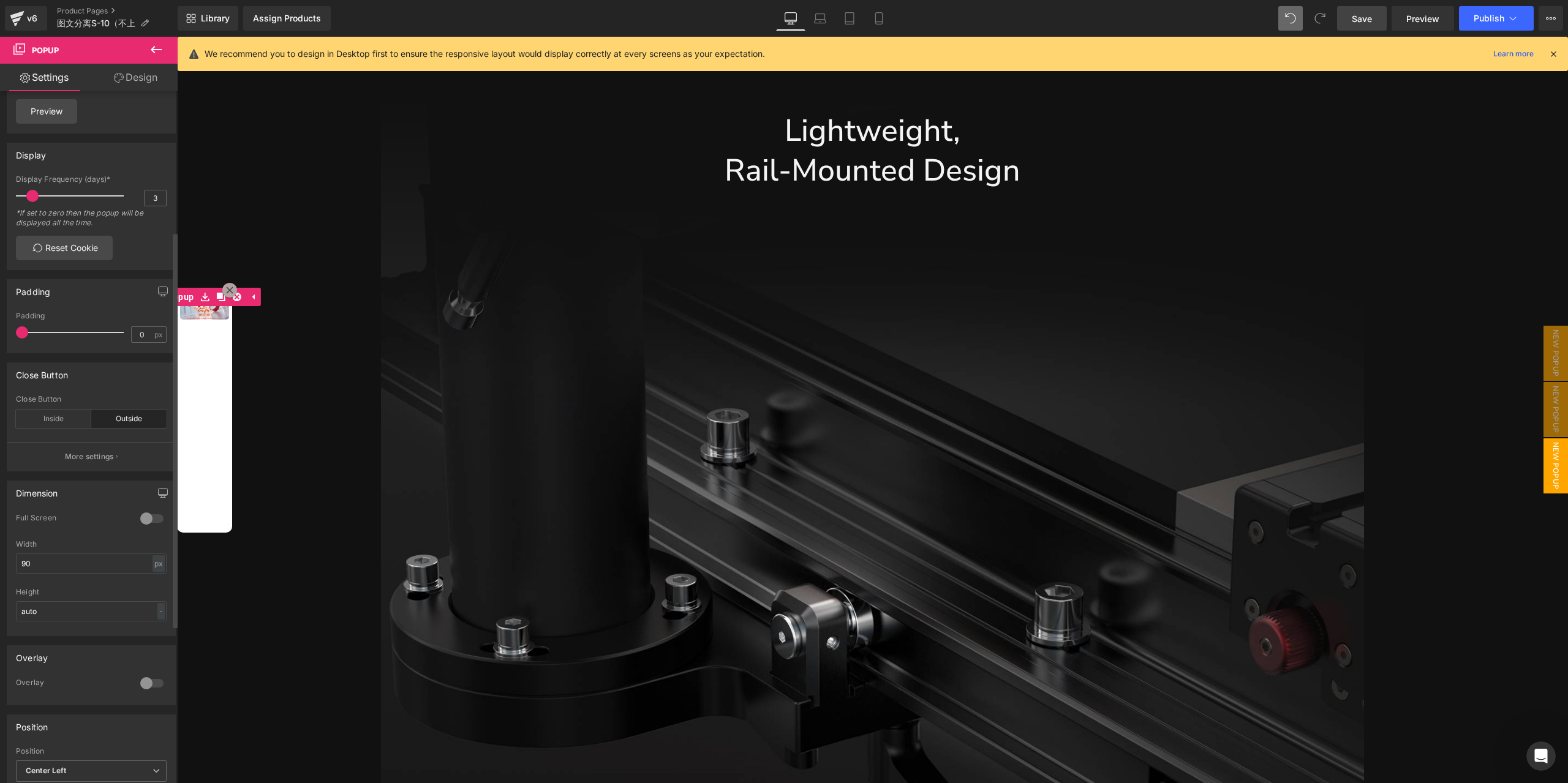
click at [153, 527] on div at bounding box center [152, 519] width 29 height 20
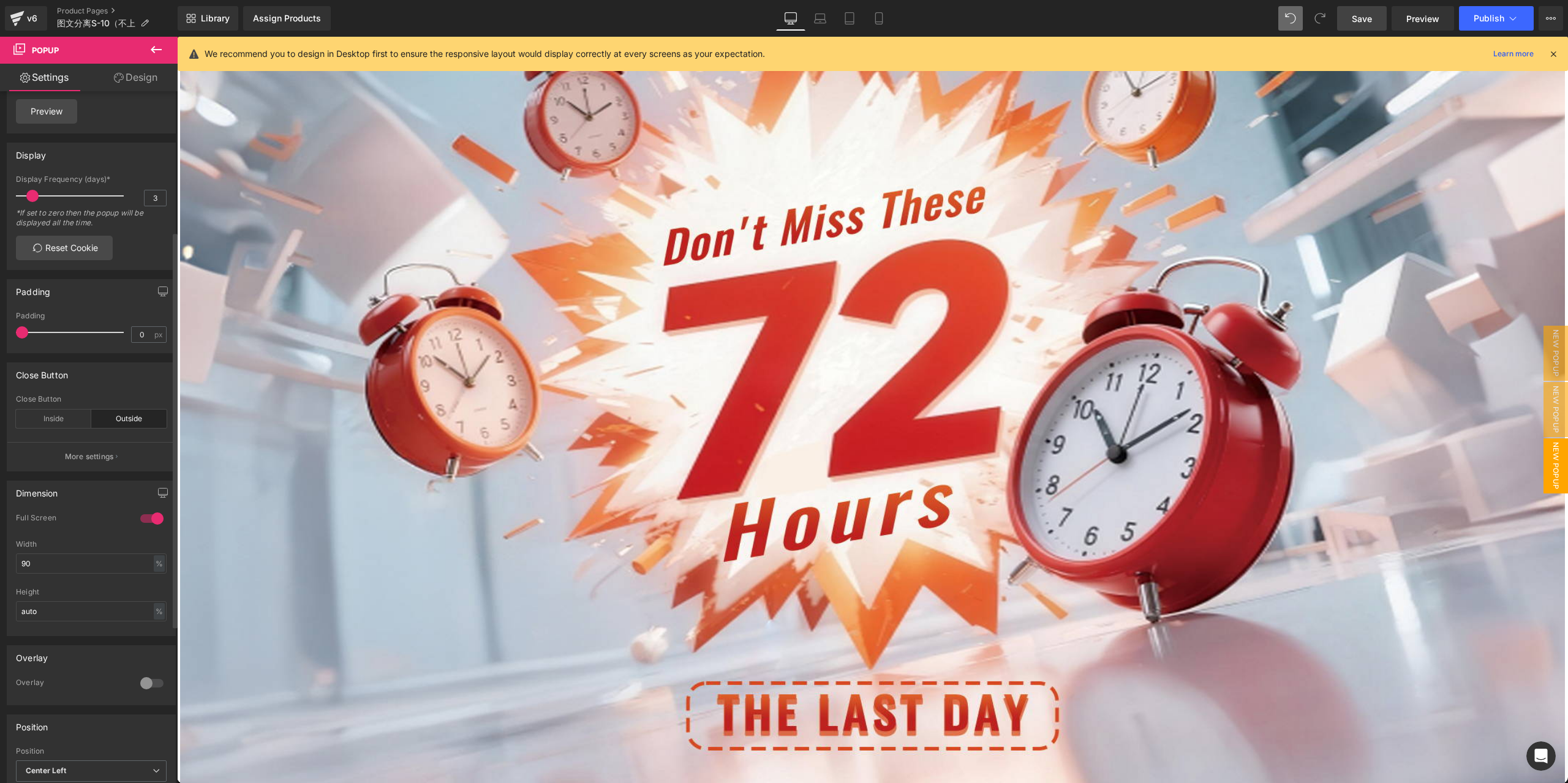
click at [153, 527] on div at bounding box center [152, 519] width 29 height 20
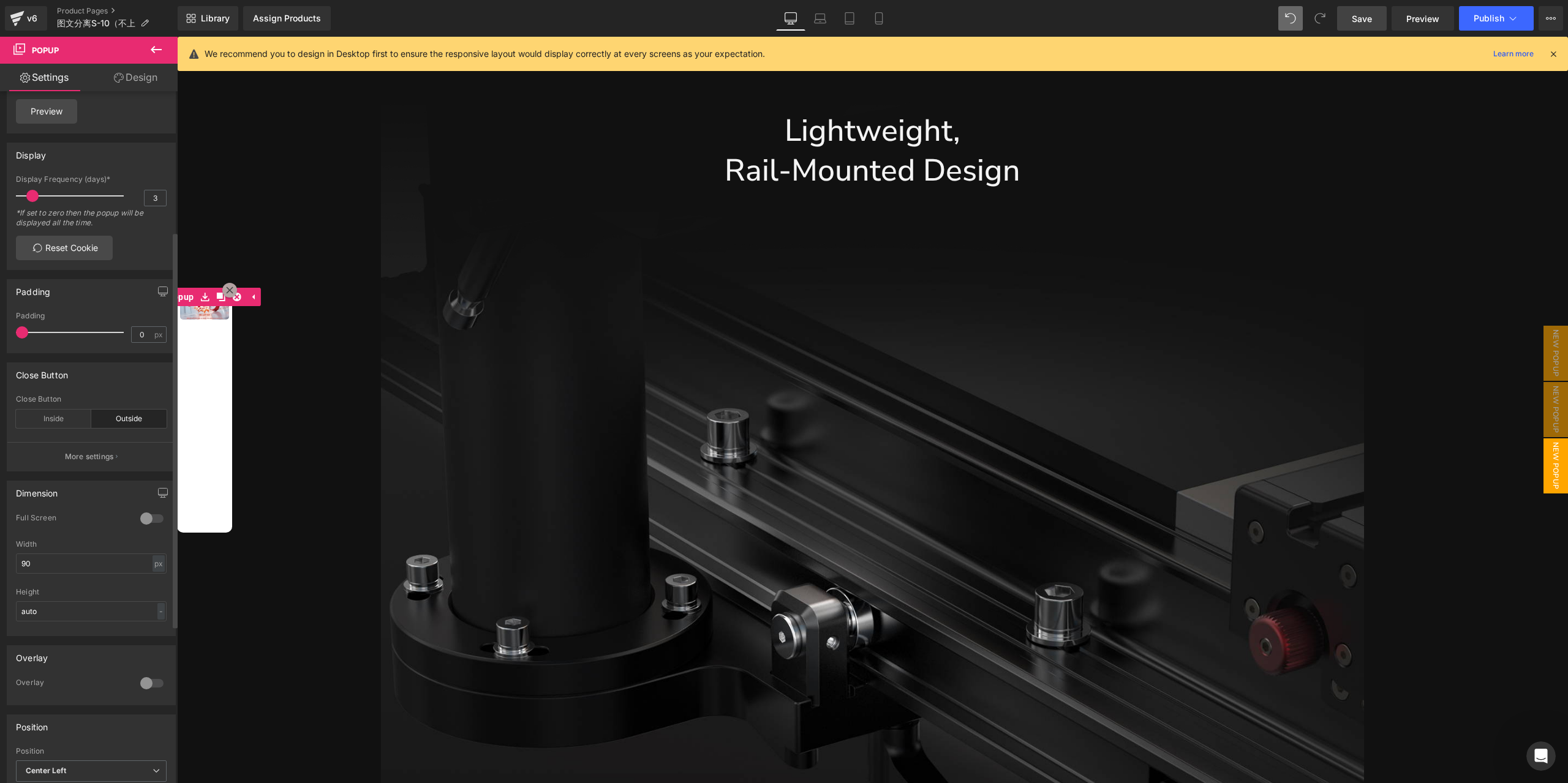
click at [153, 527] on div at bounding box center [152, 519] width 29 height 20
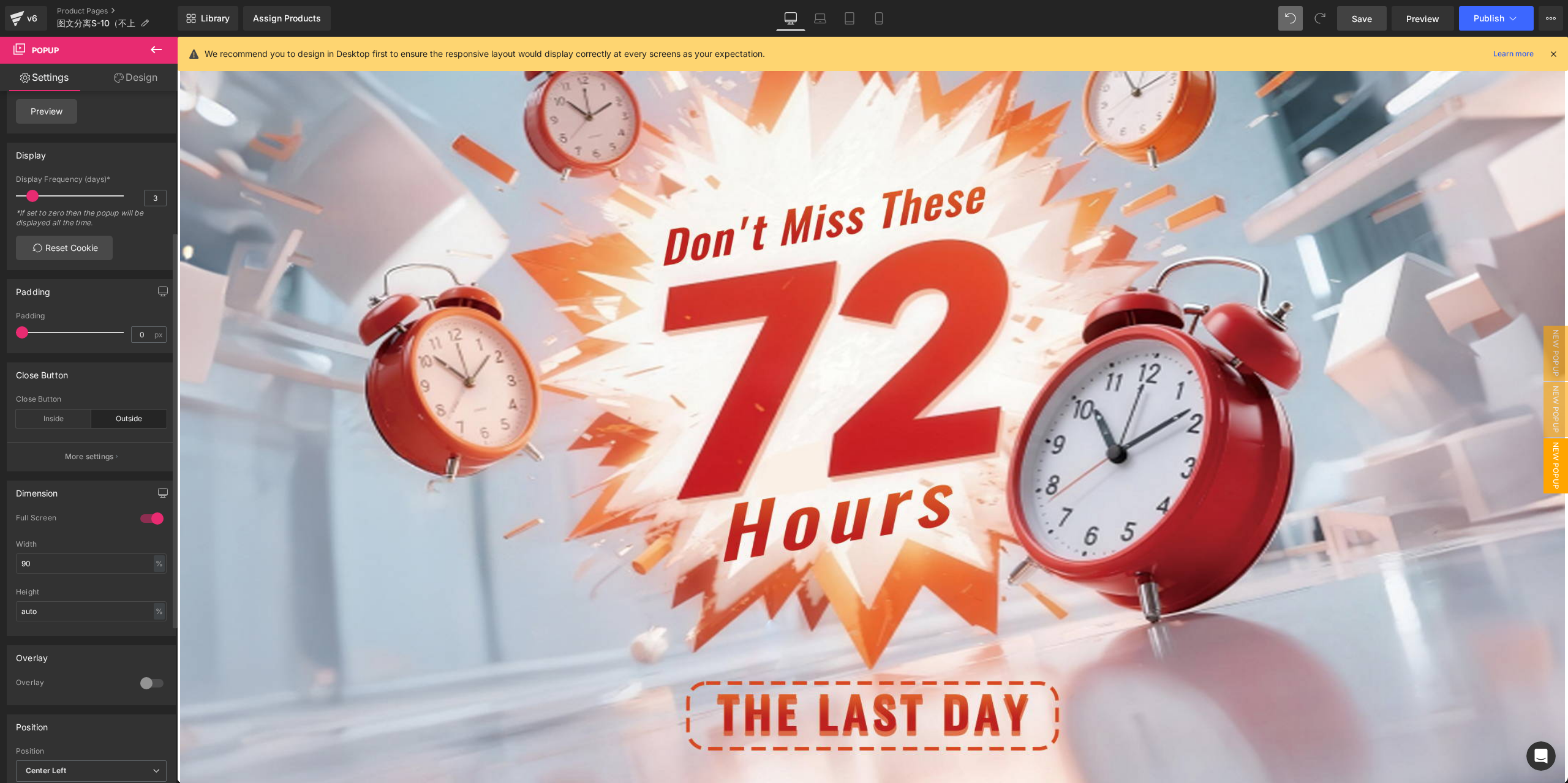
click at [153, 527] on div at bounding box center [152, 519] width 29 height 20
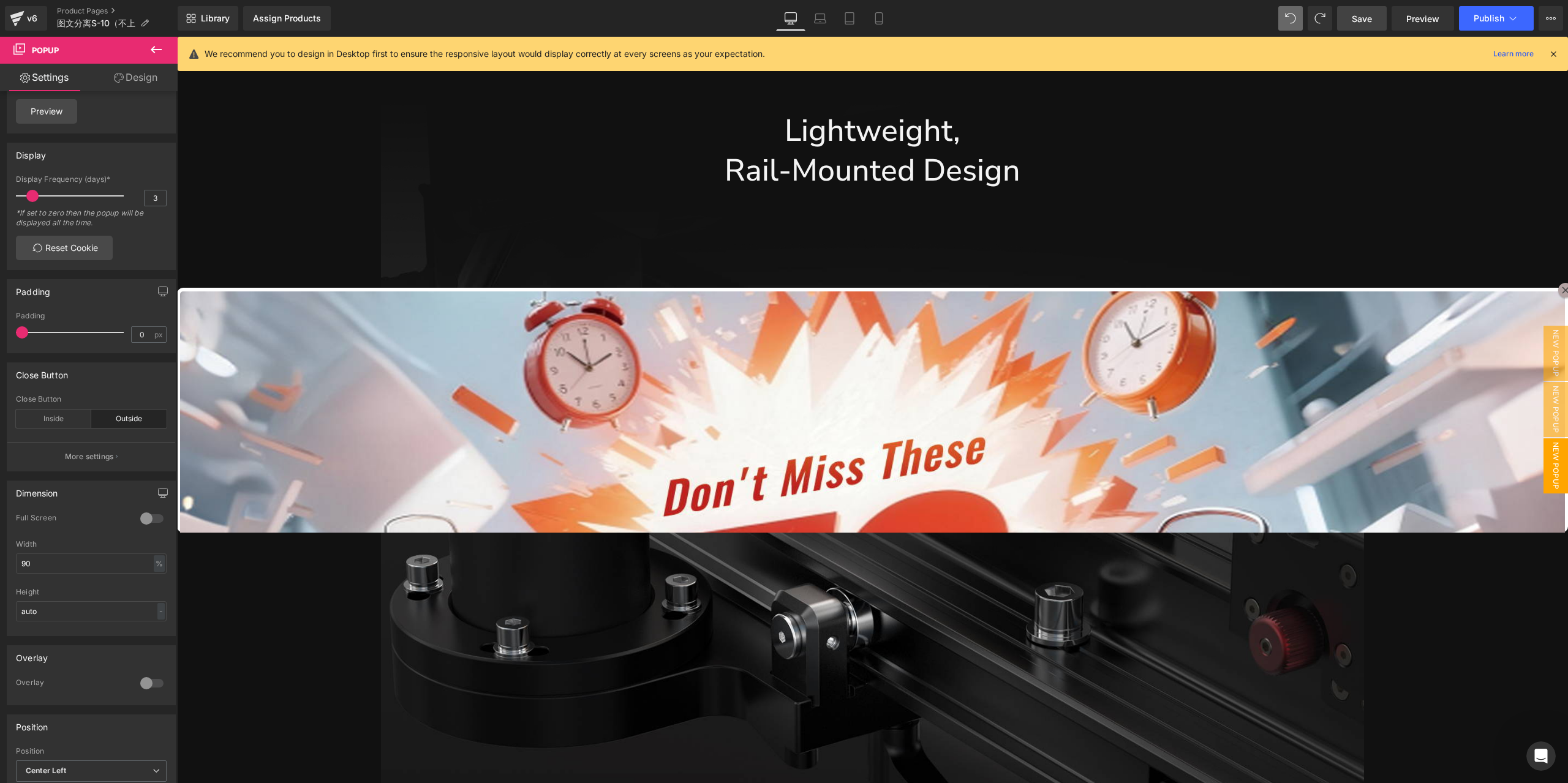
click at [1276, 16] on div "Library Assign Products Product Preview No product match your search. Please tr…" at bounding box center [872, 18] width 1390 height 25
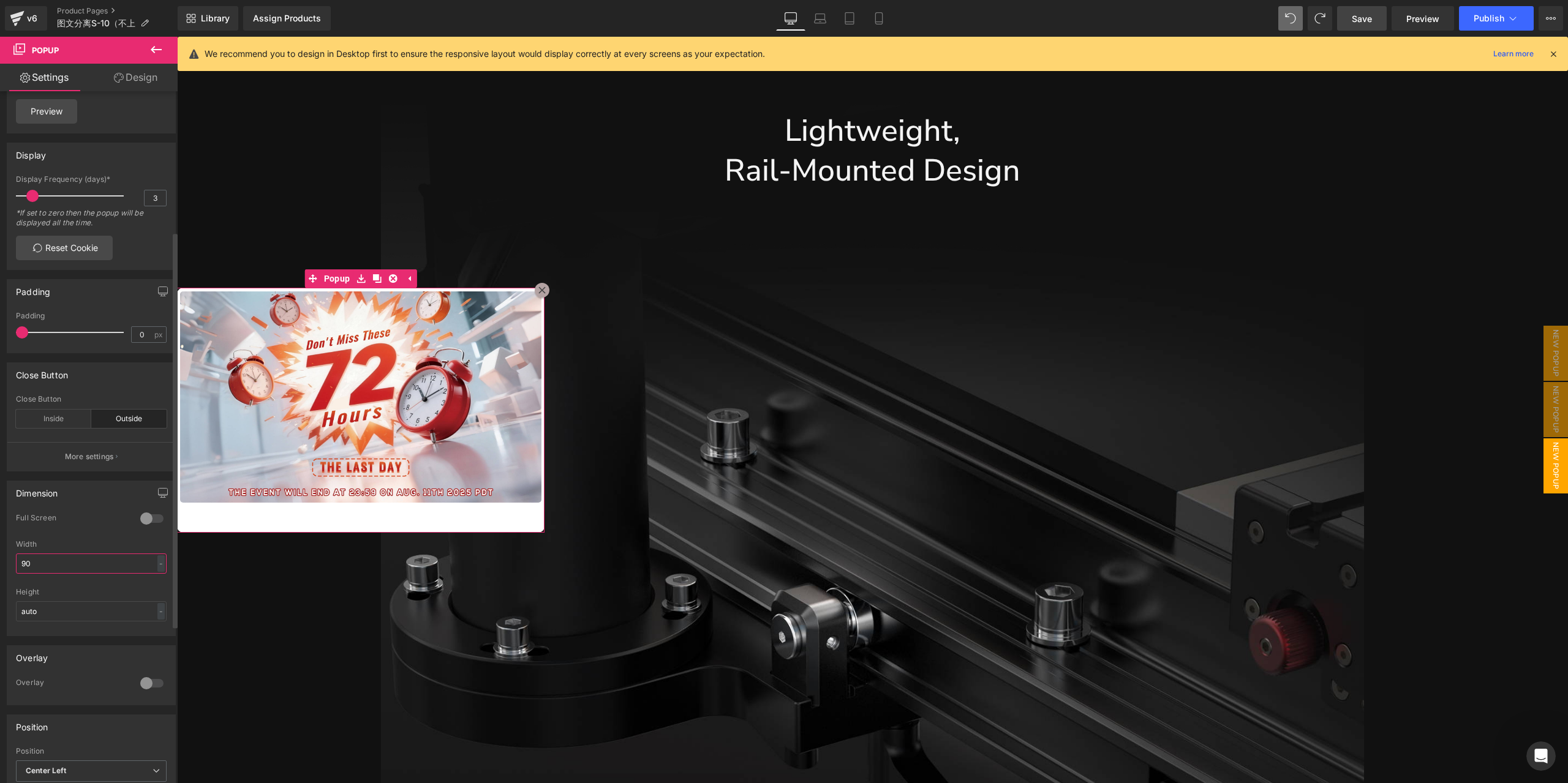
click at [102, 564] on input "90" at bounding box center [91, 564] width 151 height 20
click at [103, 537] on div "Full Screen" at bounding box center [91, 526] width 151 height 27
click at [822, 31] on div "Library Assign Products Product Preview No product match your search. Please tr…" at bounding box center [872, 18] width 1390 height 37
click at [827, 20] on link "Laptop" at bounding box center [820, 18] width 29 height 25
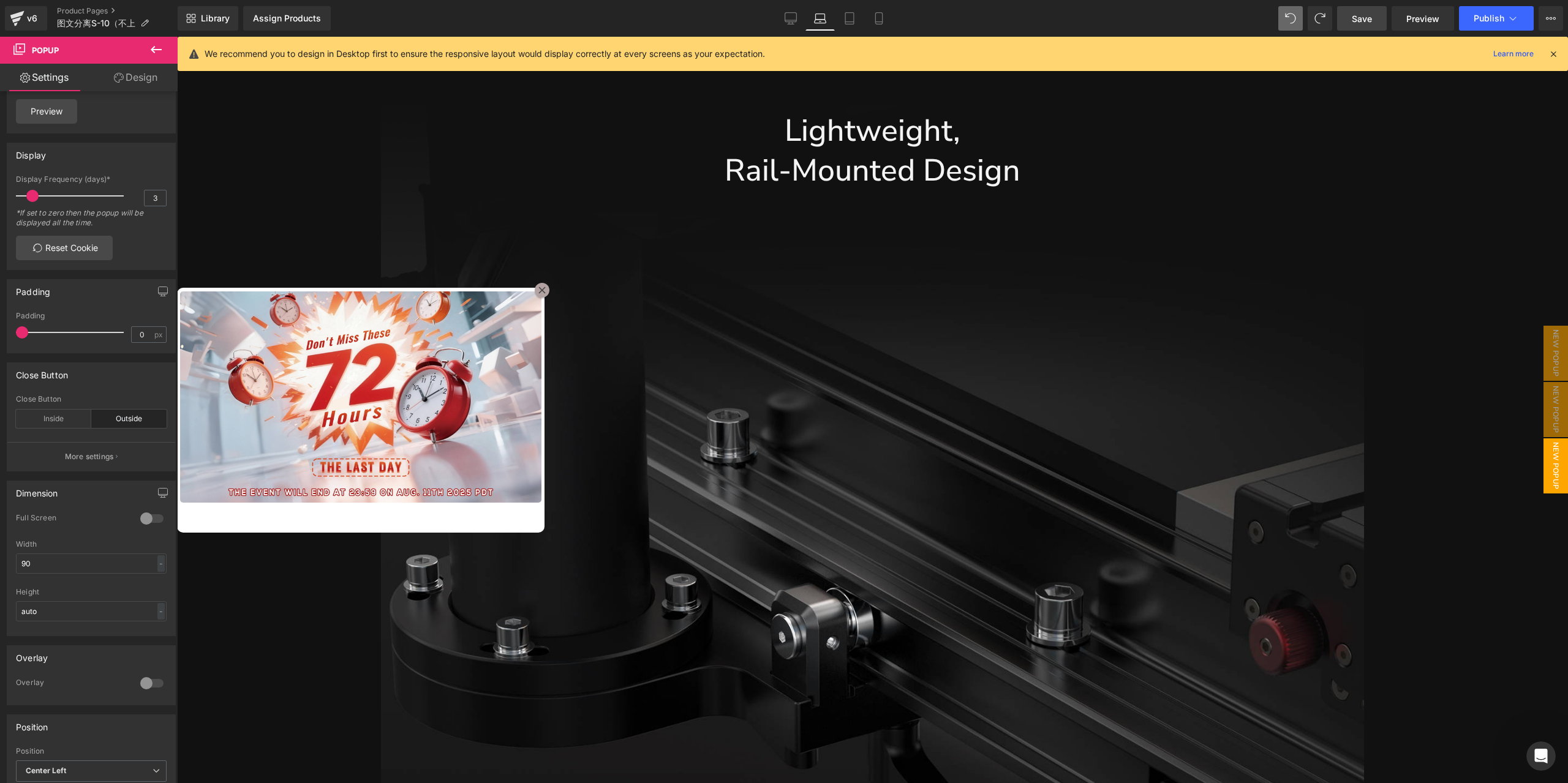
scroll to position [3371, 0]
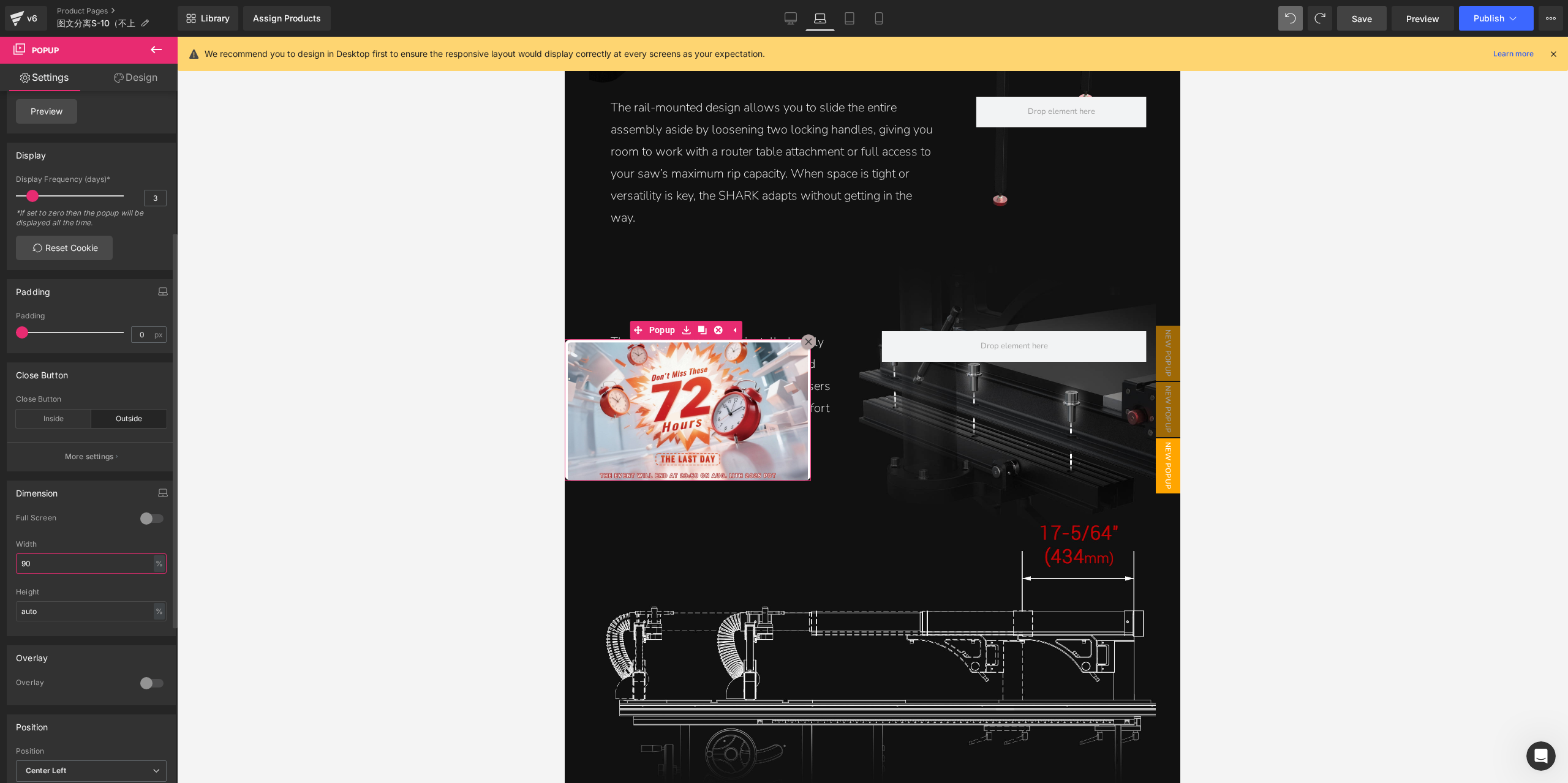
click at [54, 574] on input "90" at bounding box center [91, 564] width 151 height 20
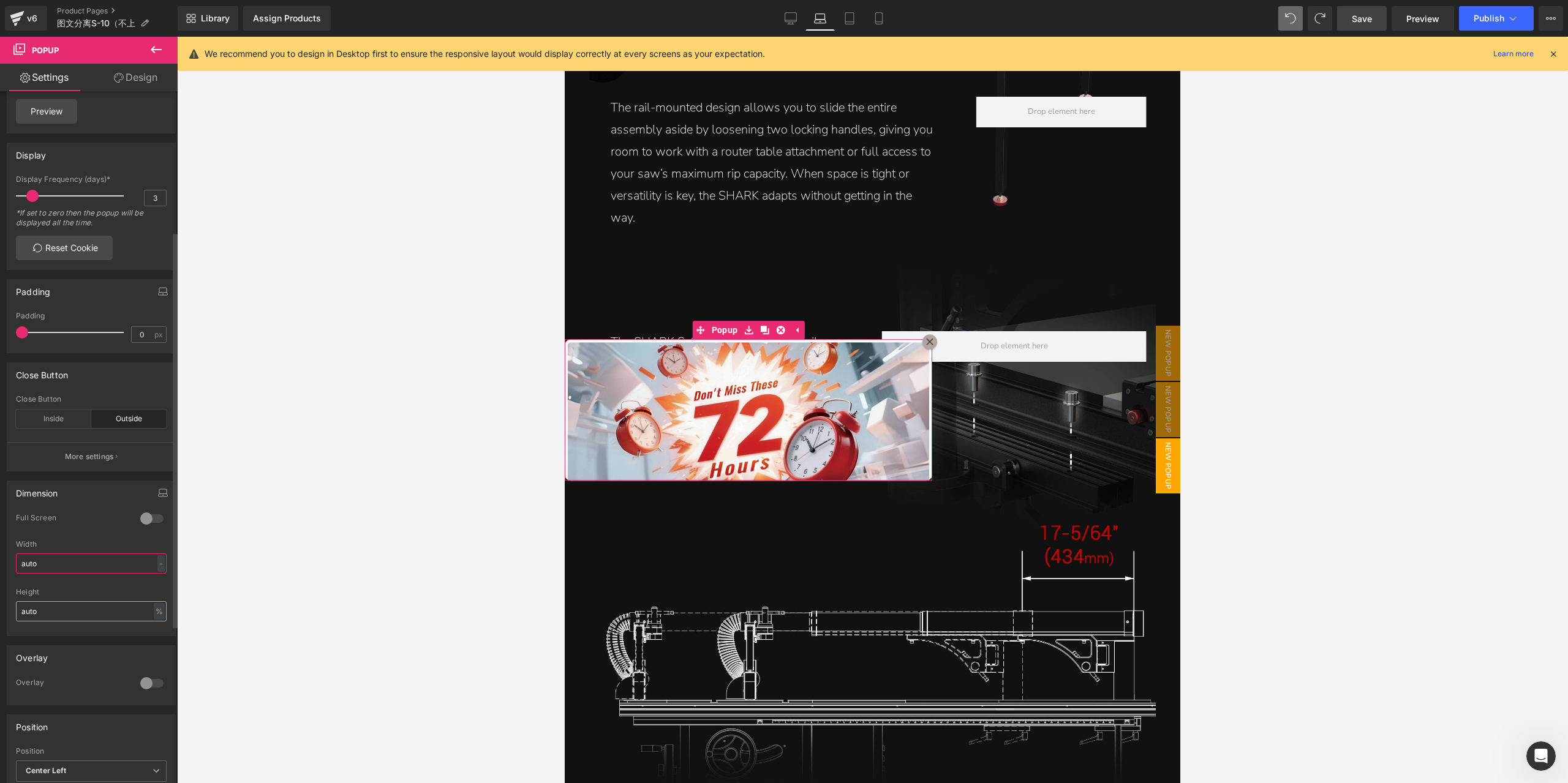
type input "auto"
click at [66, 608] on input "auto" at bounding box center [91, 611] width 151 height 20
type input "1"
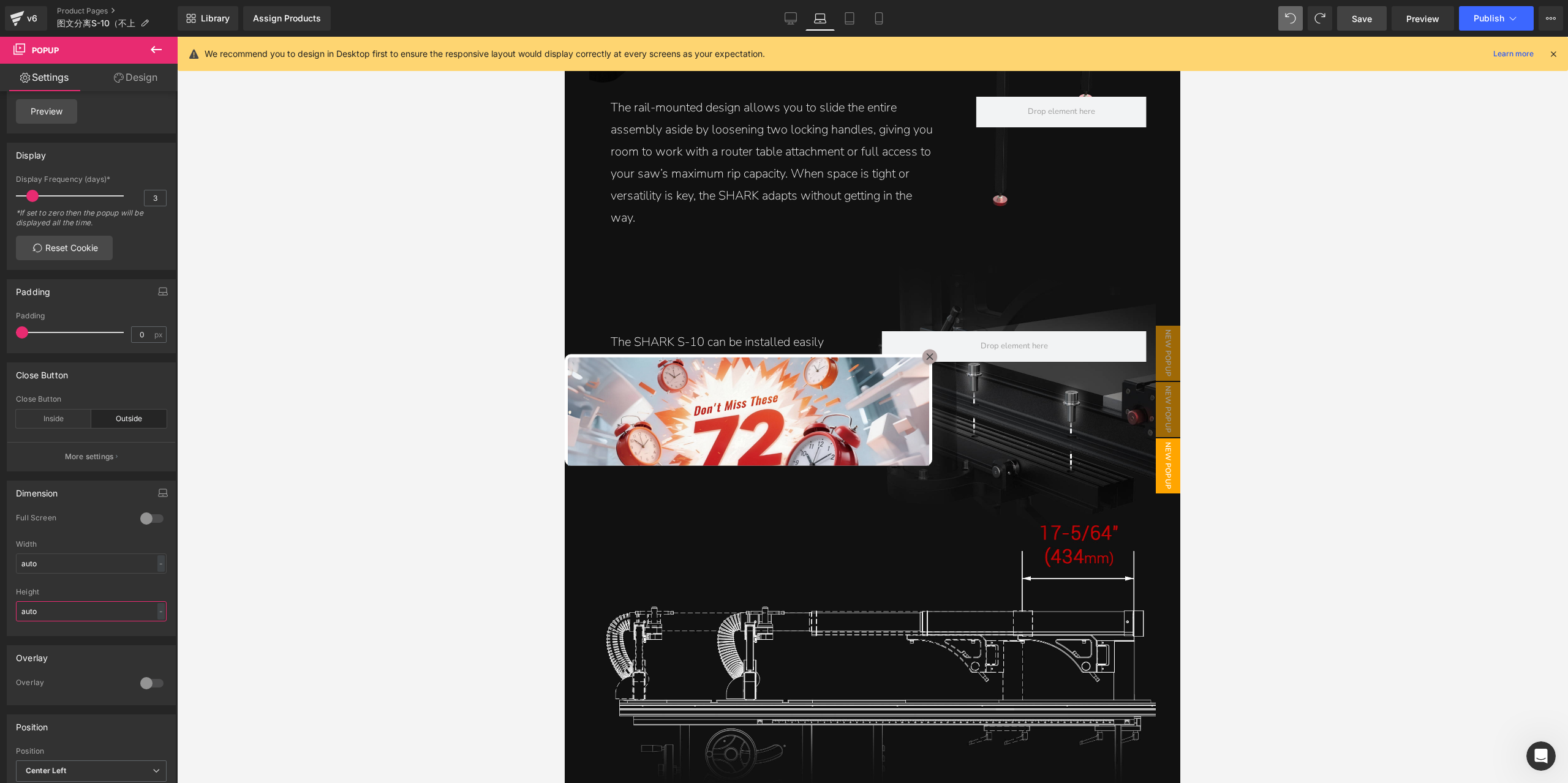
type input "auto"
click at [1283, 15] on span at bounding box center [1290, 18] width 25 height 25
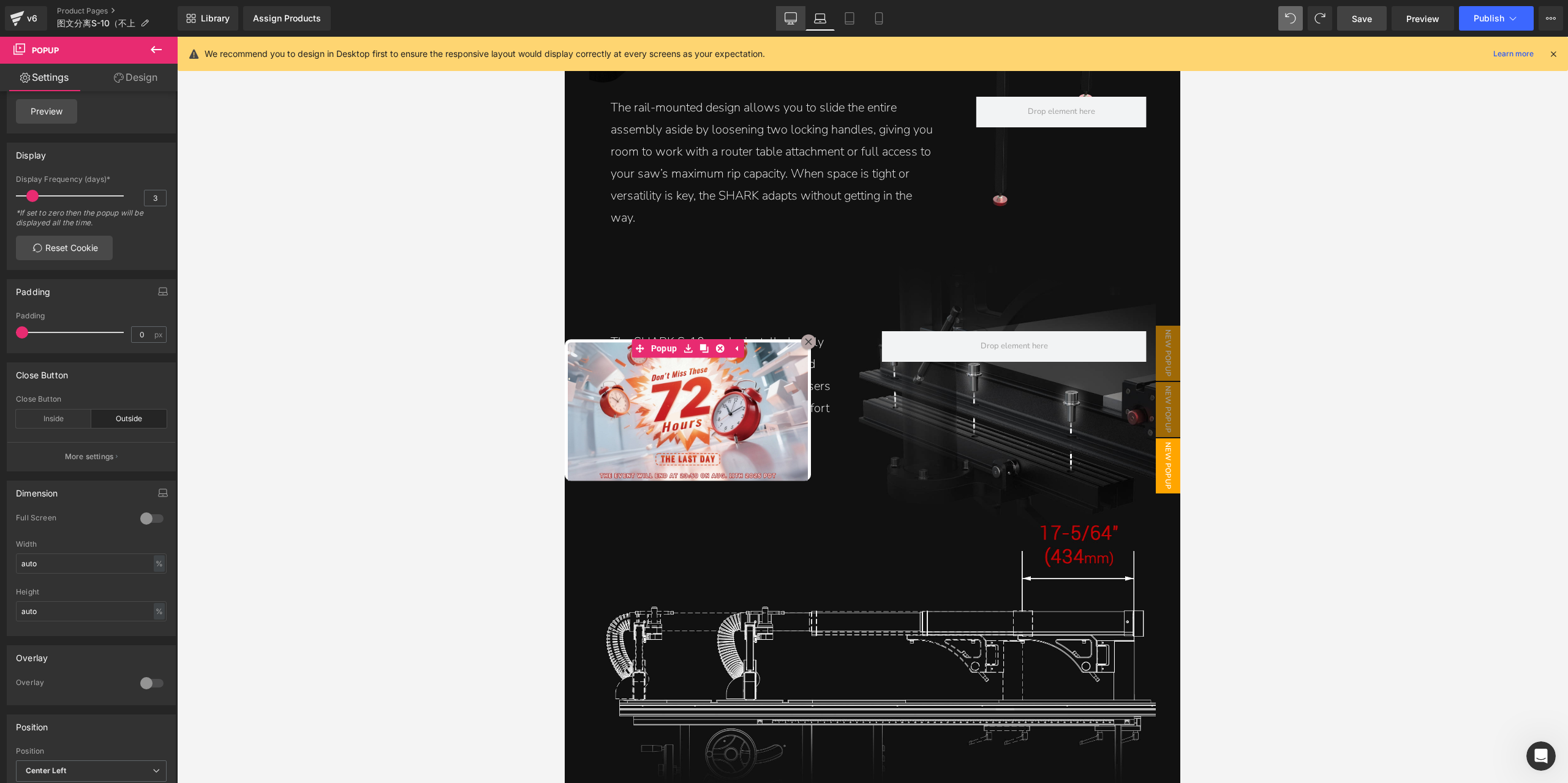
click at [800, 22] on link "Desktop" at bounding box center [790, 18] width 29 height 25
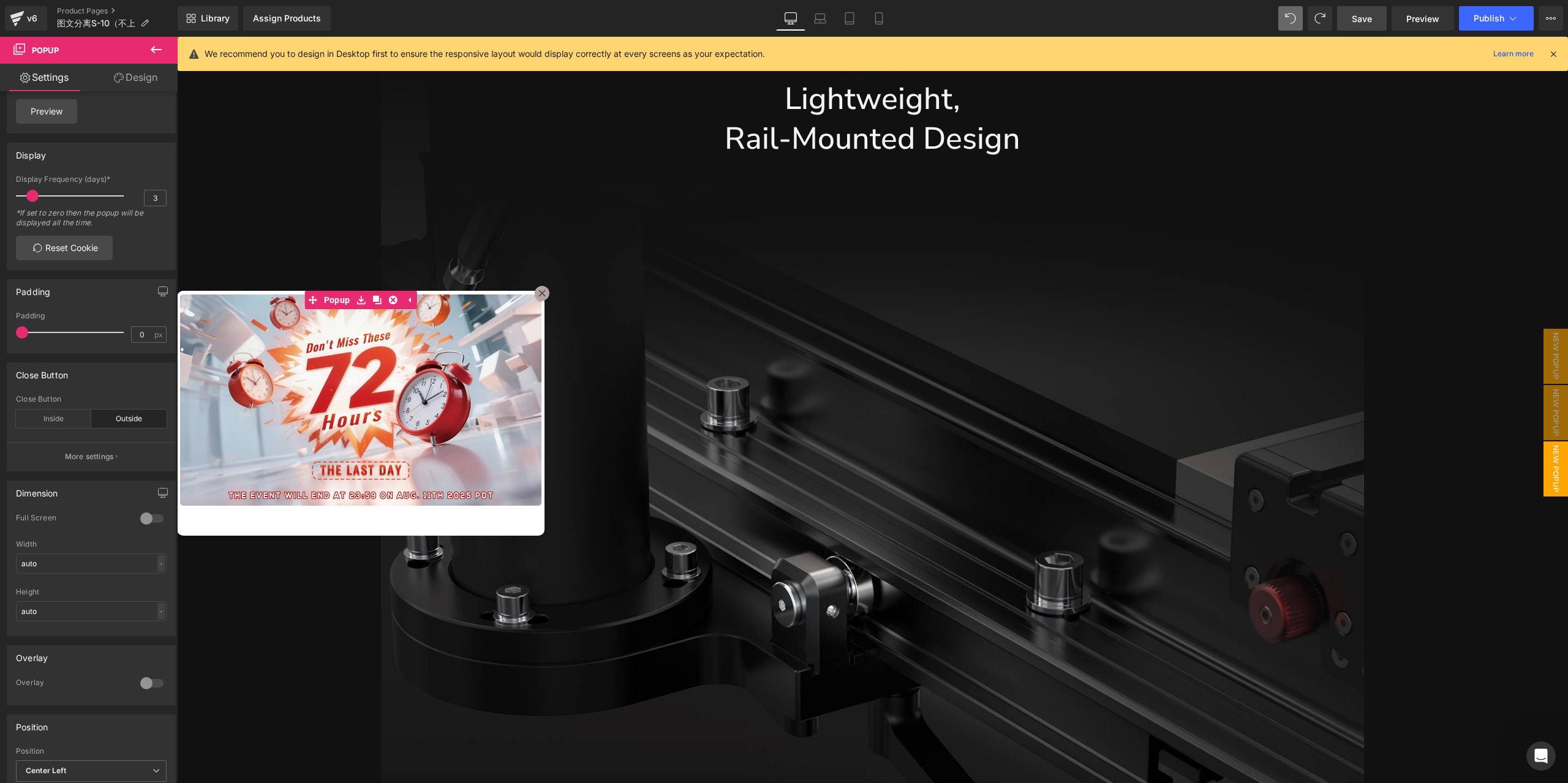
scroll to position [3319, 0]
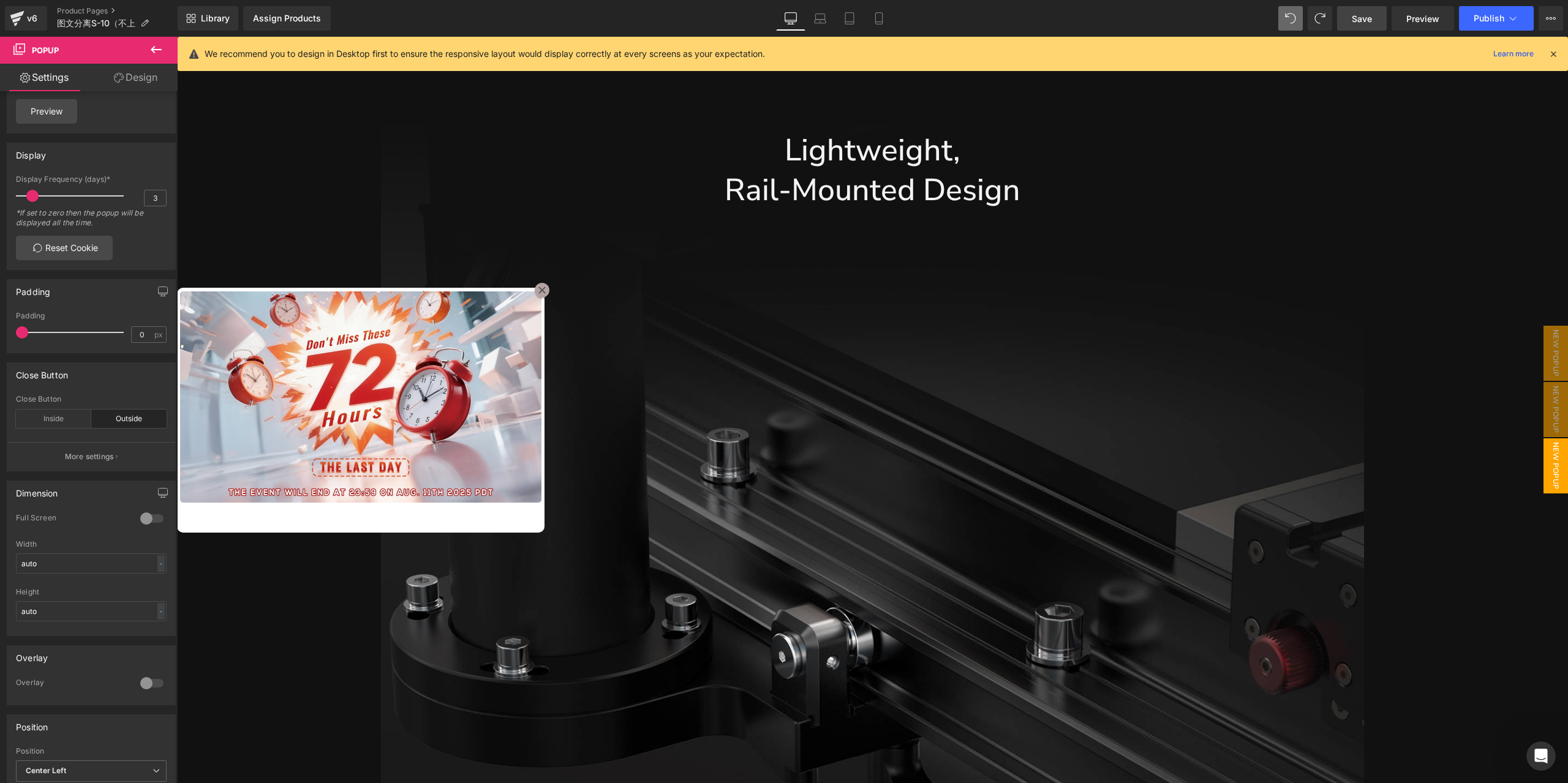
click at [1277, 12] on div "Library Assign Products Product Preview No product match your search. Please tr…" at bounding box center [872, 18] width 1390 height 25
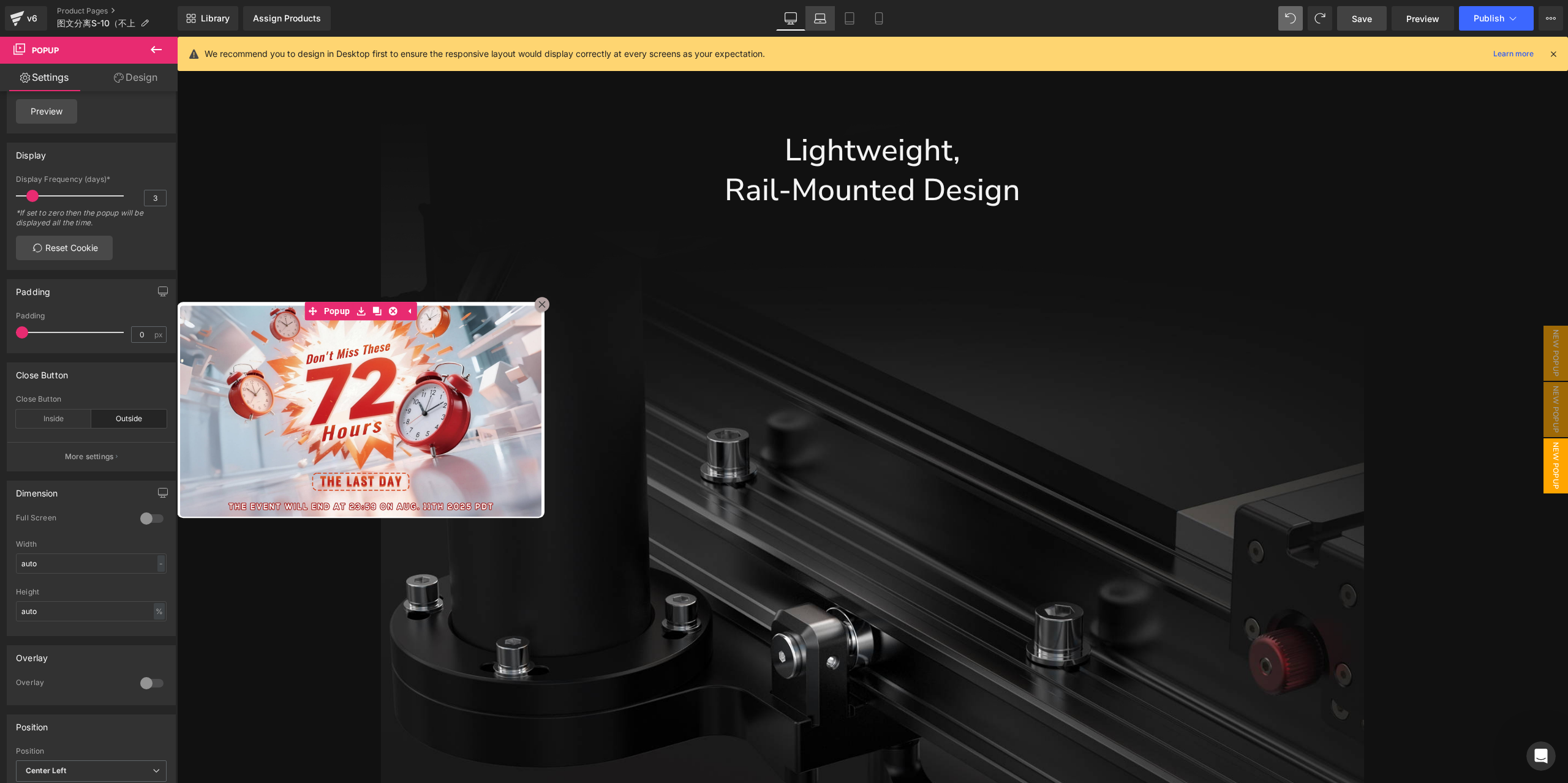
click at [823, 24] on icon at bounding box center [820, 18] width 12 height 12
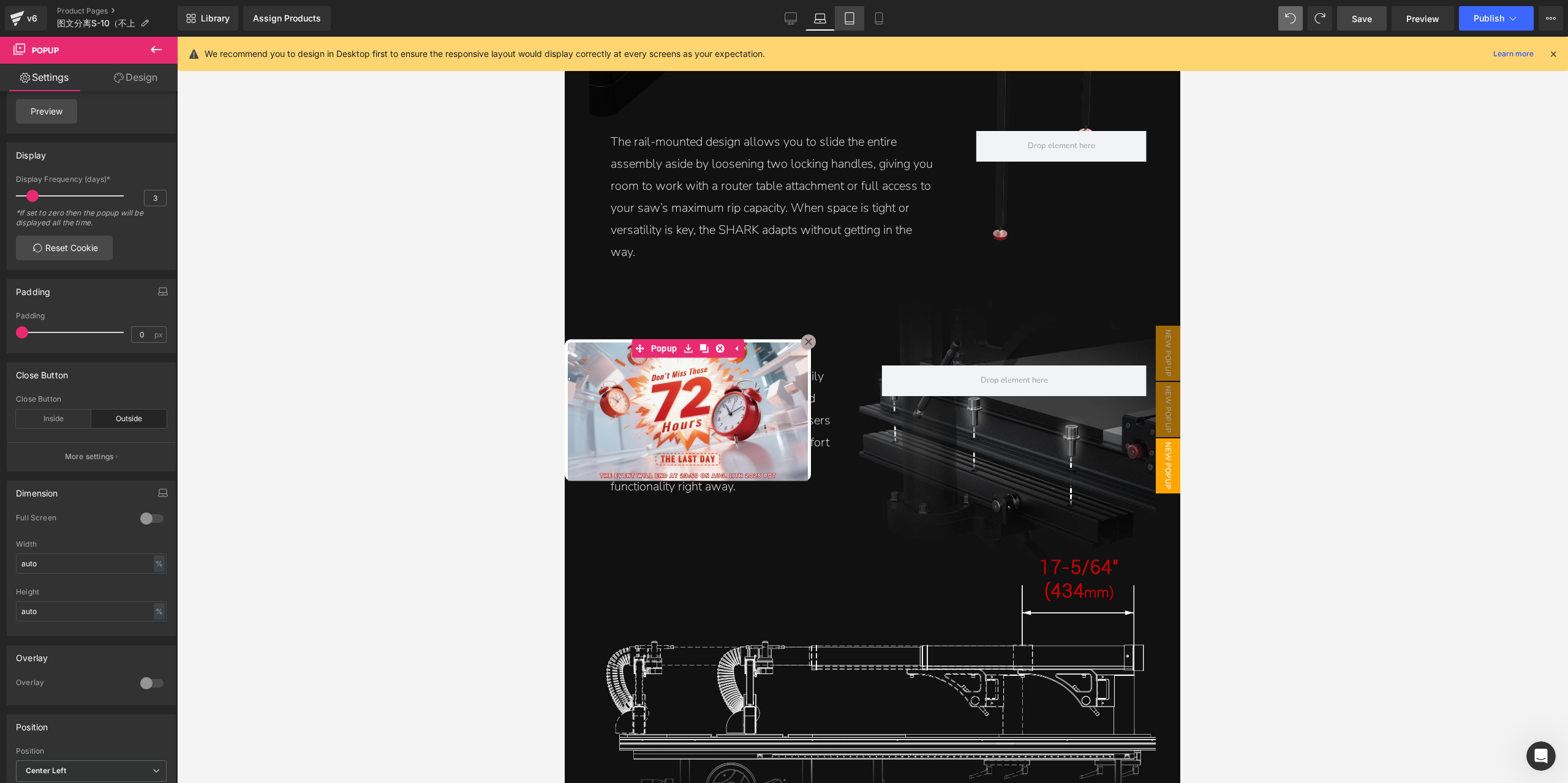
click at [840, 25] on link "Tablet" at bounding box center [849, 18] width 29 height 25
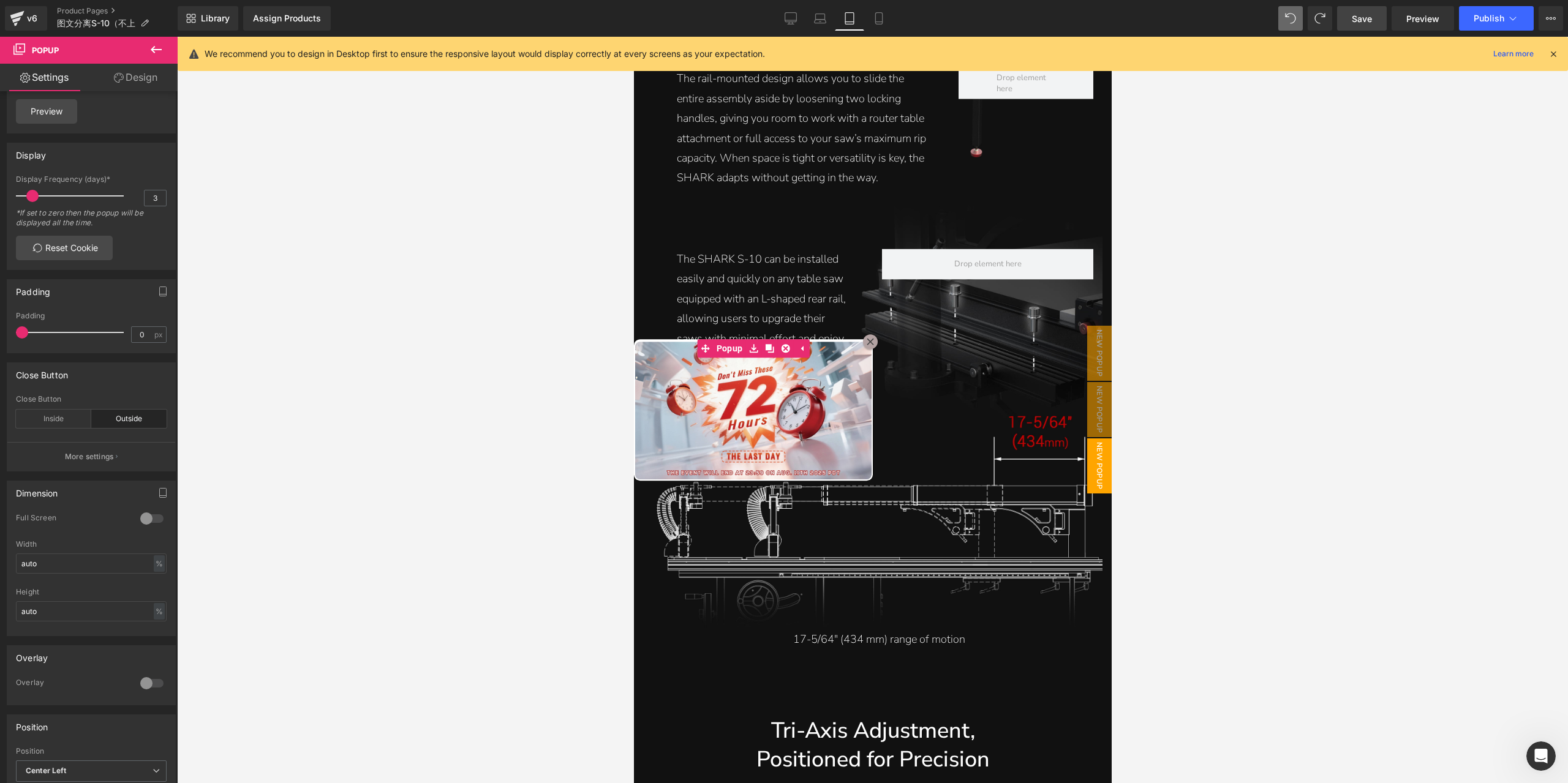
scroll to position [3335, 0]
click at [822, 24] on icon at bounding box center [820, 18] width 12 height 12
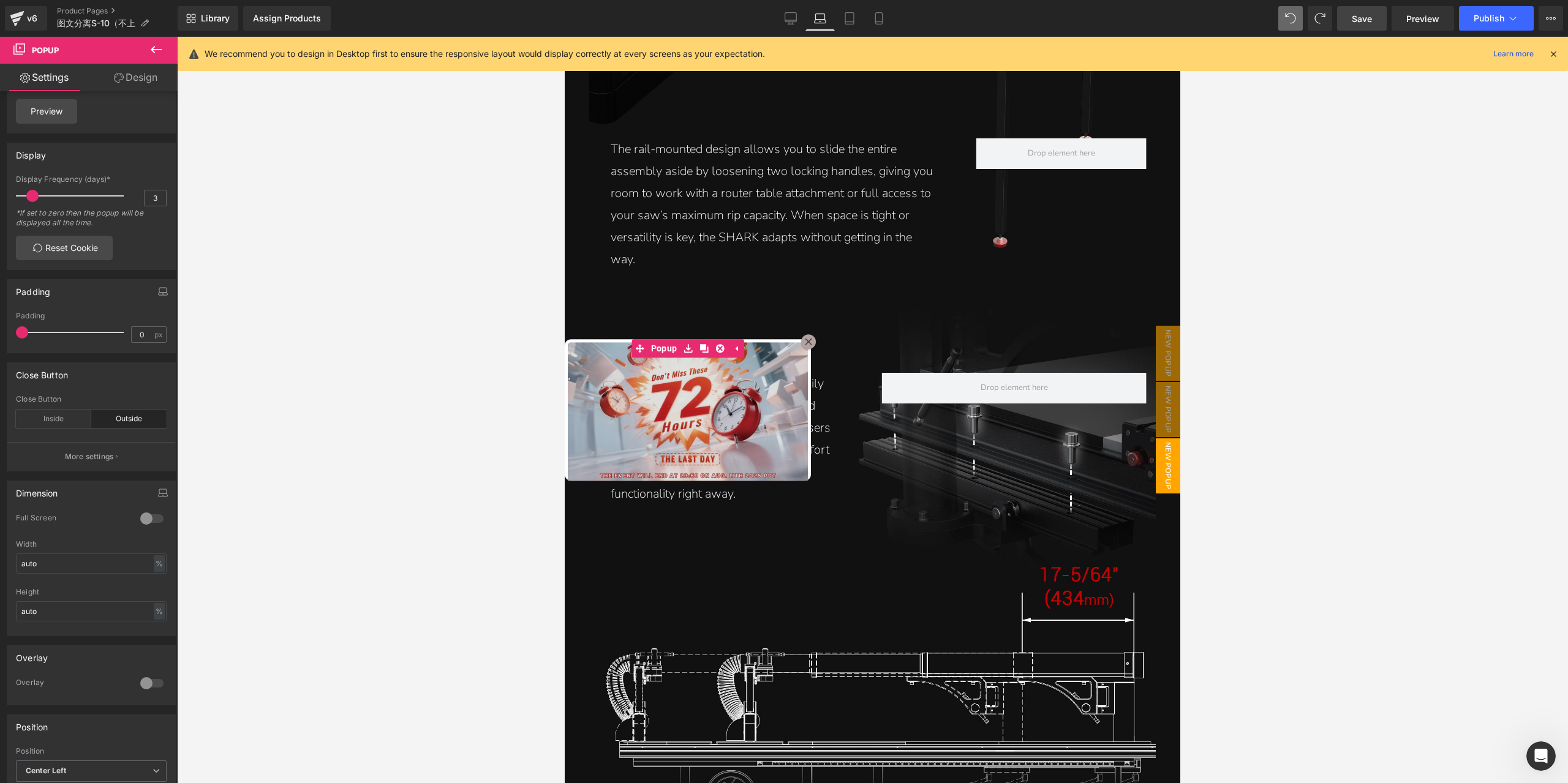
scroll to position [3329, 0]
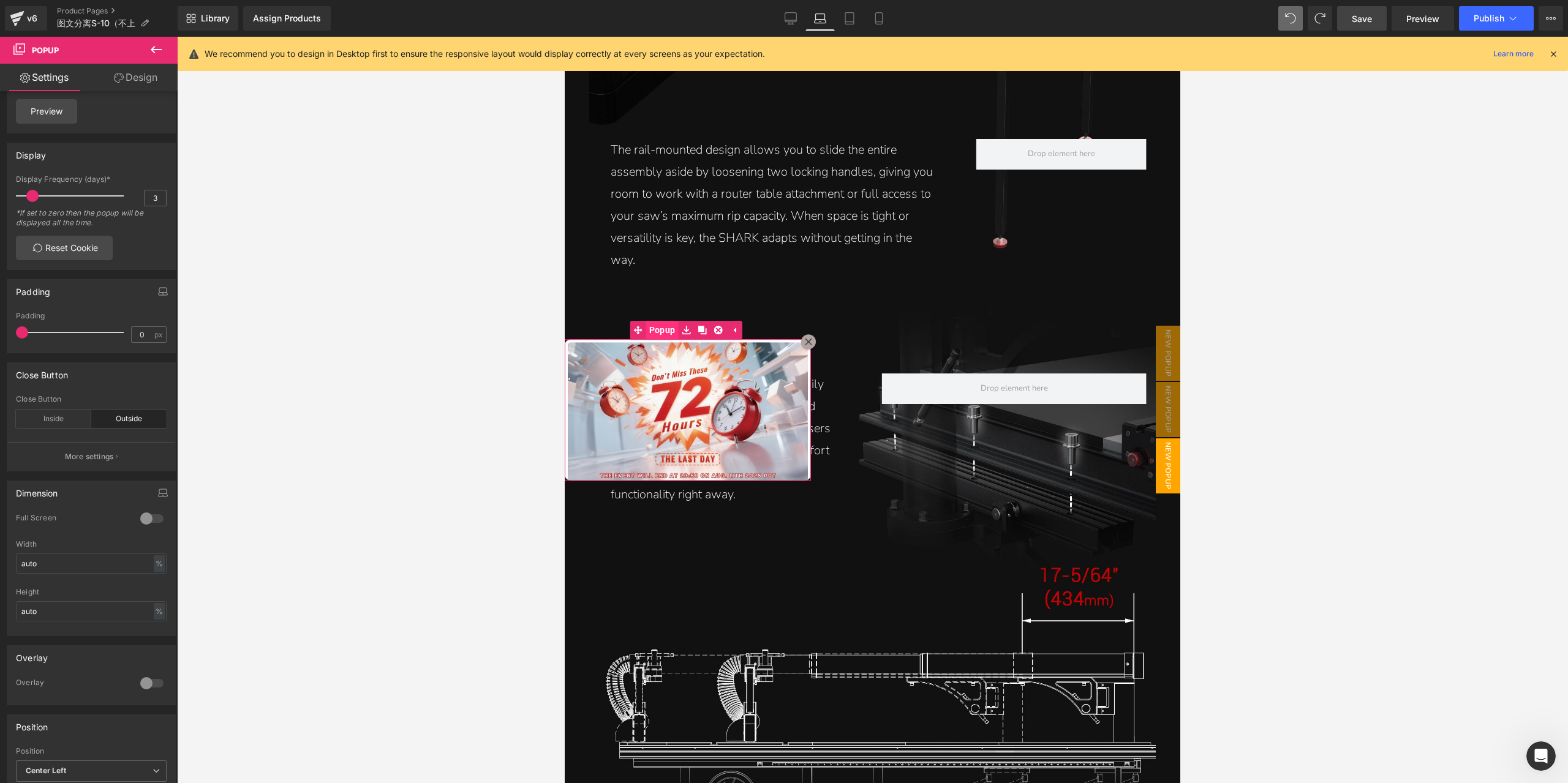
click at [665, 352] on img at bounding box center [688, 413] width 246 height 146
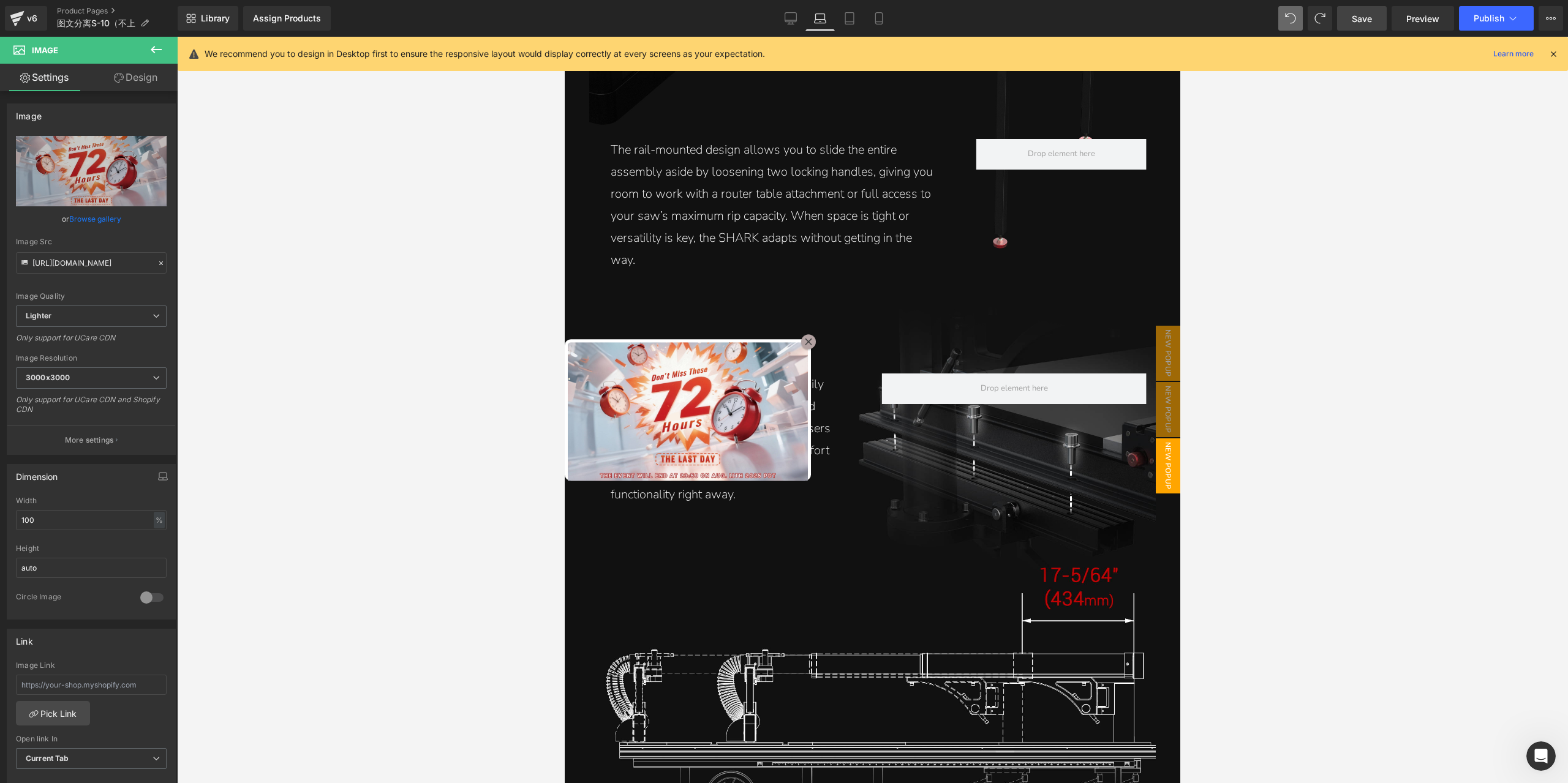
click at [1382, 18] on link "Save" at bounding box center [1362, 18] width 50 height 25
click at [1415, 18] on span "Preview" at bounding box center [1422, 19] width 33 height 13
click at [654, 328] on span "Popup" at bounding box center [662, 330] width 33 height 18
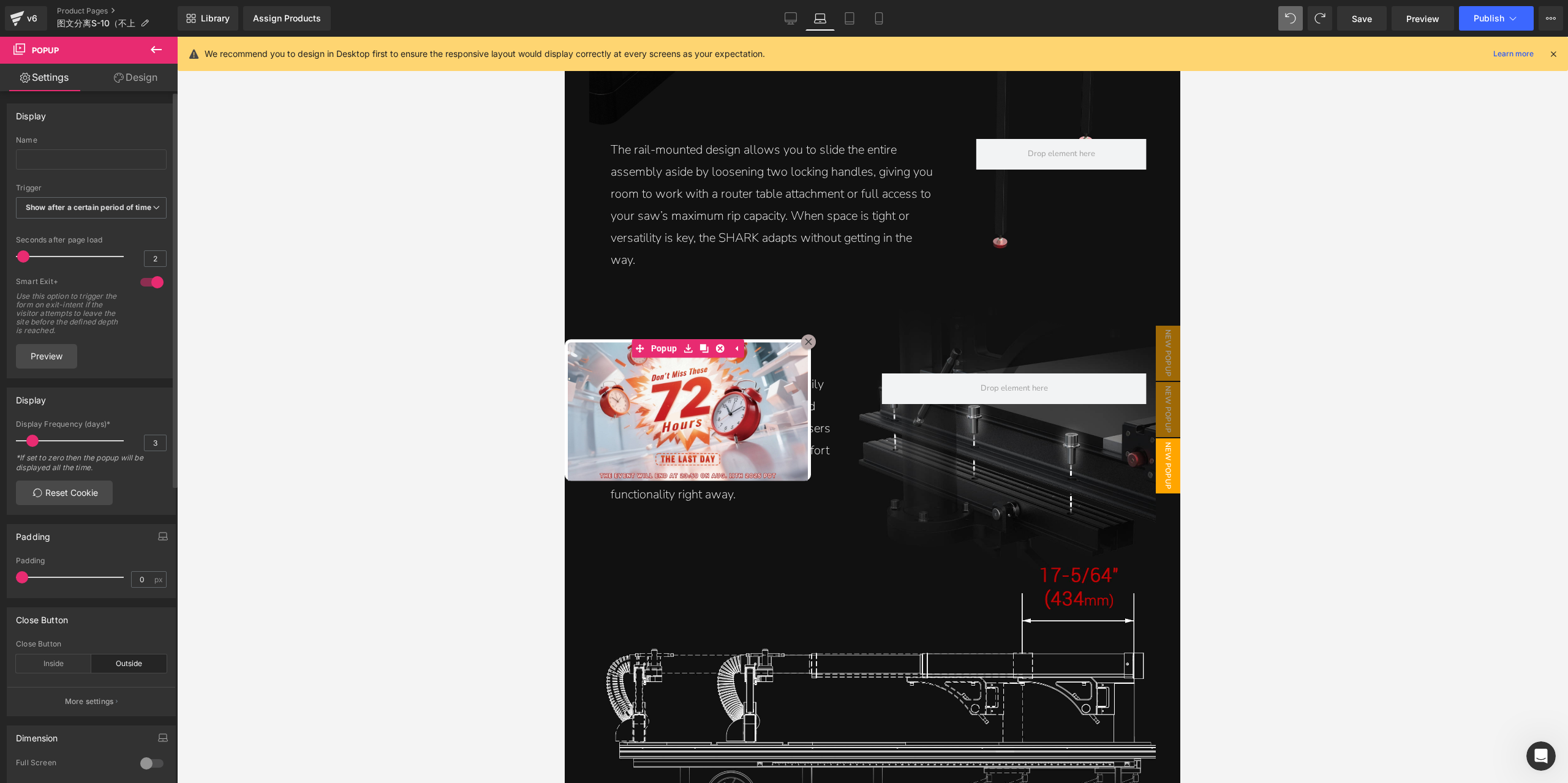
click at [24, 263] on span at bounding box center [23, 257] width 12 height 12
click at [1365, 27] on link "Save" at bounding box center [1362, 18] width 50 height 25
click at [784, 16] on link "Desktop" at bounding box center [790, 18] width 29 height 25
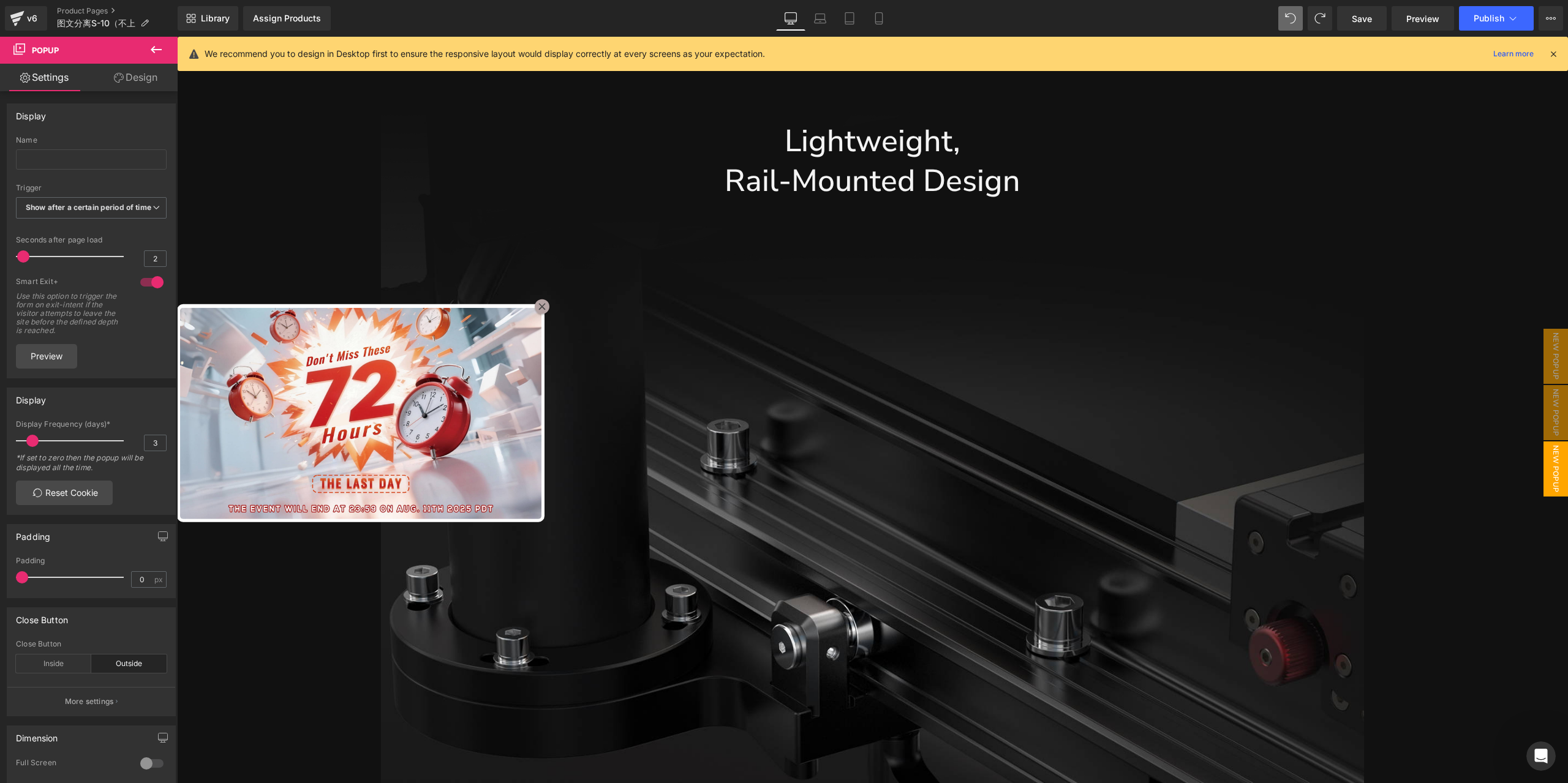
scroll to position [3291, 0]
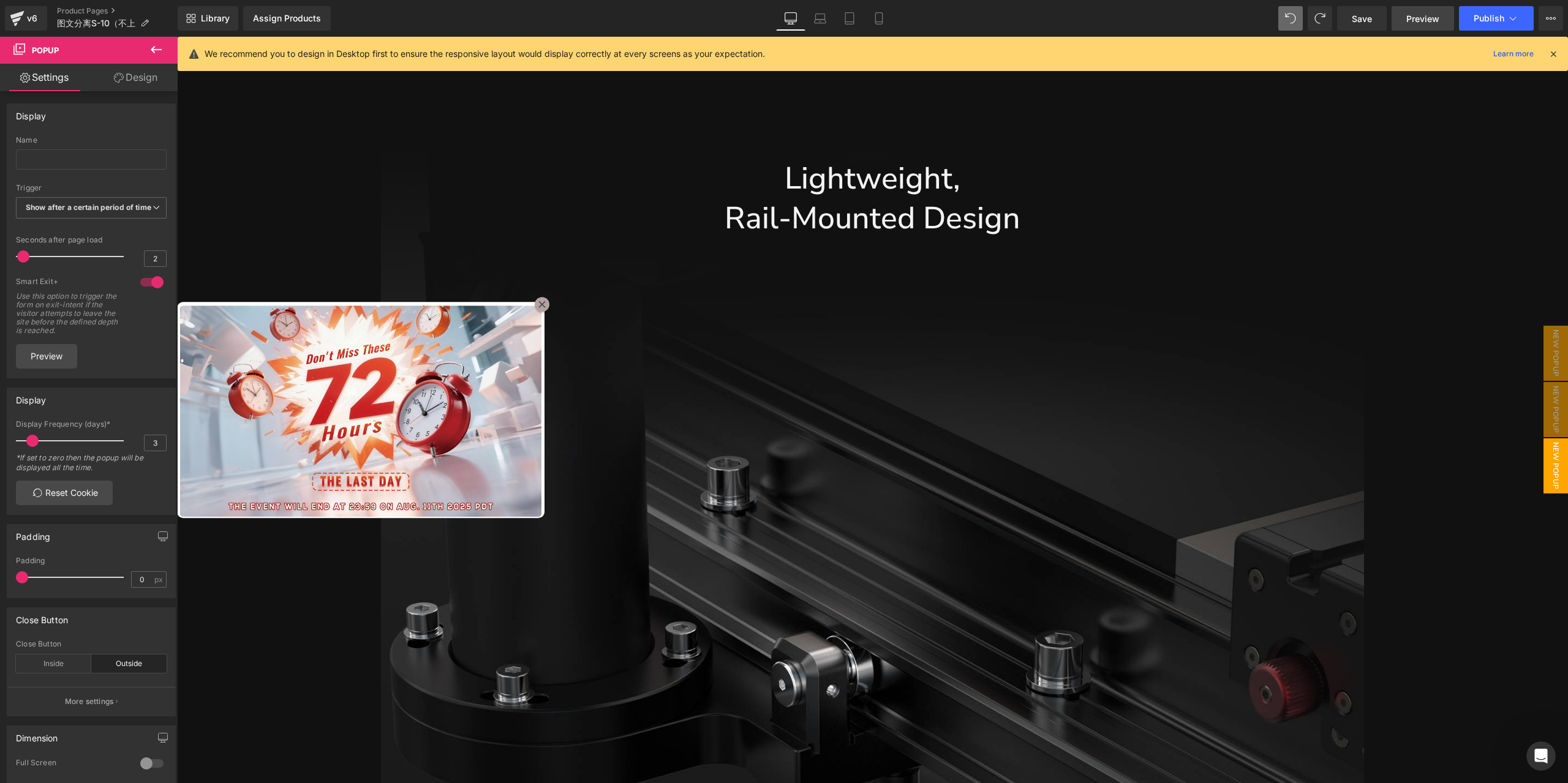
click at [1433, 11] on link "Preview" at bounding box center [1423, 18] width 63 height 25
click at [342, 291] on span "Popup" at bounding box center [337, 293] width 33 height 18
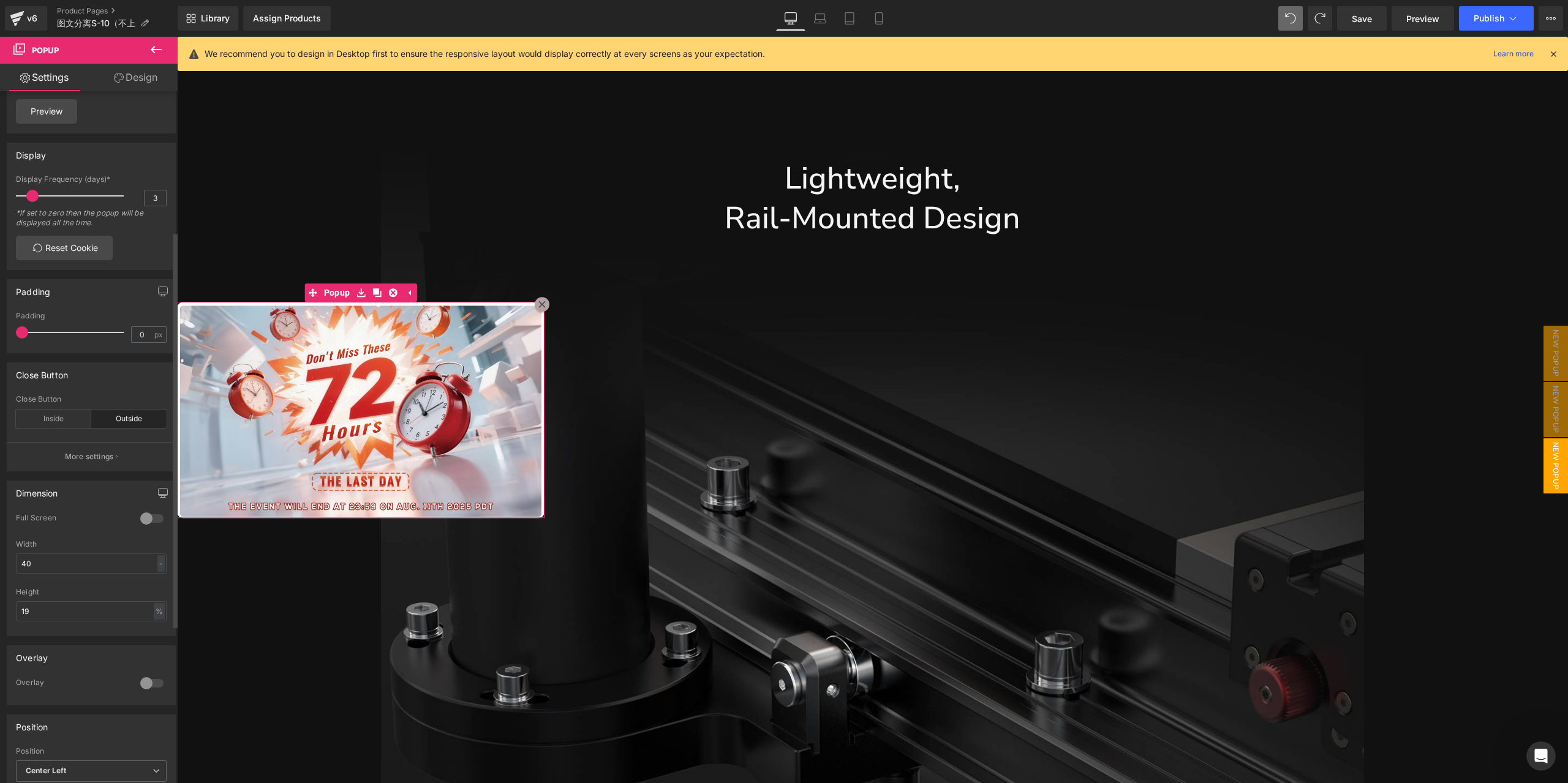
click at [137, 684] on div at bounding box center [152, 684] width 29 height 20
click at [147, 684] on div at bounding box center [152, 684] width 29 height 20
click at [82, 570] on input "40" at bounding box center [91, 564] width 151 height 20
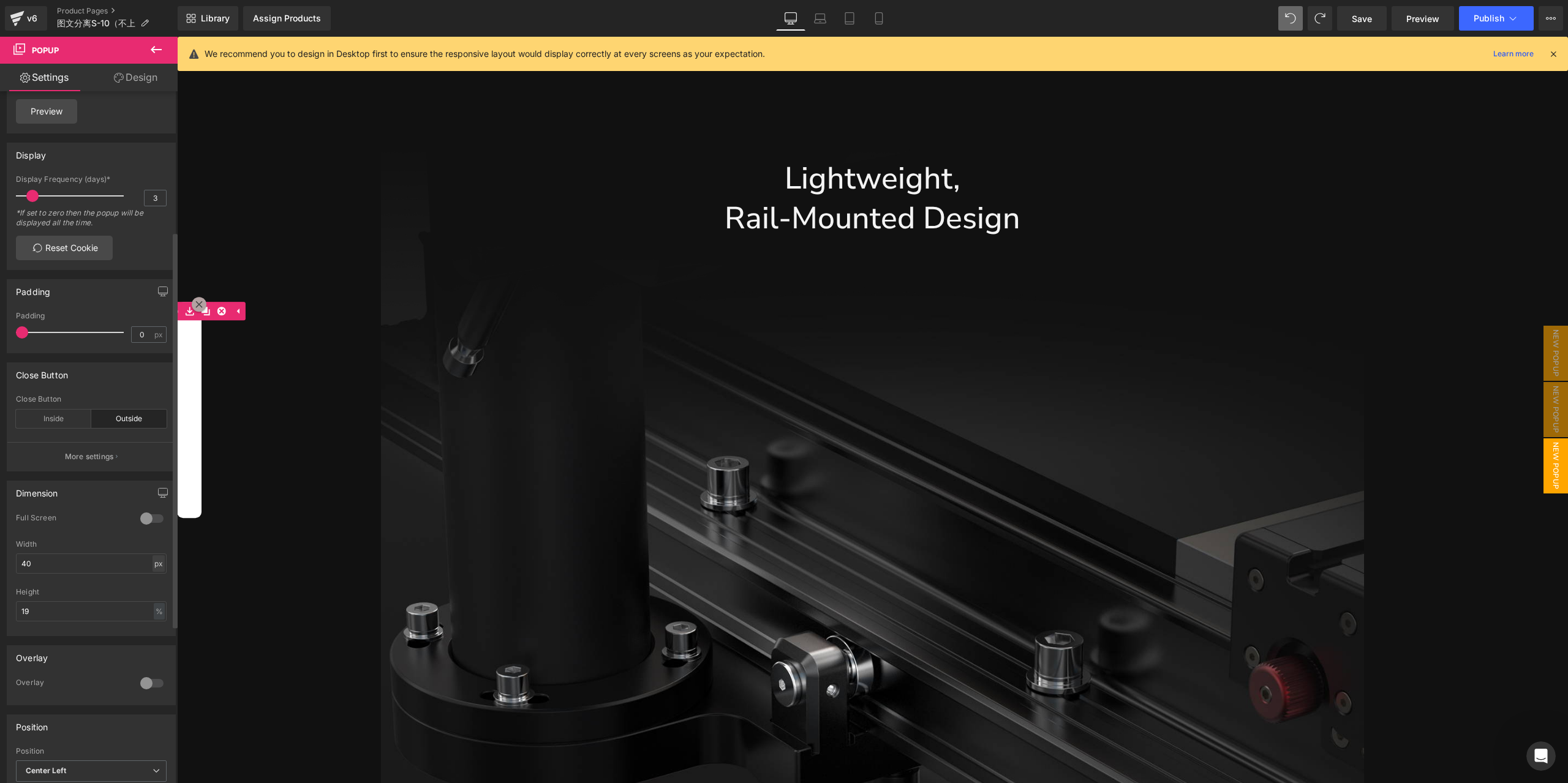
click at [159, 569] on div "px" at bounding box center [159, 564] width 12 height 16
click at [159, 592] on li "%" at bounding box center [158, 583] width 15 height 18
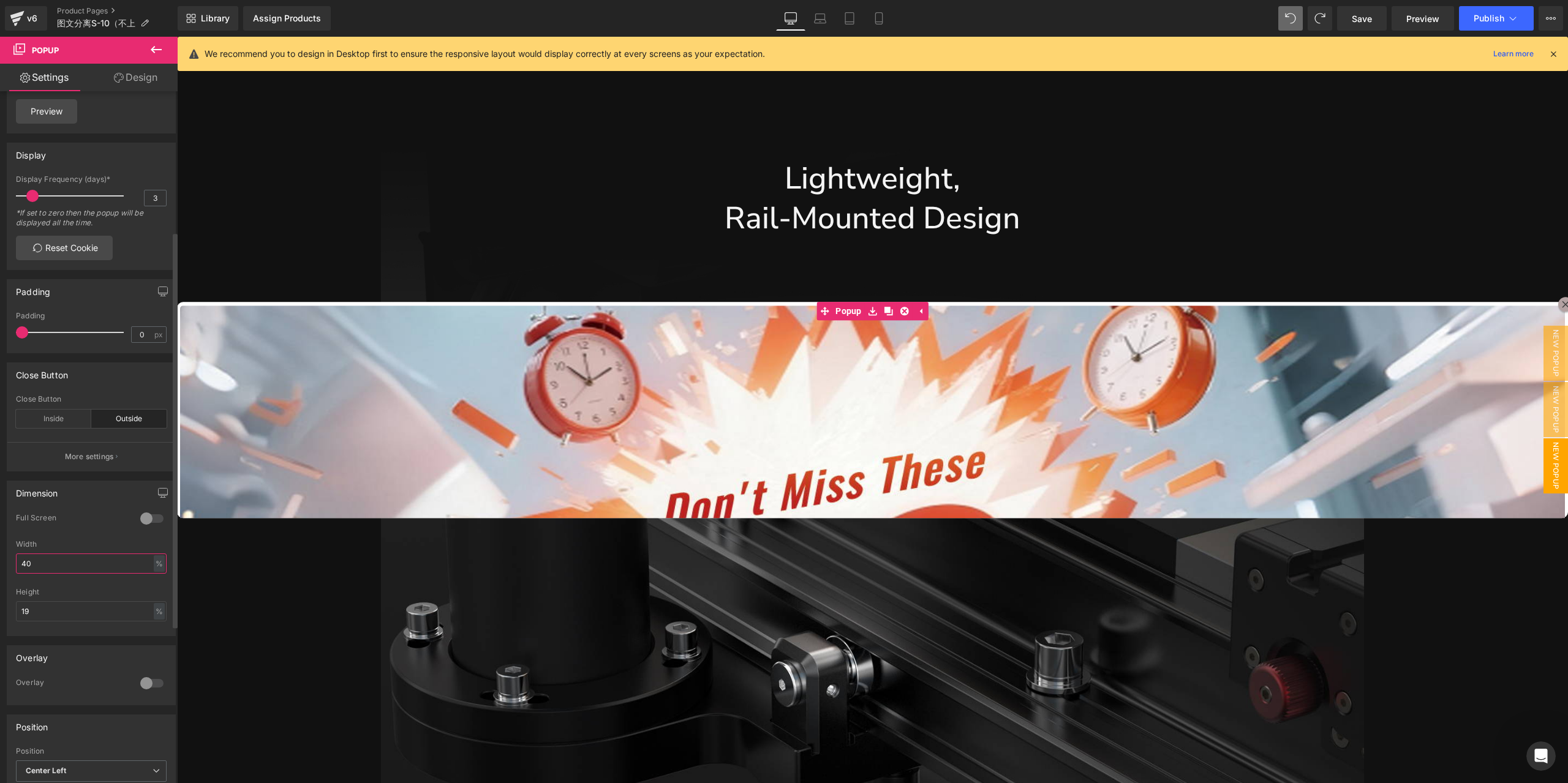
click at [104, 563] on input "40" at bounding box center [91, 564] width 151 height 20
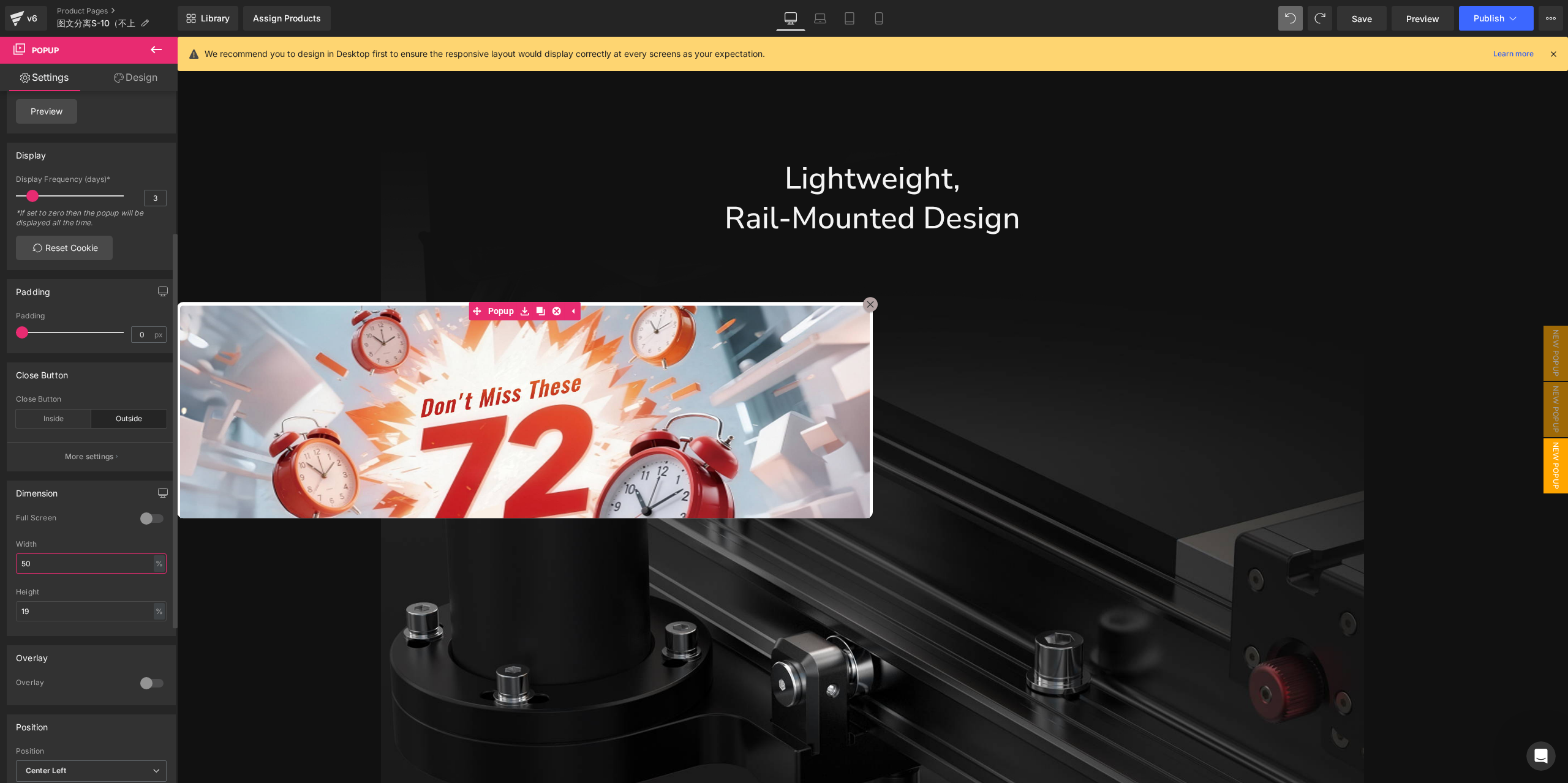
click at [104, 563] on input "50" at bounding box center [91, 564] width 151 height 20
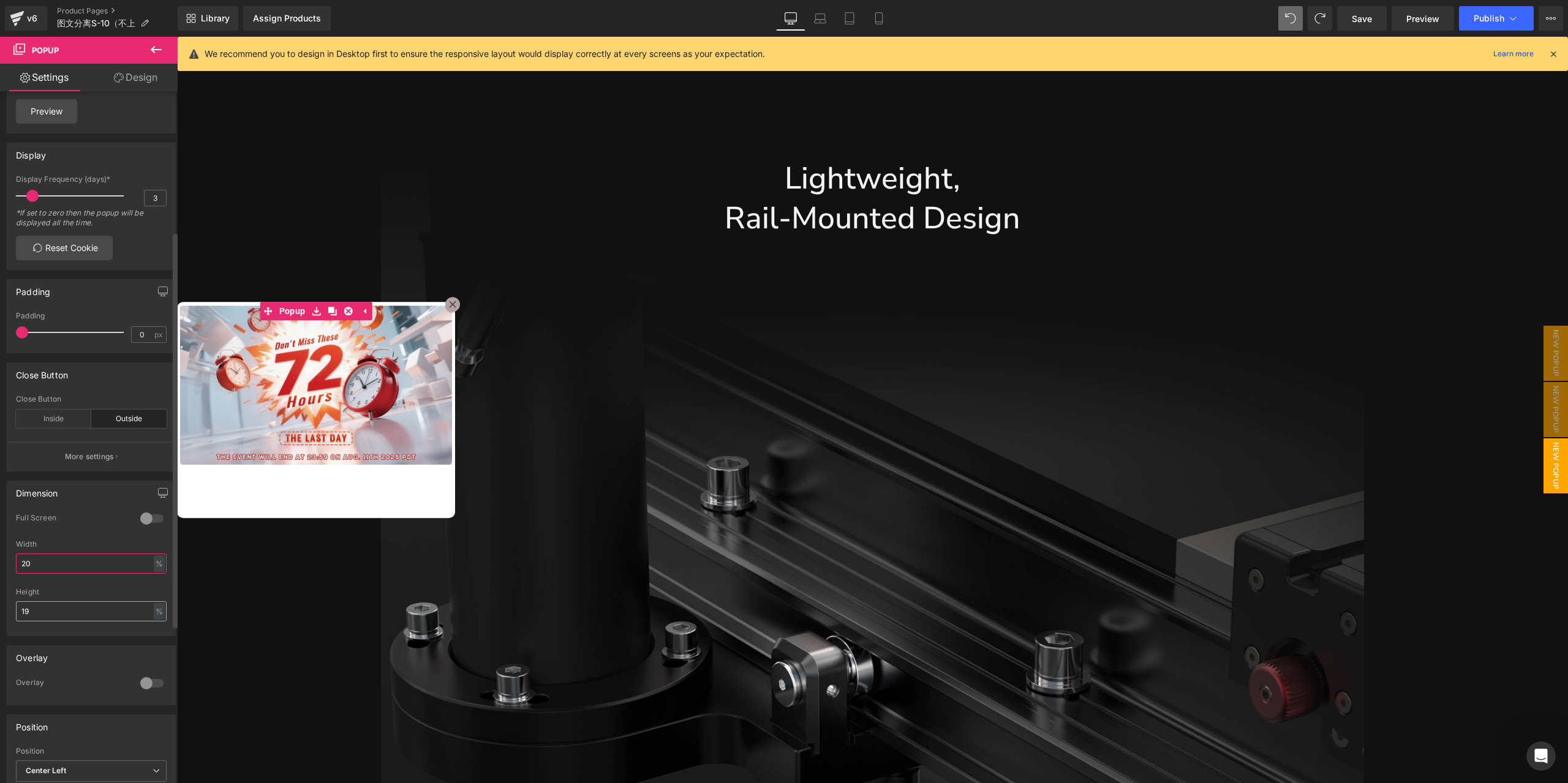
type input "20"
click at [103, 613] on input "19" at bounding box center [91, 611] width 151 height 20
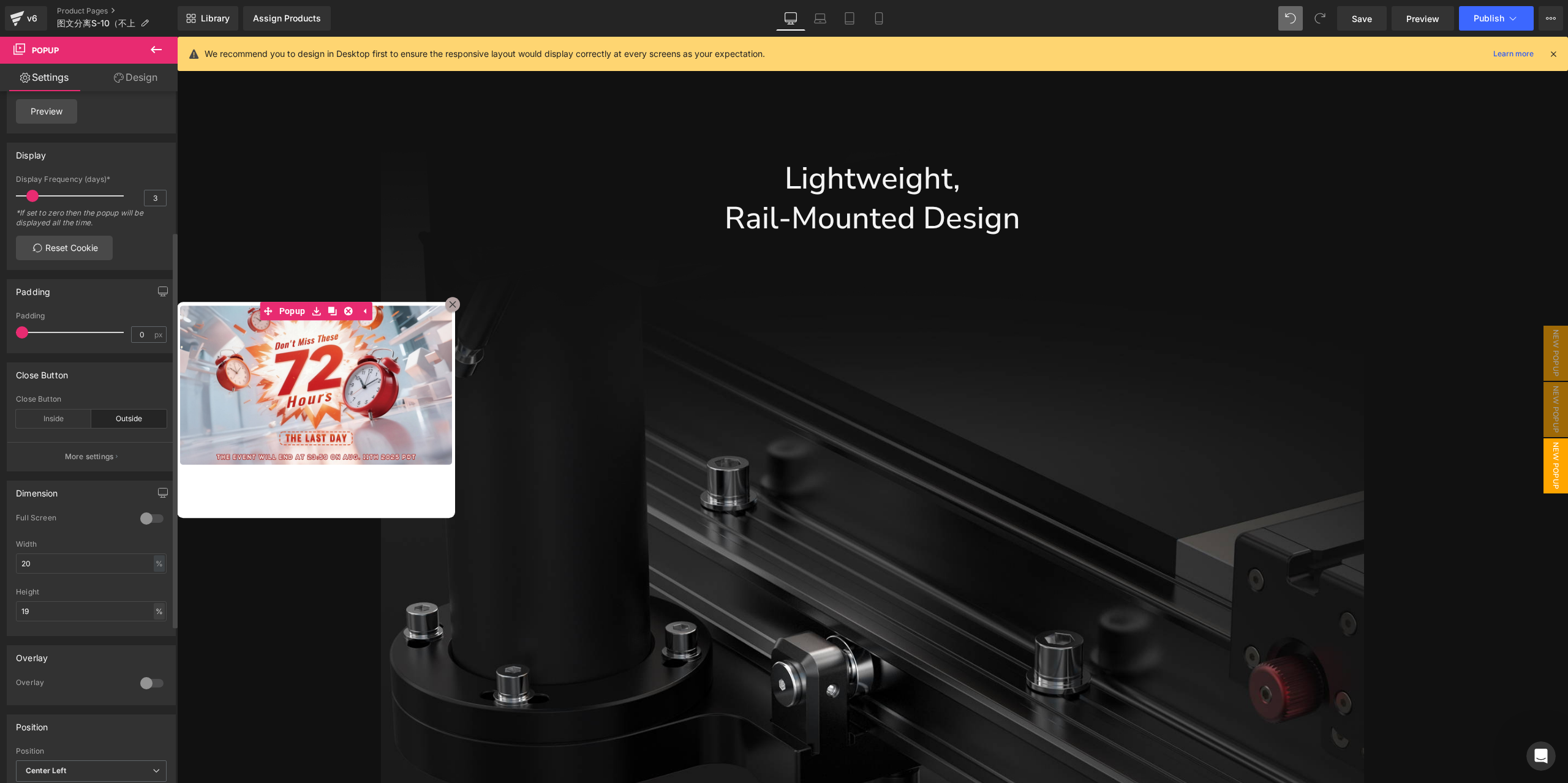
click at [153, 619] on div "%" at bounding box center [159, 611] width 11 height 16
click at [158, 639] on li "px" at bounding box center [158, 630] width 15 height 18
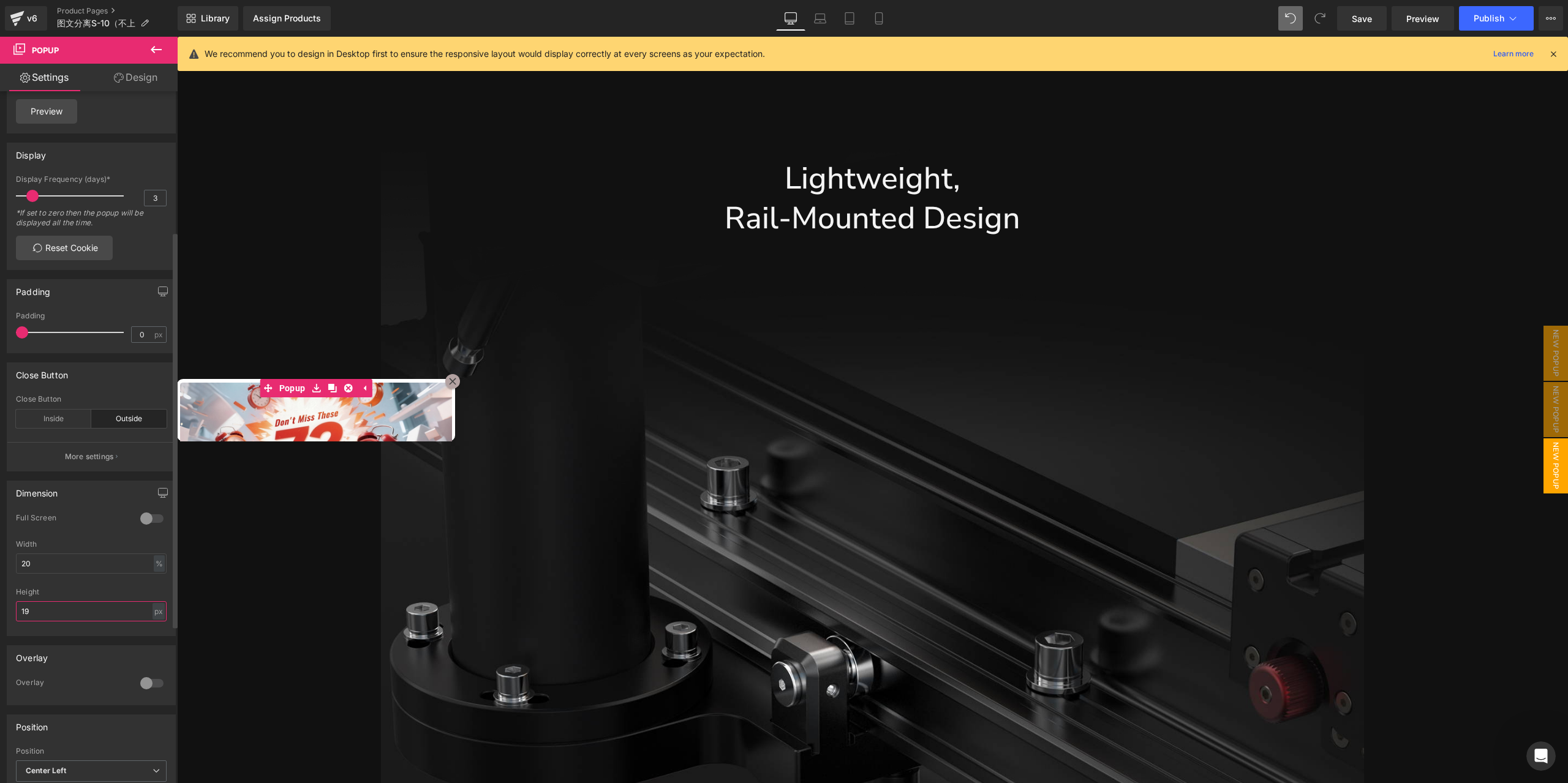
click at [118, 618] on input "19" at bounding box center [91, 611] width 151 height 20
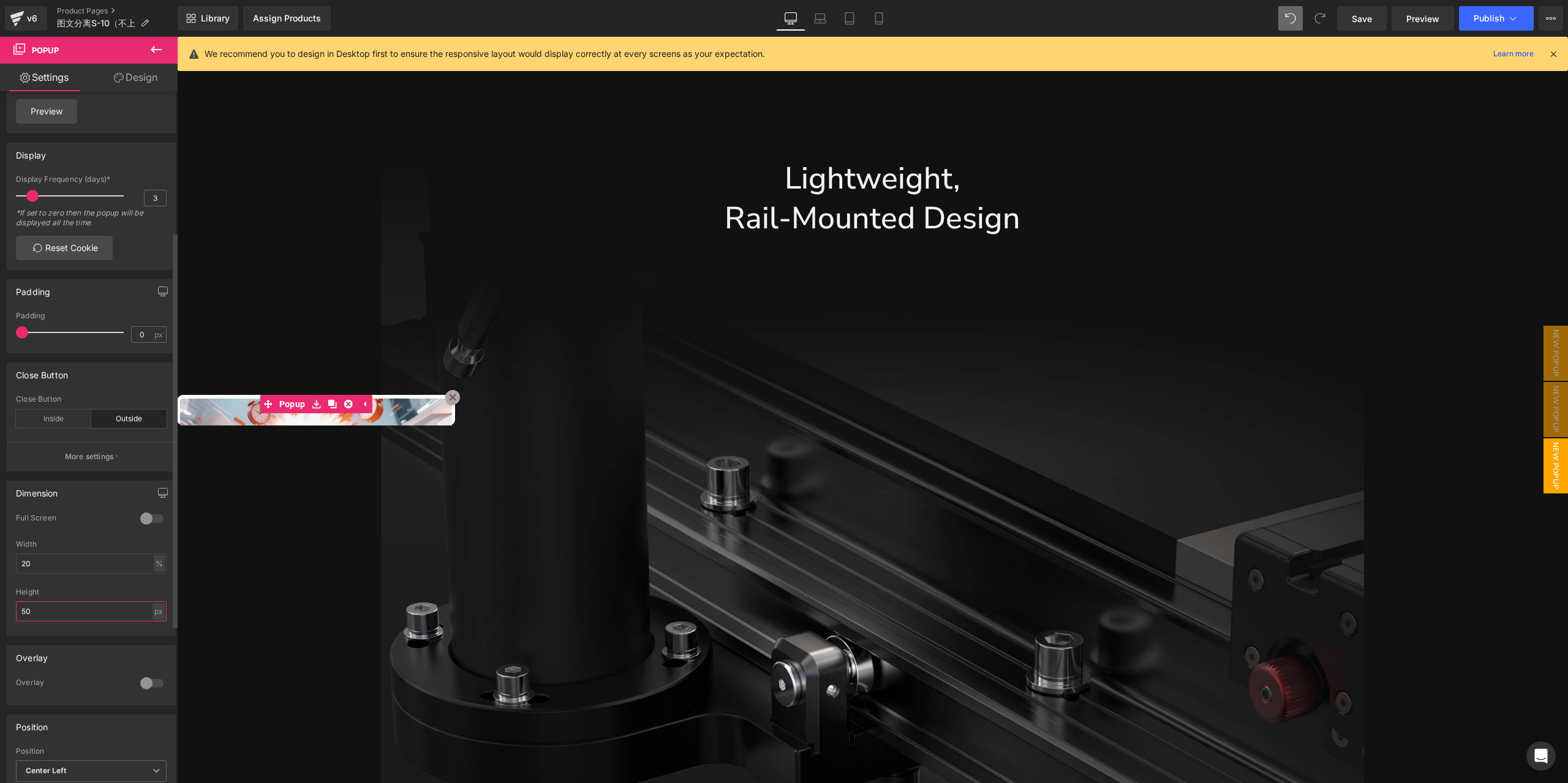
click at [118, 618] on input "50" at bounding box center [91, 611] width 151 height 20
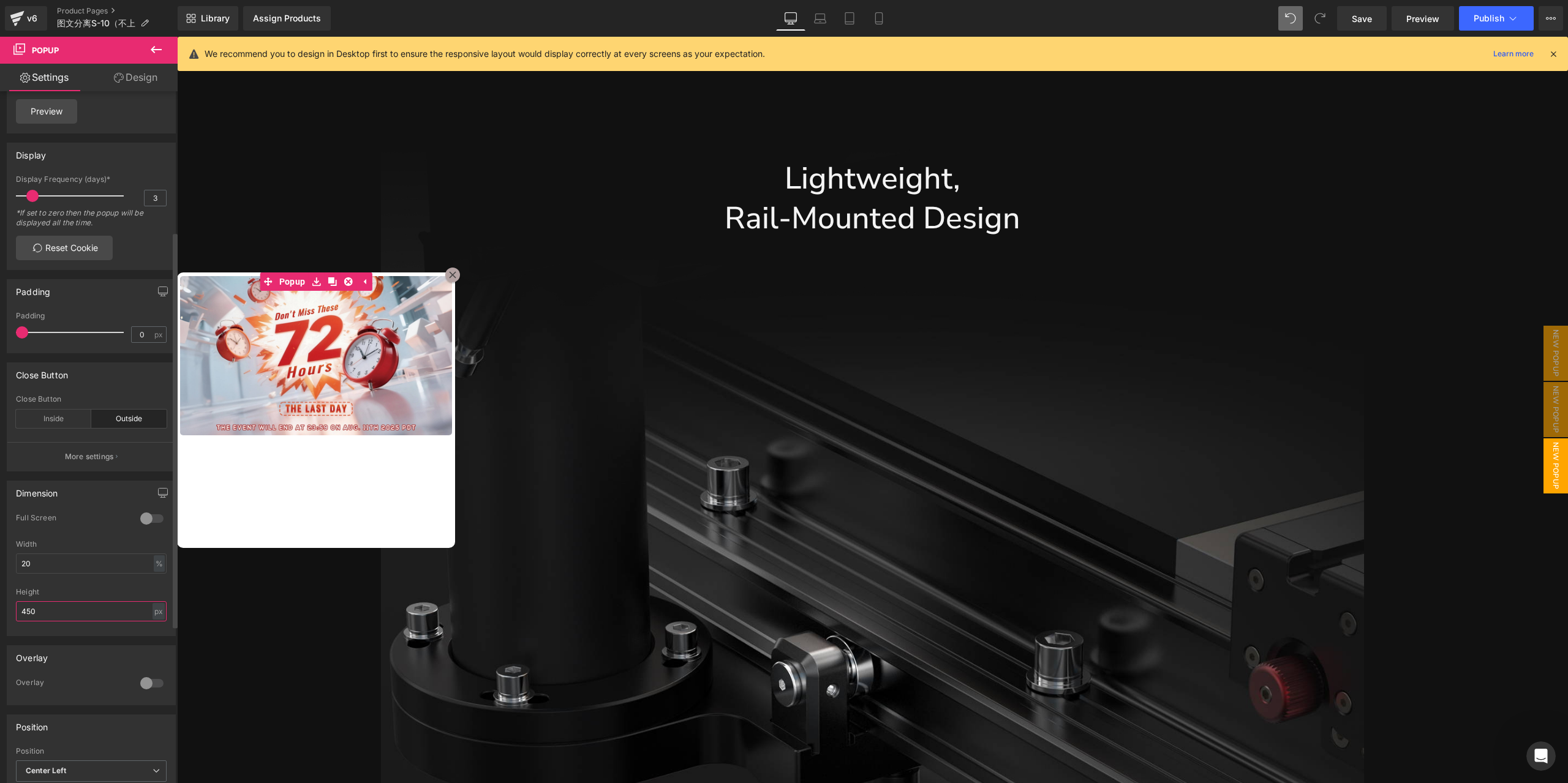
click at [117, 618] on input "450" at bounding box center [91, 611] width 151 height 20
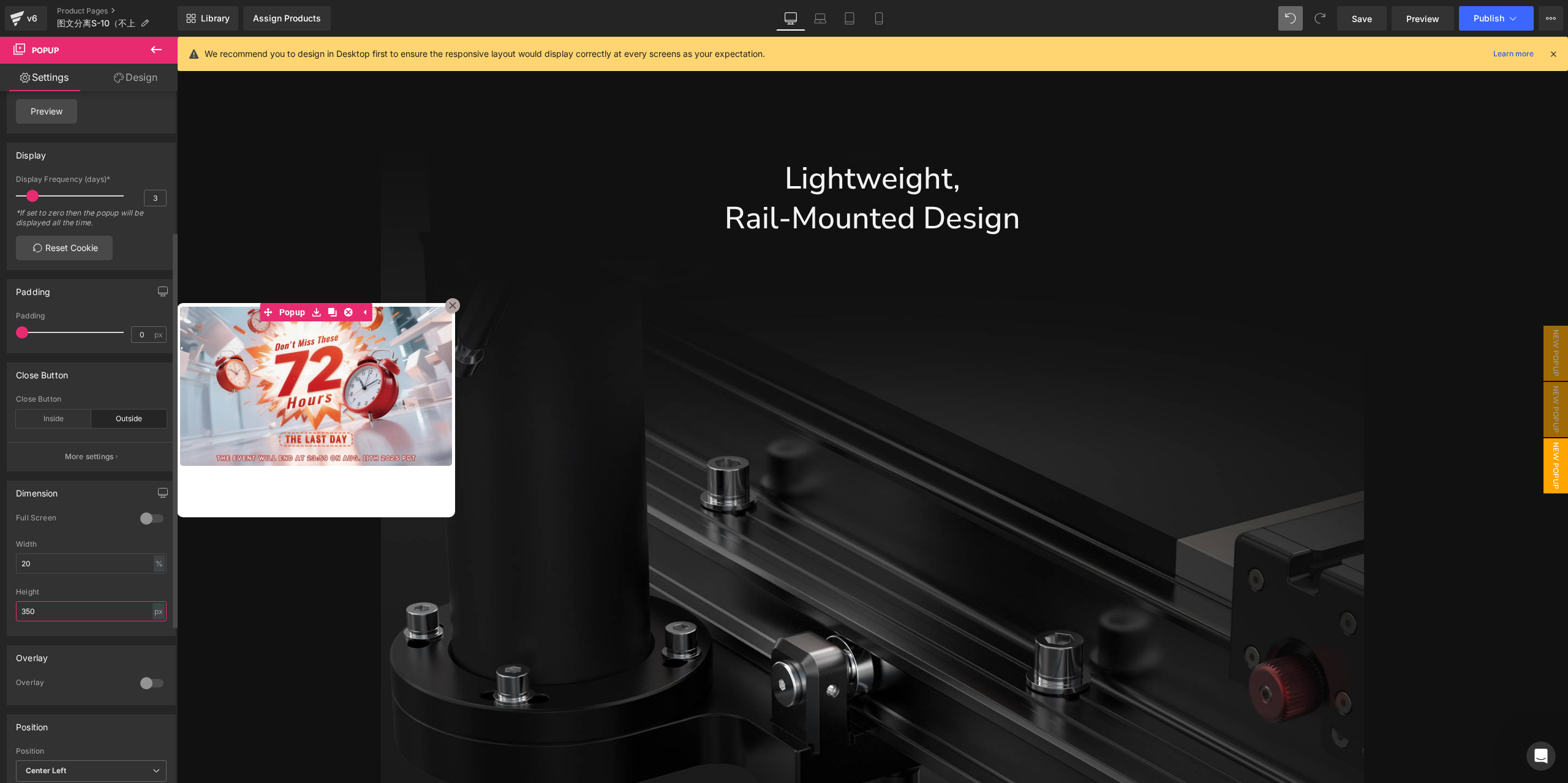
click at [116, 618] on input "350" at bounding box center [91, 611] width 151 height 20
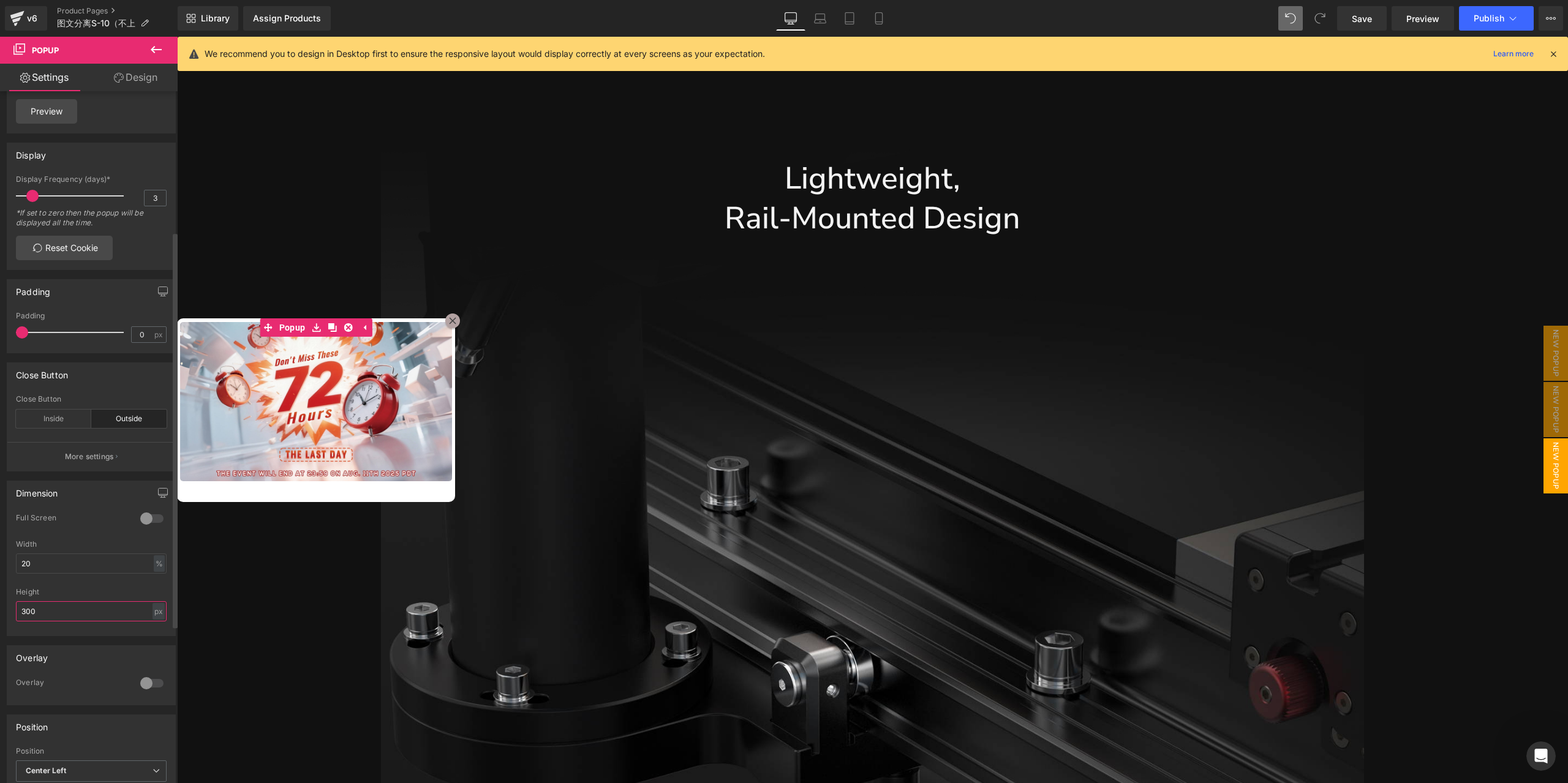
click at [116, 618] on input "300" at bounding box center [91, 611] width 151 height 20
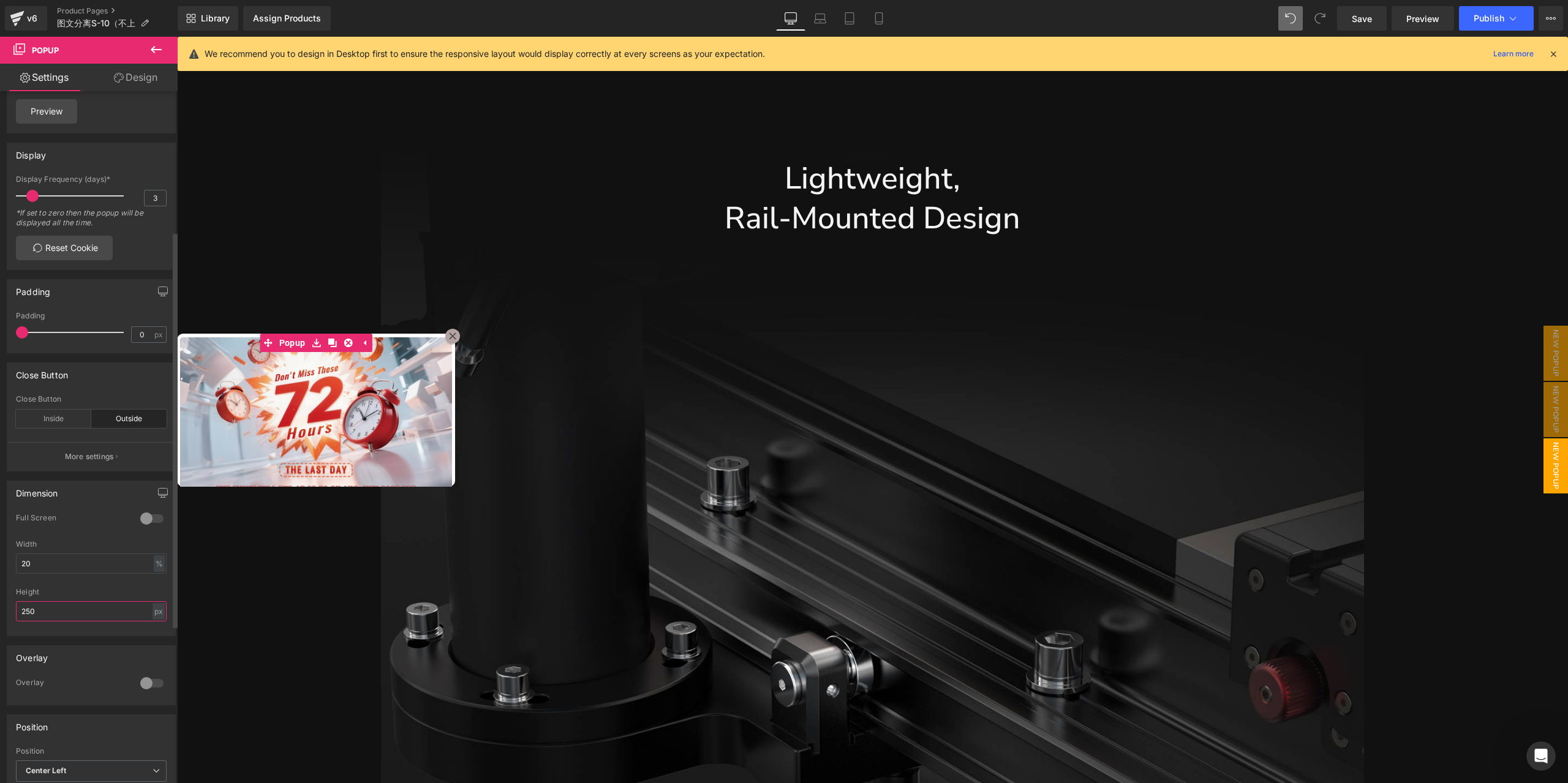
click at [116, 618] on input "250" at bounding box center [91, 611] width 151 height 20
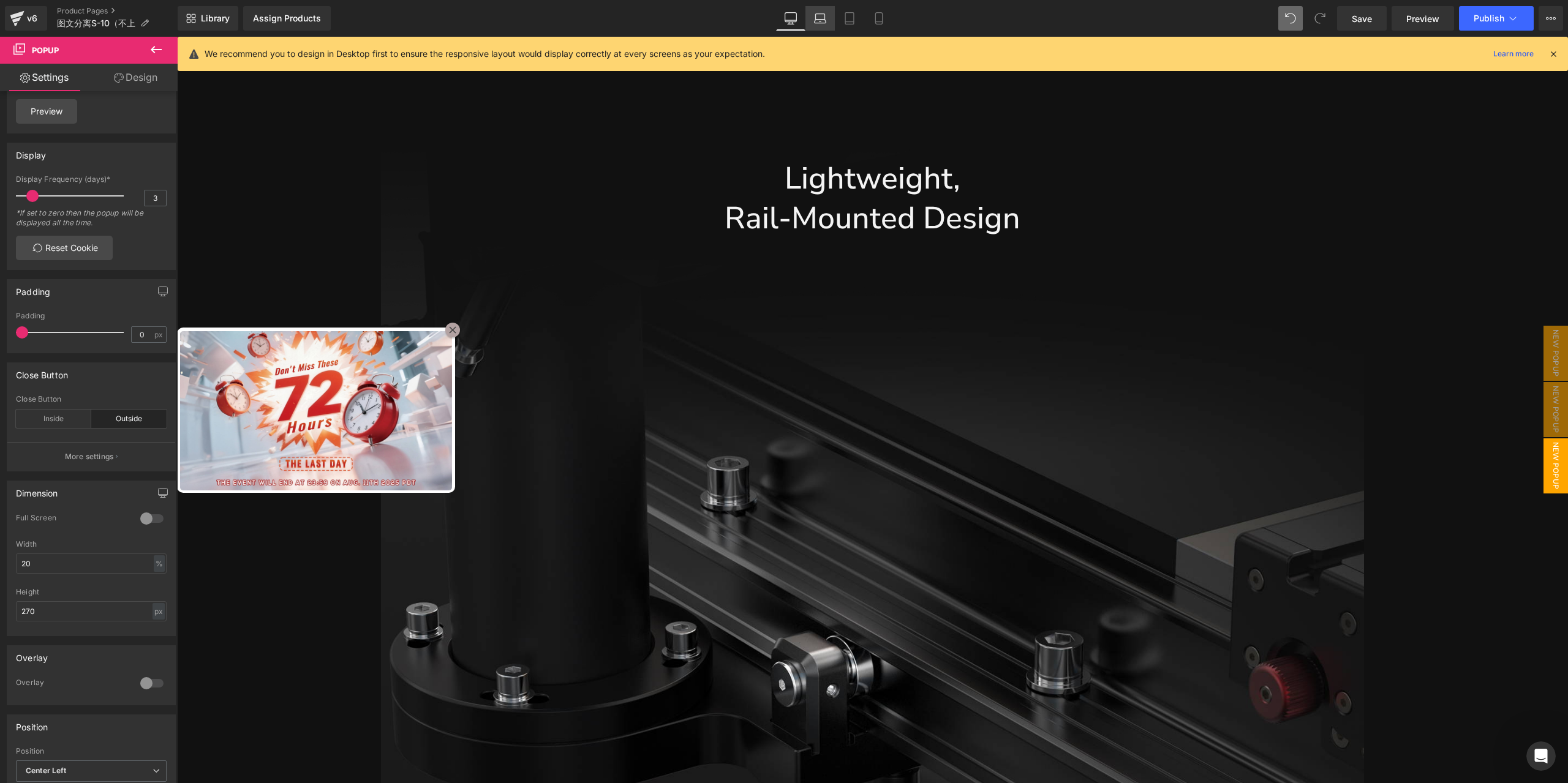
click at [814, 21] on icon at bounding box center [820, 18] width 12 height 12
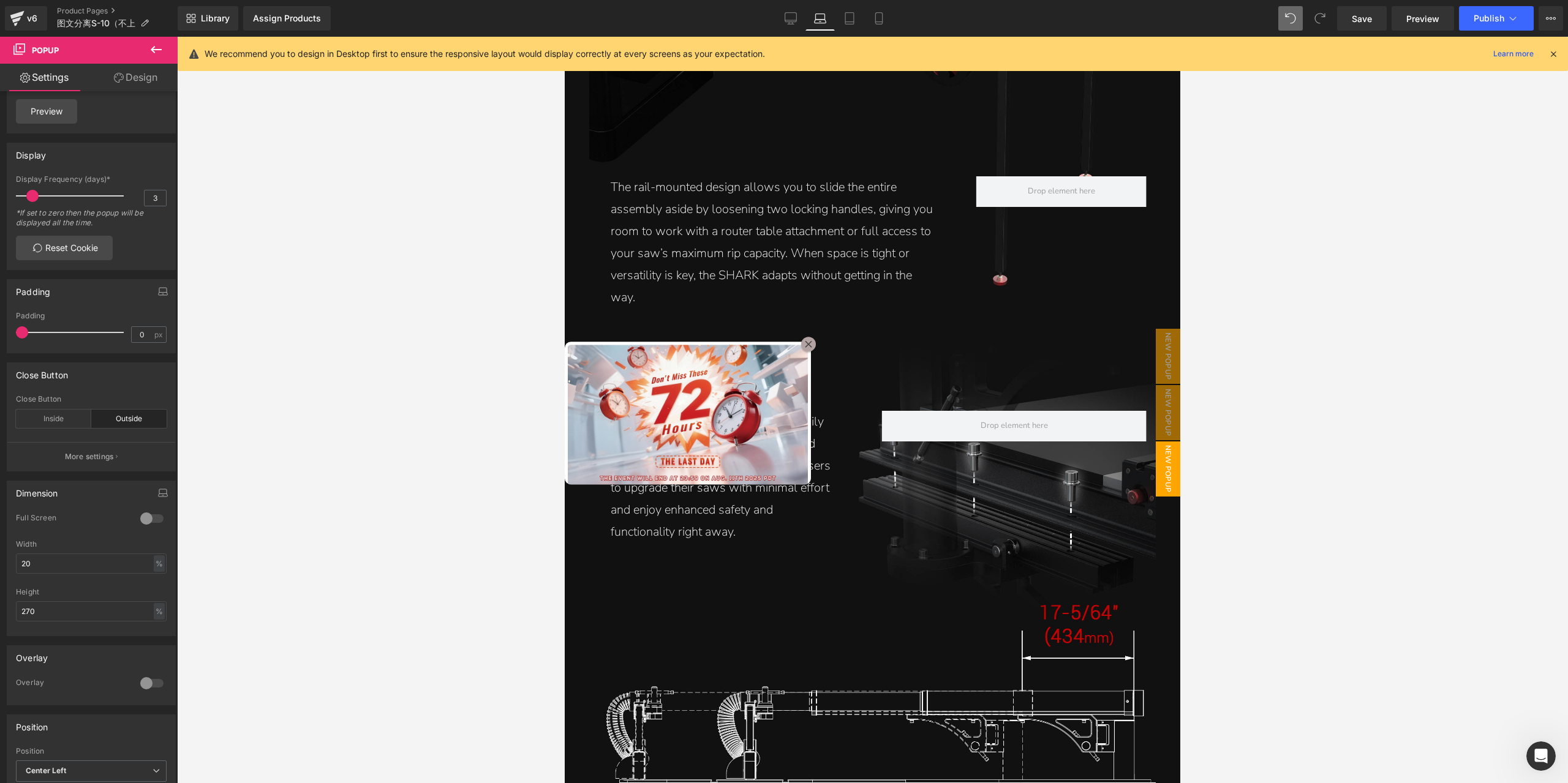
scroll to position [3280, 0]
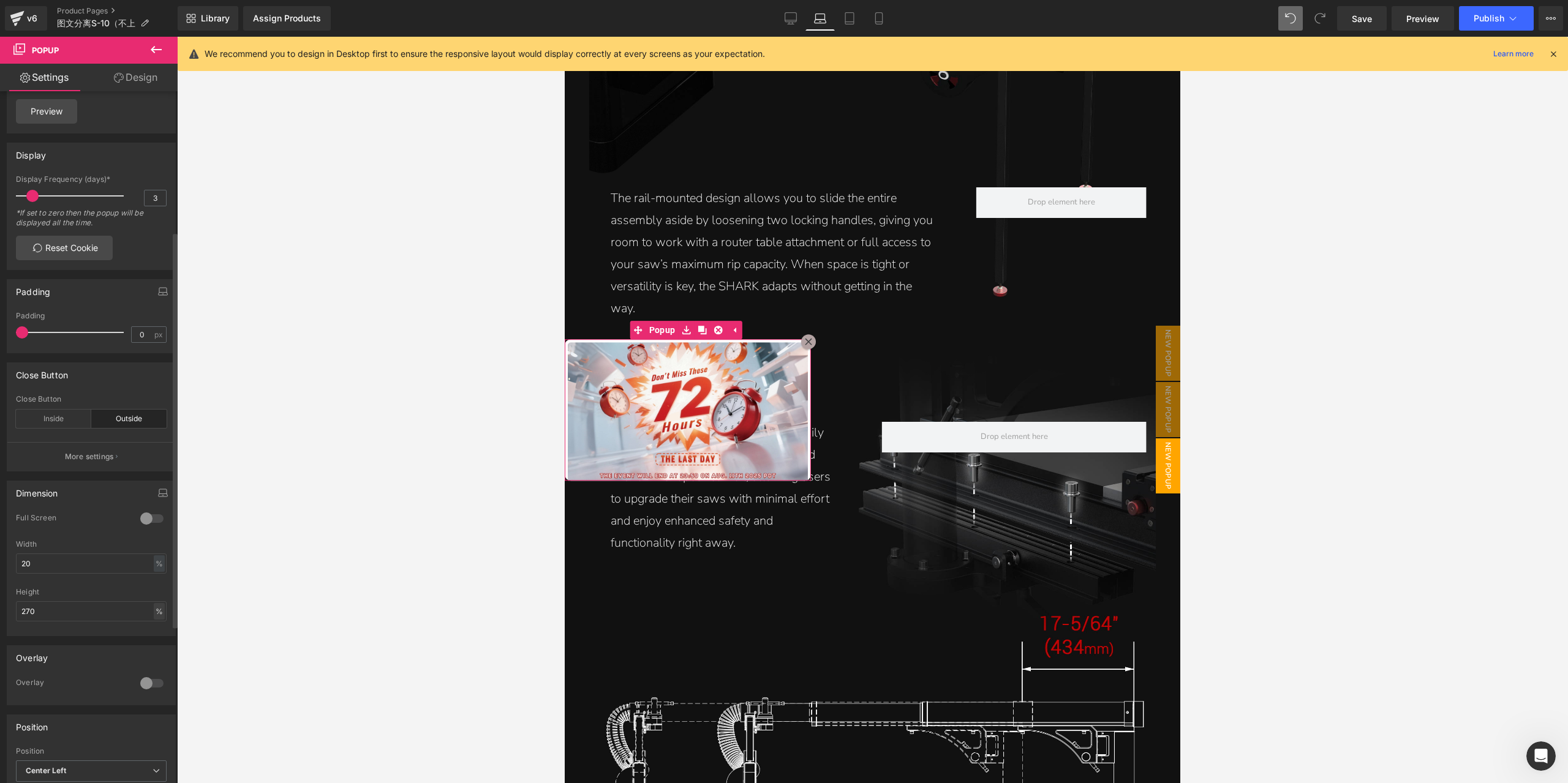
click at [155, 616] on div "%" at bounding box center [159, 611] width 11 height 16
click at [156, 633] on li "px" at bounding box center [158, 630] width 15 height 18
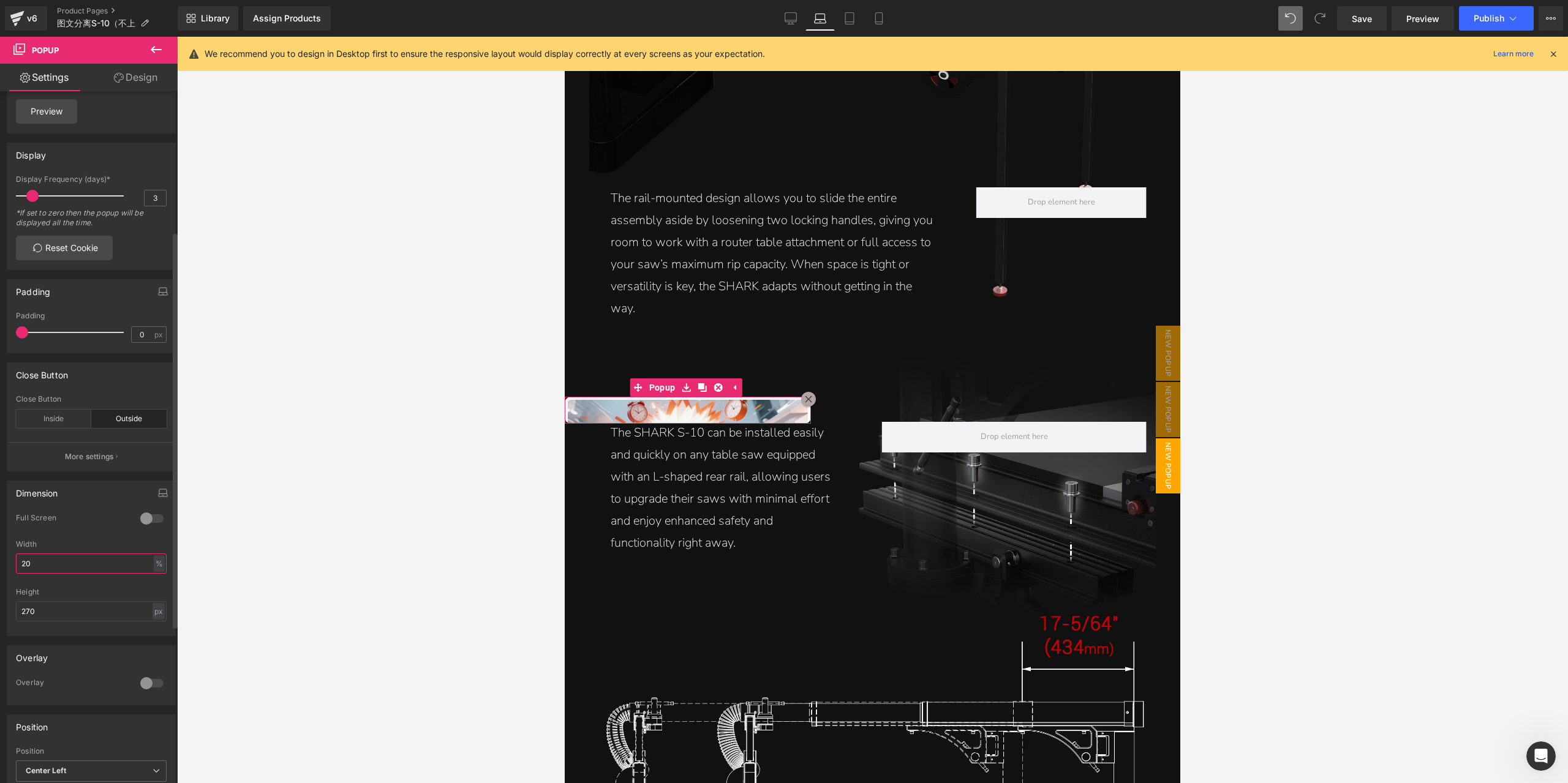
click at [104, 569] on input "20" at bounding box center [91, 564] width 151 height 20
click at [72, 611] on input "270" at bounding box center [91, 611] width 151 height 20
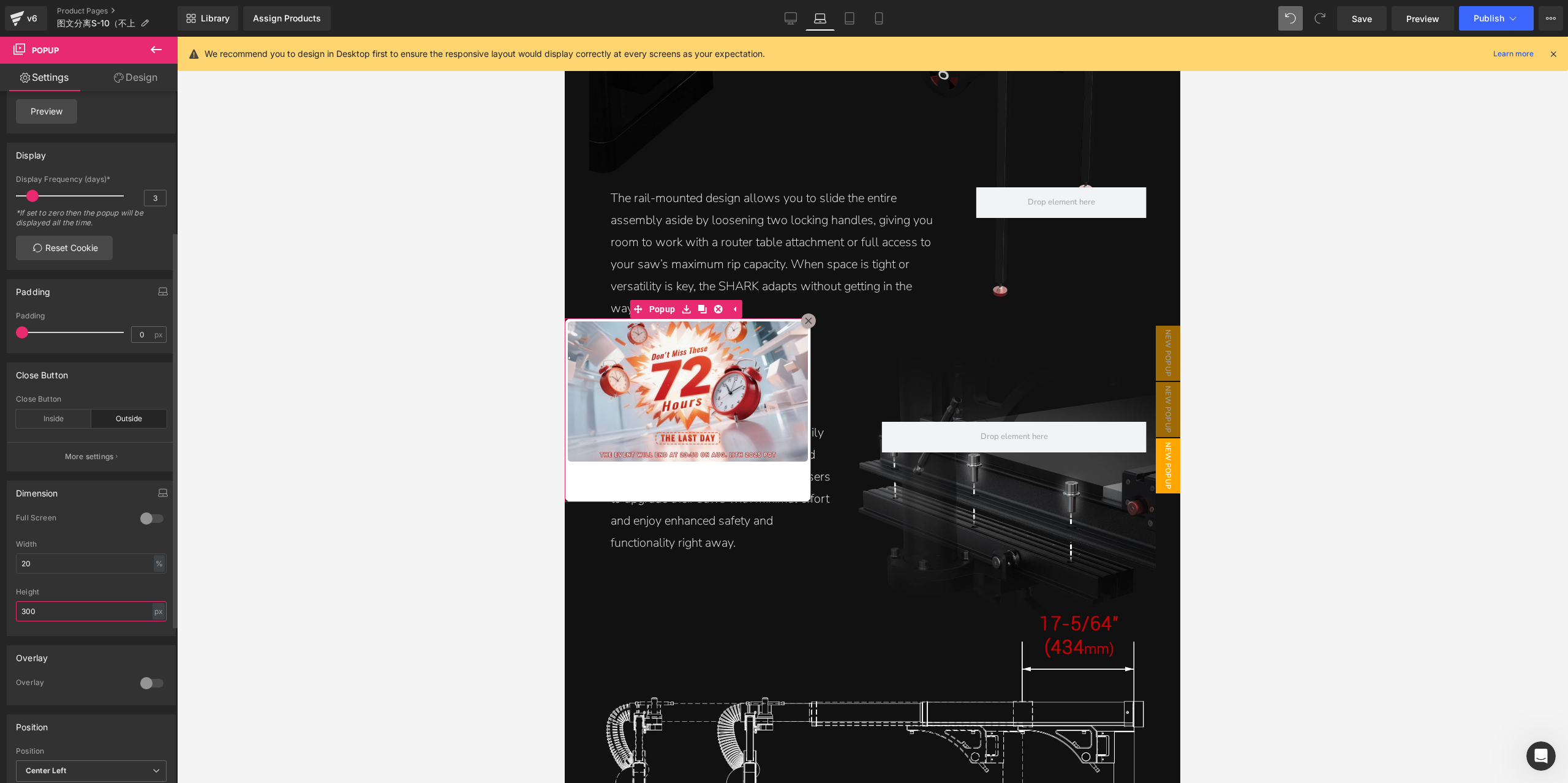
click at [72, 611] on input "300" at bounding box center [91, 611] width 151 height 20
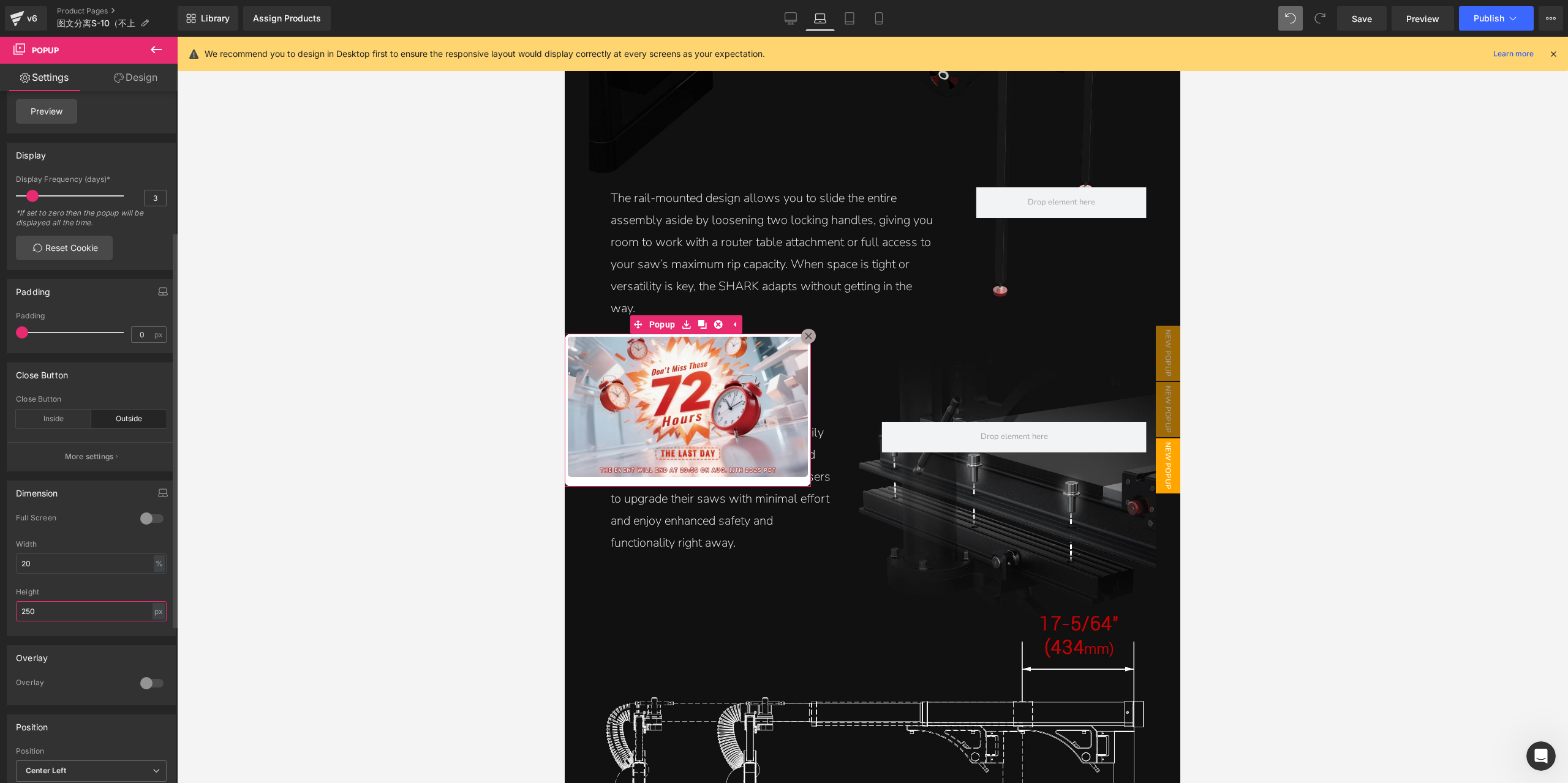
click at [72, 611] on input "250" at bounding box center [91, 611] width 151 height 20
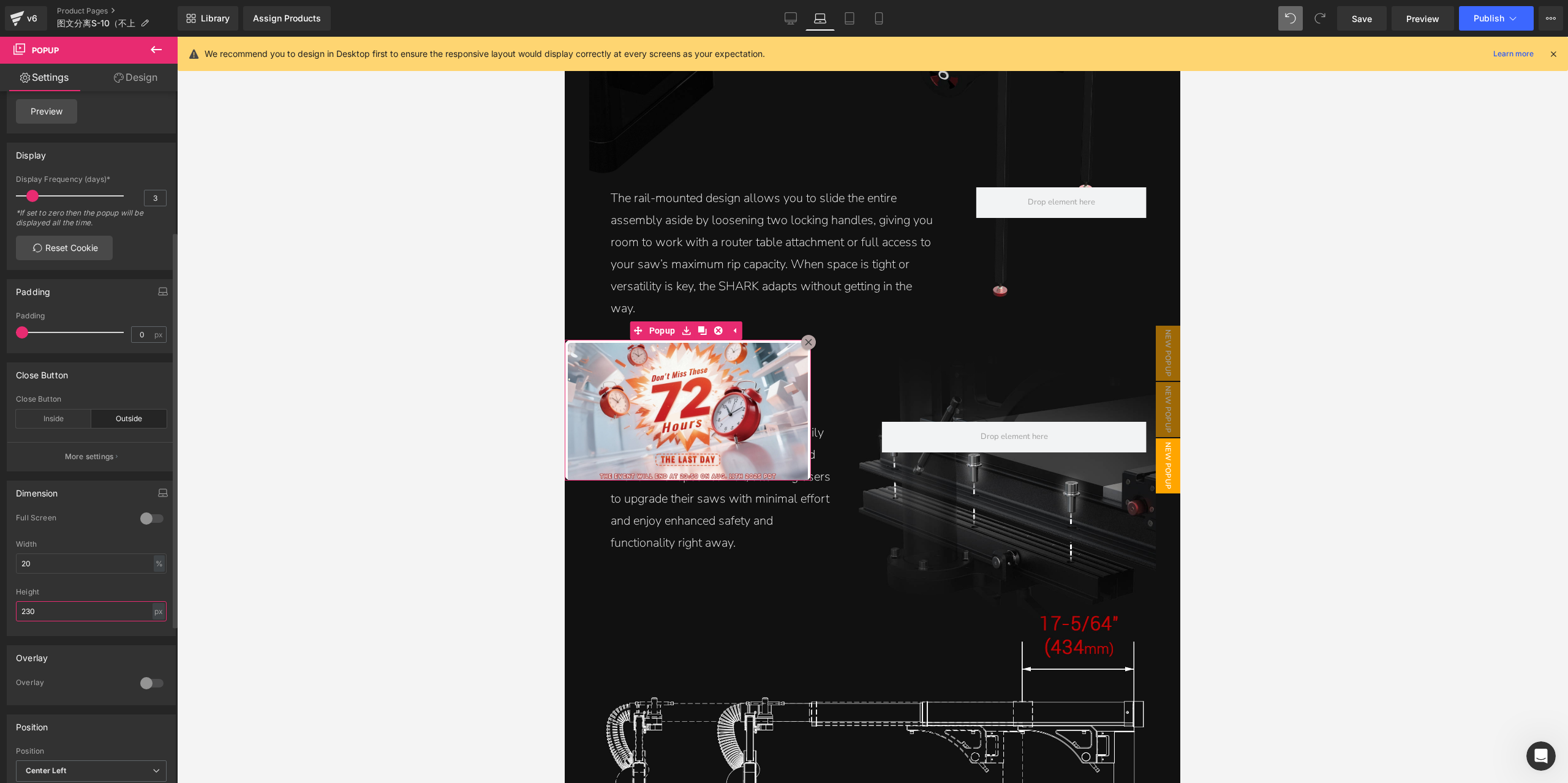
click at [72, 611] on input "230" at bounding box center [91, 611] width 151 height 20
click at [72, 611] on input "220" at bounding box center [91, 611] width 151 height 20
click at [852, 23] on icon at bounding box center [849, 18] width 12 height 12
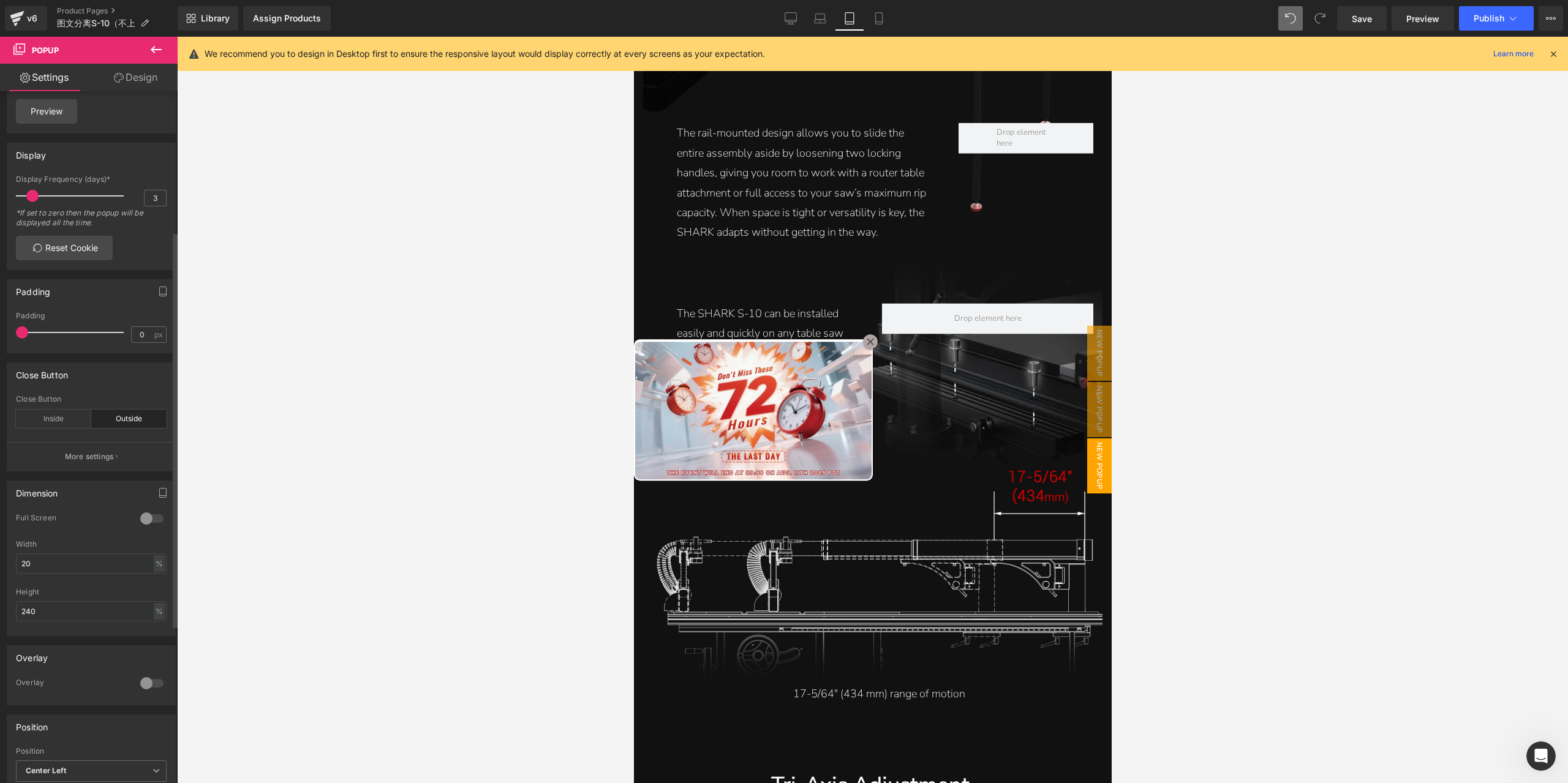
scroll to position [3281, 0]
click at [157, 620] on div "%" at bounding box center [159, 611] width 11 height 16
click at [158, 638] on li "px" at bounding box center [158, 630] width 15 height 18
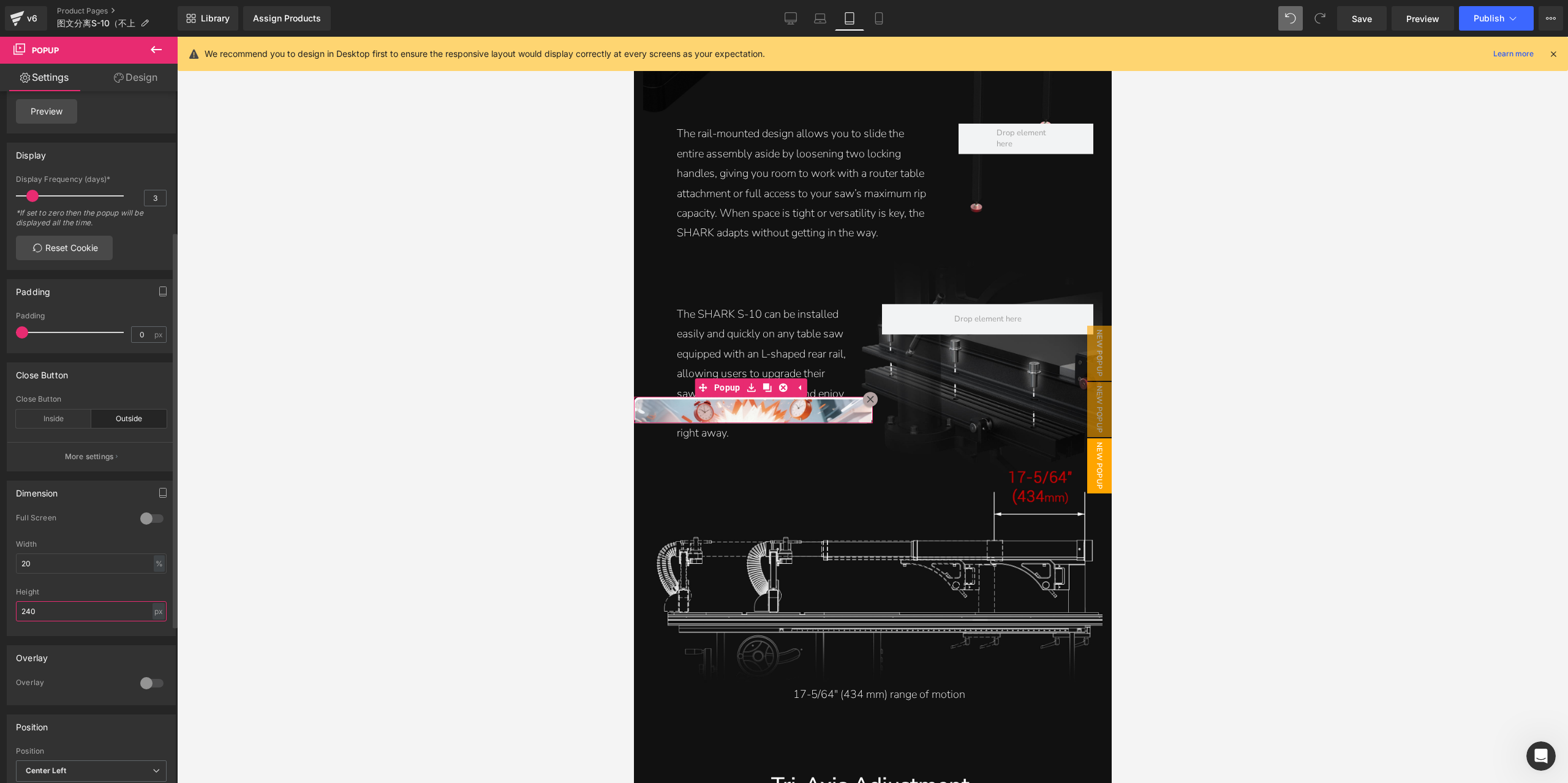
click at [117, 620] on input "240" at bounding box center [91, 611] width 151 height 20
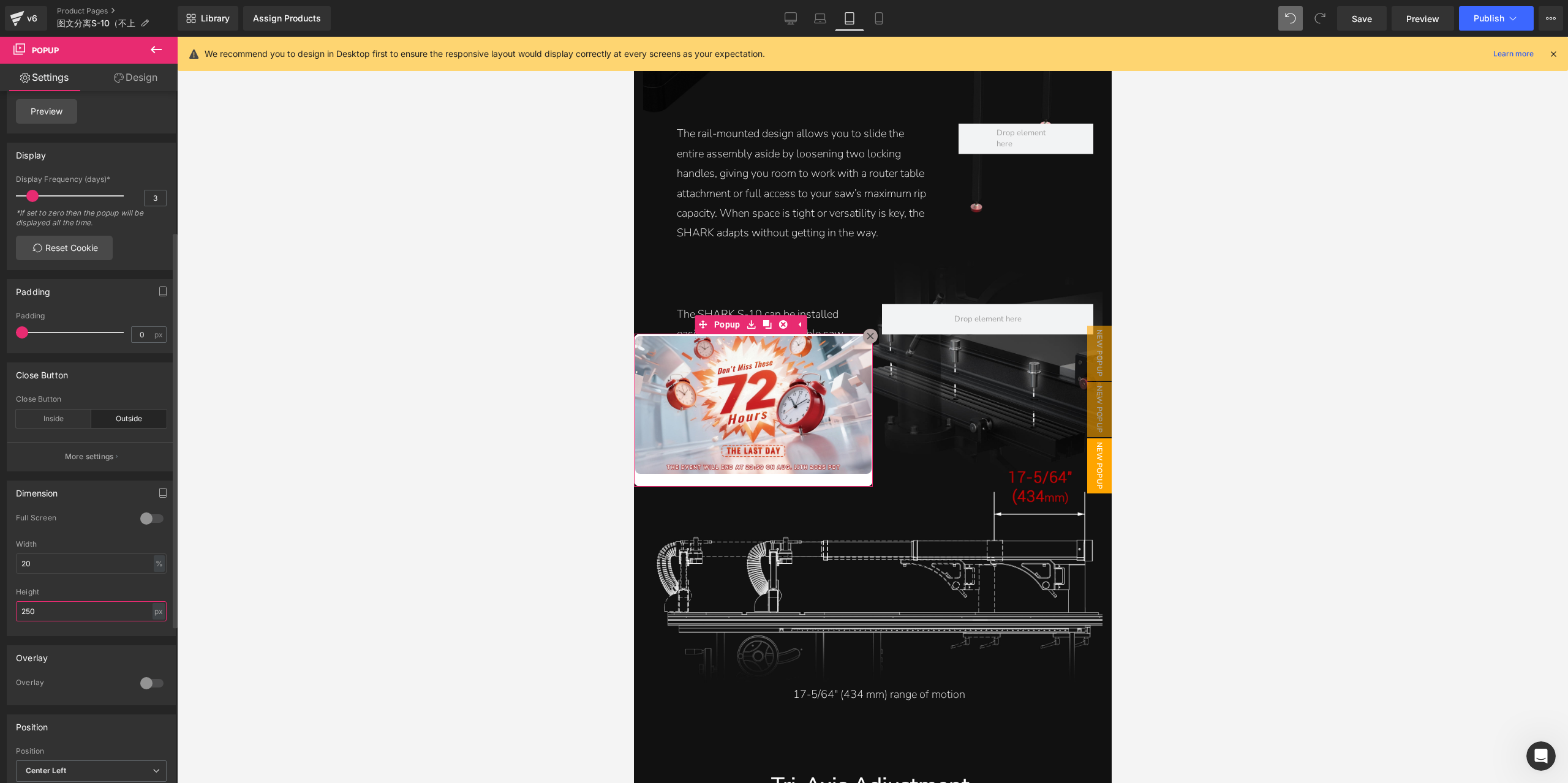
click at [78, 612] on input "250" at bounding box center [91, 611] width 151 height 20
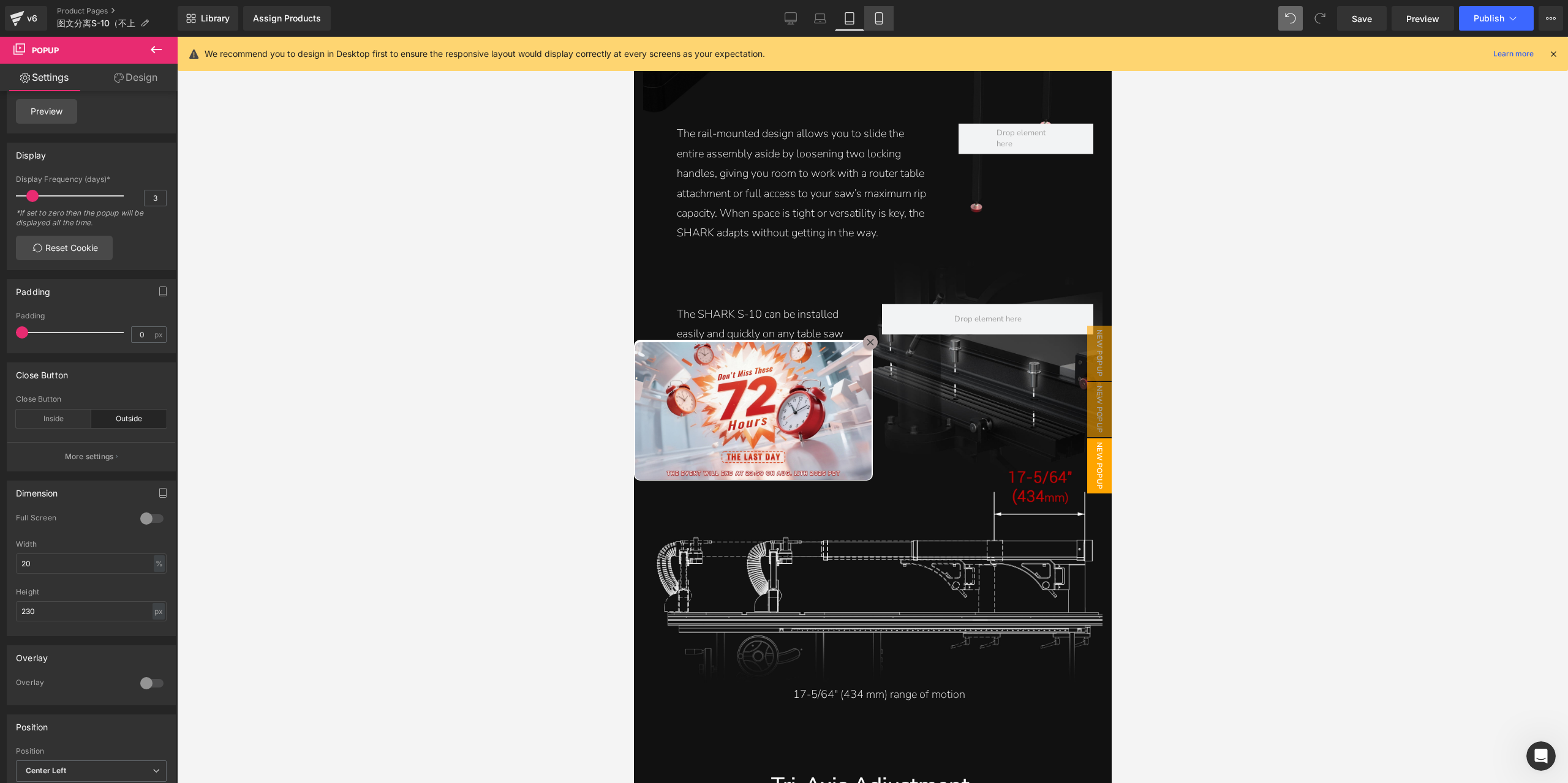
click at [880, 24] on icon at bounding box center [878, 18] width 12 height 12
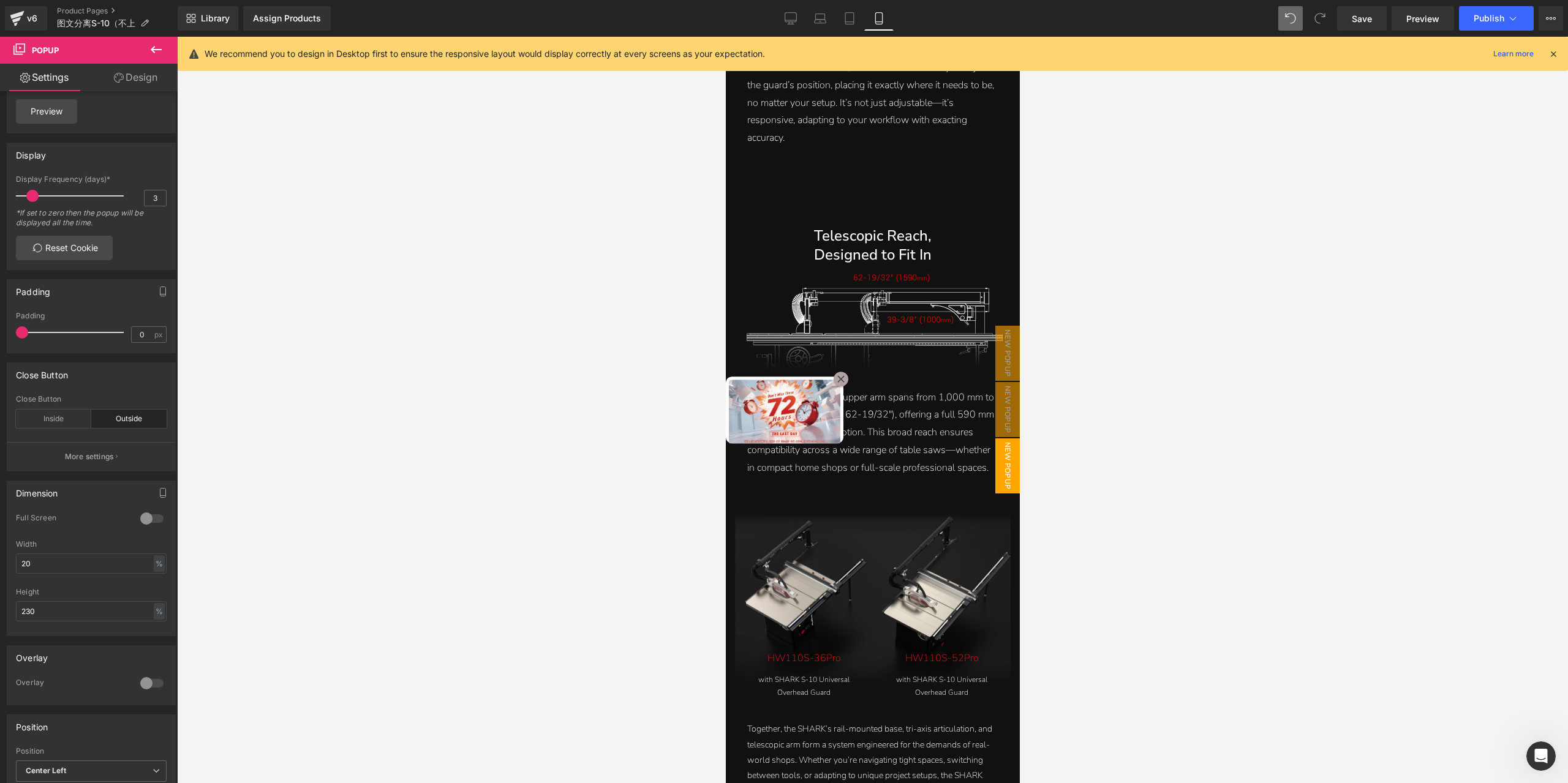
scroll to position [3316, 0]
click at [156, 618] on div "%" at bounding box center [159, 611] width 11 height 16
click at [157, 639] on li "px" at bounding box center [158, 630] width 15 height 18
click at [116, 614] on input "230" at bounding box center [91, 611] width 151 height 20
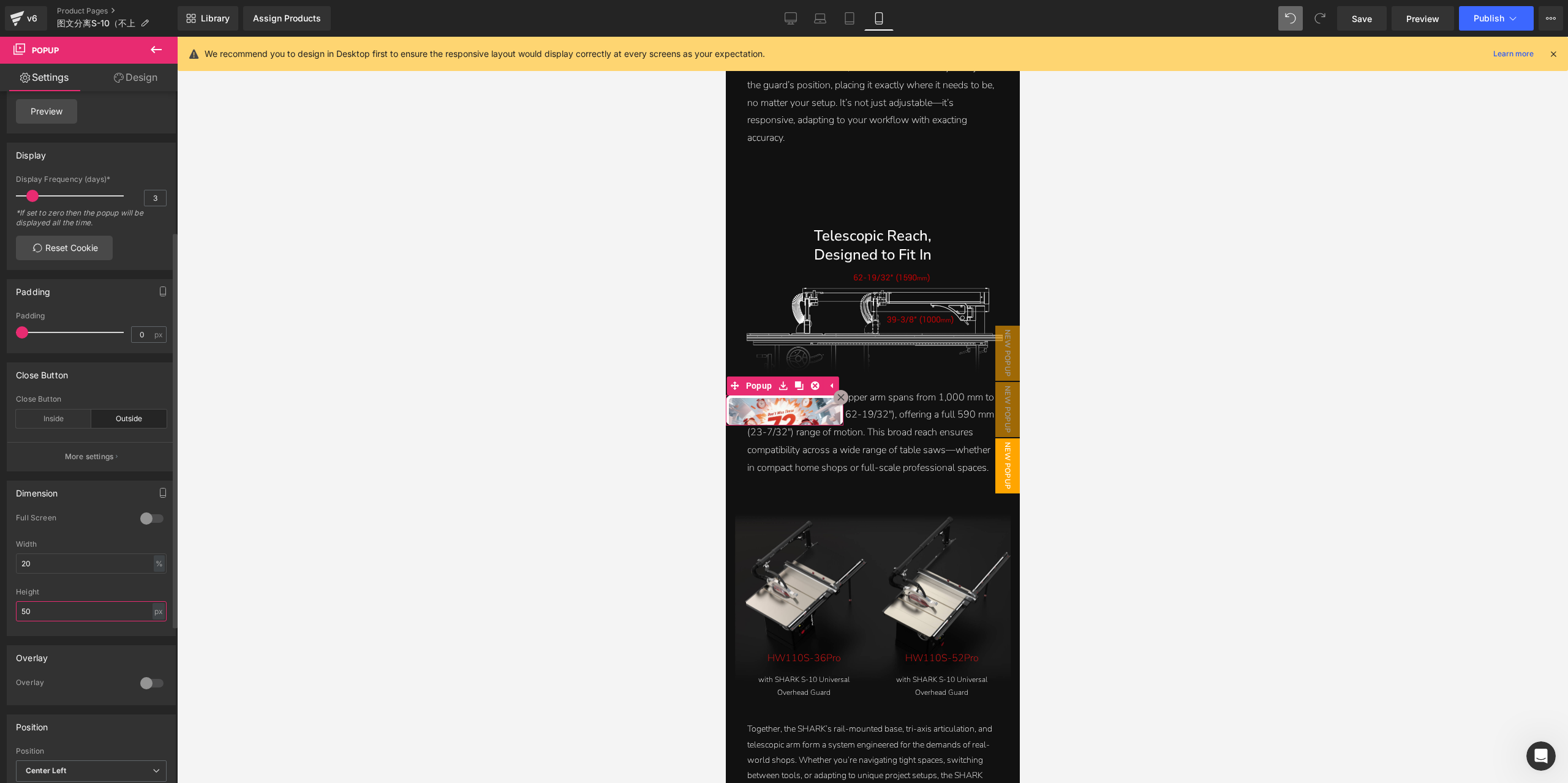
click at [114, 615] on input "50" at bounding box center [91, 611] width 151 height 20
click at [112, 615] on input "50" at bounding box center [91, 611] width 151 height 20
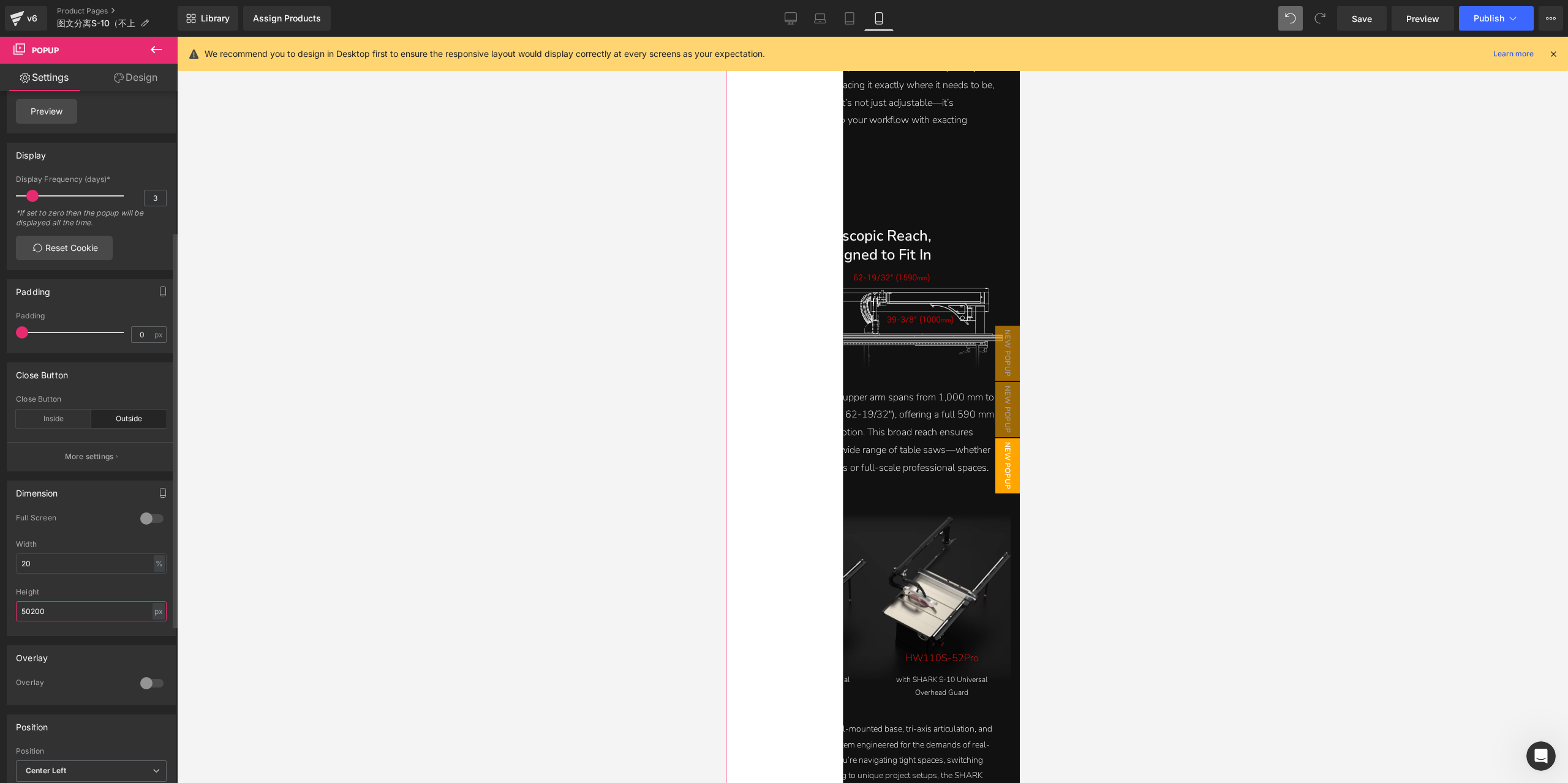
click at [91, 616] on input "50200" at bounding box center [91, 611] width 151 height 20
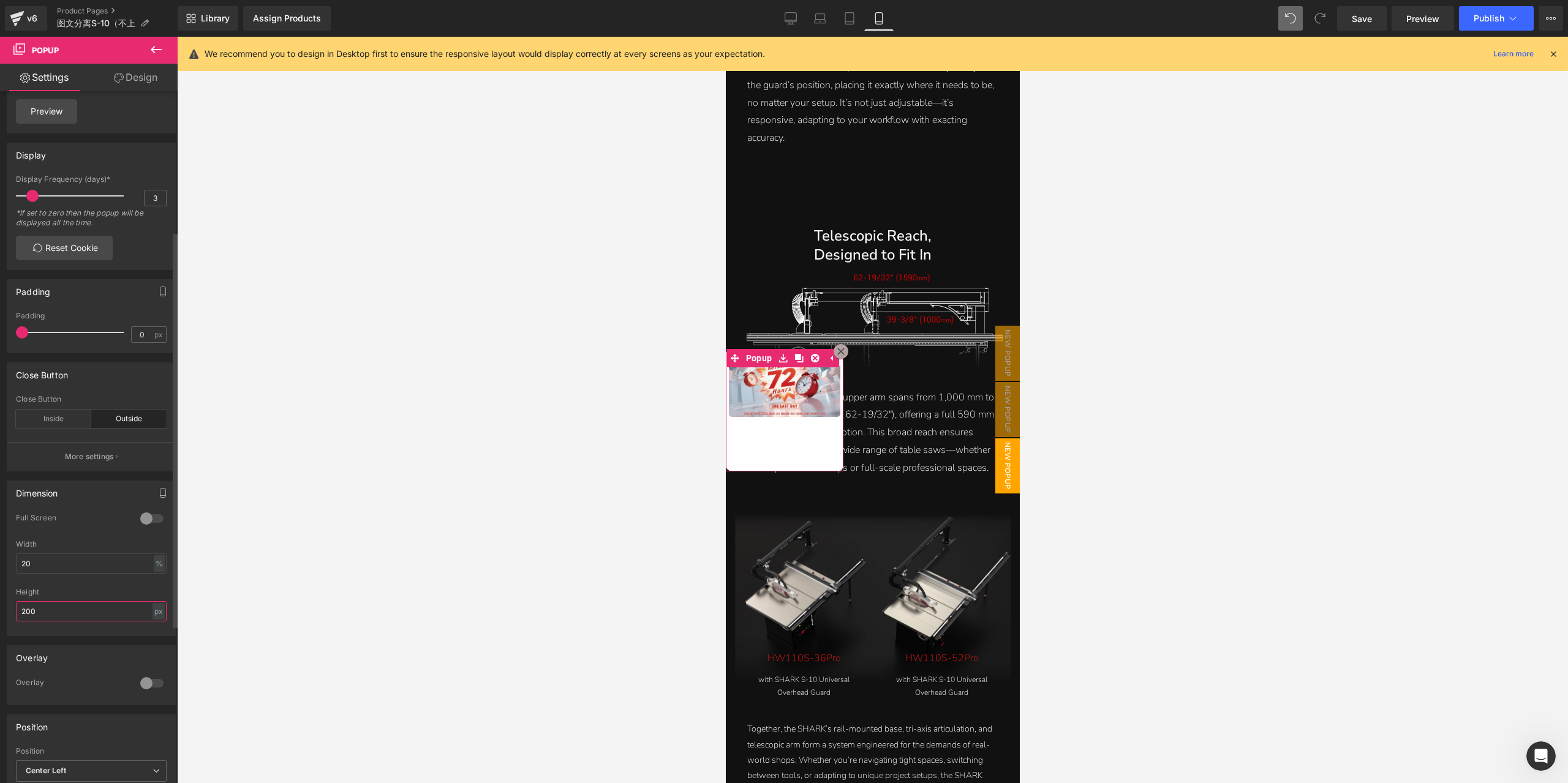
click at [91, 616] on input "200" at bounding box center [91, 611] width 151 height 20
click at [91, 616] on input "150" at bounding box center [91, 611] width 151 height 20
click at [90, 616] on input "150" at bounding box center [91, 611] width 151 height 20
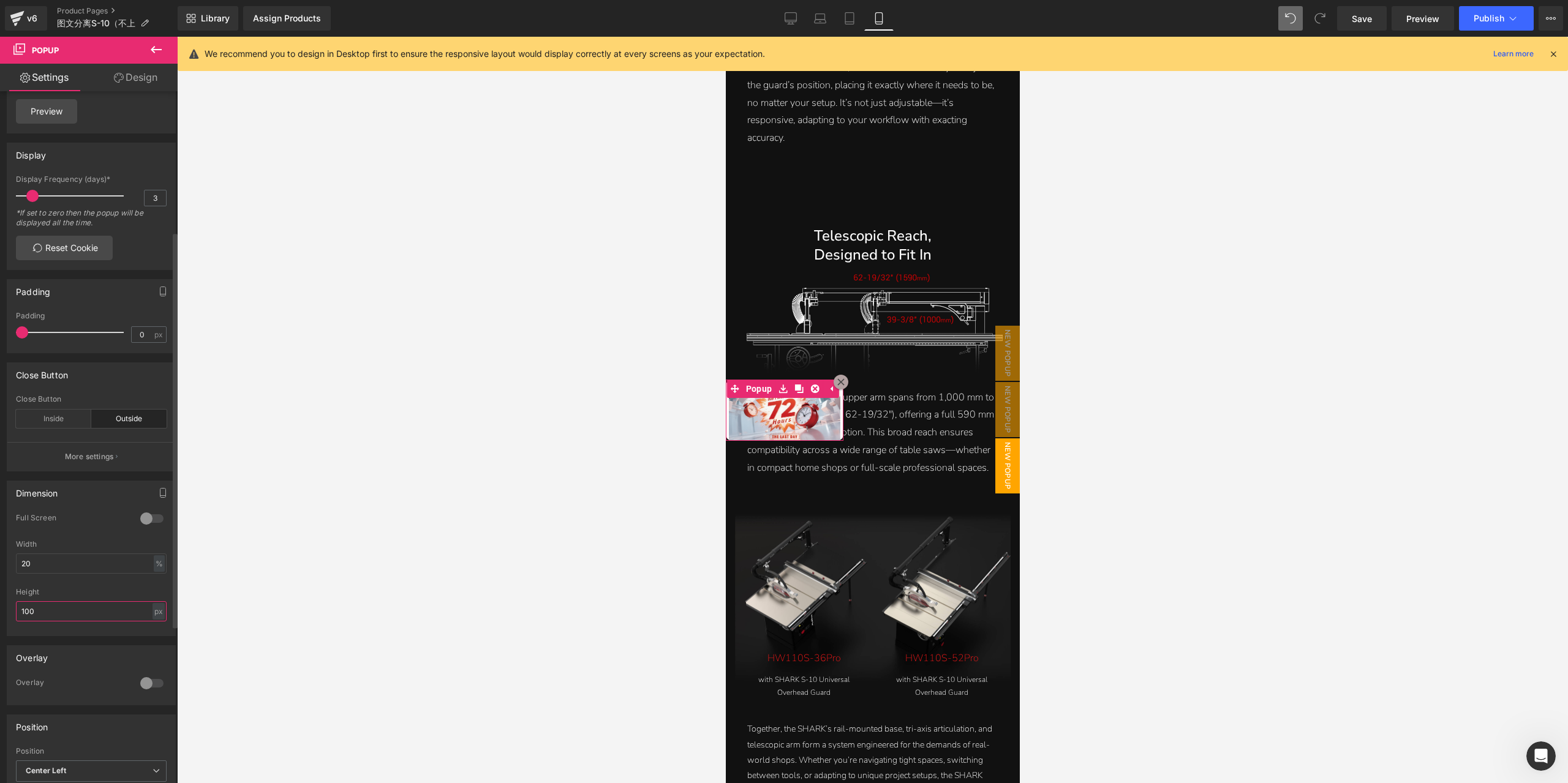
click at [90, 616] on input "100" at bounding box center [91, 611] width 151 height 20
click at [90, 616] on input "120" at bounding box center [91, 611] width 151 height 20
click at [87, 617] on input "130" at bounding box center [91, 611] width 151 height 20
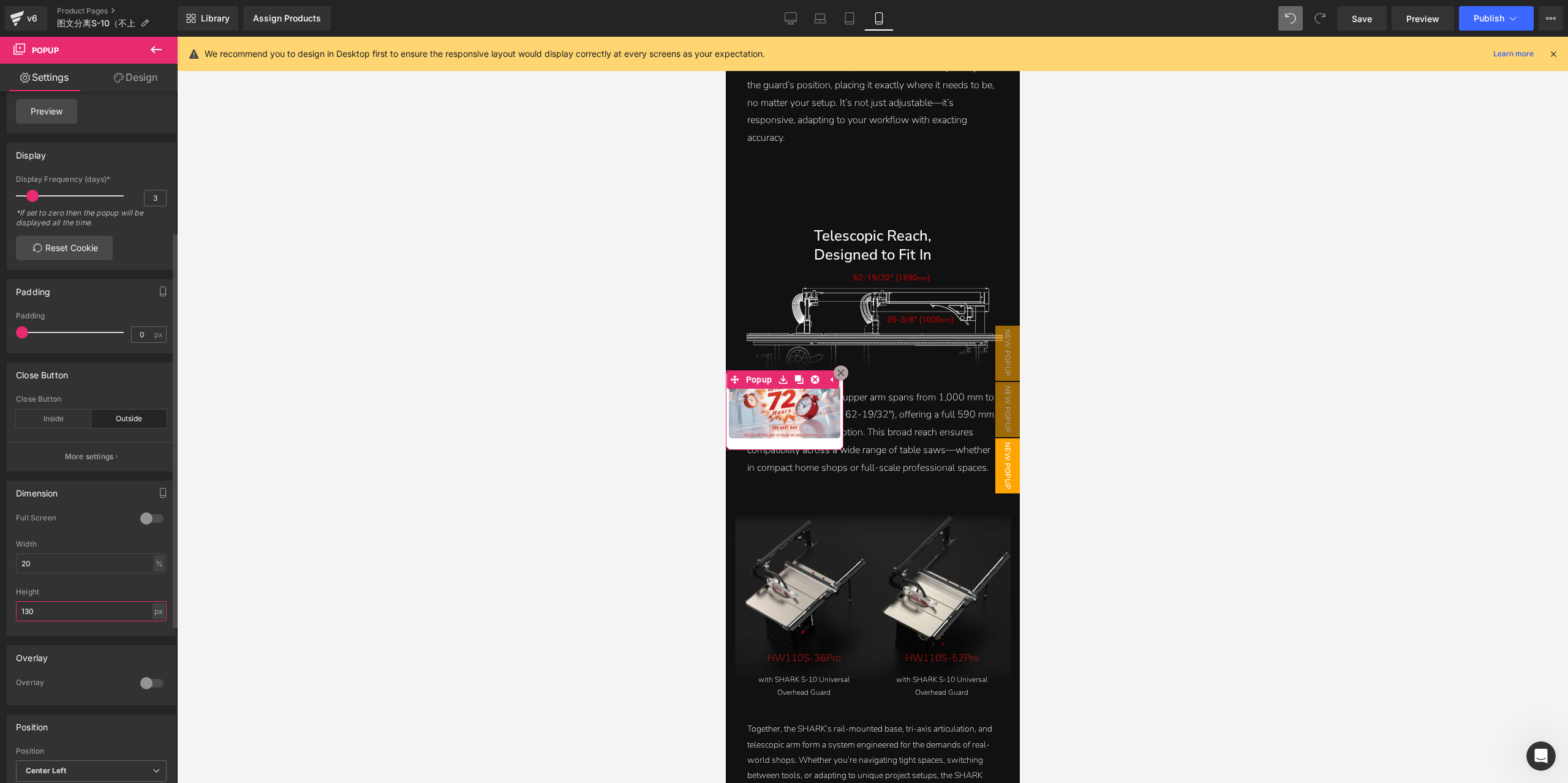
click at [84, 617] on input "130" at bounding box center [91, 611] width 151 height 20
click at [104, 616] on input "140" at bounding box center [91, 611] width 151 height 20
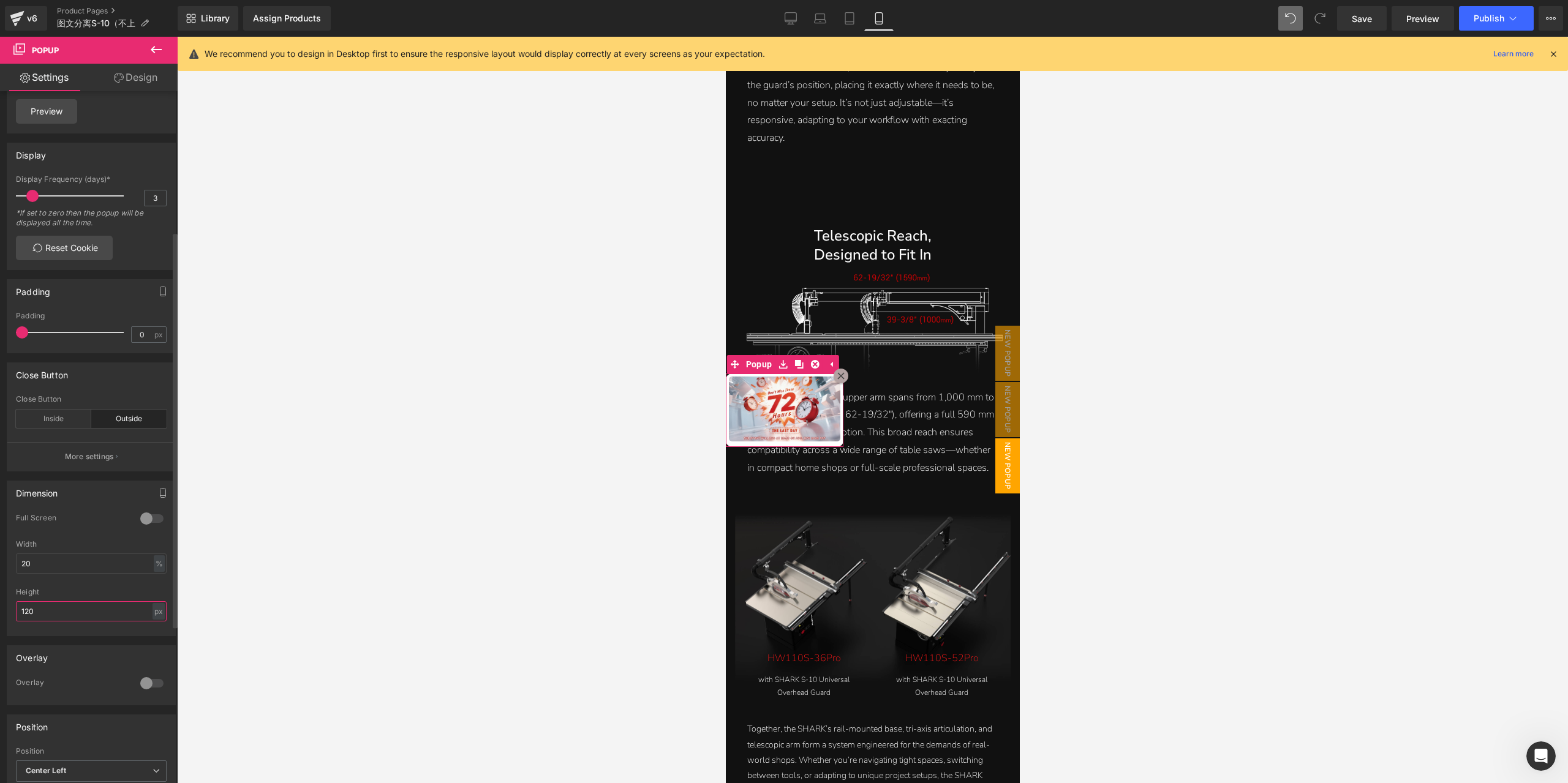
click at [104, 616] on input "120" at bounding box center [91, 611] width 151 height 20
click at [103, 616] on input "110" at bounding box center [91, 611] width 151 height 20
type input "100"
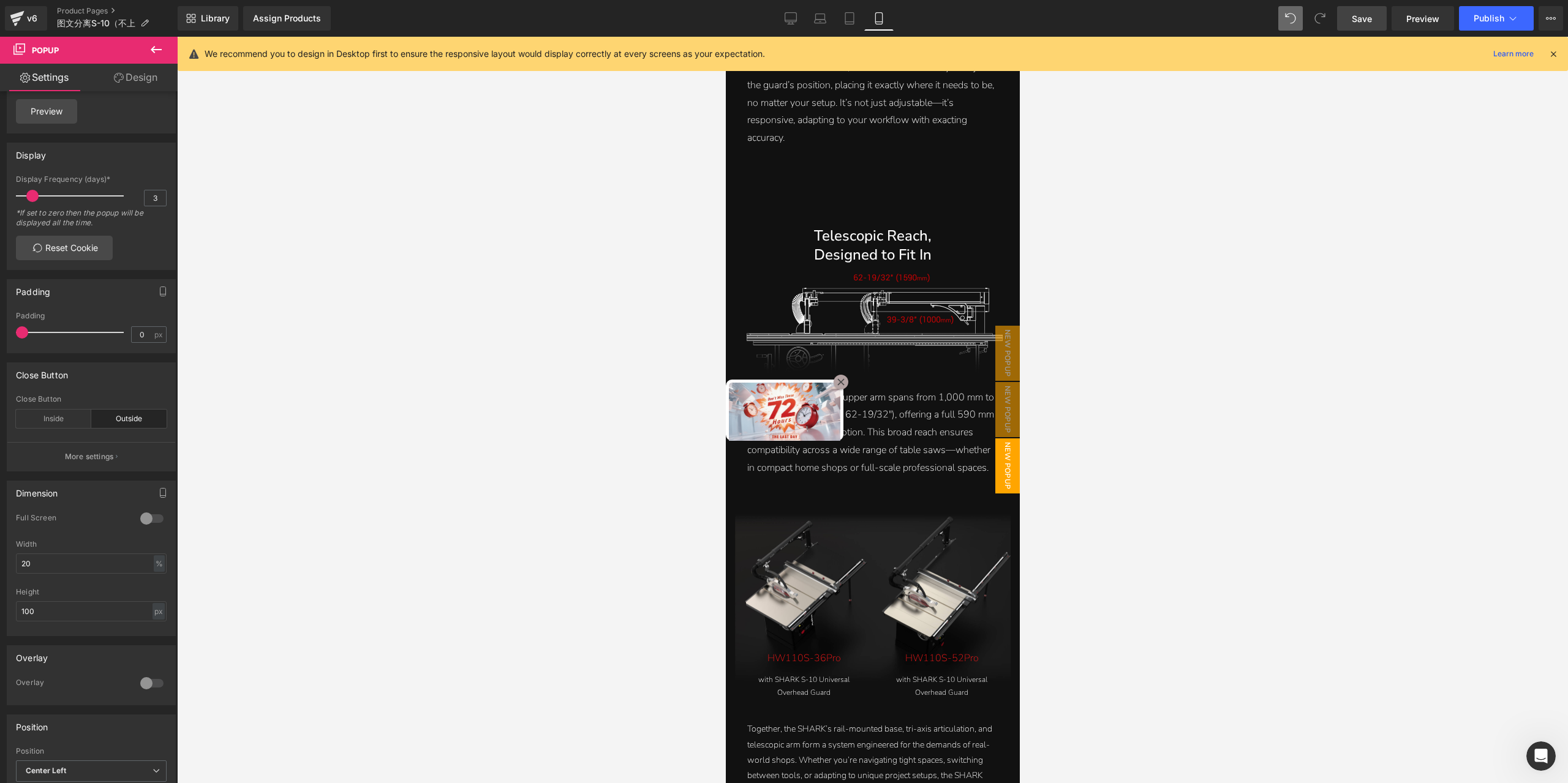
click at [1369, 22] on span "Save" at bounding box center [1362, 19] width 20 height 13
click at [1160, 157] on div at bounding box center [872, 409] width 1391 height 746
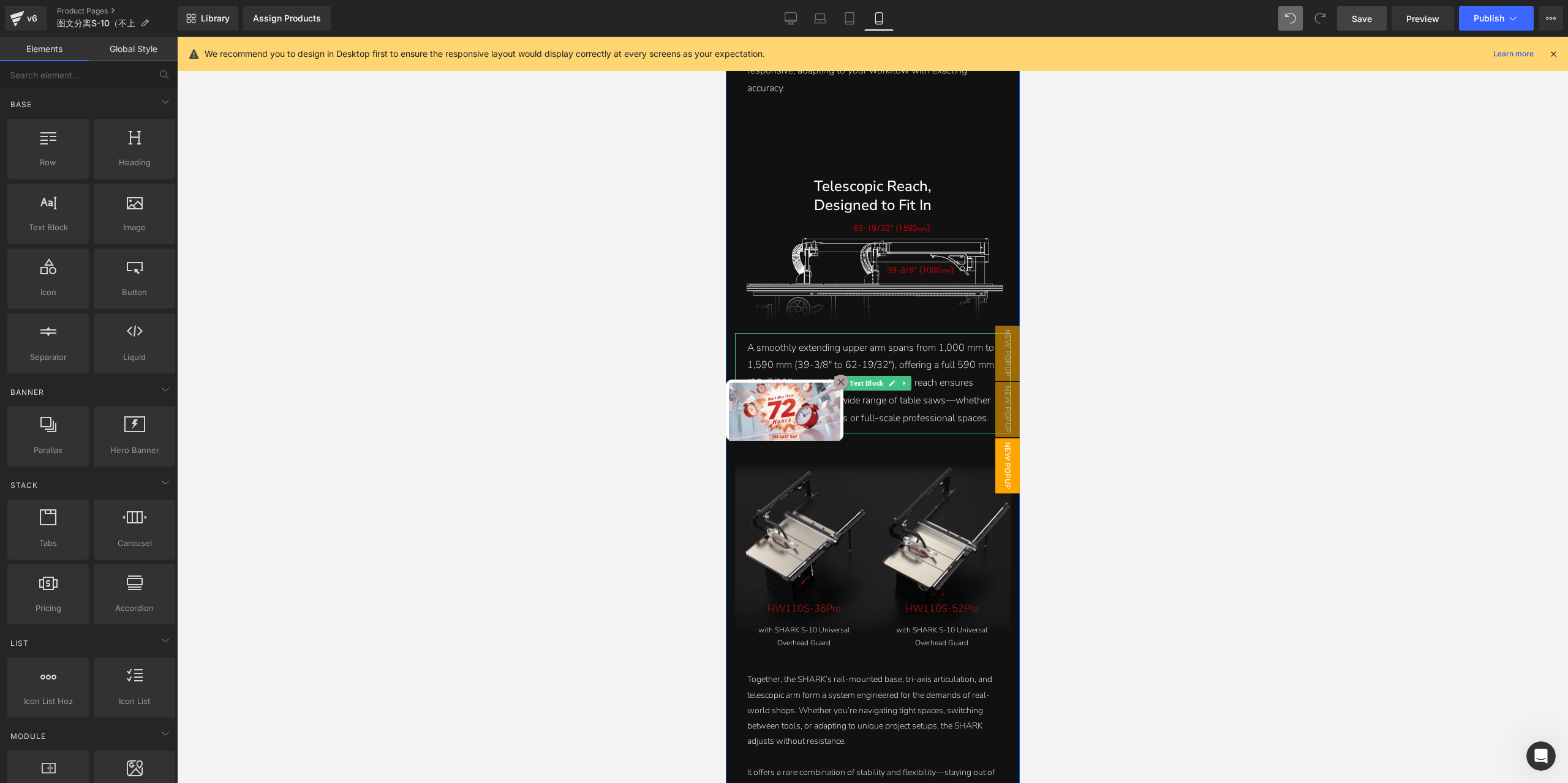
scroll to position [3377, 0]
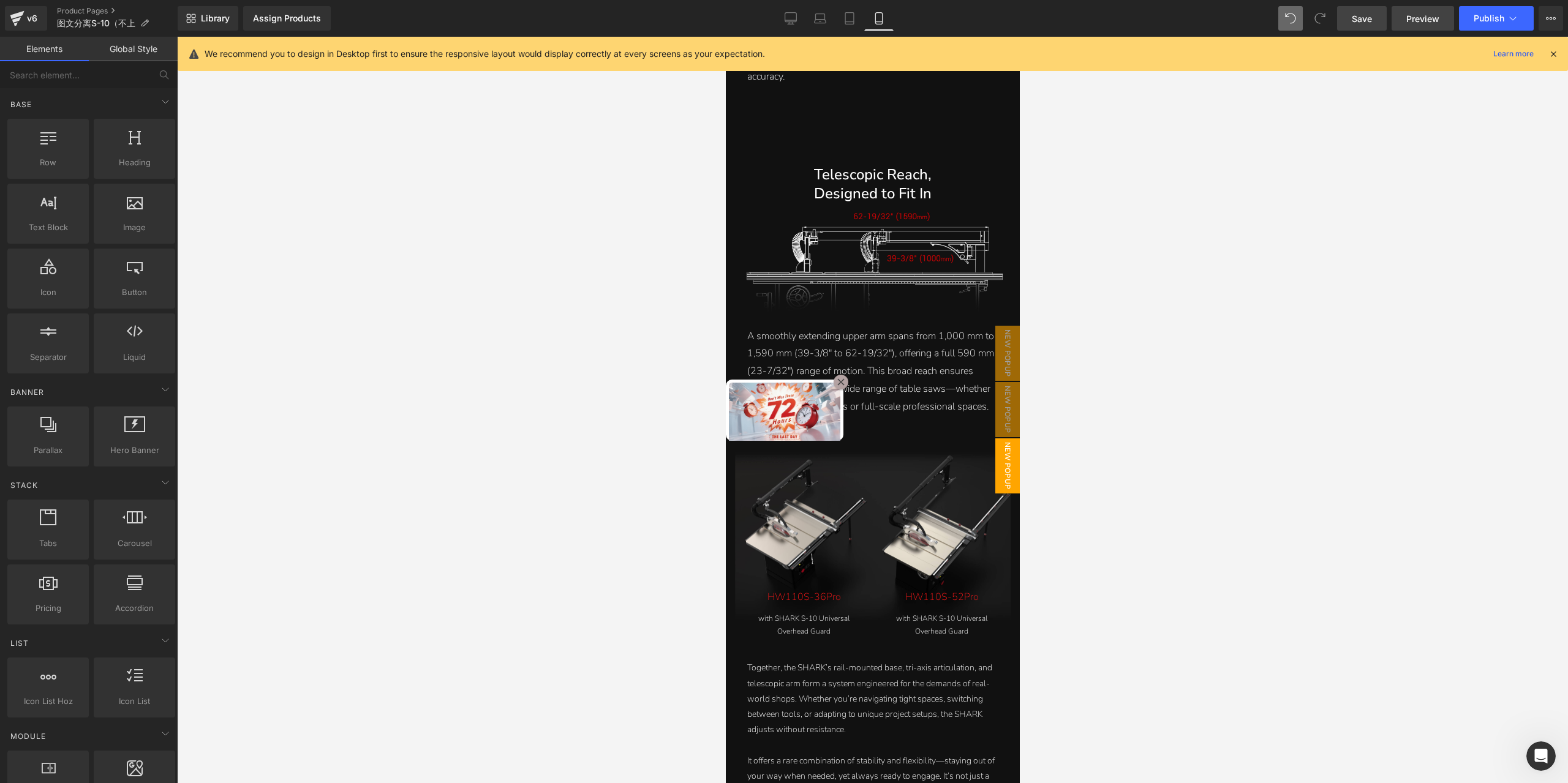
click at [1424, 14] on span "Preview" at bounding box center [1422, 19] width 33 height 13
click at [1544, 760] on div "打开 Intercom Messenger" at bounding box center [1539, 754] width 40 height 40
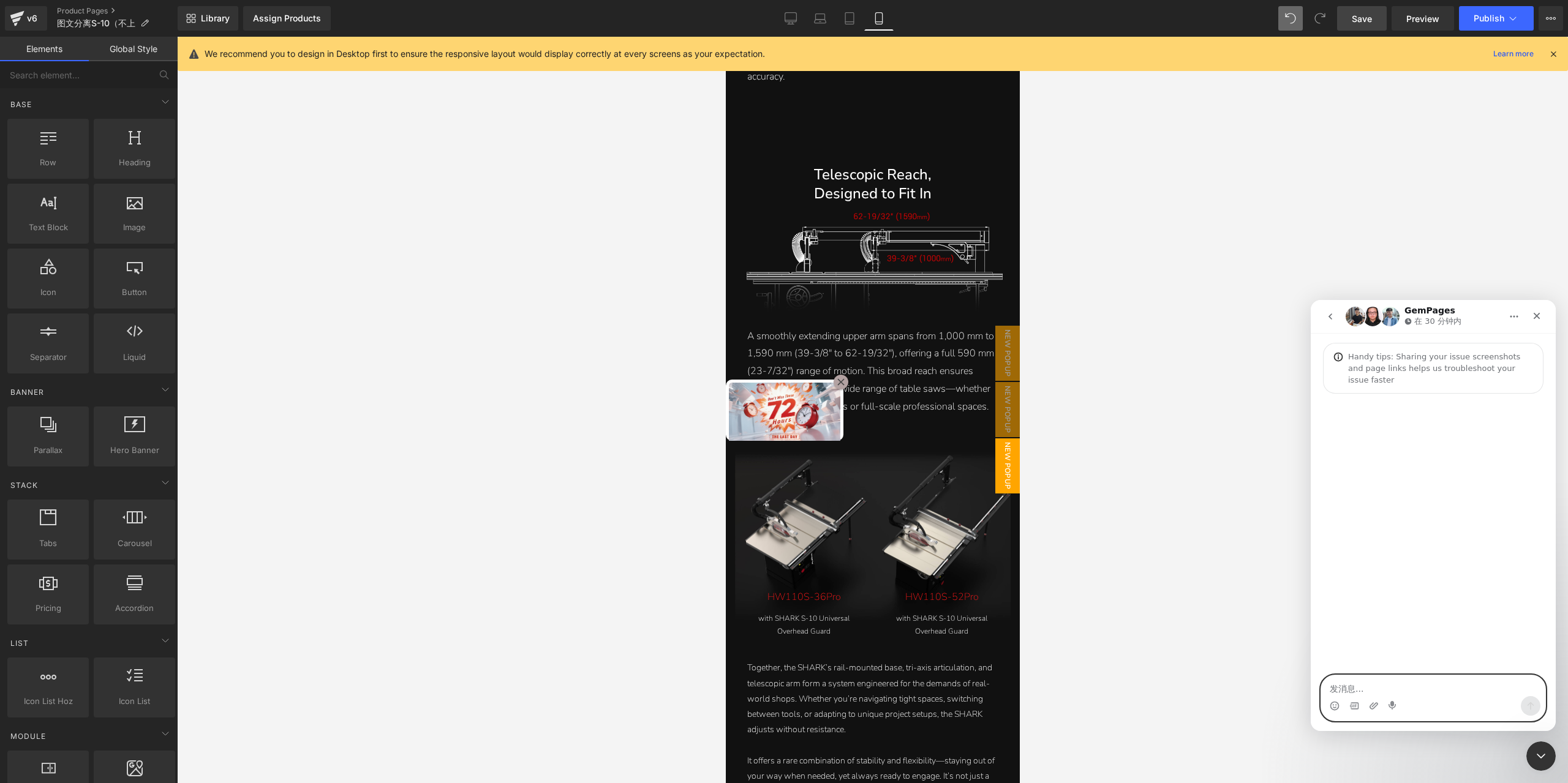
click at [1453, 684] on textarea "发消息..." at bounding box center [1433, 686] width 224 height 21
type textarea "您好，"
click at [1403, 691] on textarea "发消息..." at bounding box center [1433, 686] width 224 height 21
paste textarea "Hello, I would like to ask that after using the floating window feature when cr…"
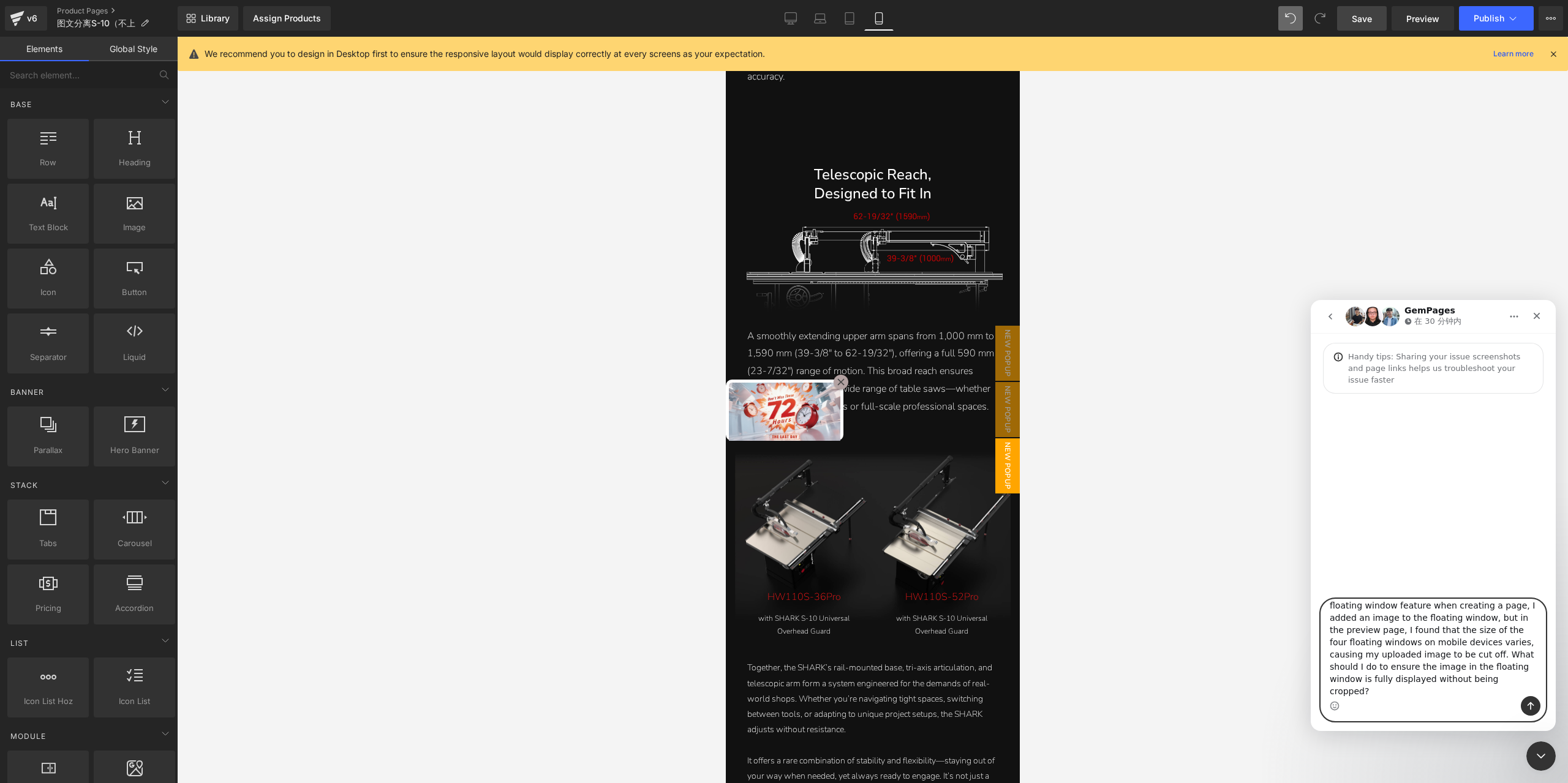
type textarea "Hello, I would like to ask that after using the floating window feature when cr…"
click at [1531, 702] on icon "发送消息…" at bounding box center [1530, 706] width 10 height 10
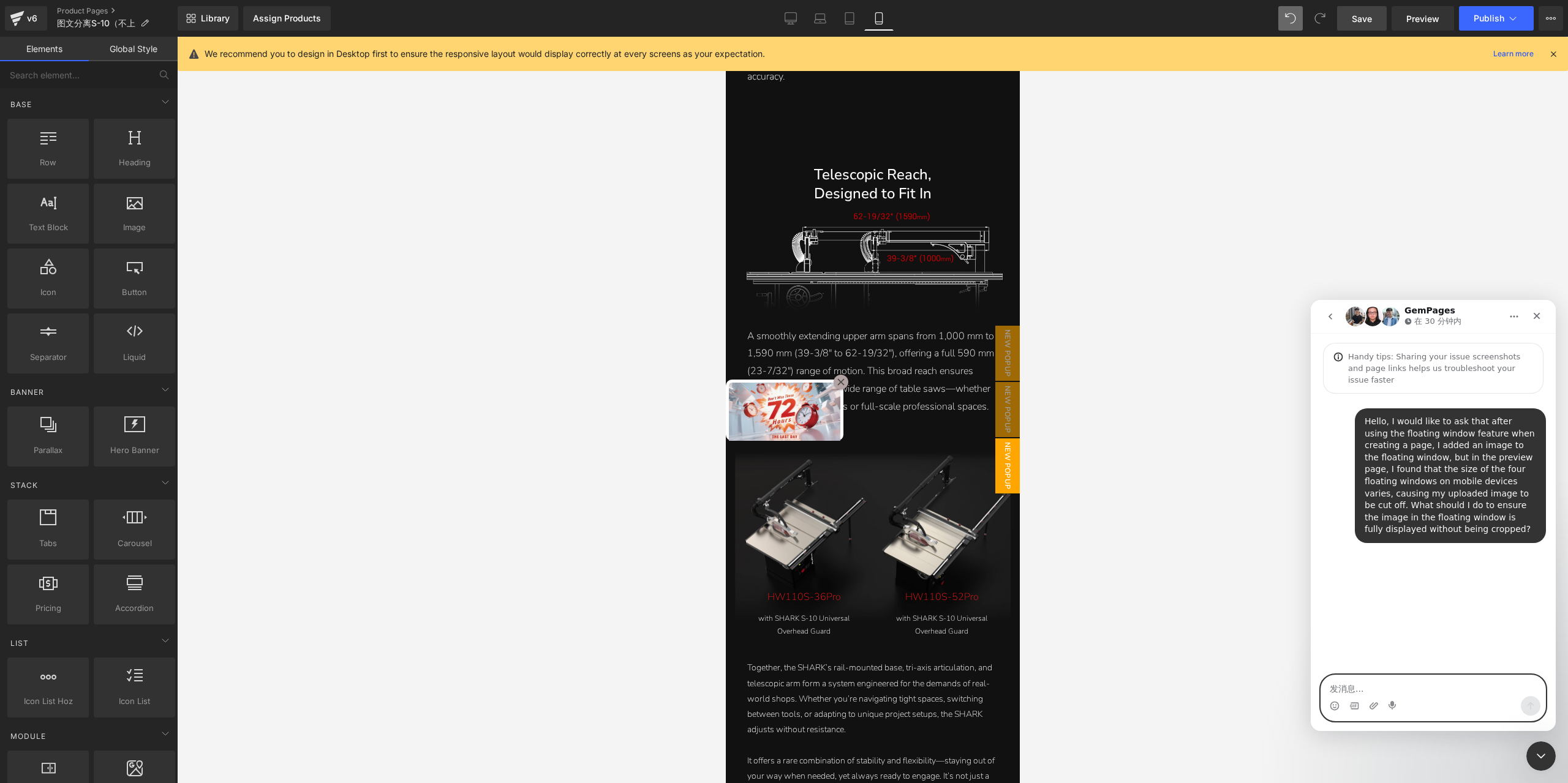
scroll to position [0, 0]
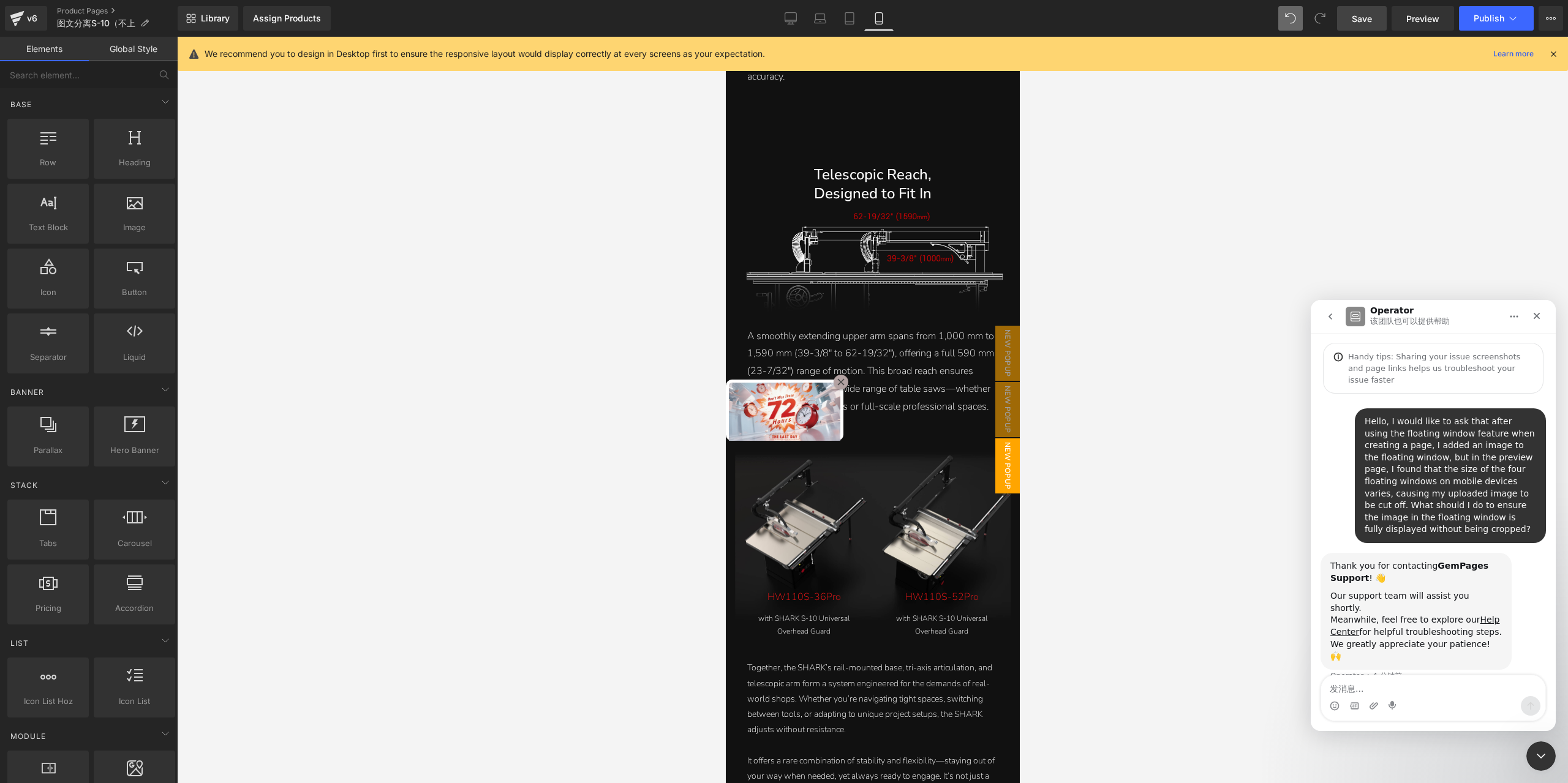
click at [1498, 253] on div at bounding box center [784, 373] width 1568 height 746
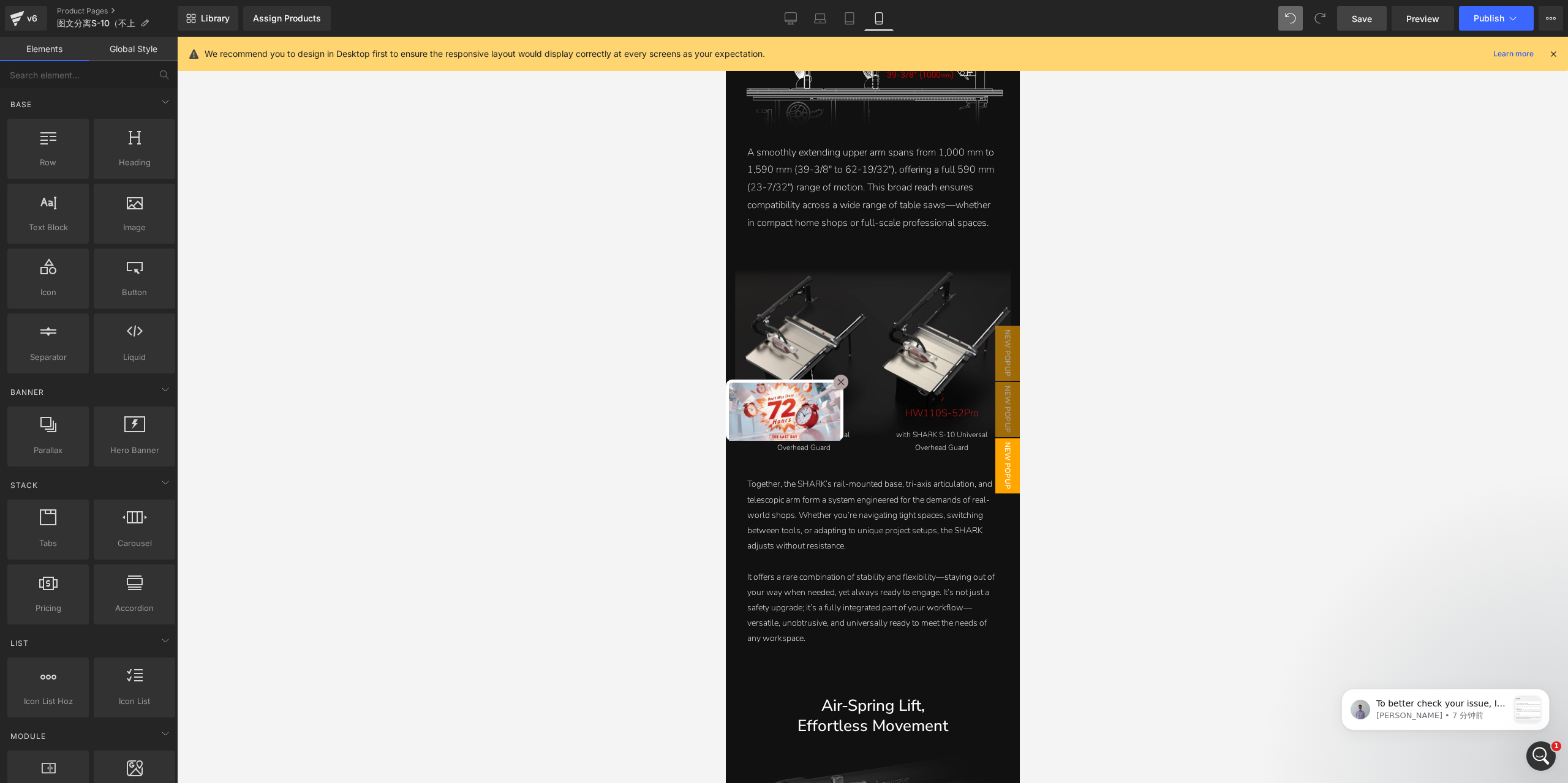
scroll to position [357, 0]
click at [1544, 752] on icon "打开 Intercom Messenger" at bounding box center [1539, 754] width 20 height 20
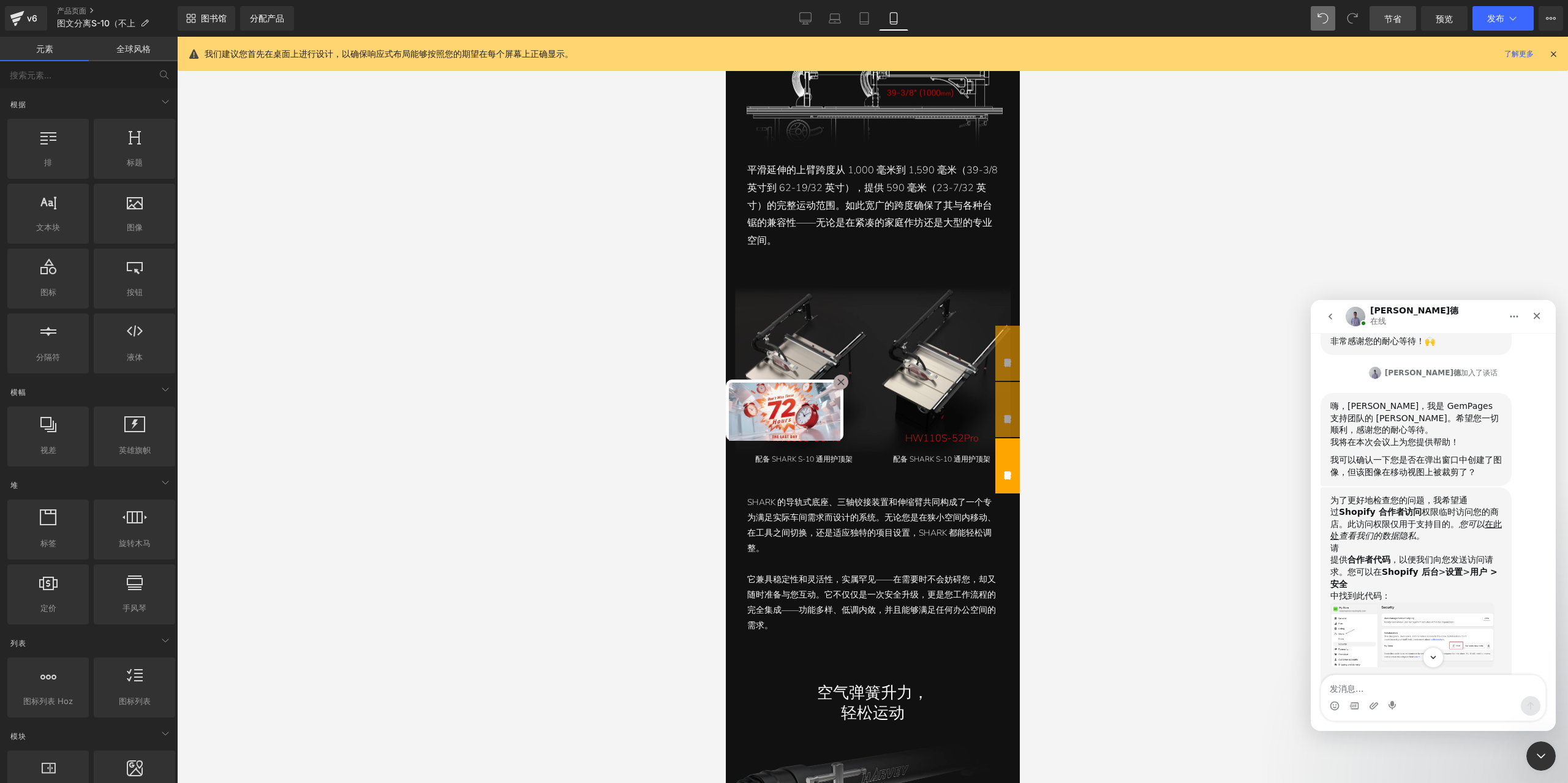
scroll to position [249, 0]
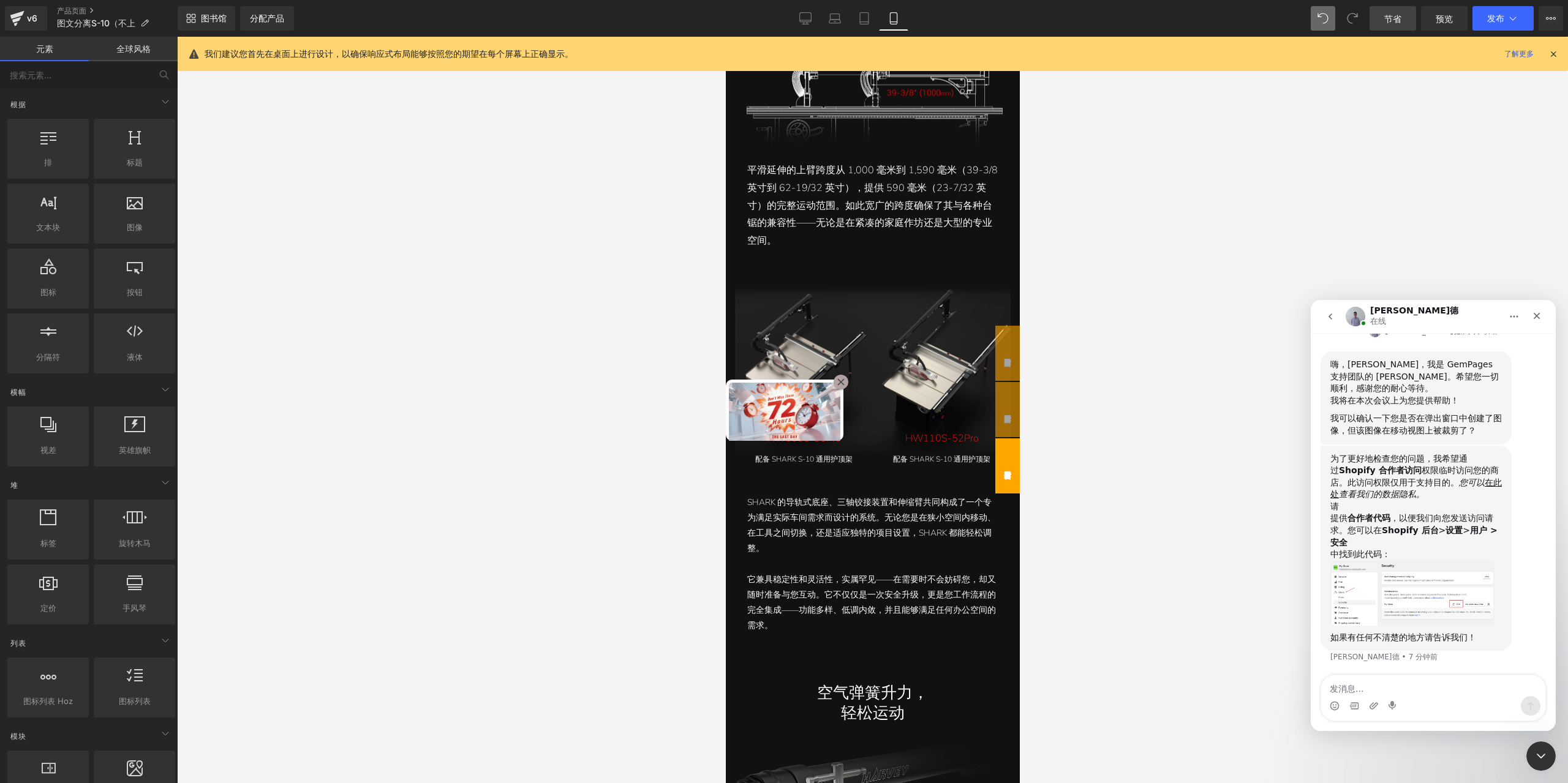
click at [1241, 609] on div at bounding box center [784, 373] width 1568 height 746
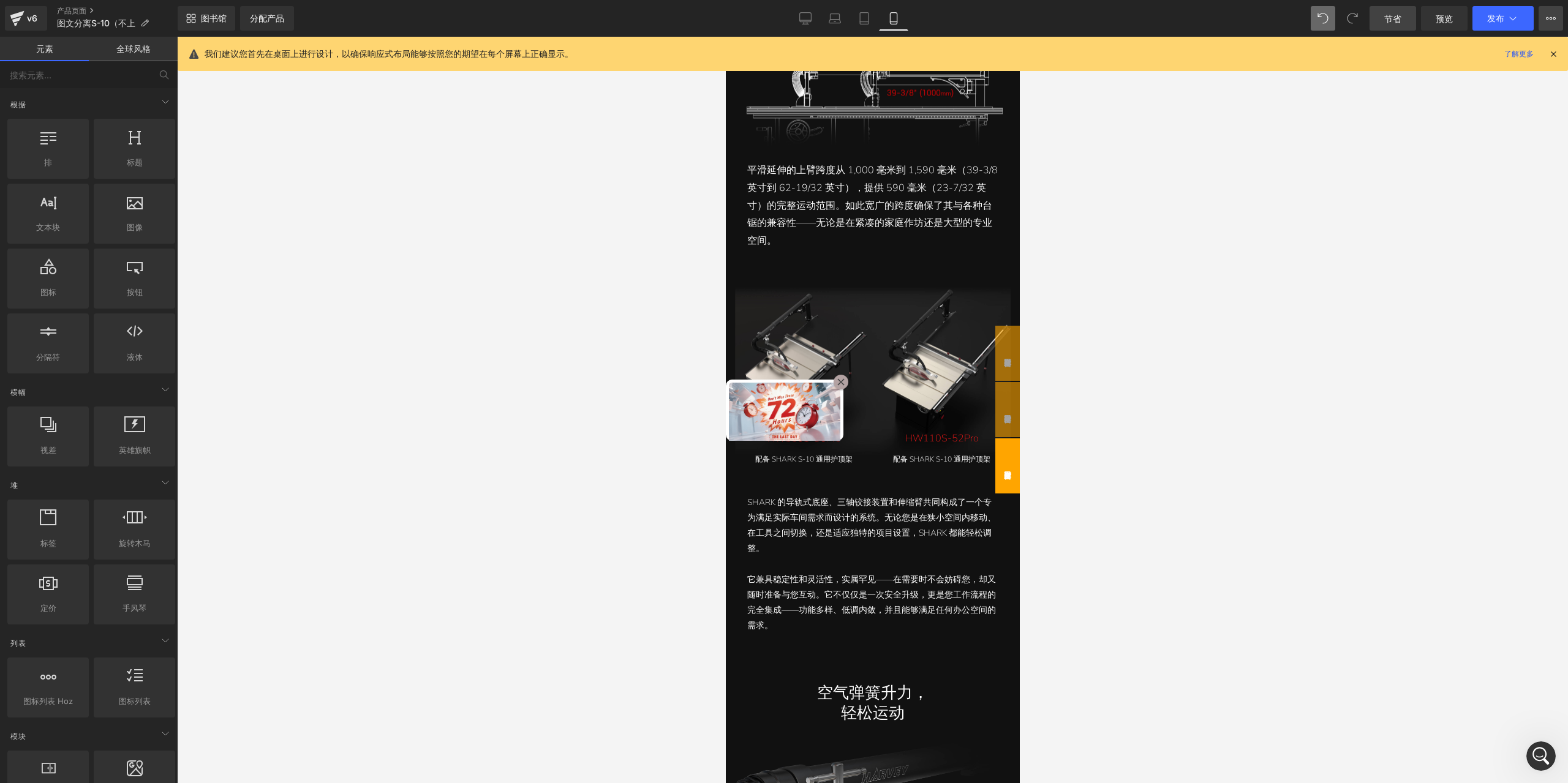
click at [1557, 12] on button "查看实时页面 使用当前模板查看 将模板保存到库 安排发布 优化 发布设置 快捷方式" at bounding box center [1551, 18] width 25 height 25
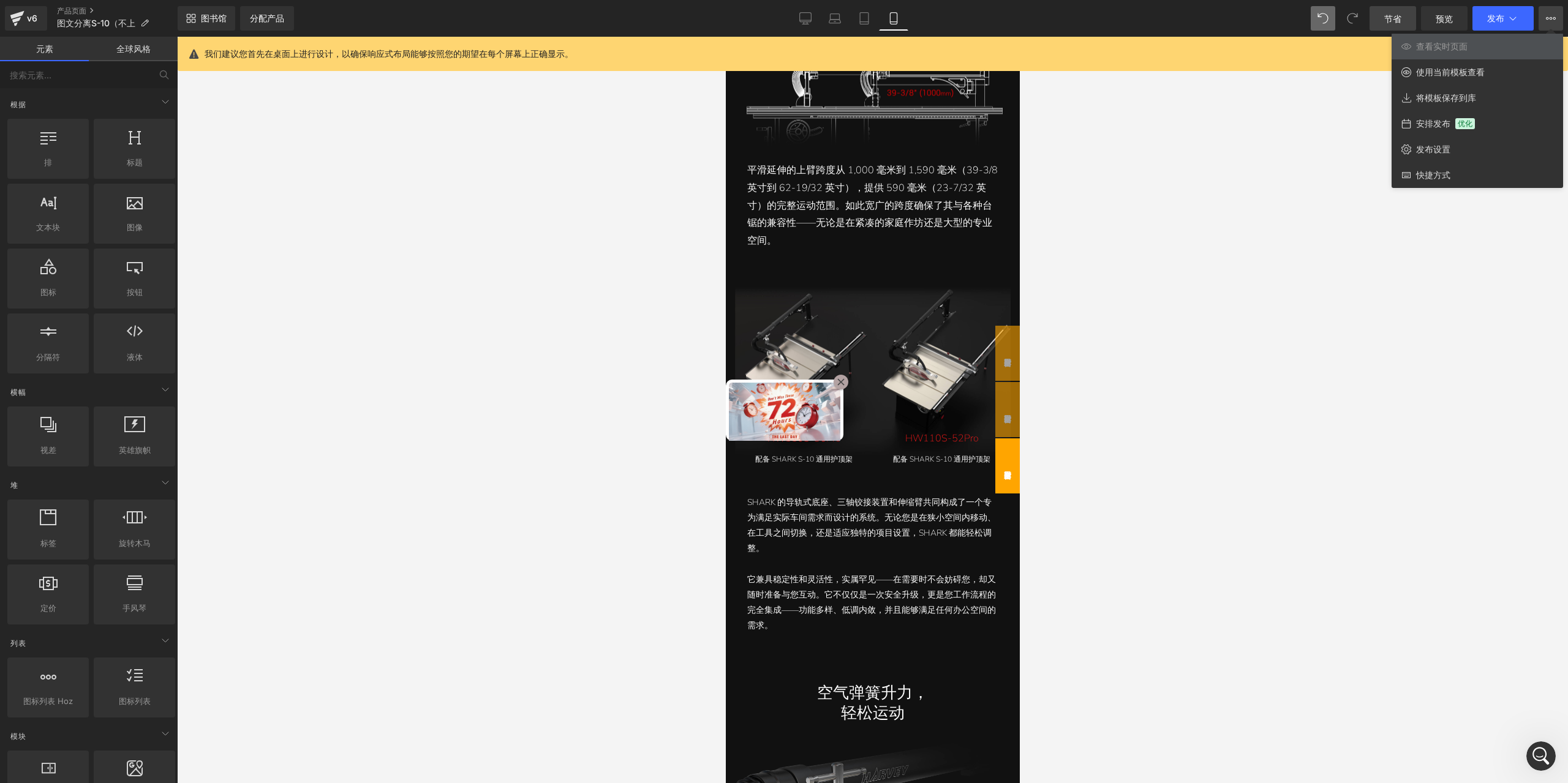
click at [1480, 313] on div at bounding box center [872, 409] width 1391 height 746
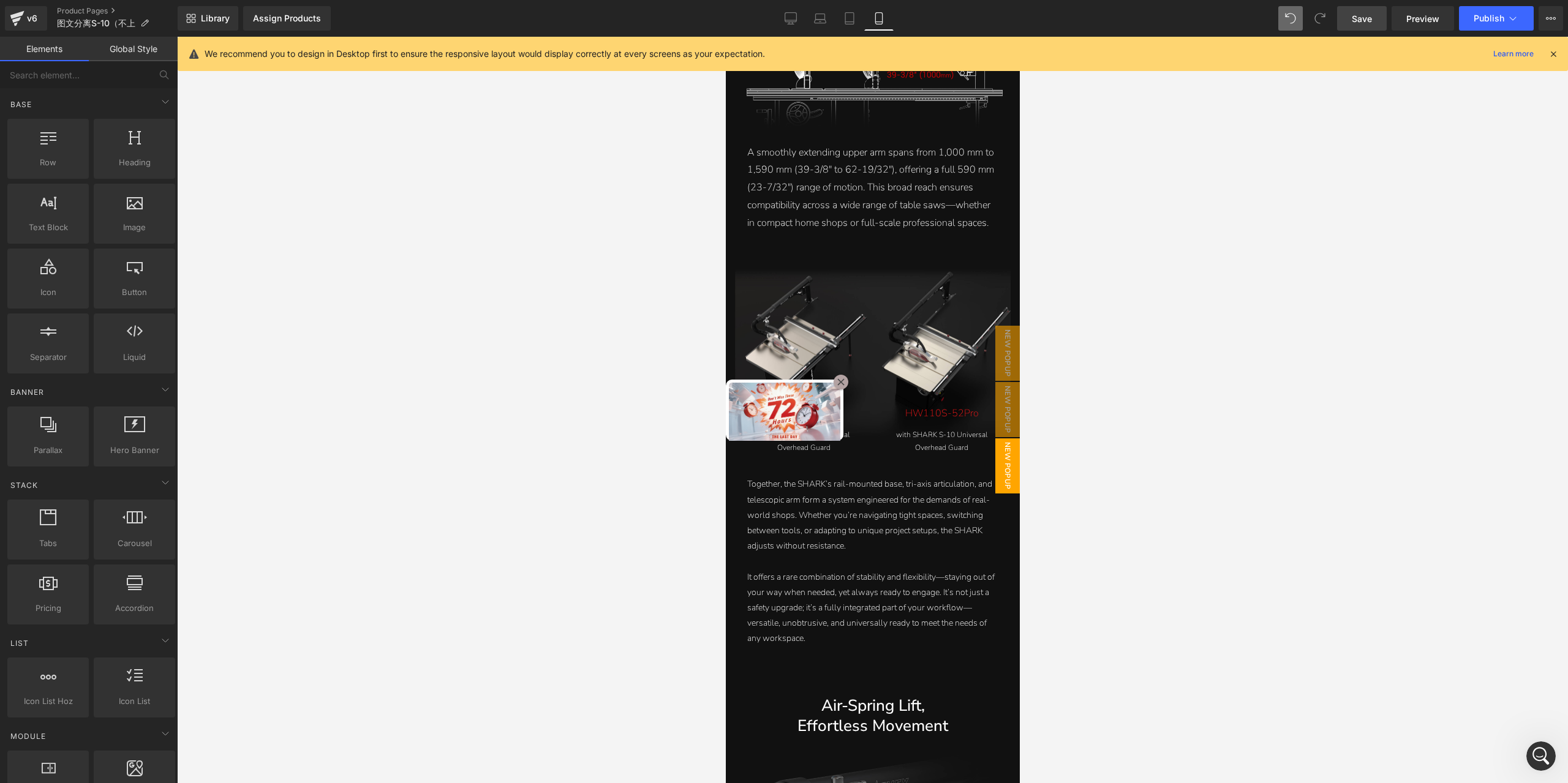
scroll to position [357, 0]
click at [1409, 116] on div at bounding box center [872, 409] width 1391 height 746
click at [1379, 14] on link "Save" at bounding box center [1362, 18] width 50 height 25
click at [1413, 15] on span "Preview" at bounding box center [1422, 19] width 33 height 13
click at [787, 17] on icon at bounding box center [790, 18] width 12 height 12
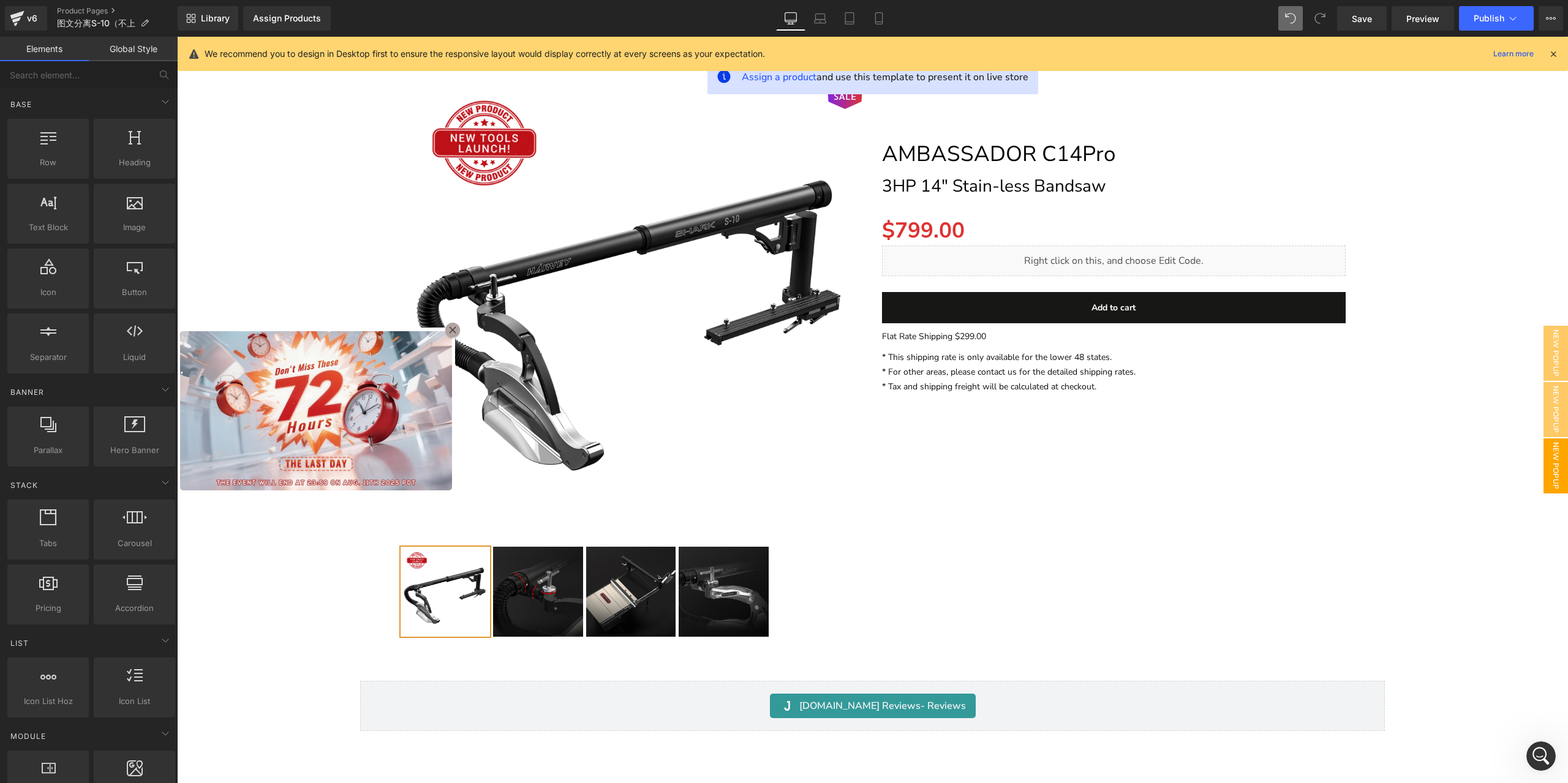
scroll to position [18496, 0]
click at [288, 321] on span "Popup" at bounding box center [291, 319] width 33 height 18
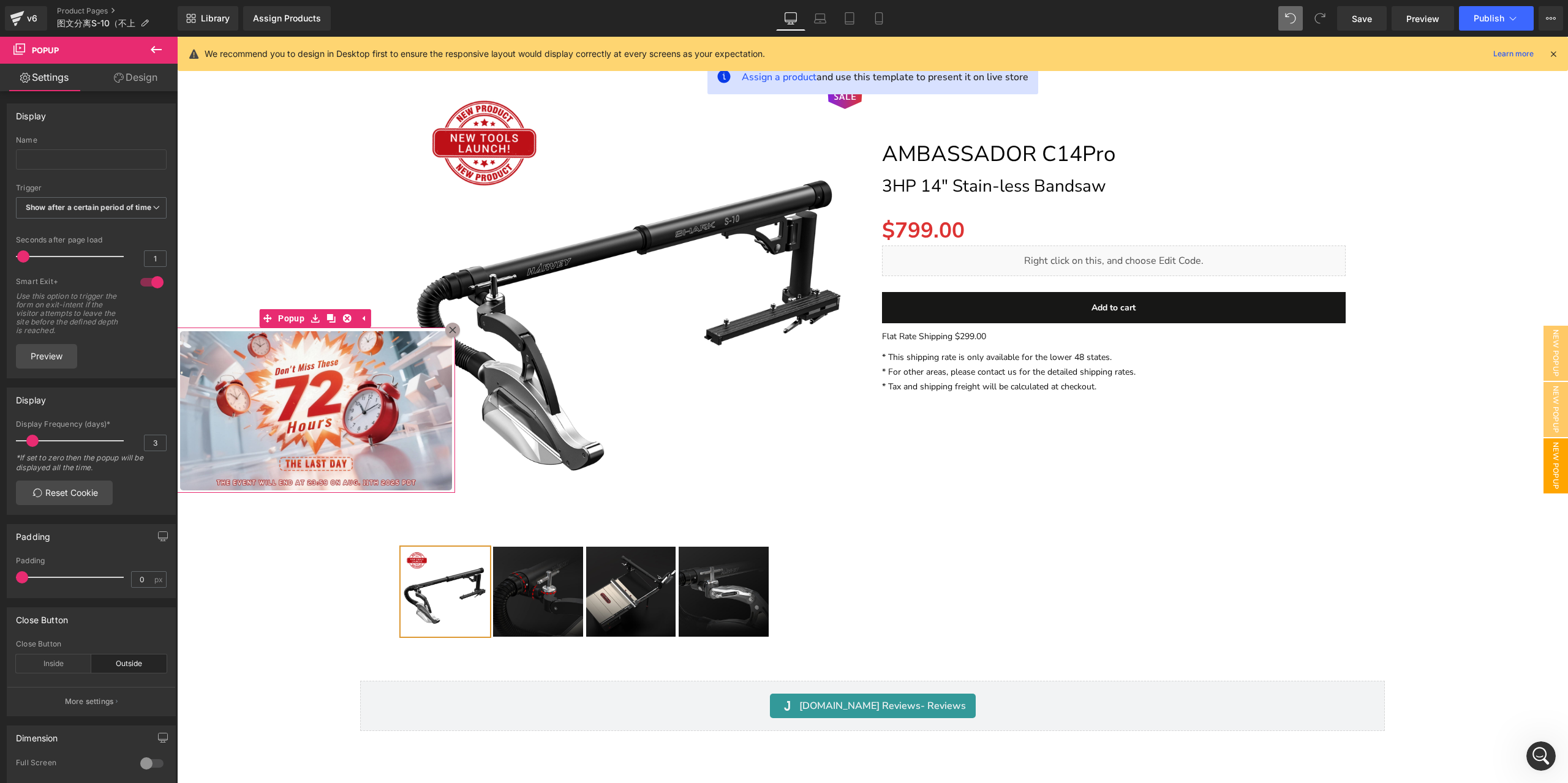
click at [136, 90] on link "Design" at bounding box center [136, 78] width 89 height 27
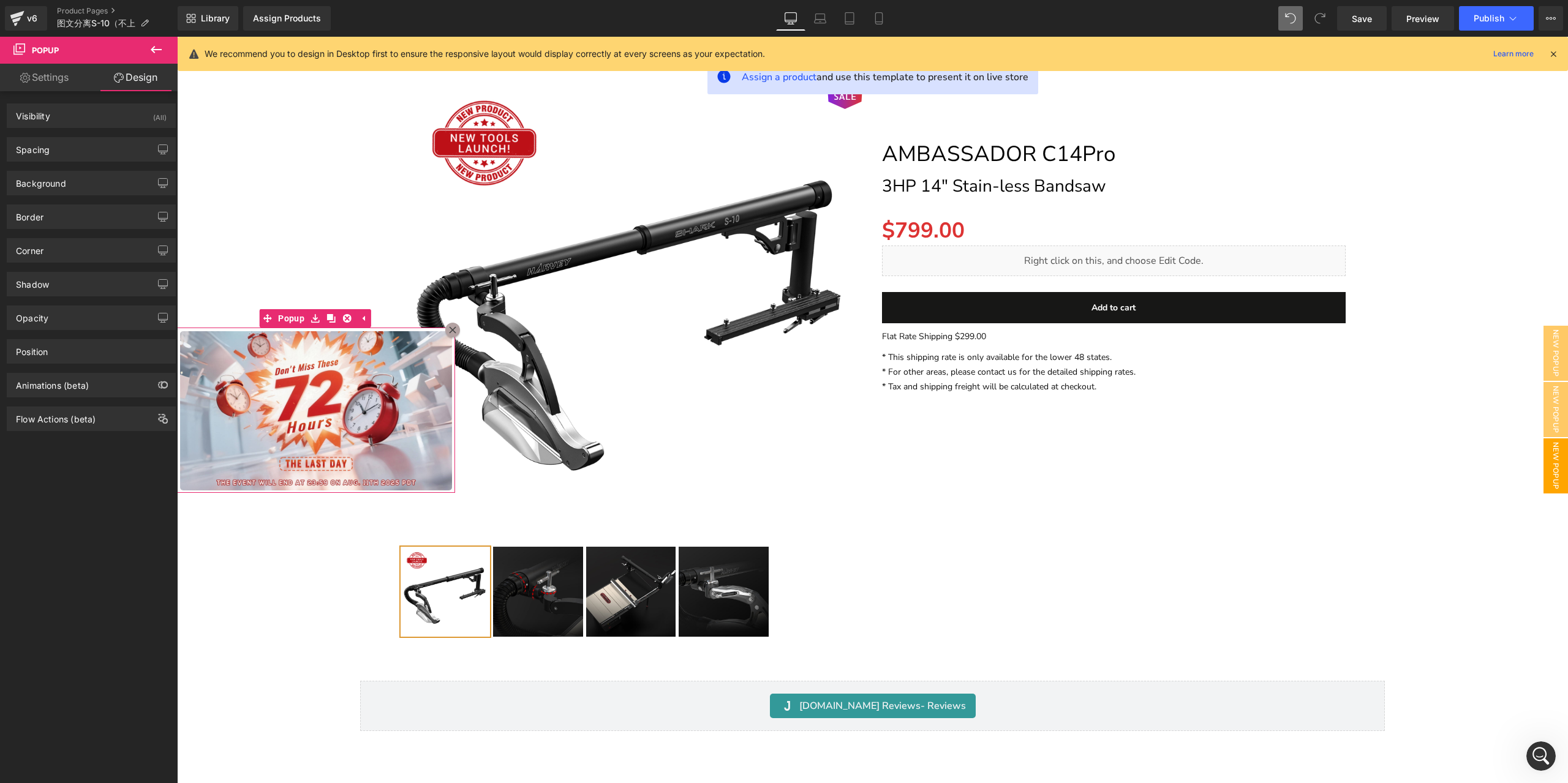
click at [53, 91] on div "Visibility (All) 0|0|0|0 1 Show on Desktop 1 Show on Laptop 1 Show on Tablet 1 …" at bounding box center [91, 261] width 183 height 340
click at [61, 80] on link "Settings" at bounding box center [44, 78] width 89 height 27
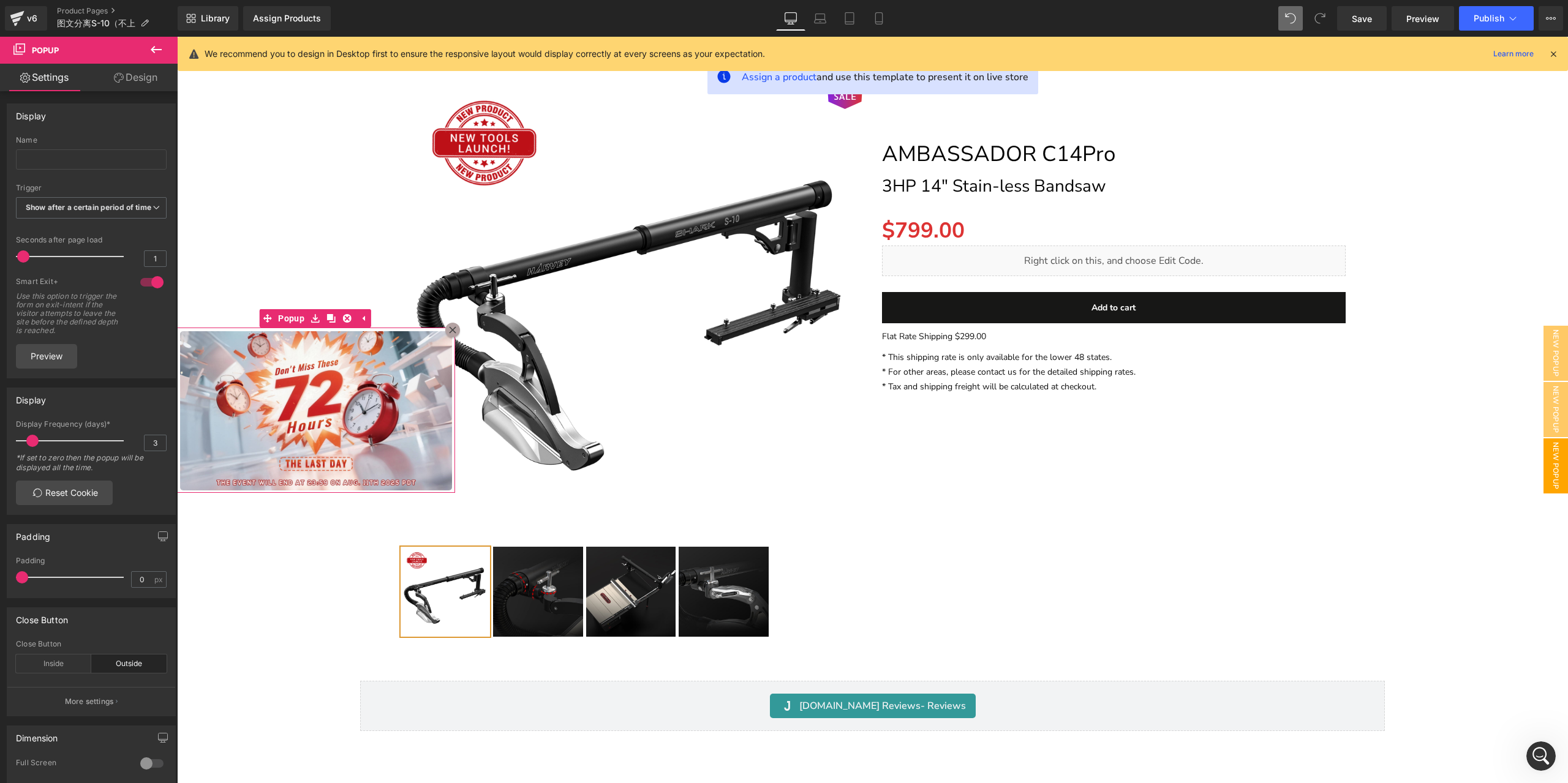
click at [123, 76] on link "Design" at bounding box center [136, 78] width 89 height 27
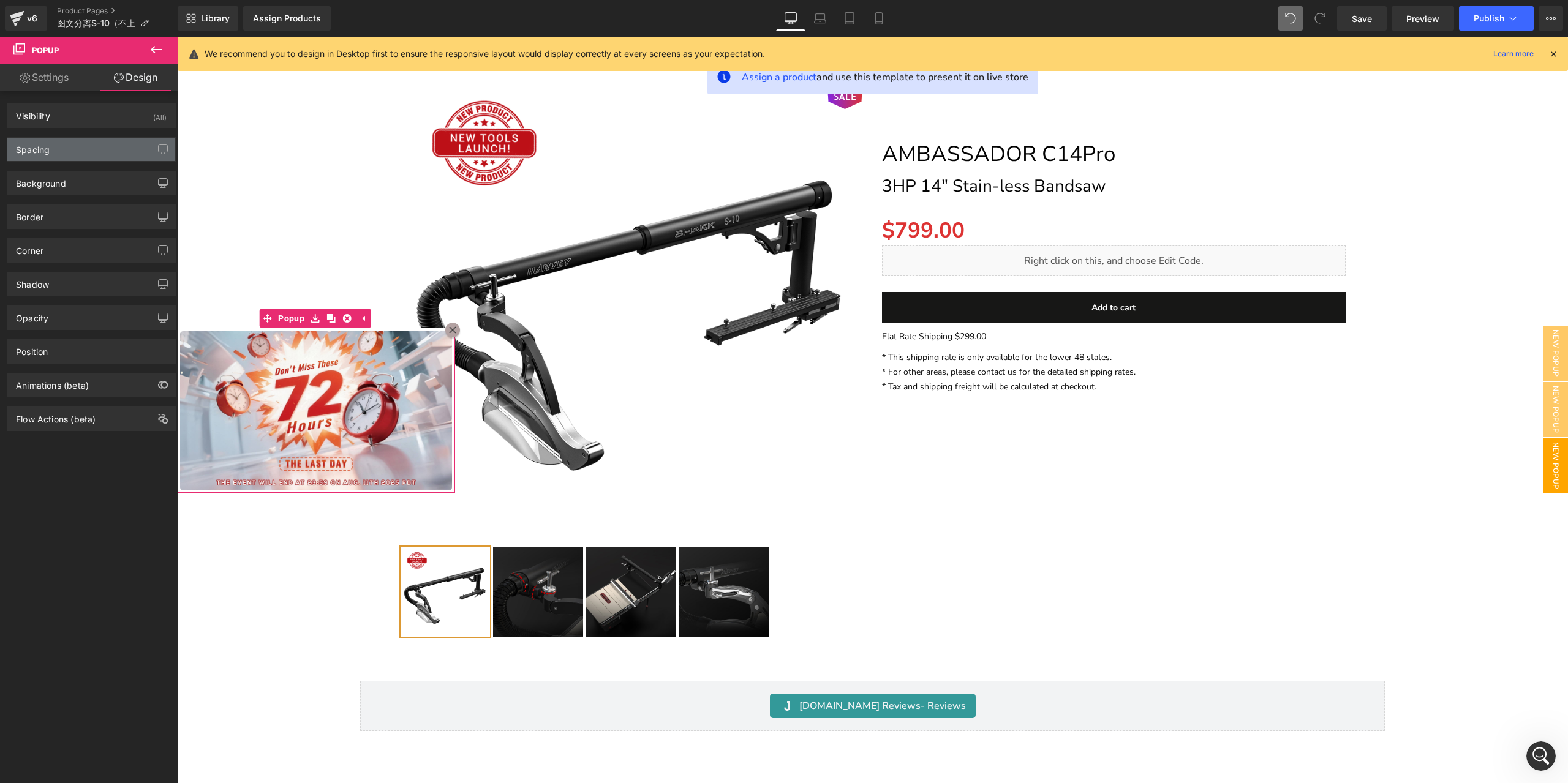
click at [60, 153] on div "Spacing" at bounding box center [91, 150] width 168 height 24
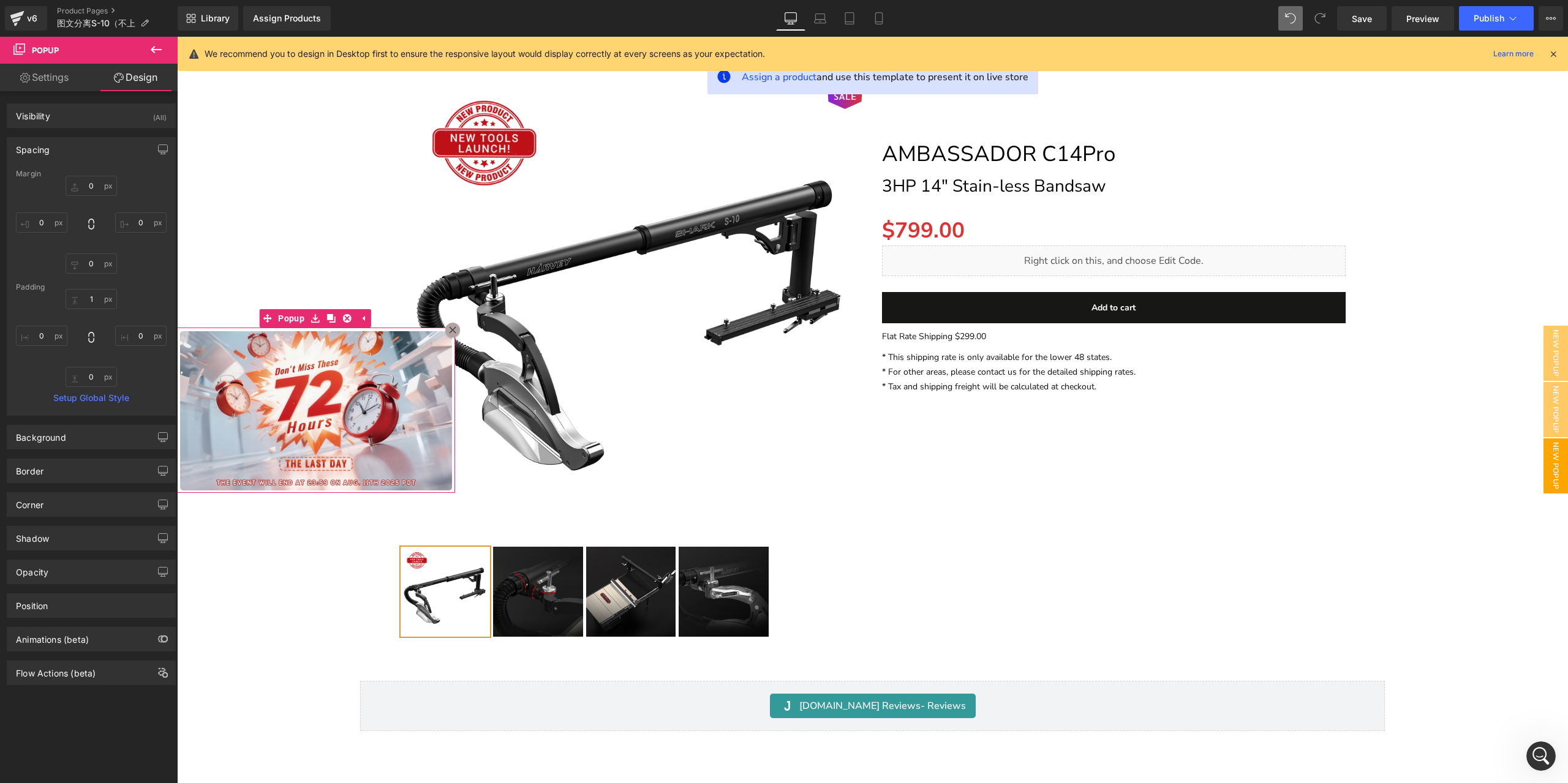
click at [44, 79] on link "Settings" at bounding box center [44, 78] width 89 height 27
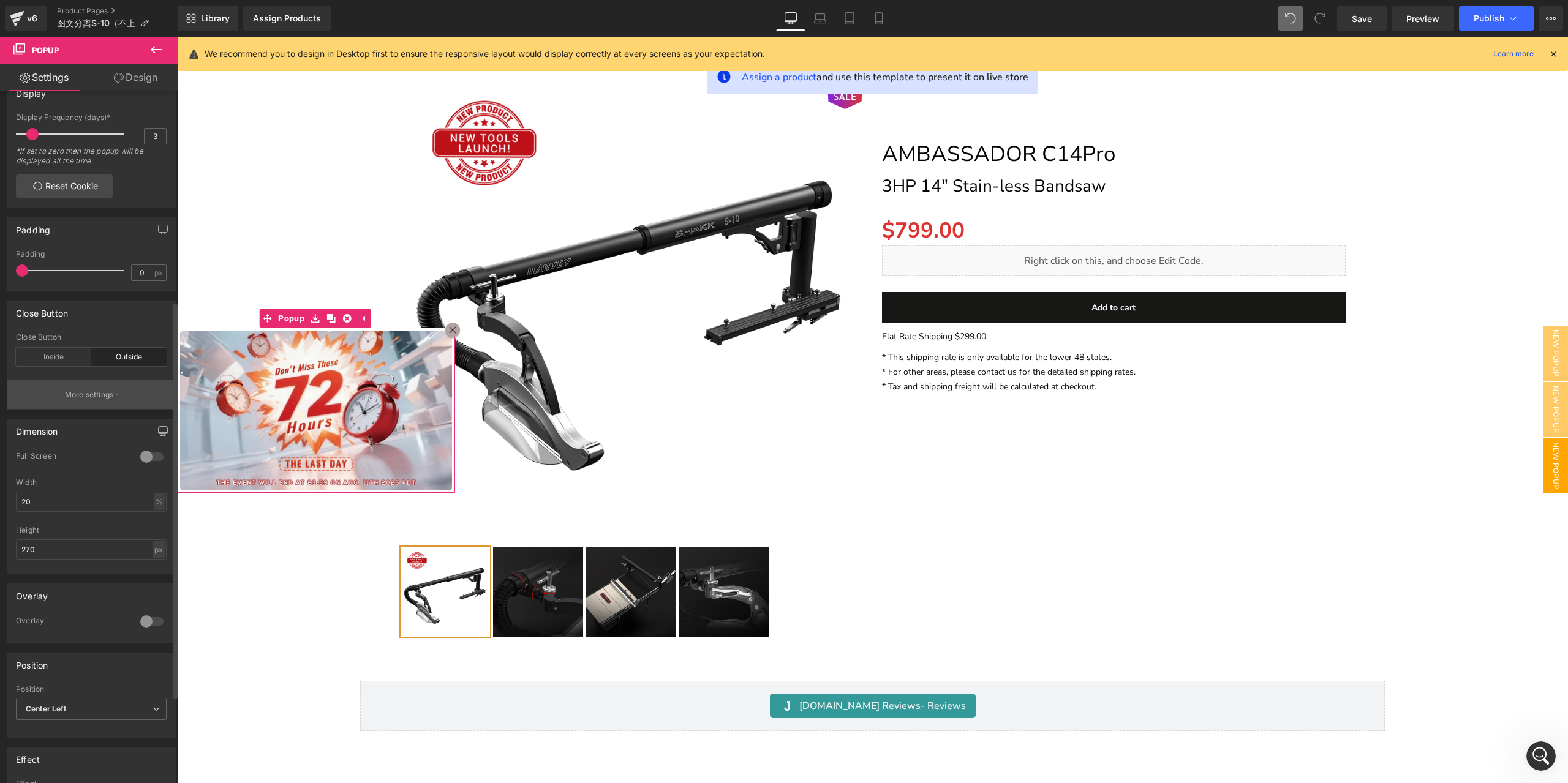
scroll to position [368, 0]
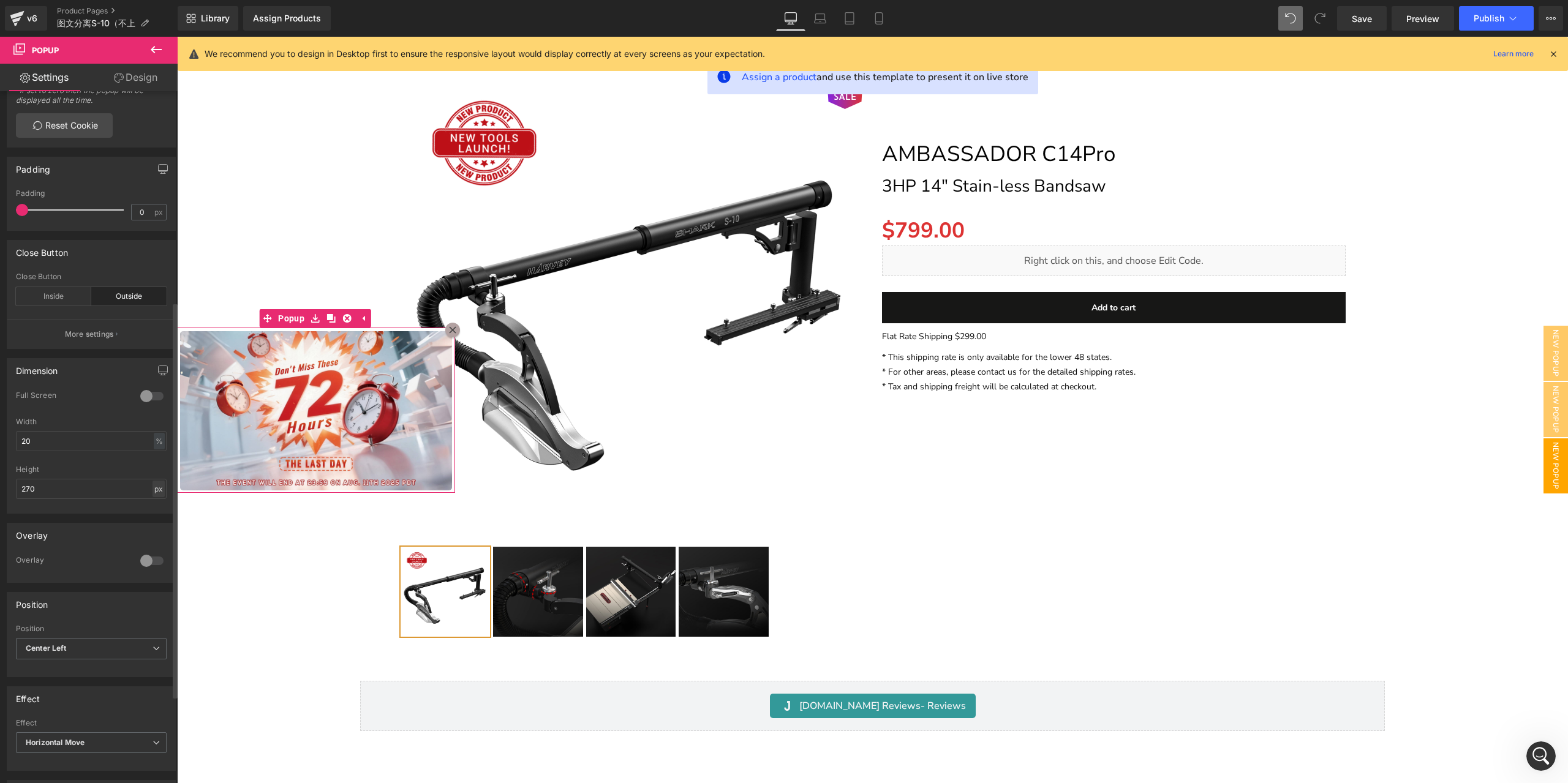
click at [155, 498] on div "px" at bounding box center [159, 488] width 12 height 16
click at [155, 527] on li "%" at bounding box center [158, 526] width 15 height 18
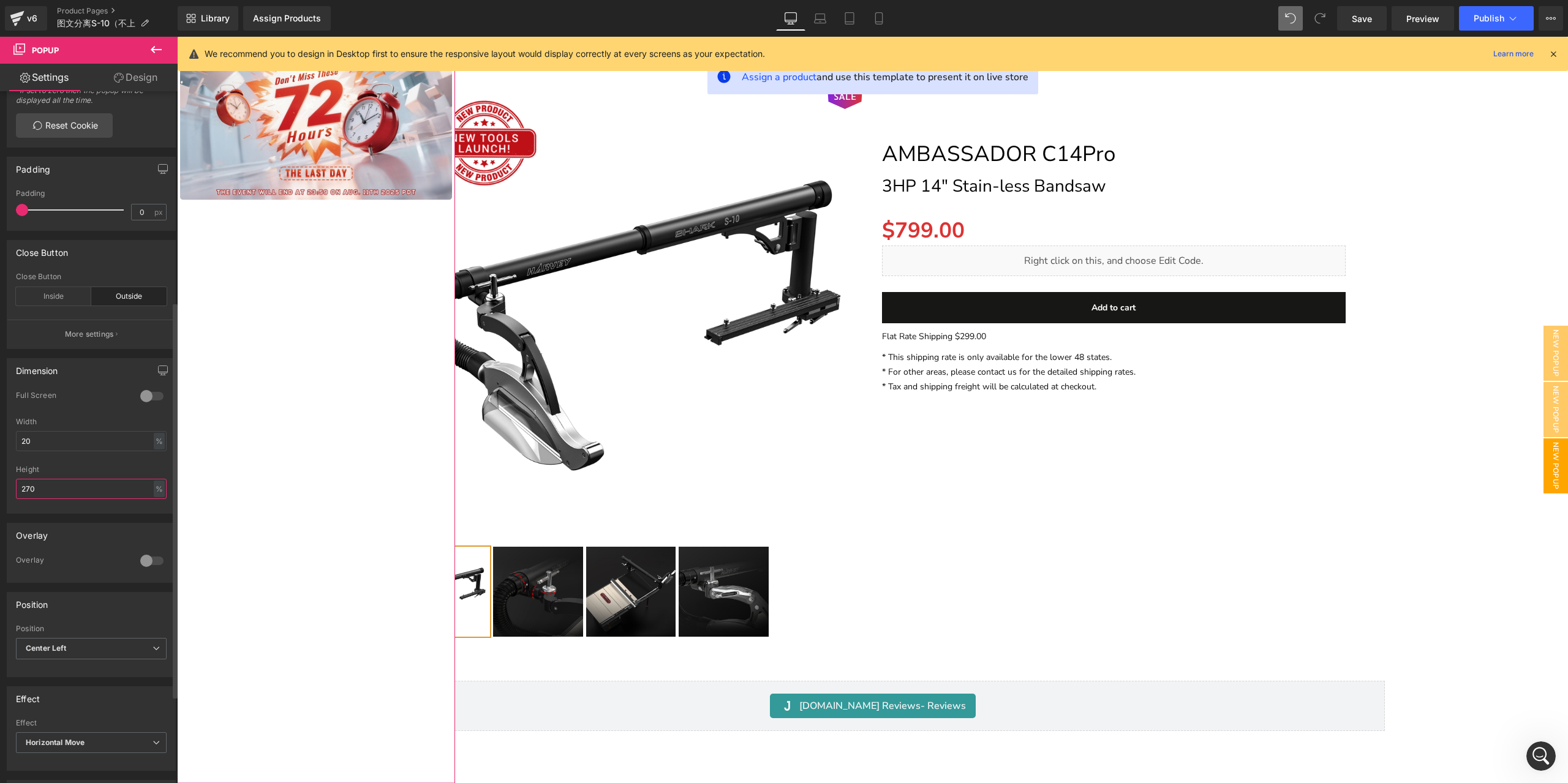
click at [118, 492] on input "270" at bounding box center [91, 488] width 151 height 20
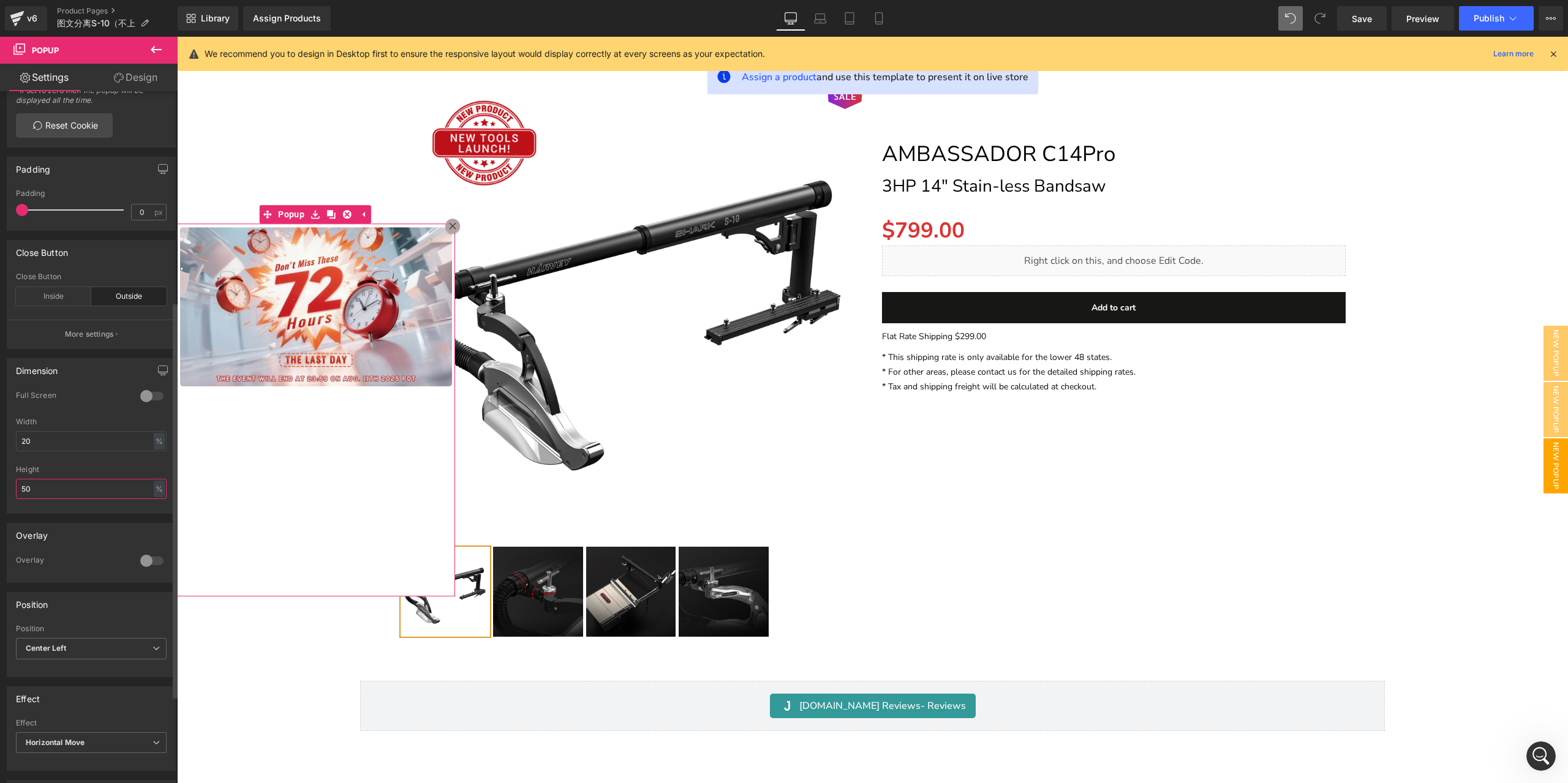
click at [108, 488] on input "50" at bounding box center [91, 488] width 151 height 20
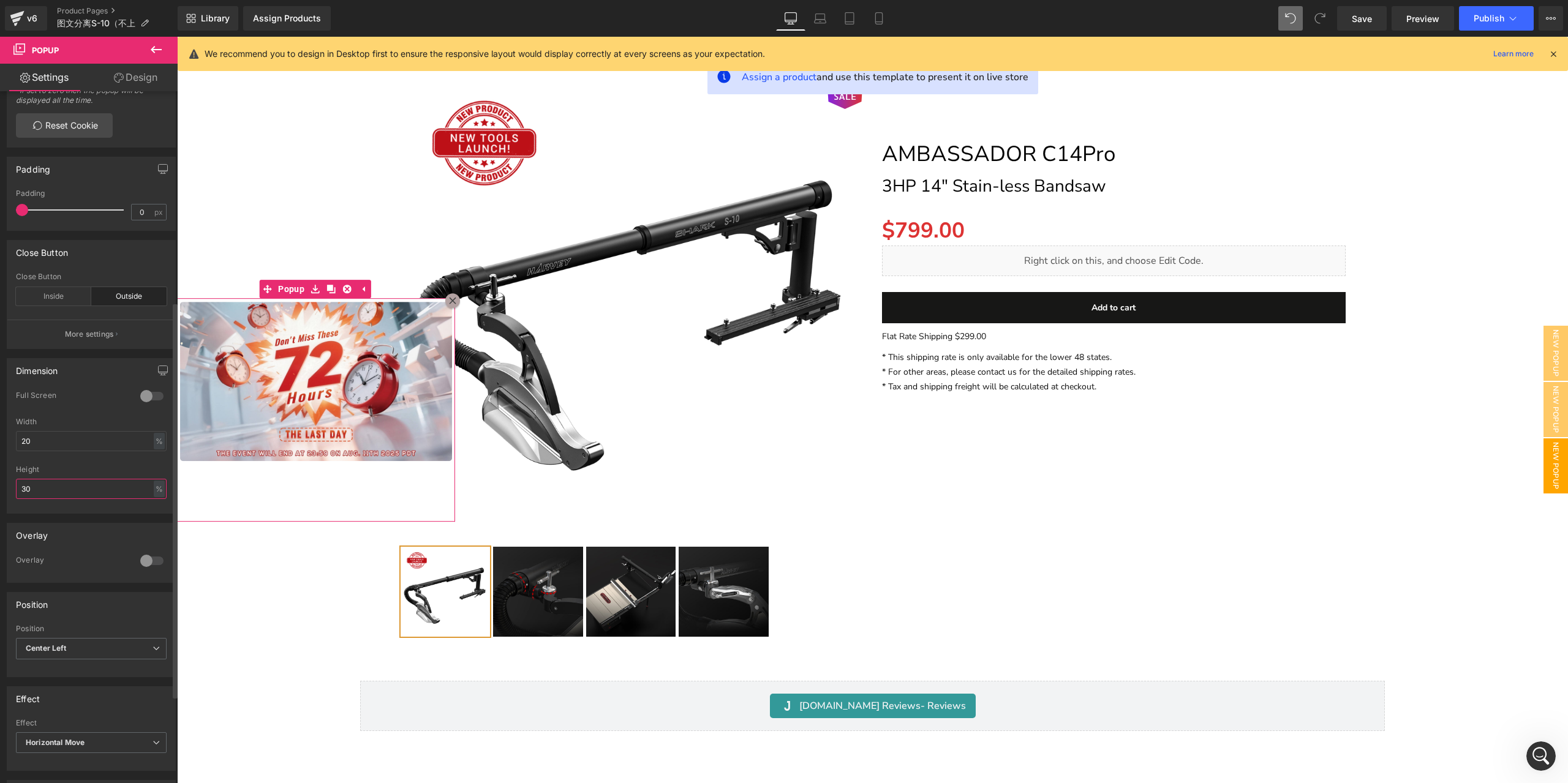
click at [108, 488] on input "30" at bounding box center [91, 488] width 151 height 20
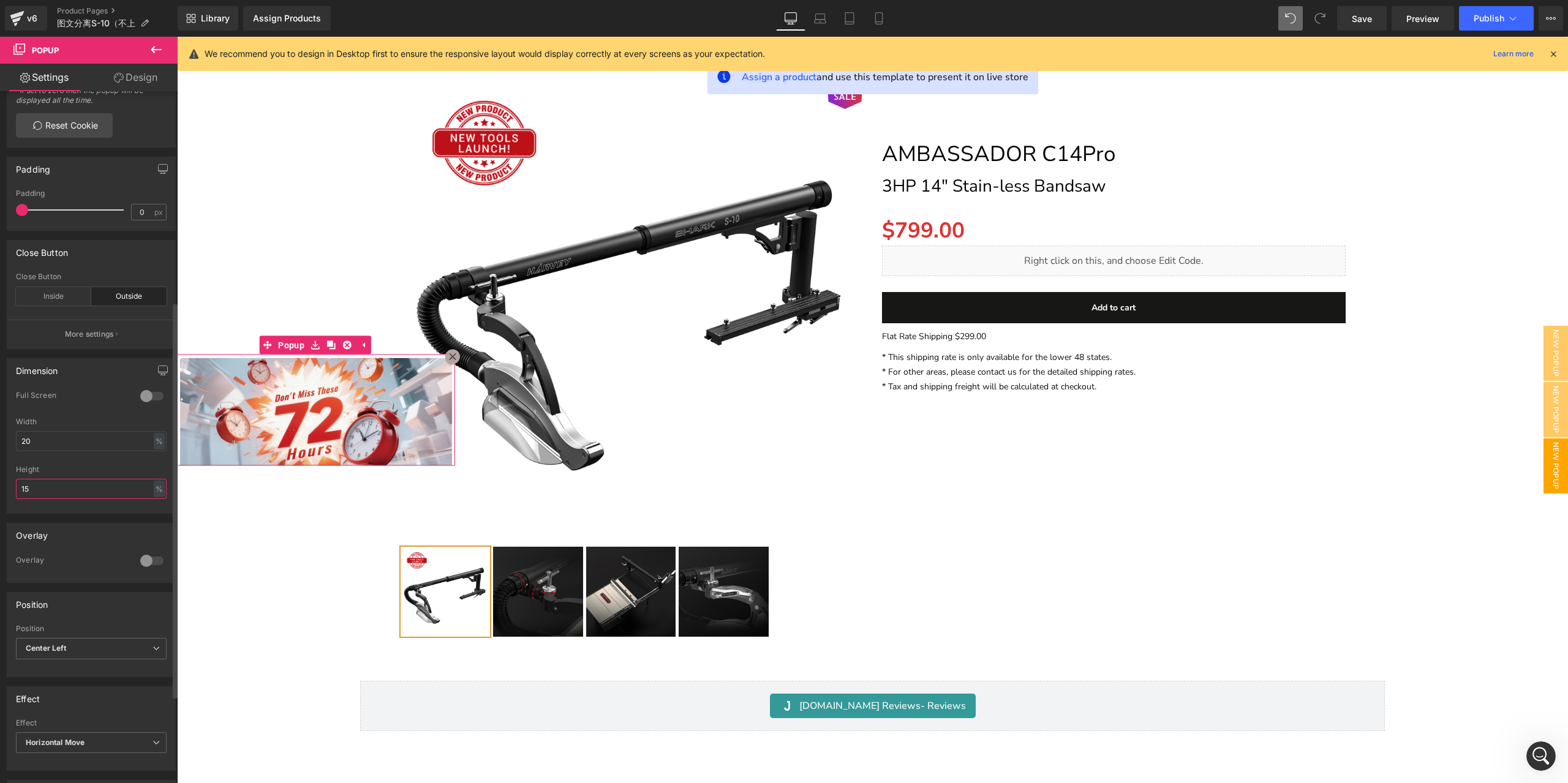
click at [108, 488] on input "15" at bounding box center [91, 488] width 151 height 20
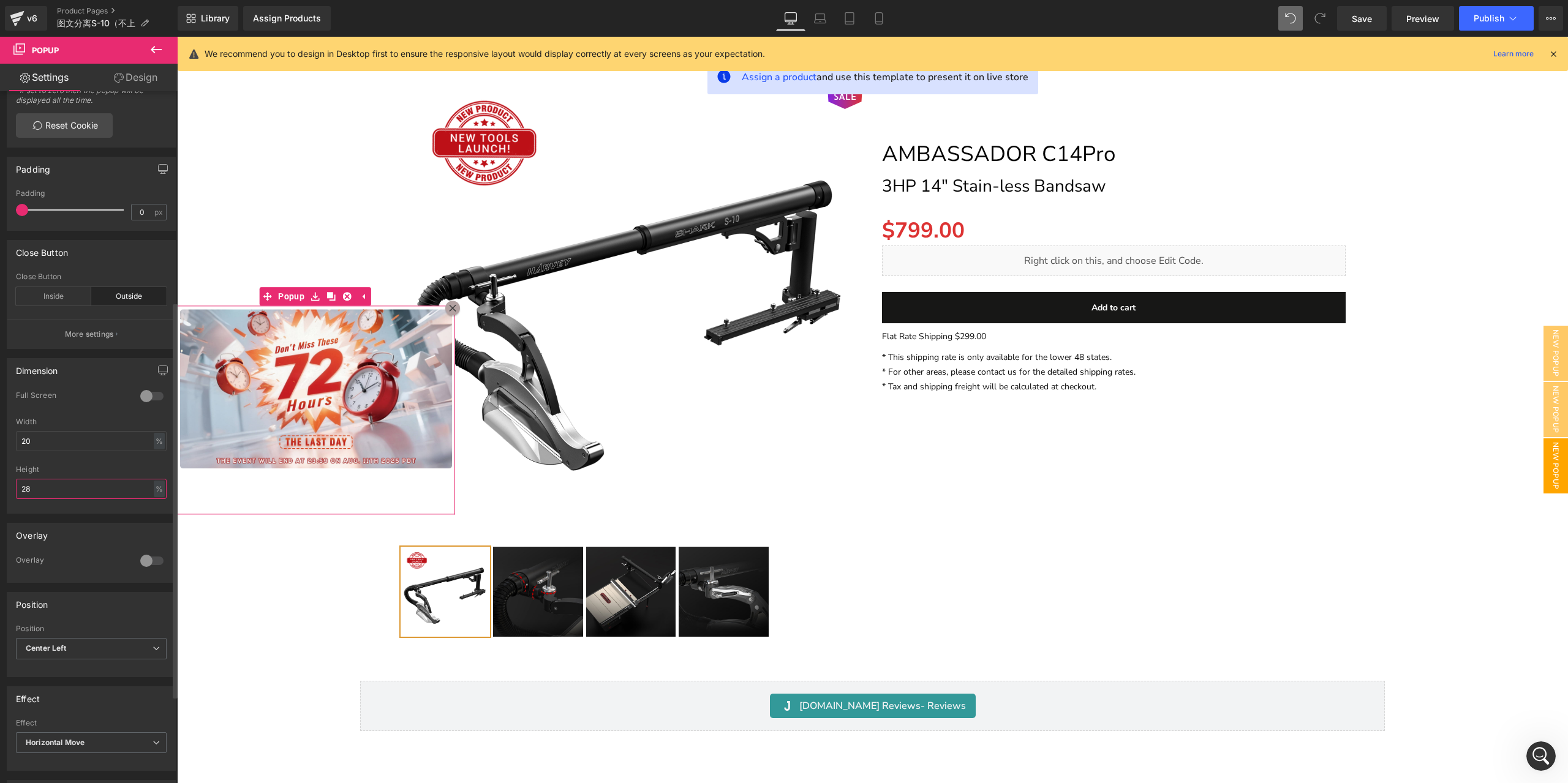
click at [108, 485] on input "28" at bounding box center [91, 488] width 151 height 20
click at [102, 496] on input "28" at bounding box center [91, 488] width 151 height 20
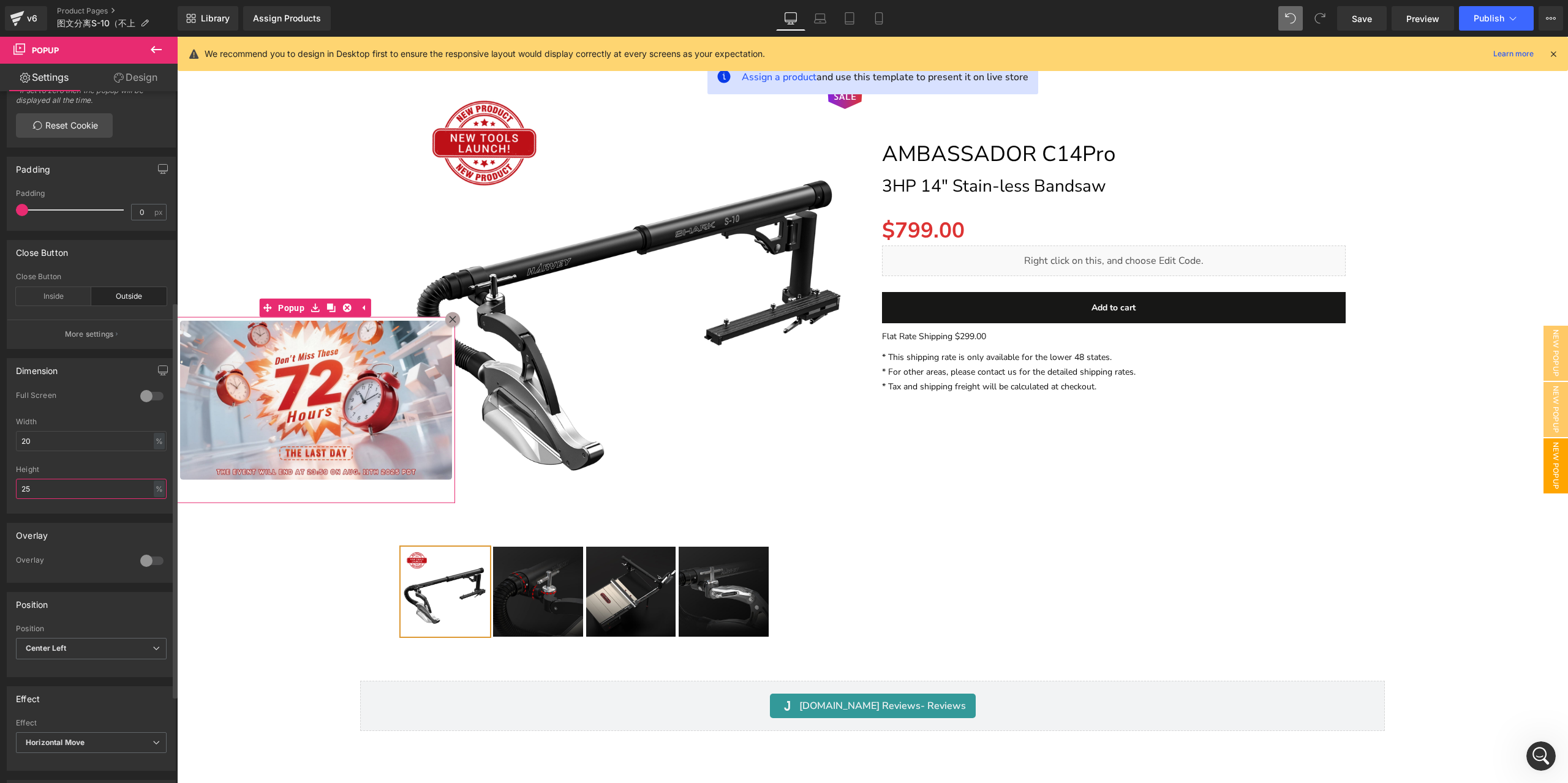
click at [102, 496] on input "25" at bounding box center [91, 488] width 151 height 20
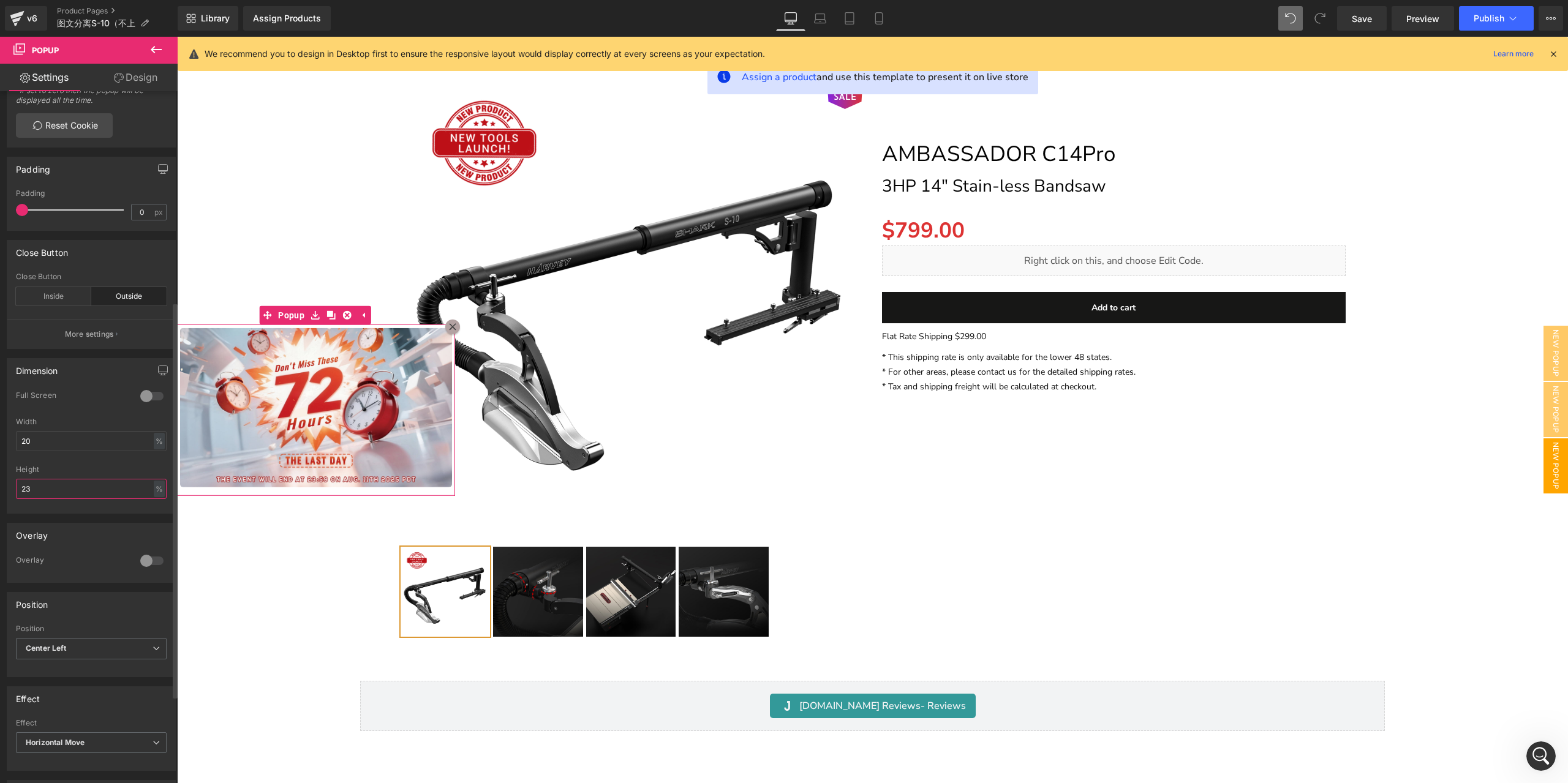
click at [102, 496] on input "23" at bounding box center [91, 488] width 151 height 20
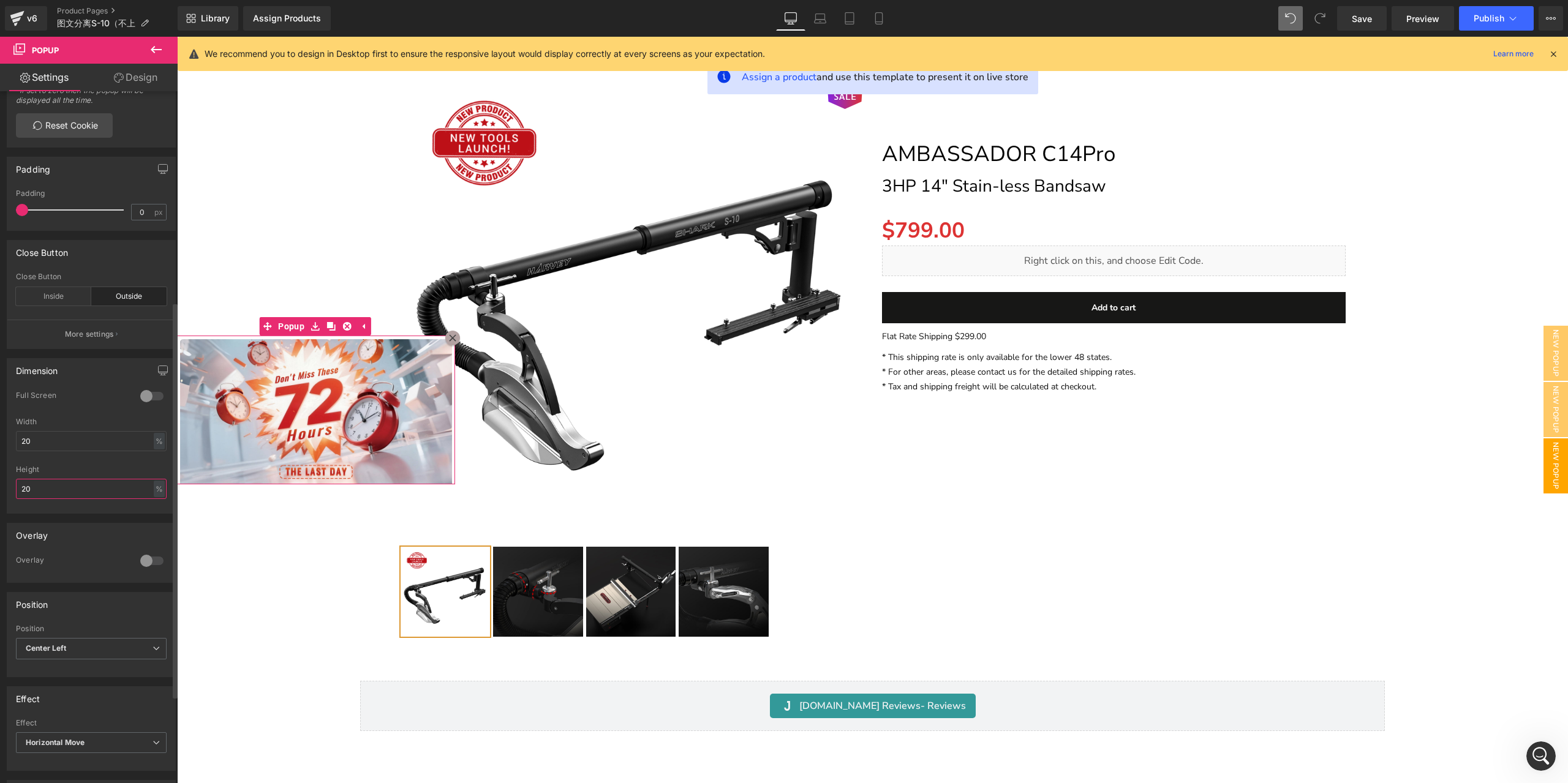
click at [102, 496] on input "20" at bounding box center [91, 488] width 151 height 20
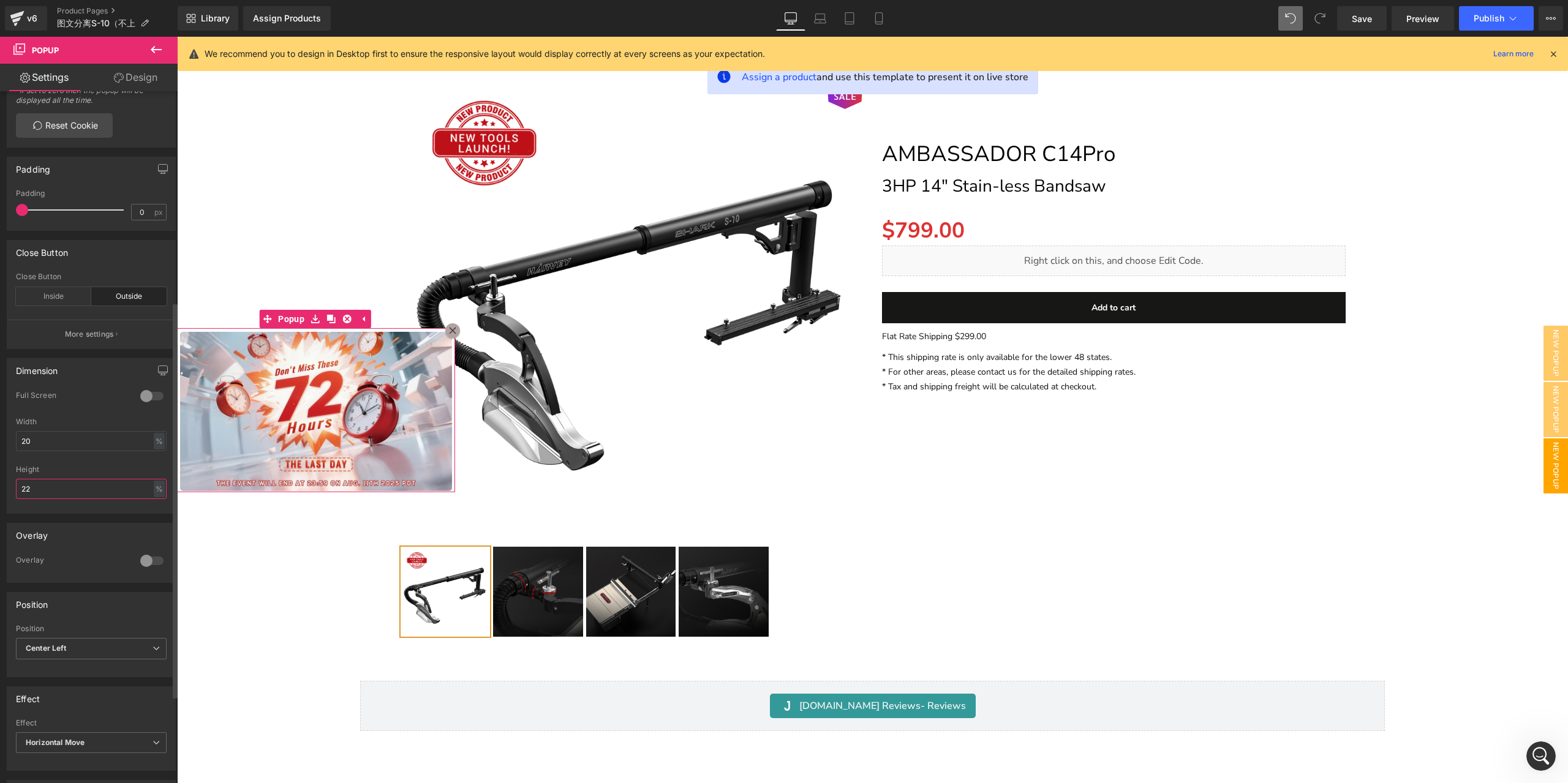
click at [102, 496] on input "22" at bounding box center [91, 488] width 151 height 20
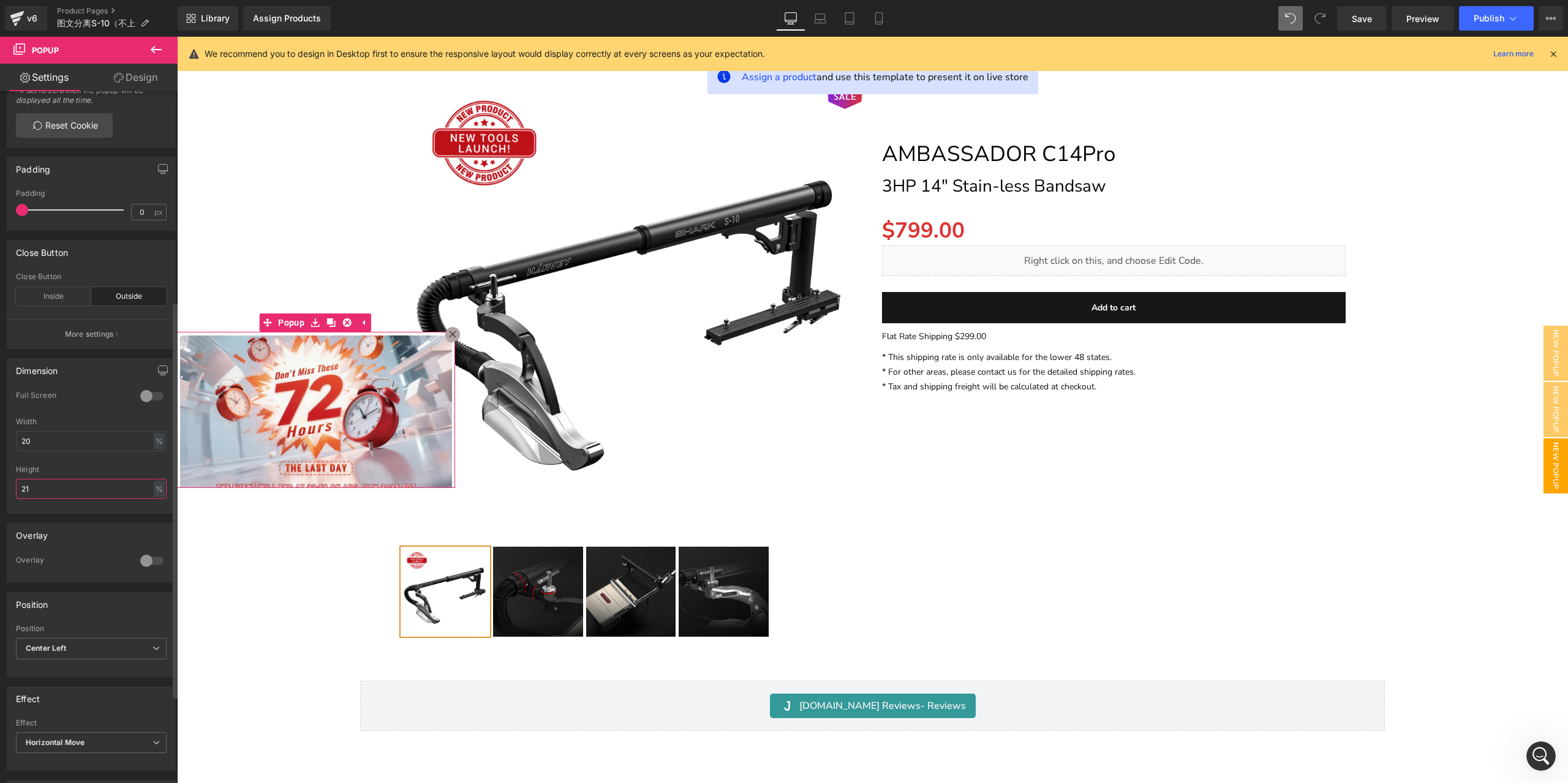
click at [59, 493] on input "21" at bounding box center [91, 488] width 151 height 20
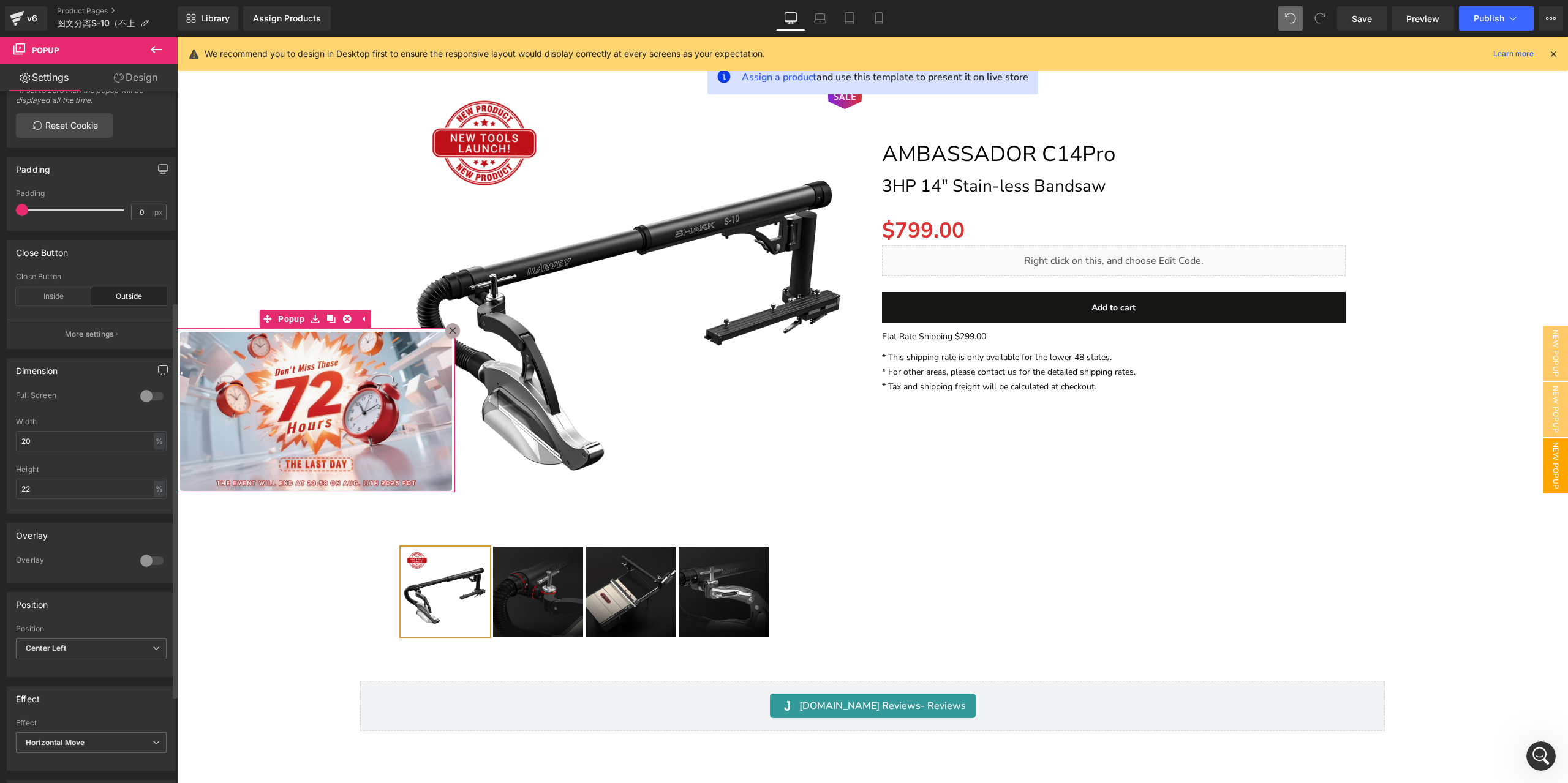
click at [158, 376] on icon "button" at bounding box center [163, 370] width 10 height 10
click at [57, 404] on button "Laptop" at bounding box center [69, 397] width 38 height 21
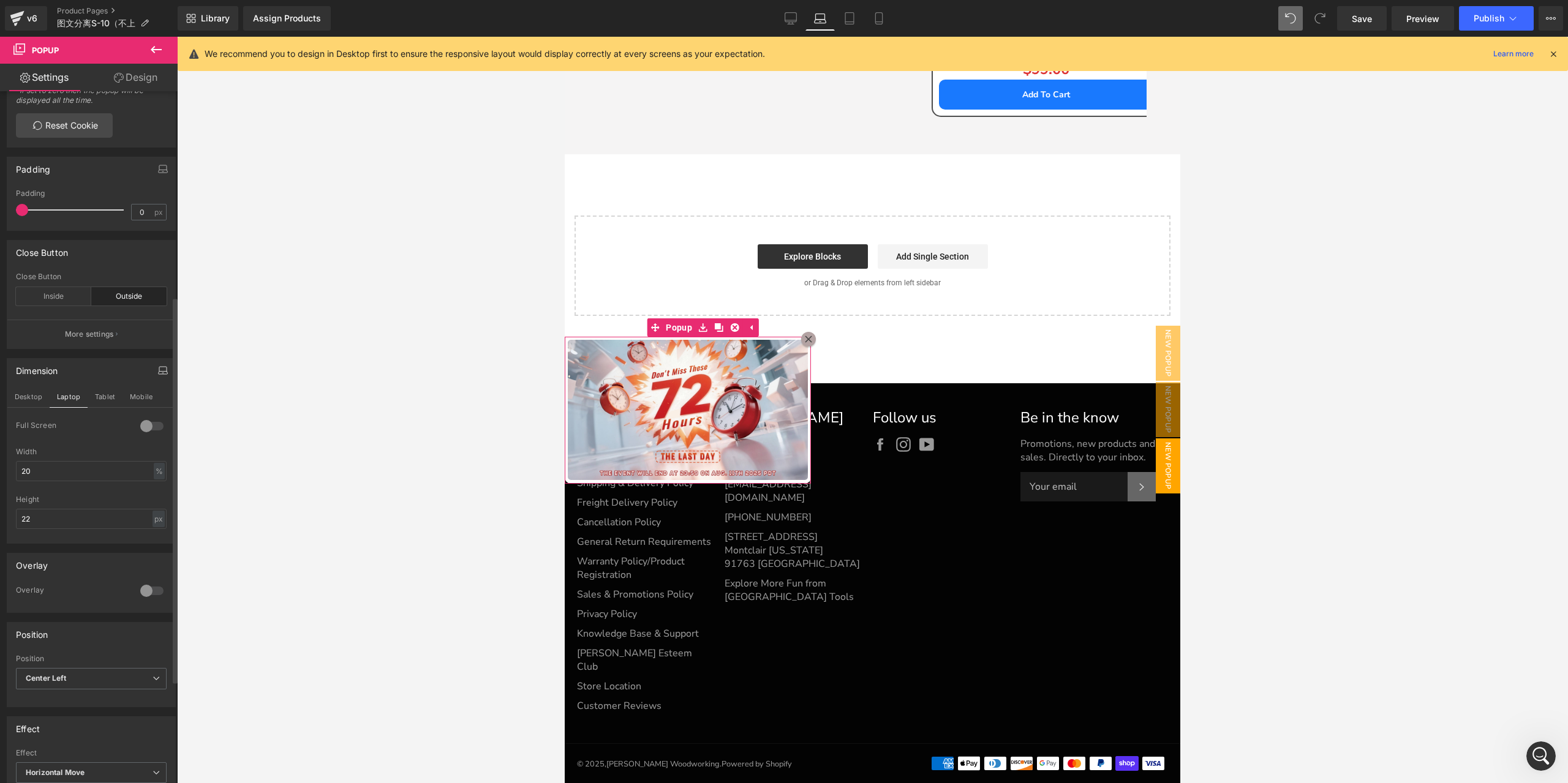
scroll to position [13378, 0]
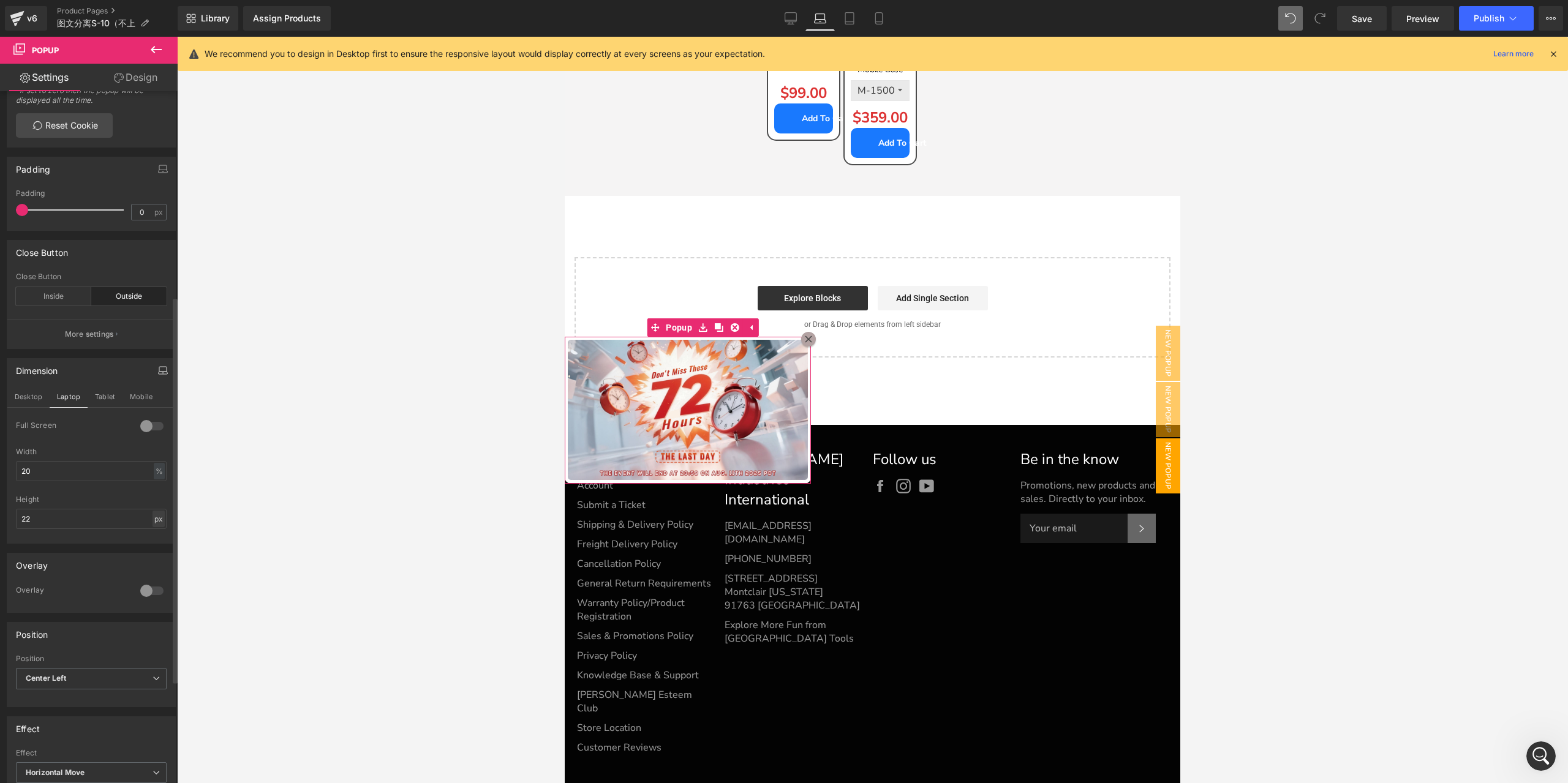
click at [155, 527] on div "px" at bounding box center [159, 519] width 12 height 16
click at [157, 547] on li "px" at bounding box center [158, 537] width 15 height 18
click at [157, 543] on div at bounding box center [91, 539] width 151 height 8
click at [158, 524] on div "px" at bounding box center [159, 519] width 12 height 16
click at [153, 558] on li "%" at bounding box center [158, 555] width 15 height 18
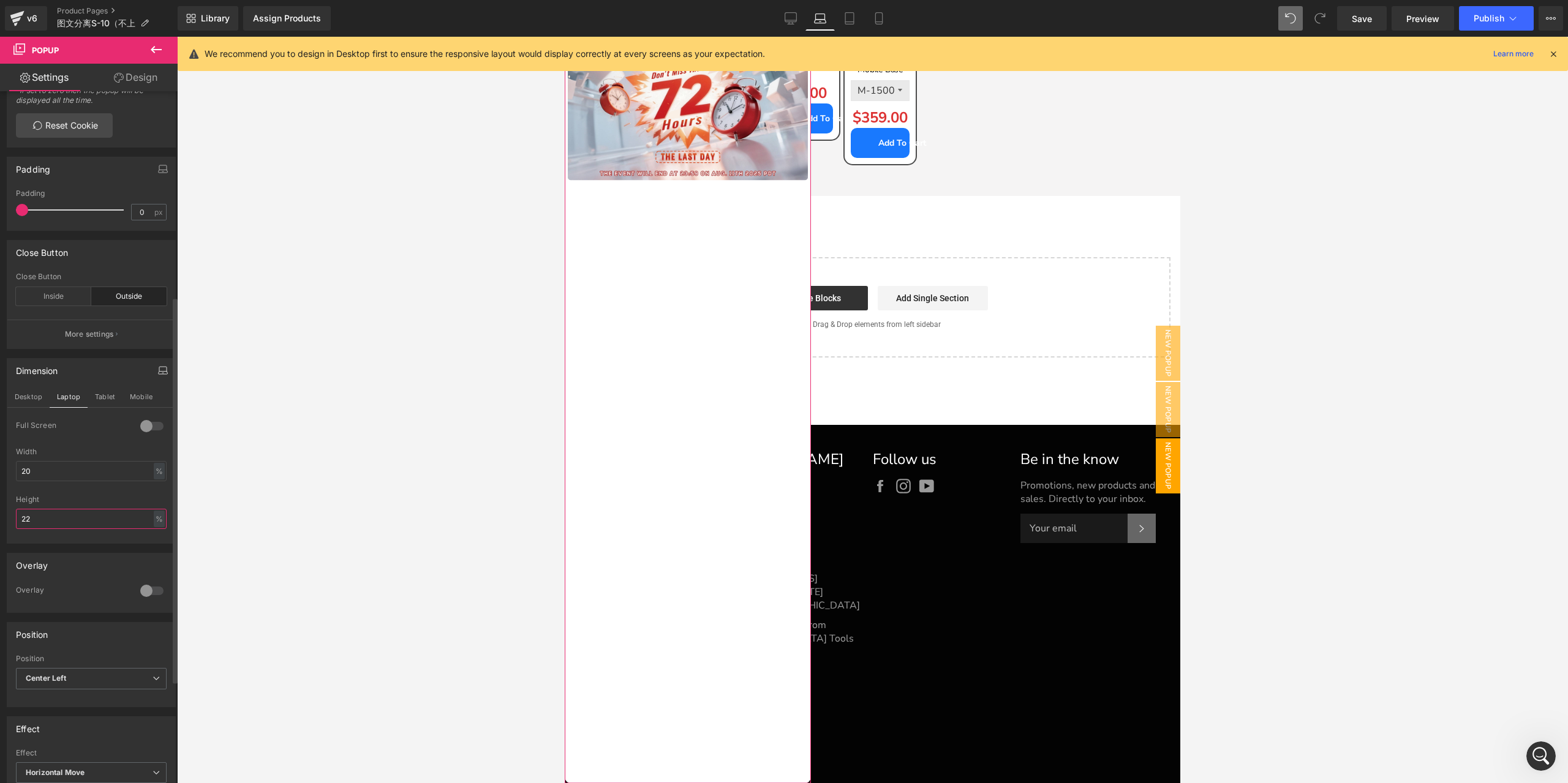
click at [84, 519] on input "22" at bounding box center [91, 519] width 151 height 20
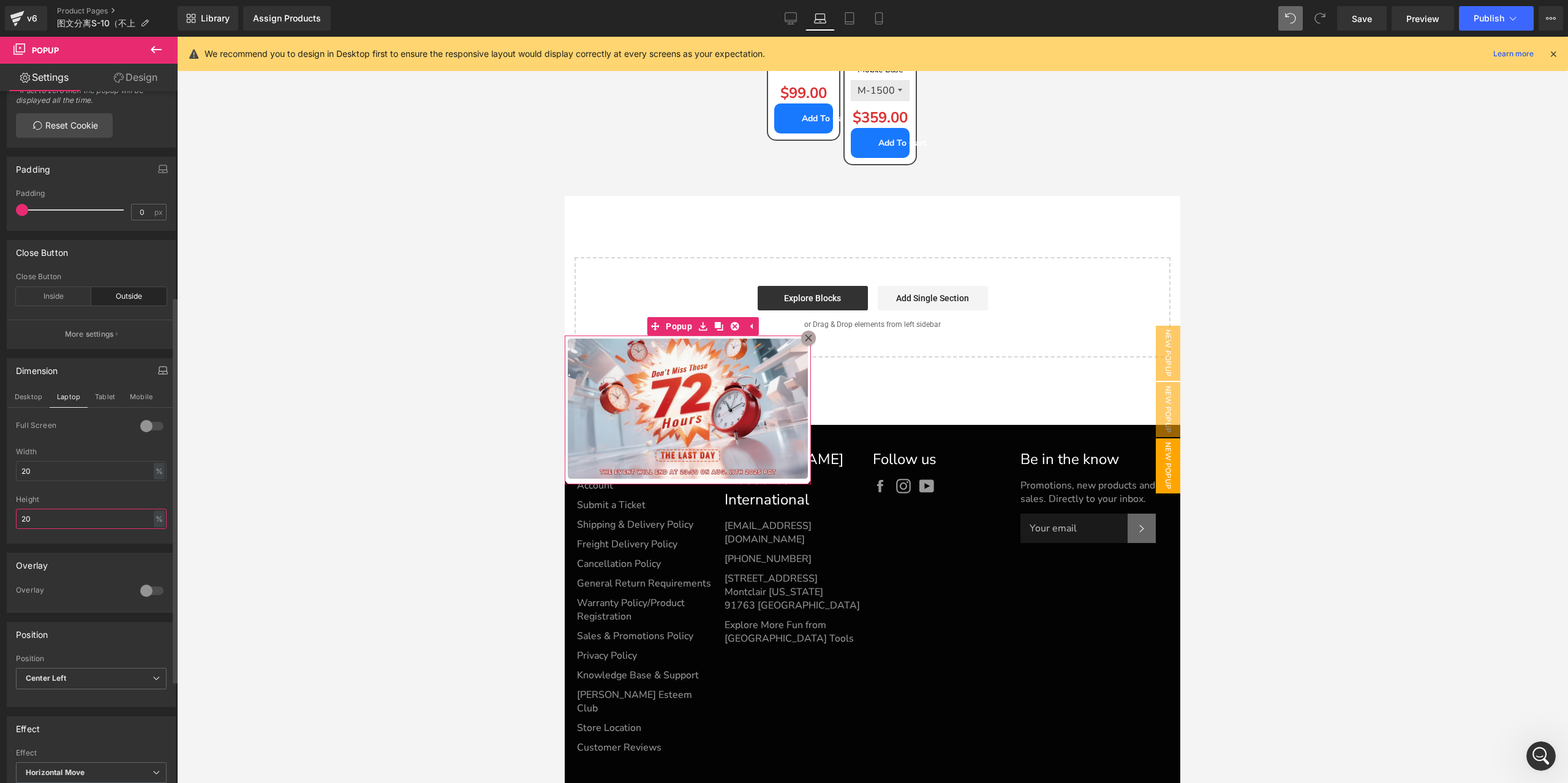
click at [84, 519] on input "20" at bounding box center [91, 519] width 151 height 20
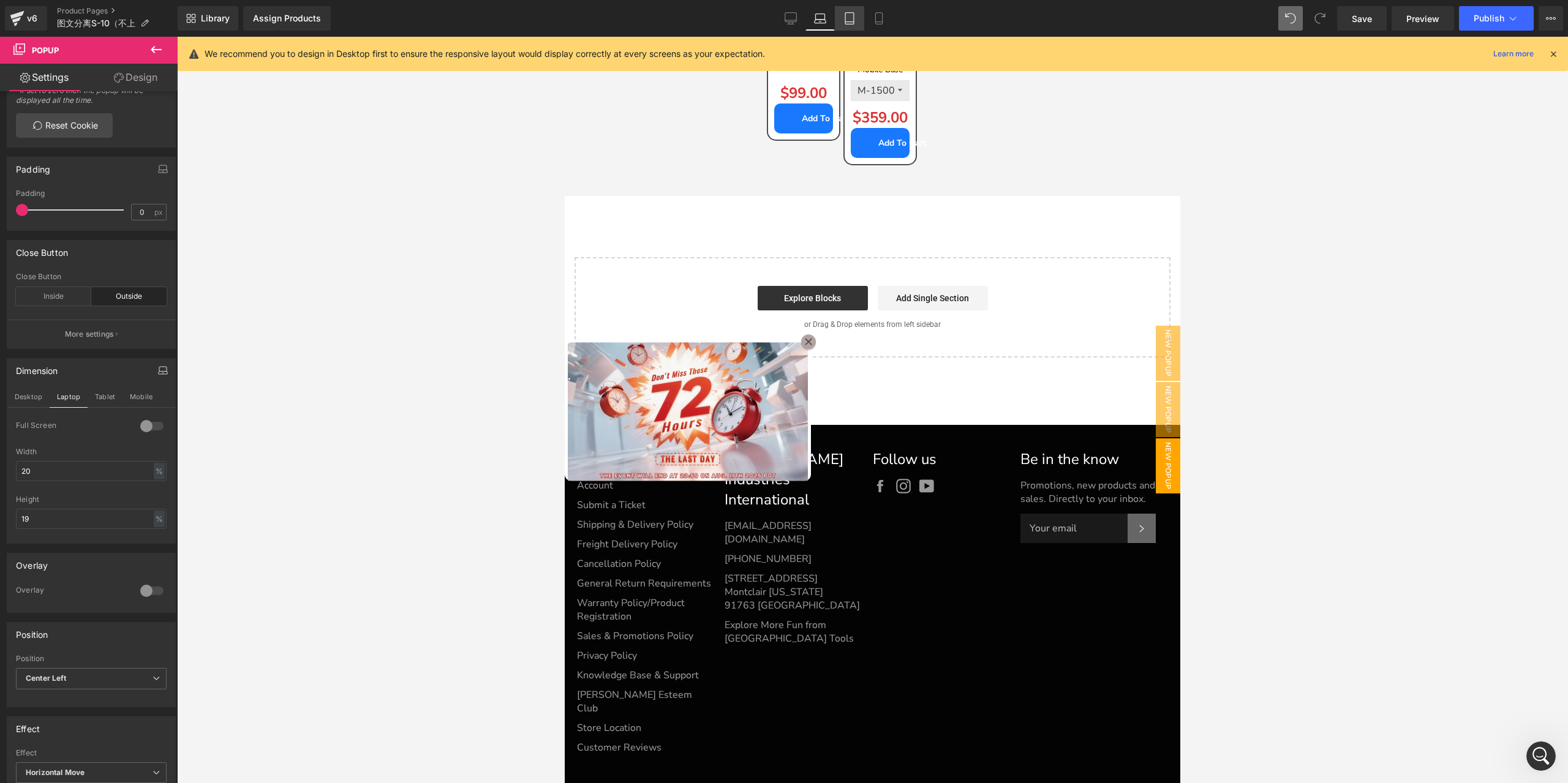
click at [848, 15] on icon at bounding box center [849, 18] width 12 height 12
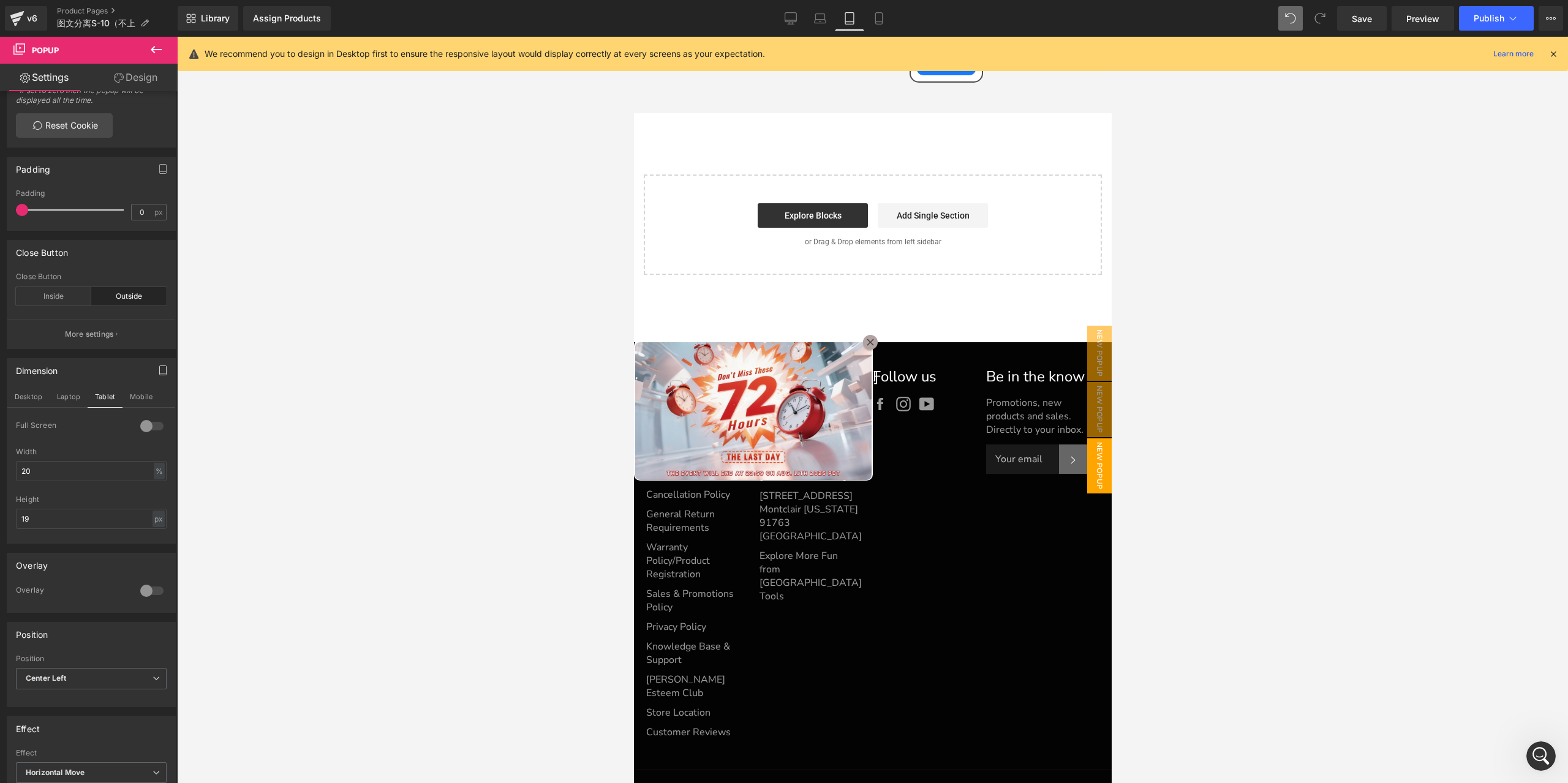
scroll to position [12311, 0]
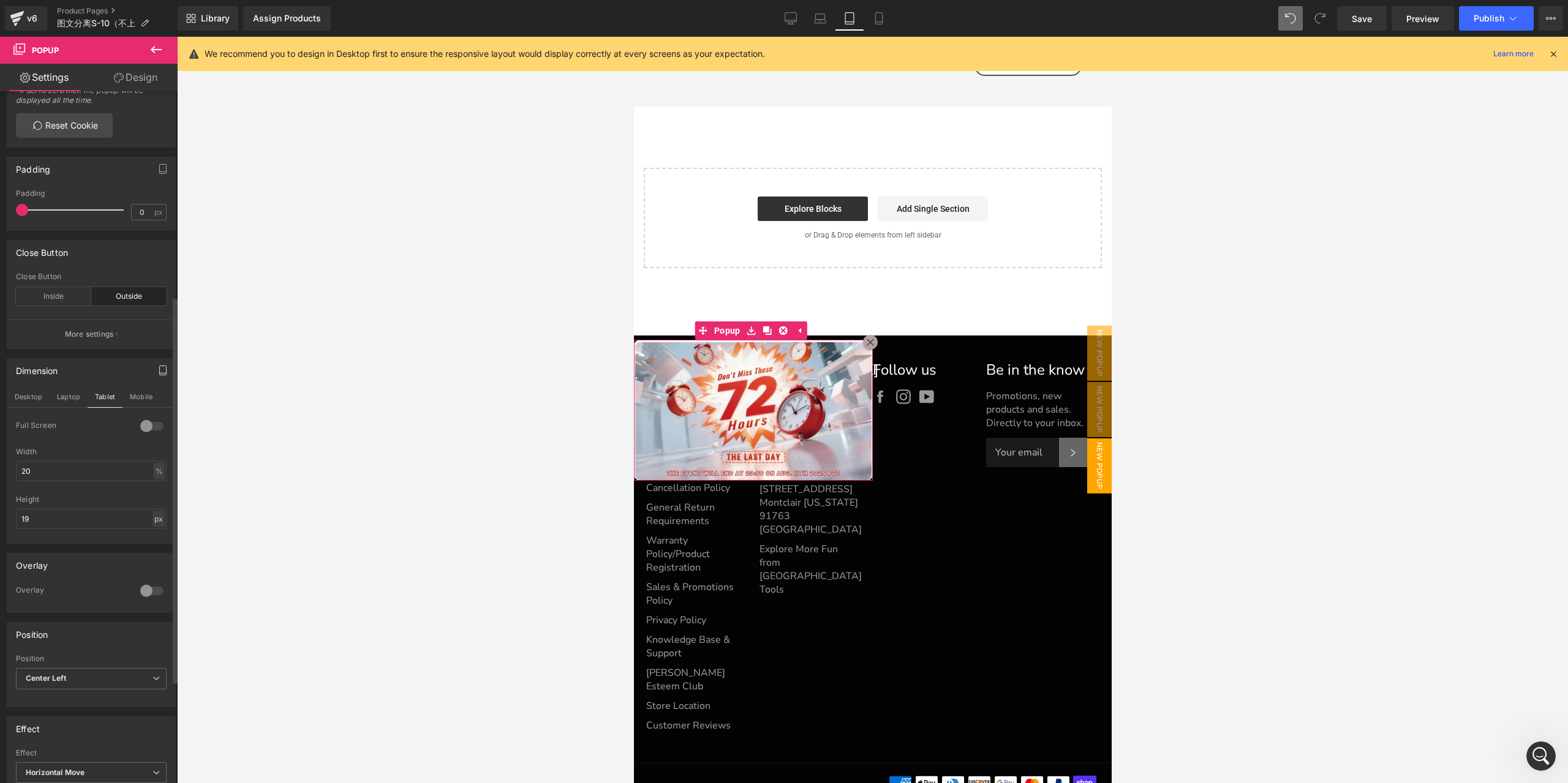
click at [153, 527] on div "px" at bounding box center [159, 519] width 12 height 16
click at [157, 553] on li "%" at bounding box center [158, 555] width 15 height 18
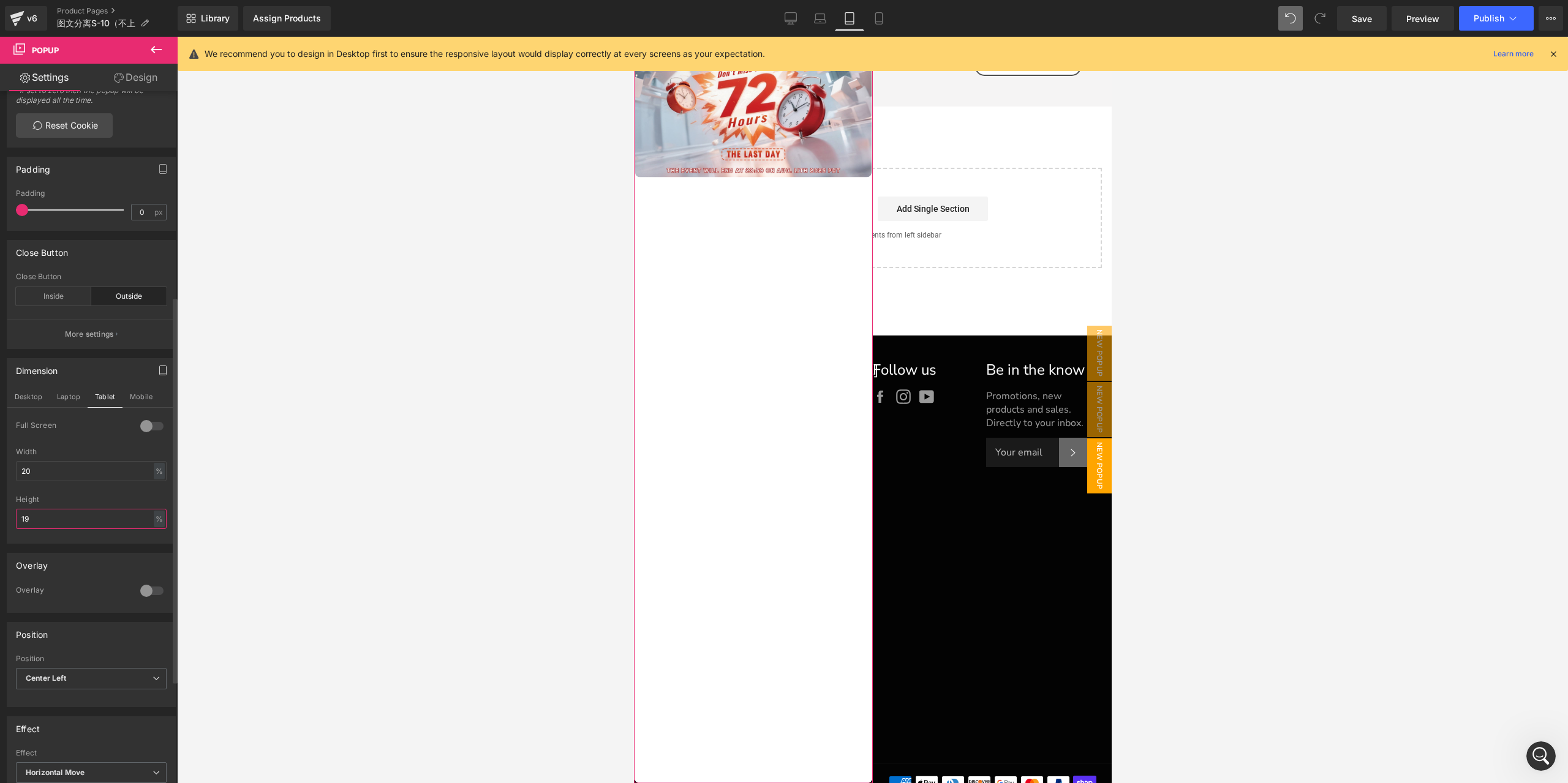
click at [135, 524] on input "19" at bounding box center [91, 519] width 151 height 20
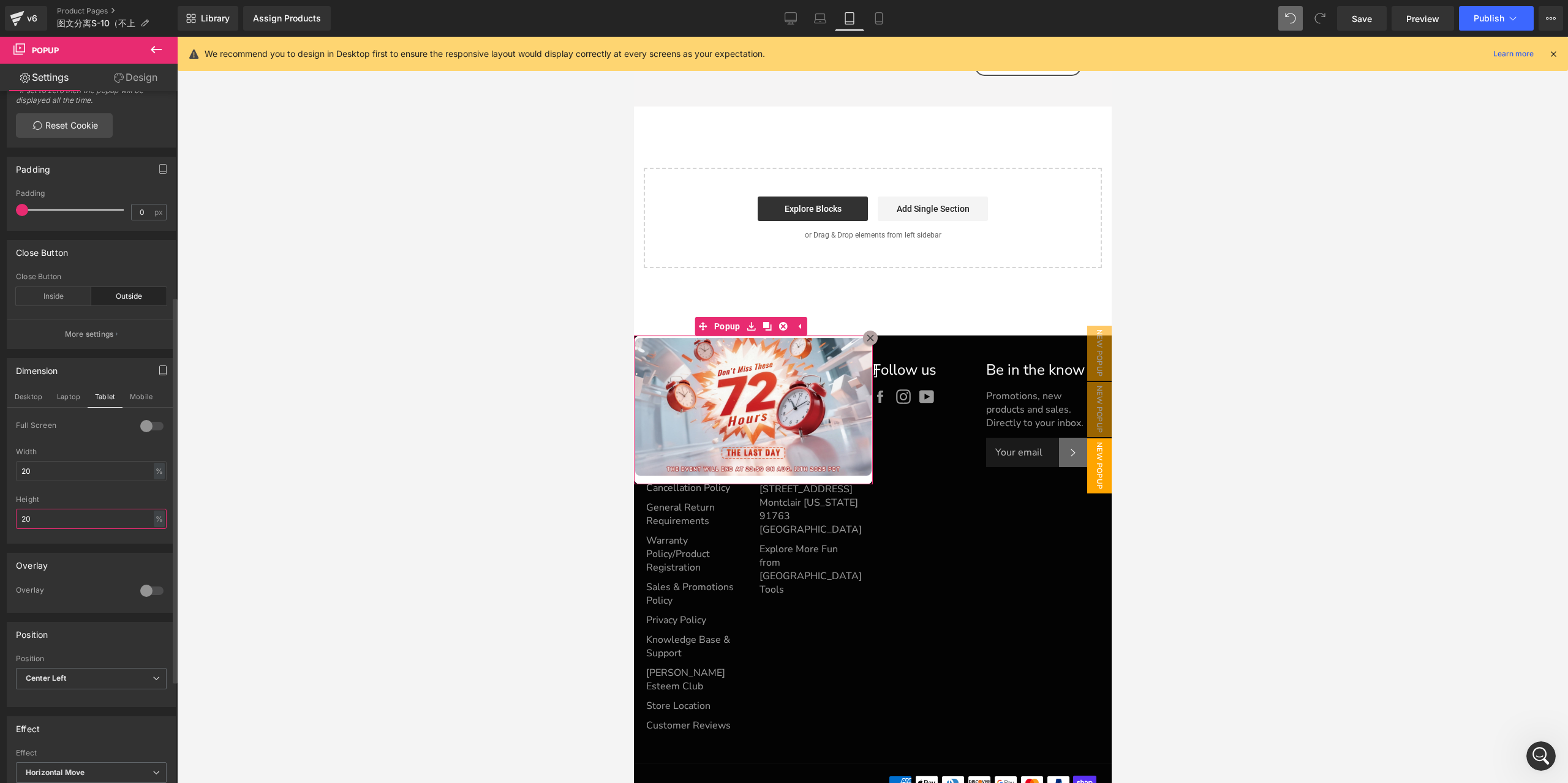
click at [135, 523] on input "20" at bounding box center [91, 519] width 151 height 20
click at [134, 523] on input "20" at bounding box center [91, 519] width 151 height 20
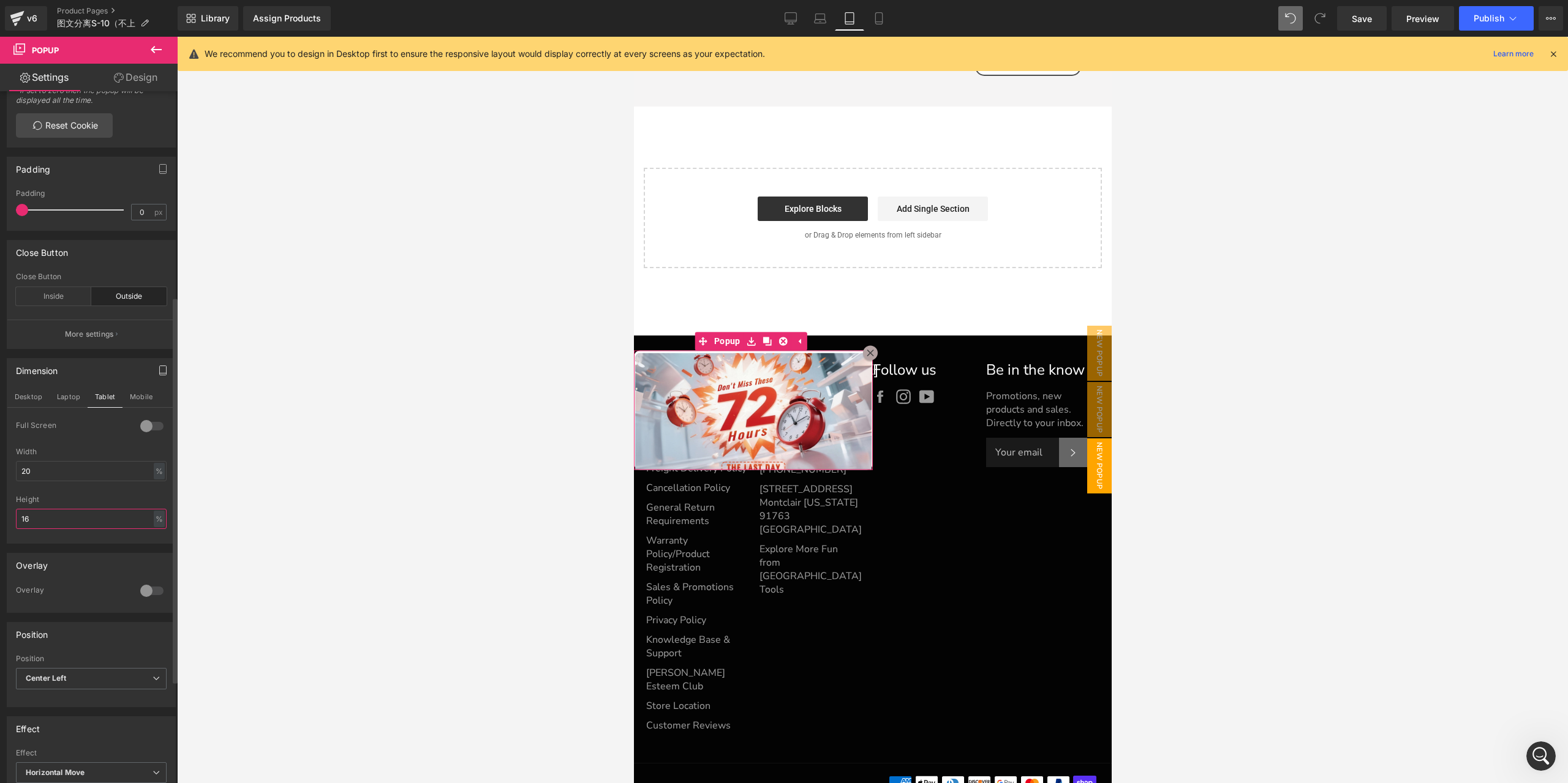
click at [134, 523] on input "16" at bounding box center [91, 519] width 151 height 20
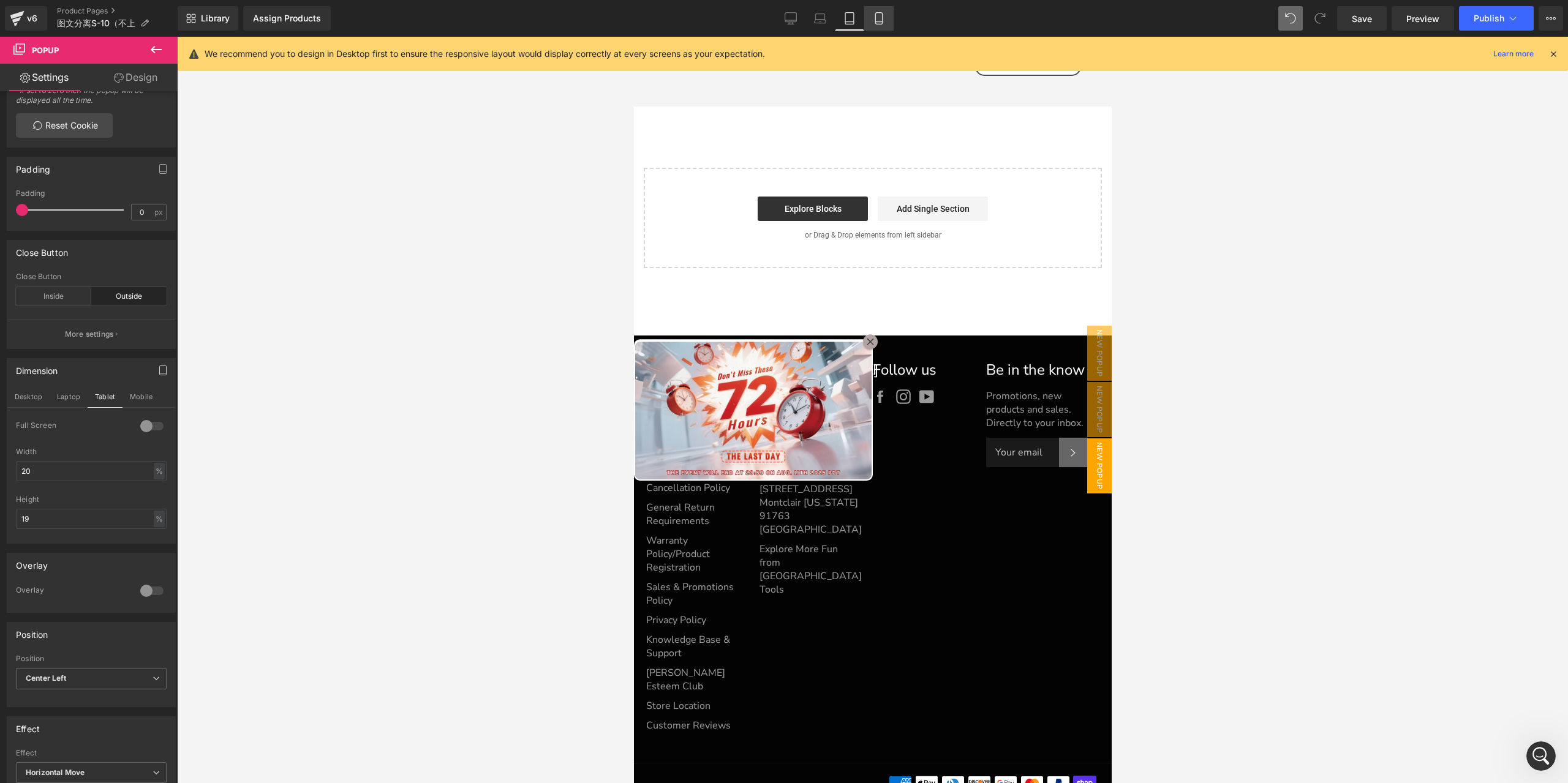
click at [879, 15] on icon at bounding box center [878, 18] width 12 height 12
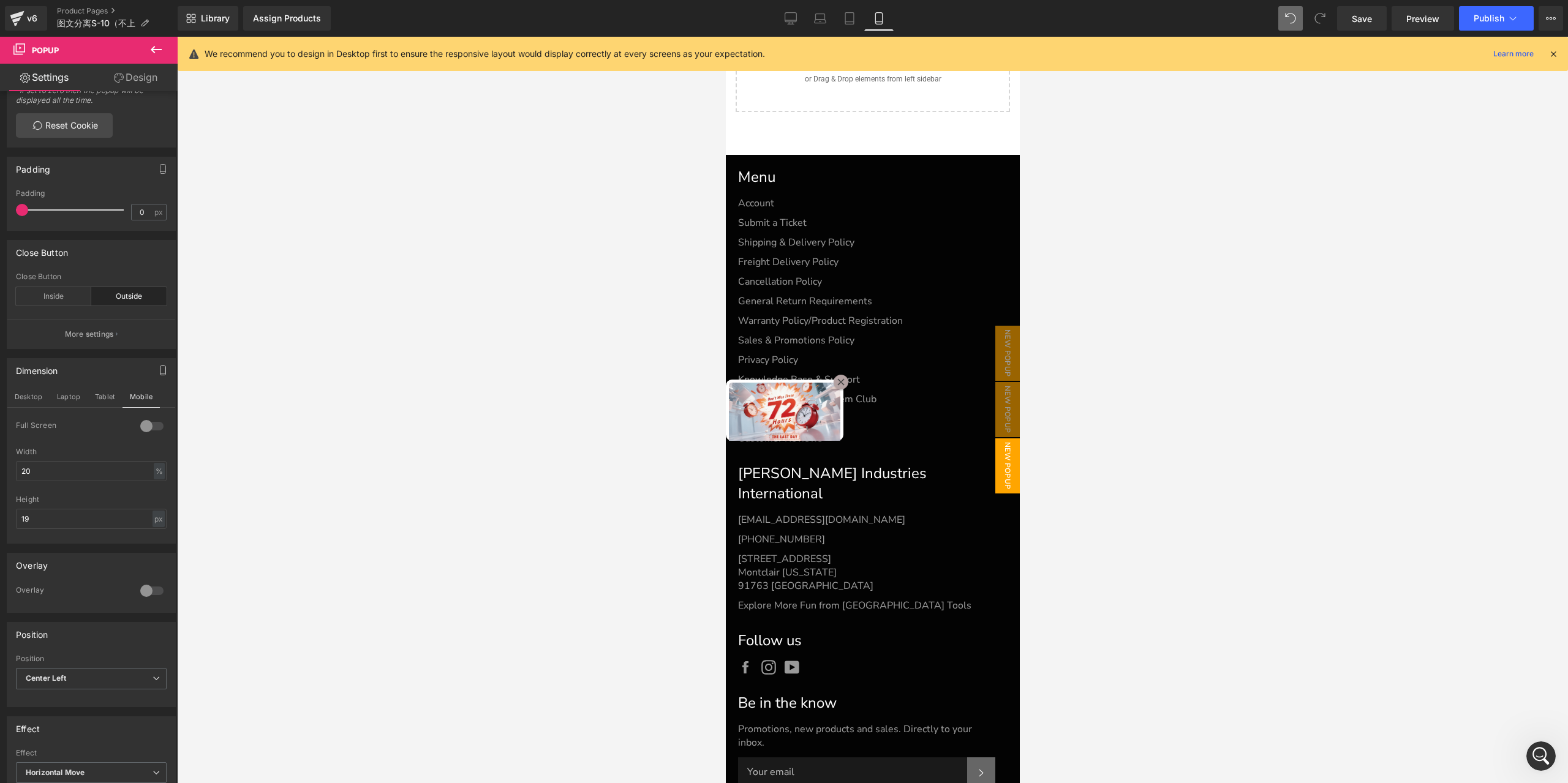
scroll to position [9867, 0]
click at [102, 527] on input "19" at bounding box center [91, 519] width 151 height 20
click at [153, 527] on div "px" at bounding box center [159, 519] width 12 height 16
click at [154, 559] on li "%" at bounding box center [158, 555] width 15 height 18
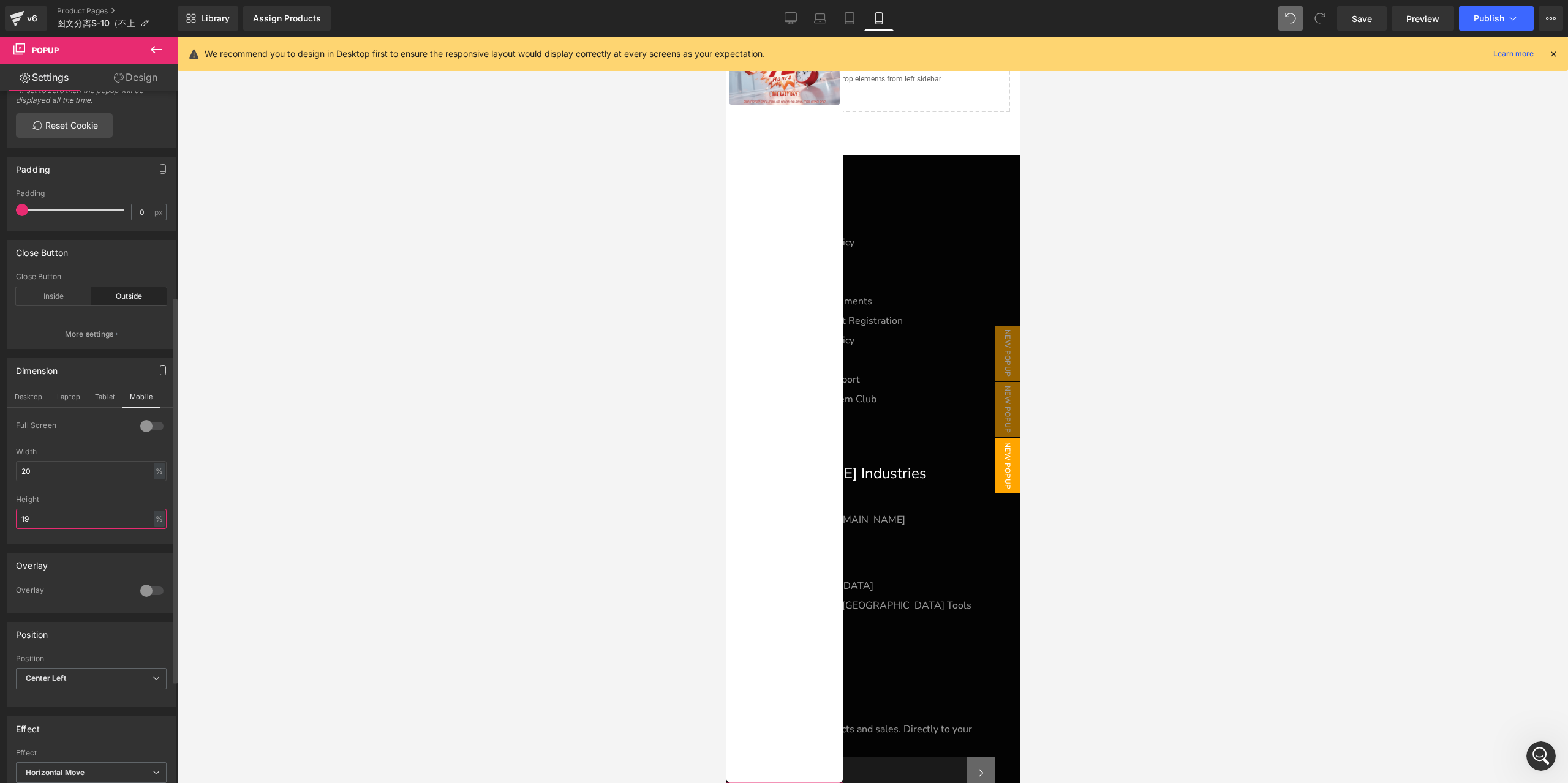
click at [123, 520] on input "19" at bounding box center [91, 519] width 151 height 20
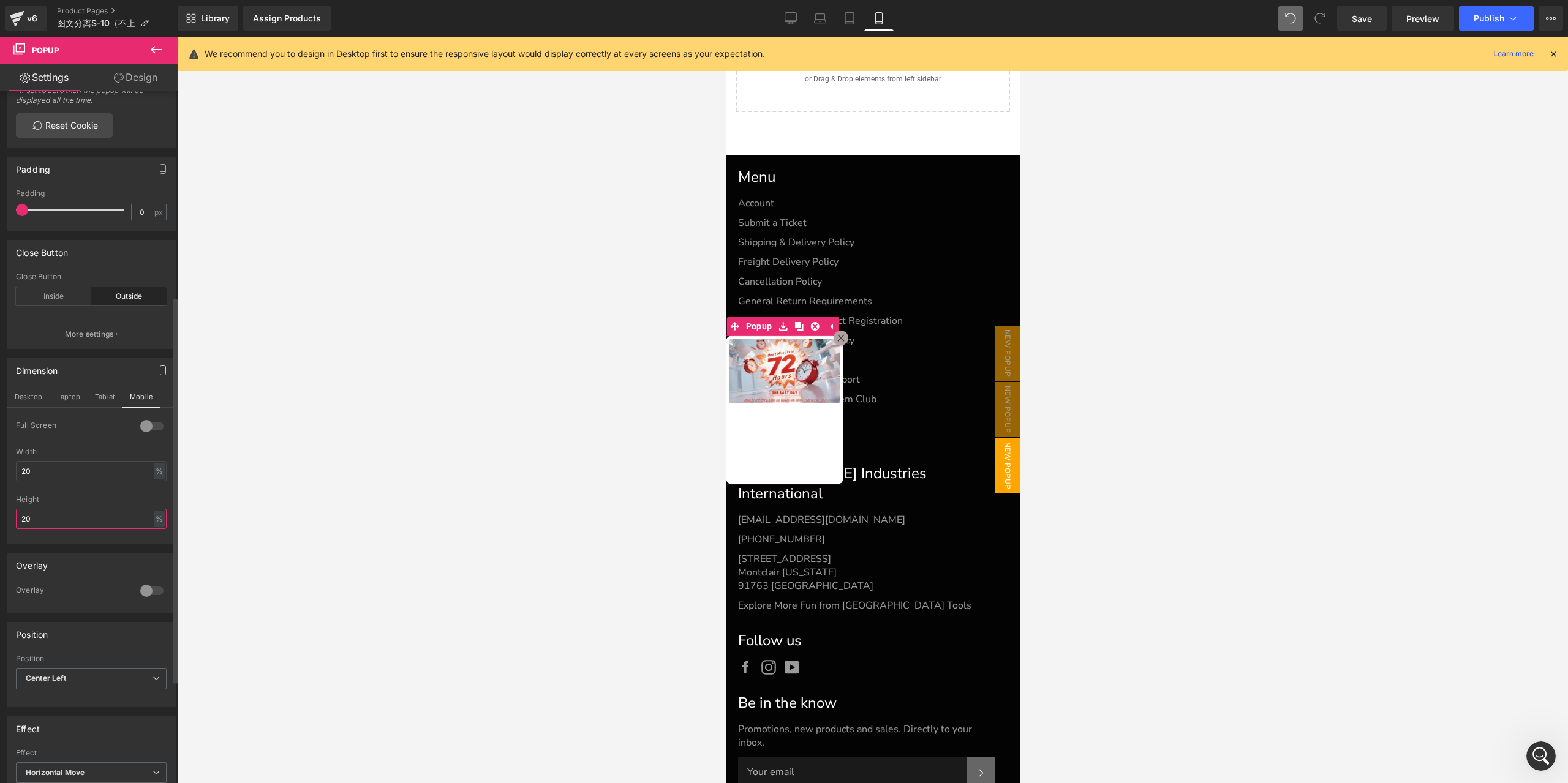
click at [123, 520] on input "20" at bounding box center [91, 519] width 151 height 20
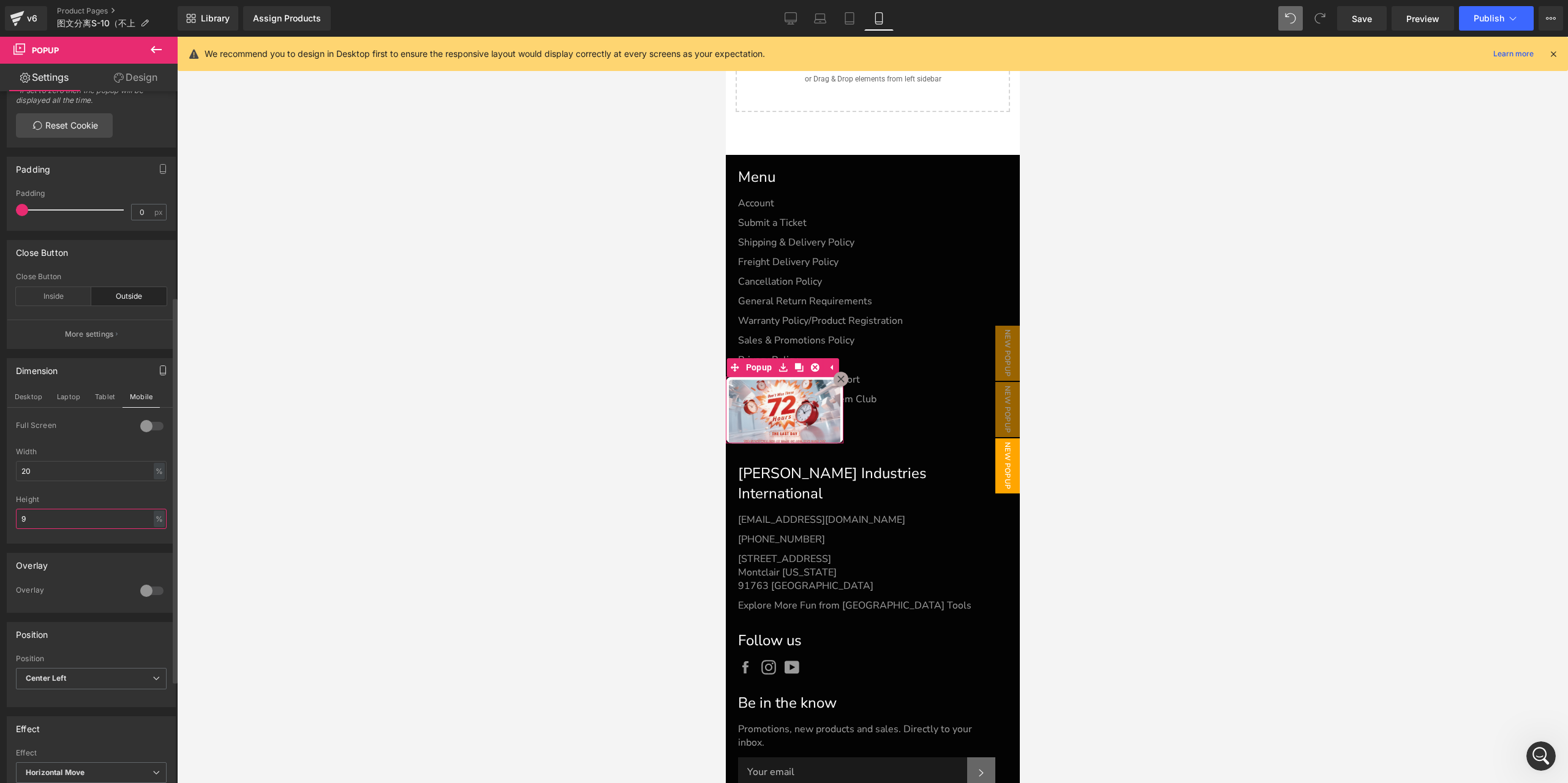
click at [123, 520] on input "9" at bounding box center [91, 519] width 151 height 20
type input "10"
click at [1374, 18] on link "Save" at bounding box center [1362, 18] width 50 height 25
click at [1416, 13] on span "Preview" at bounding box center [1422, 19] width 33 height 13
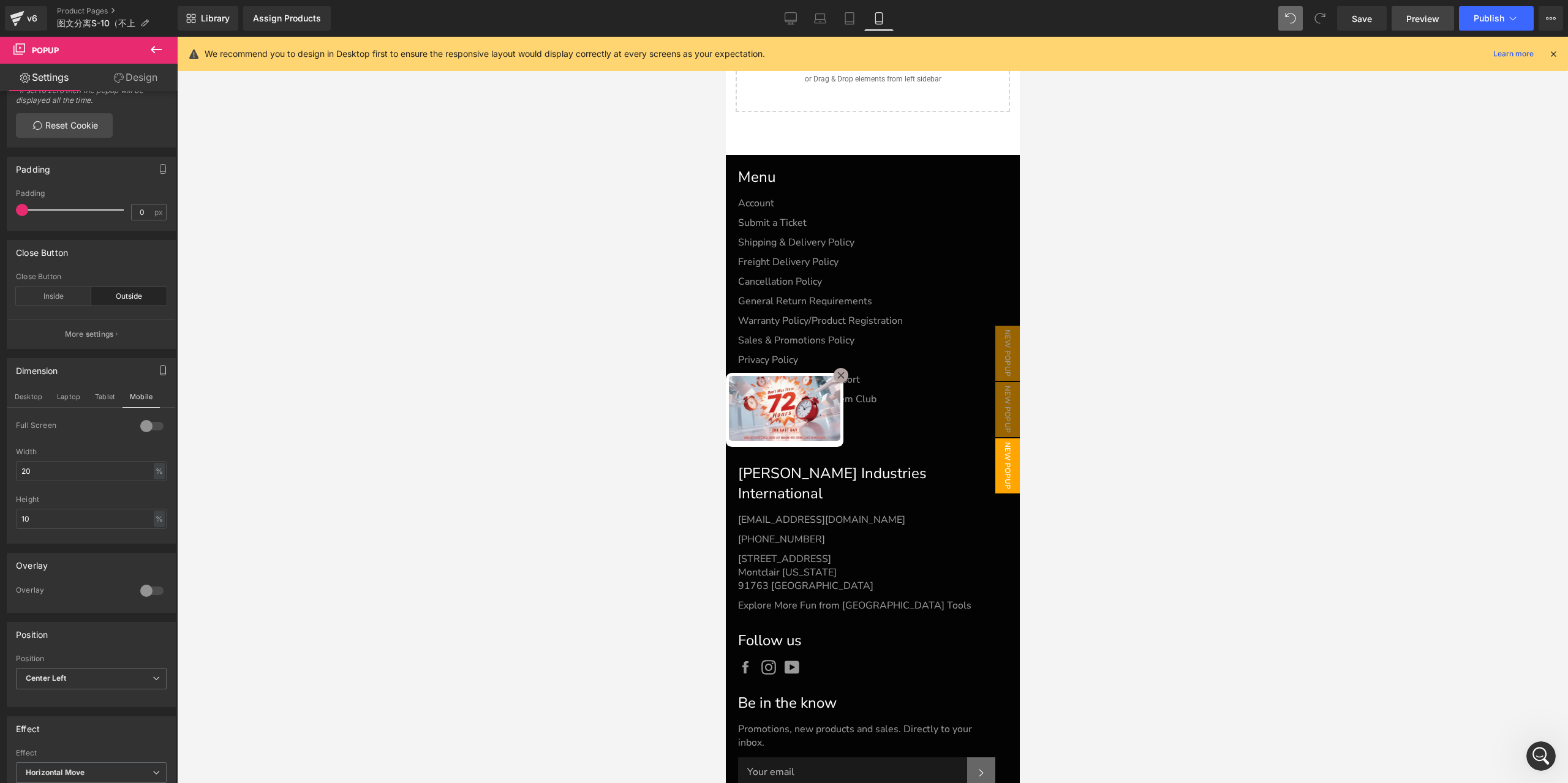
click at [1443, 16] on link "Preview" at bounding box center [1423, 18] width 63 height 25
click at [788, 16] on icon at bounding box center [790, 18] width 12 height 12
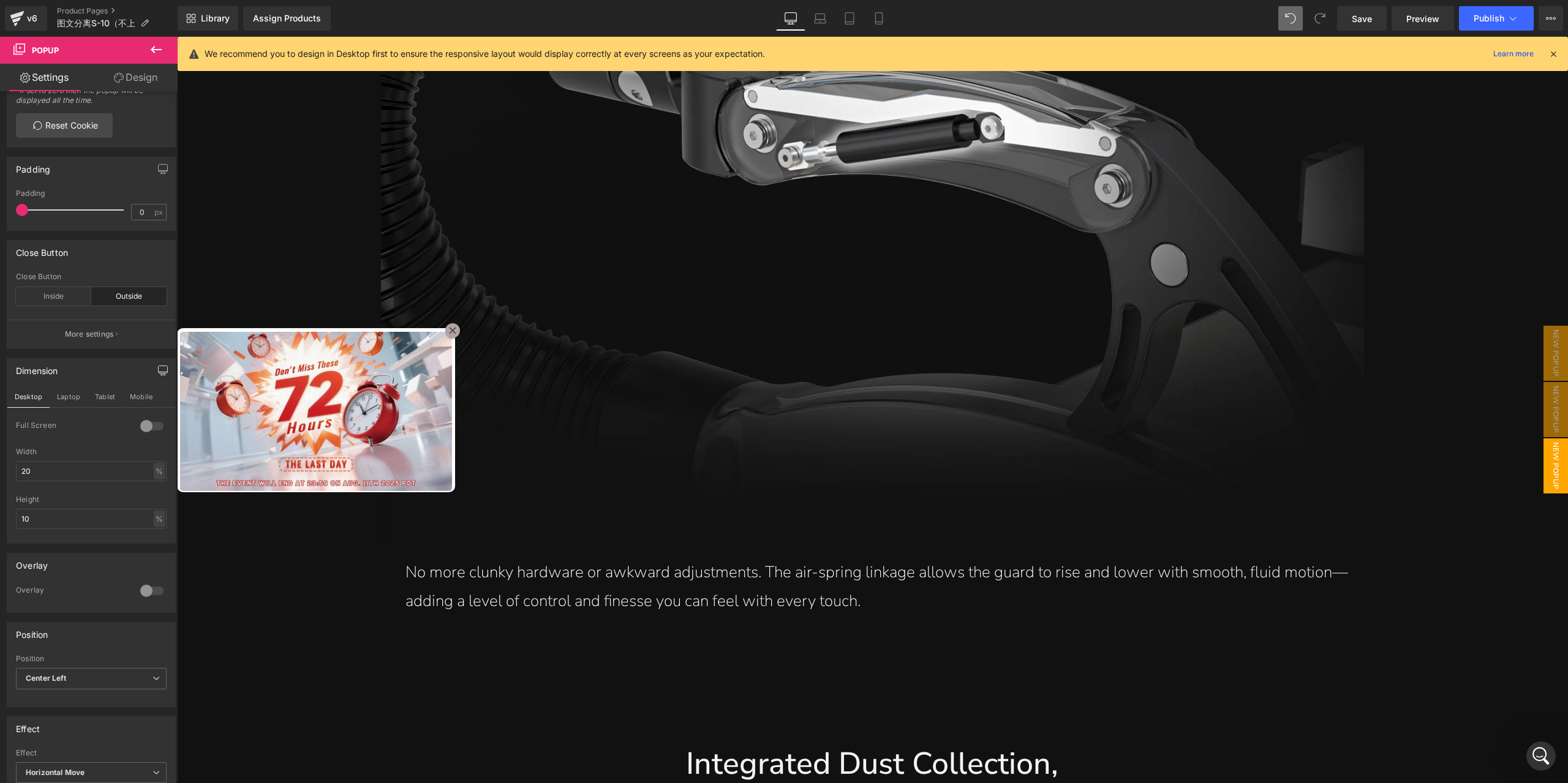
scroll to position [9795, 0]
click at [291, 318] on span "Popup" at bounding box center [291, 319] width 33 height 18
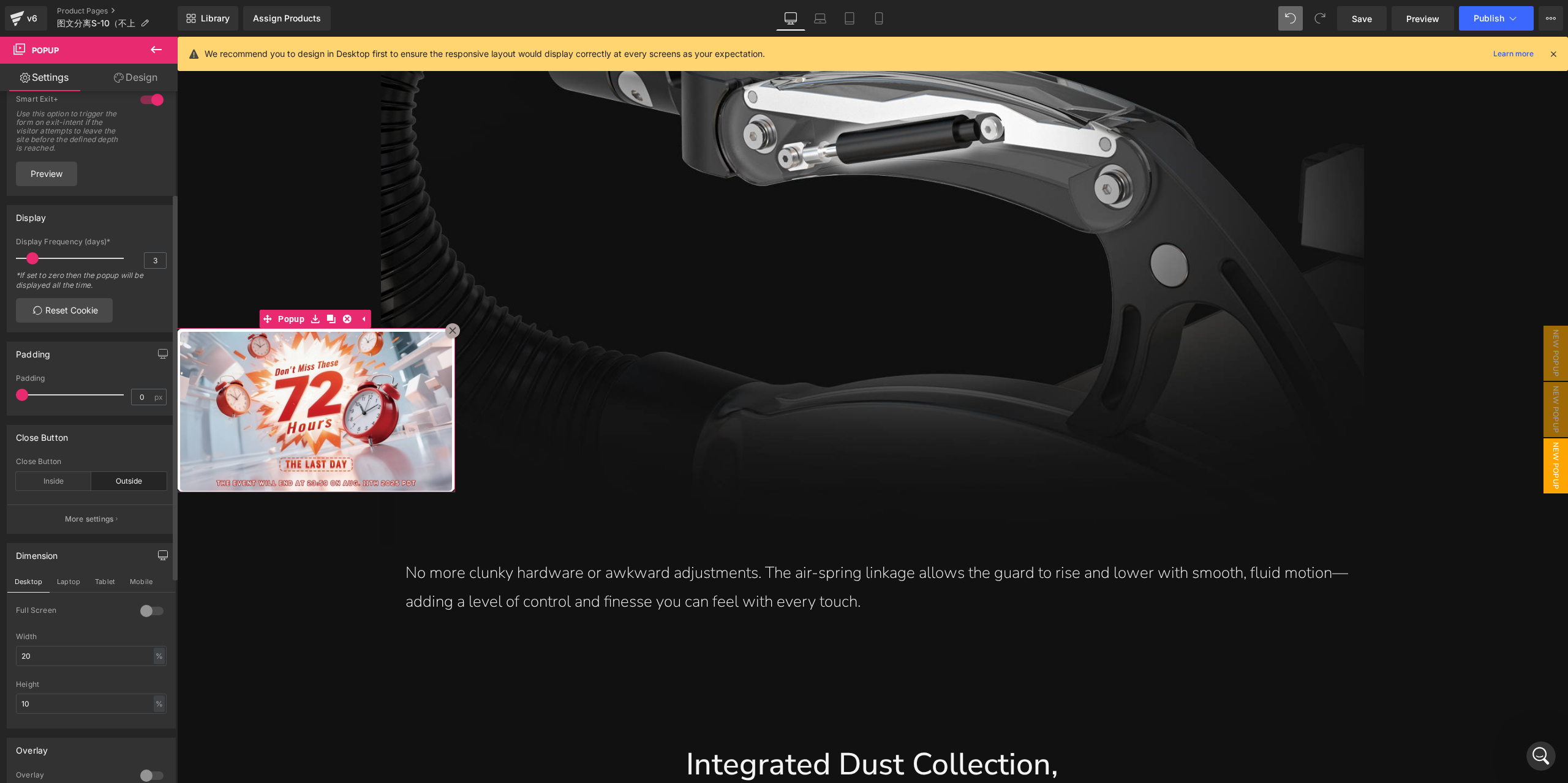
scroll to position [0, 0]
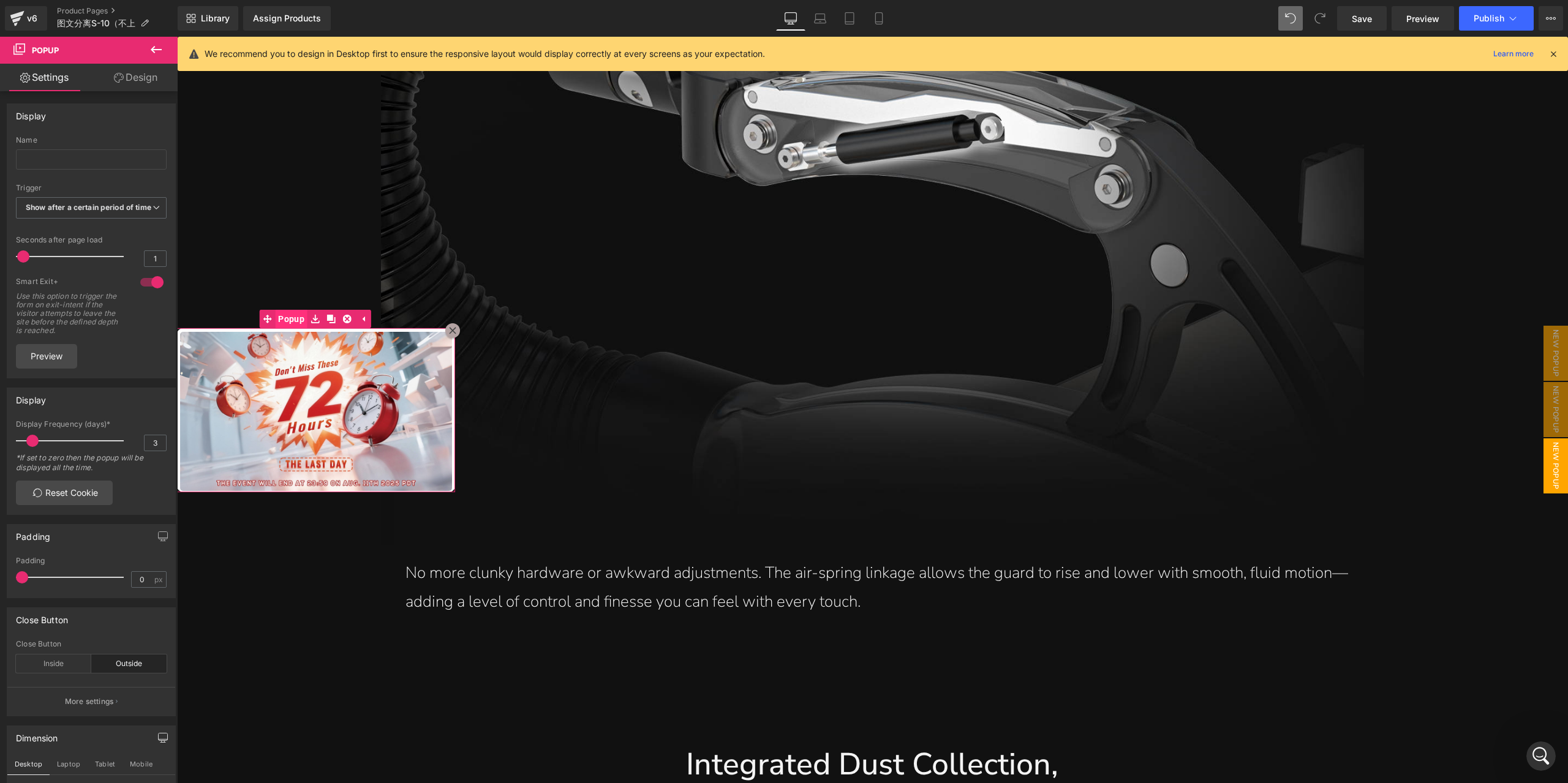
click at [289, 326] on span "Popup" at bounding box center [291, 319] width 33 height 18
click at [74, 503] on link "Reset Cookie" at bounding box center [64, 493] width 97 height 25
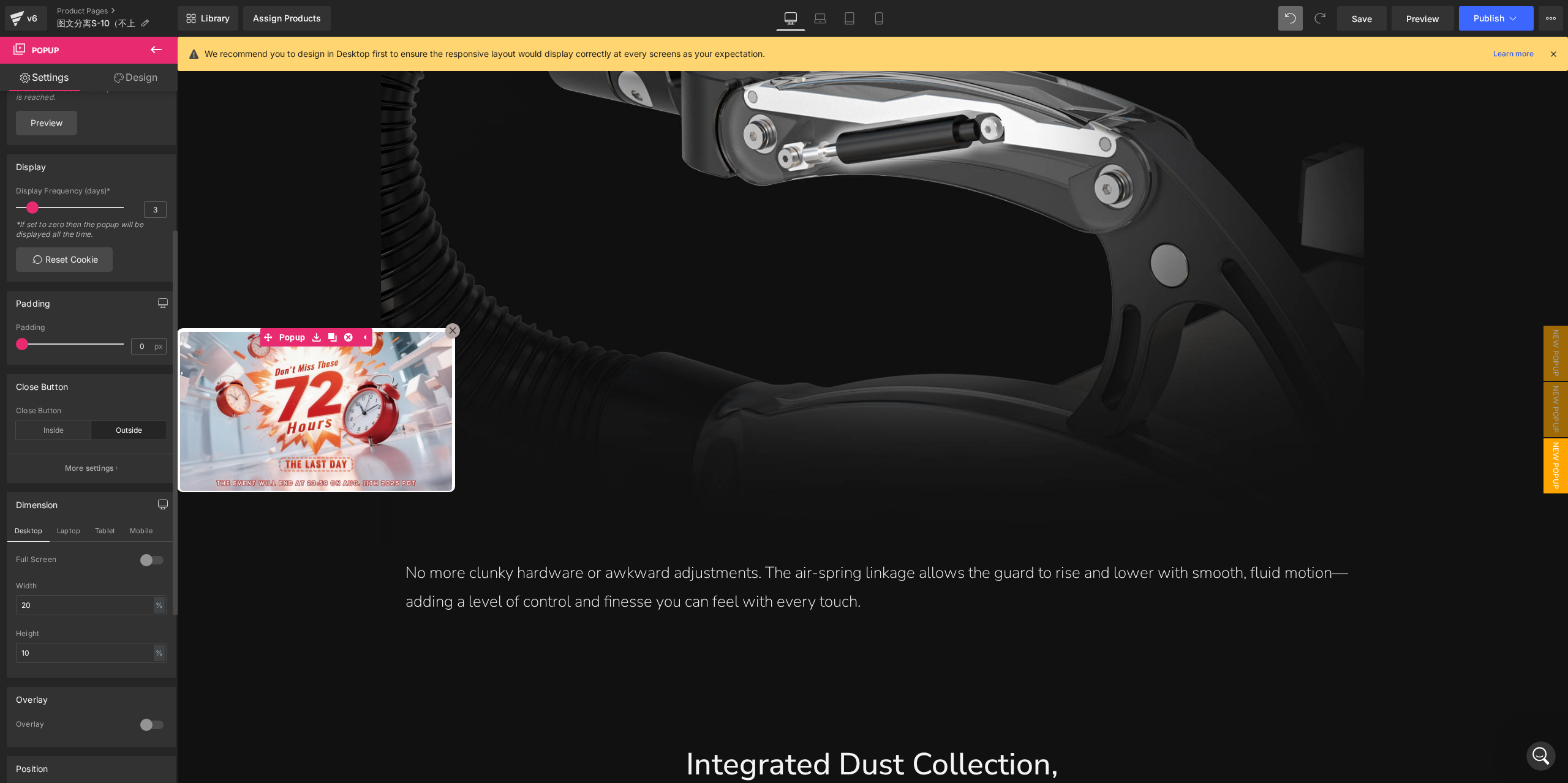
scroll to position [245, 0]
click at [70, 421] on div "Inside" at bounding box center [53, 419] width 75 height 18
click at [118, 428] on div "Outside" at bounding box center [129, 419] width 75 height 18
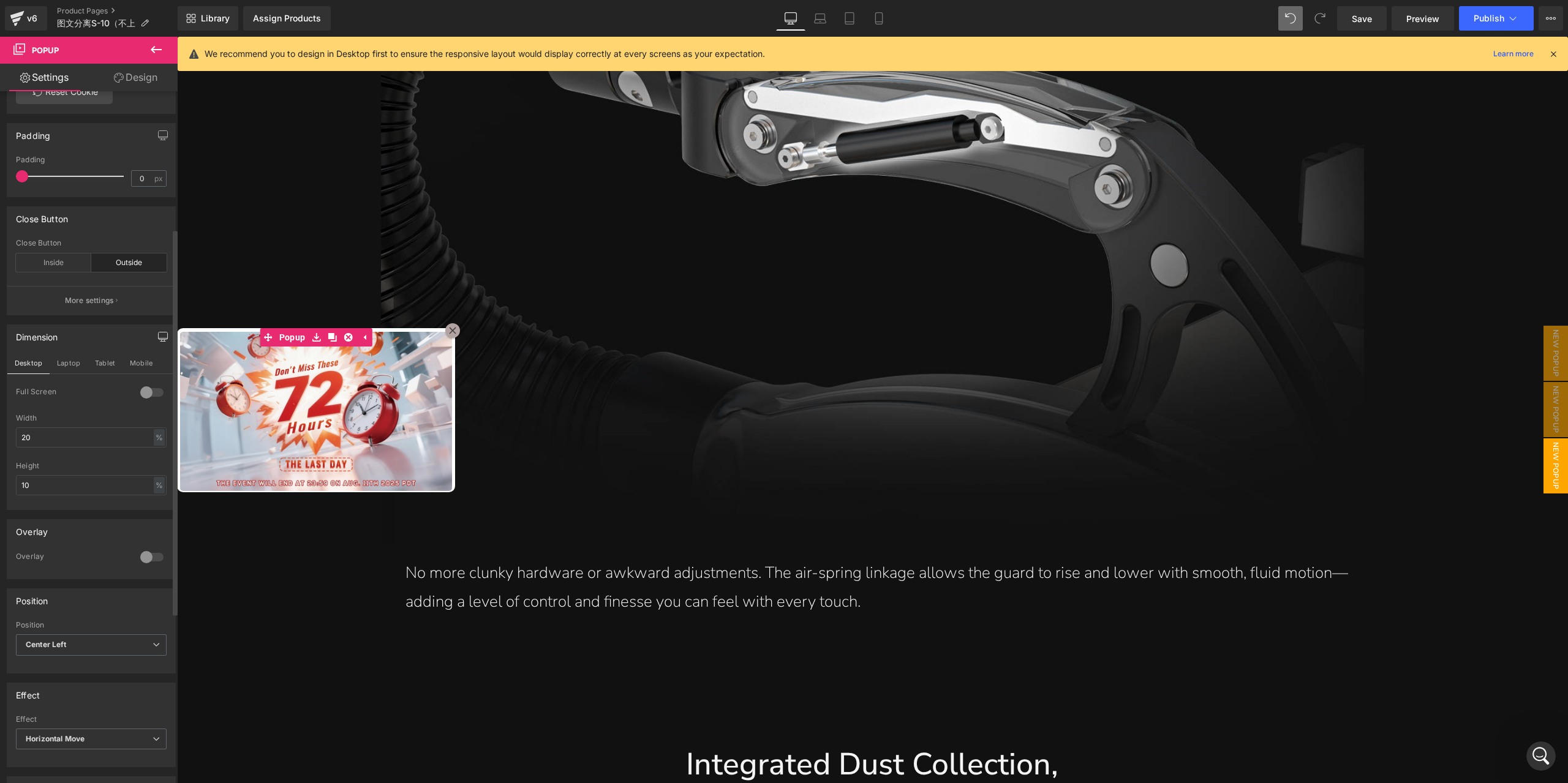
scroll to position [490, 0]
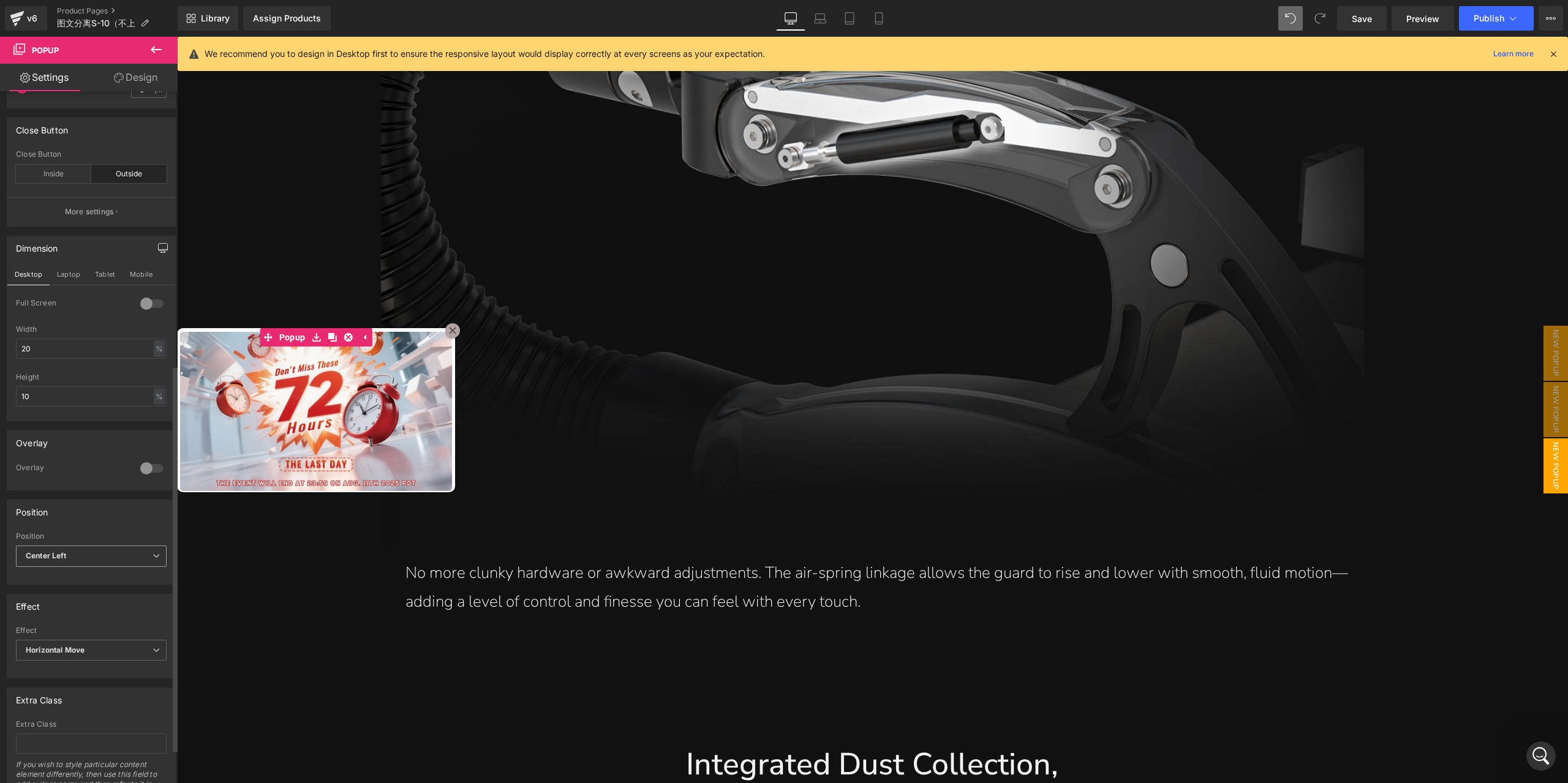
click at [89, 567] on span "Center Left" at bounding box center [91, 556] width 151 height 22
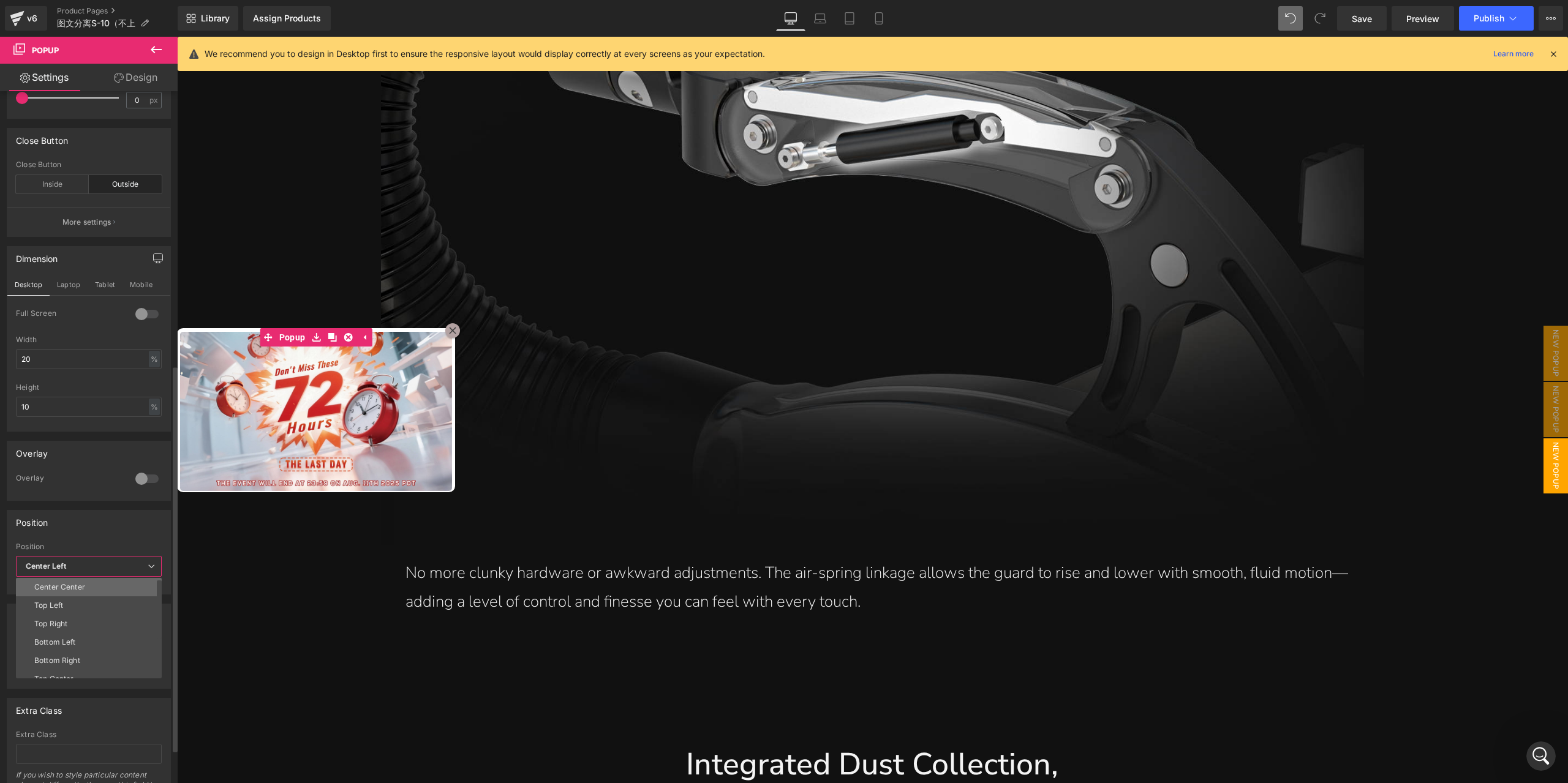
click at [101, 586] on li "Center Center" at bounding box center [91, 587] width 152 height 18
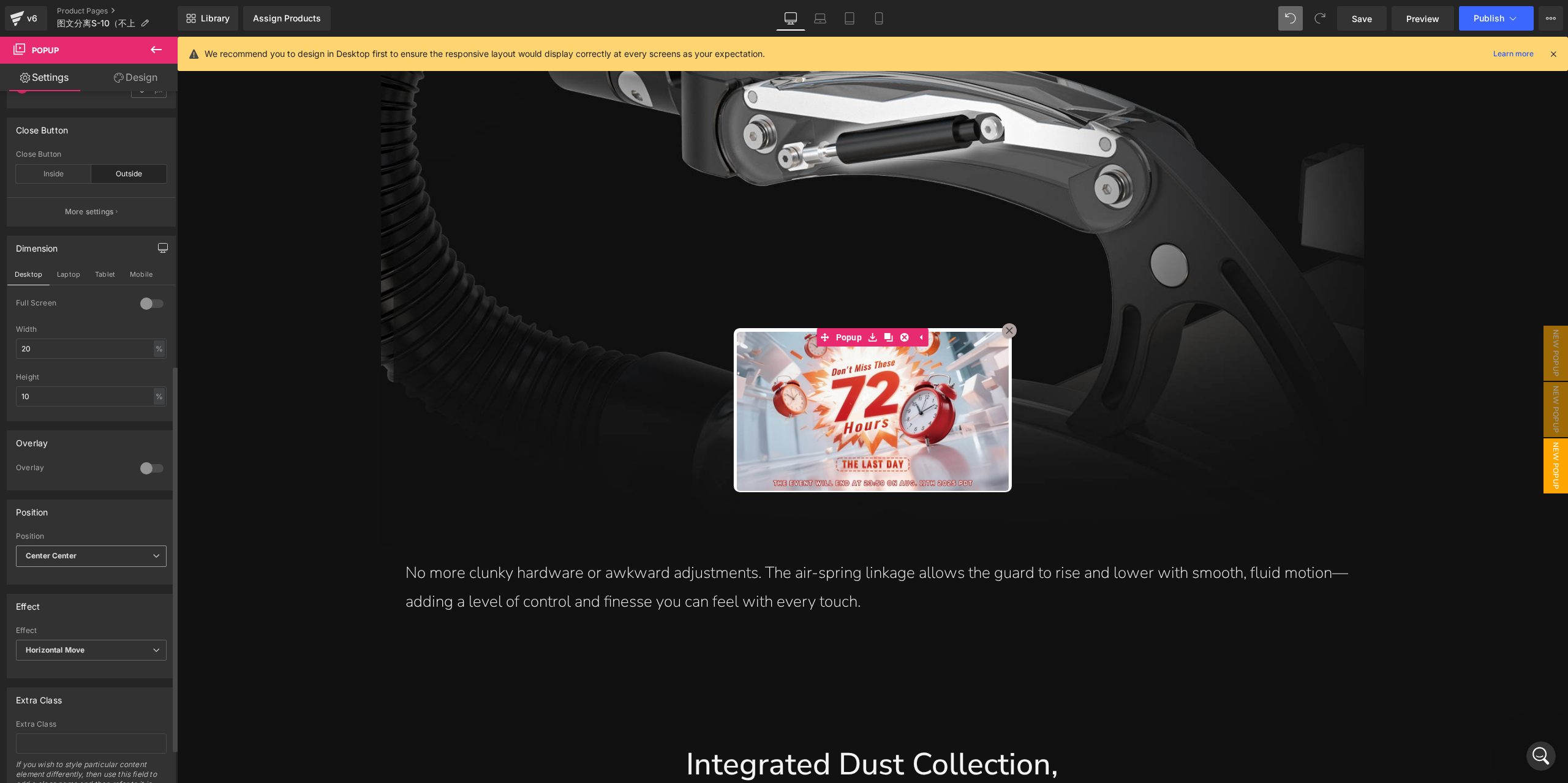
click at [110, 553] on span "Center Center" at bounding box center [91, 556] width 151 height 22
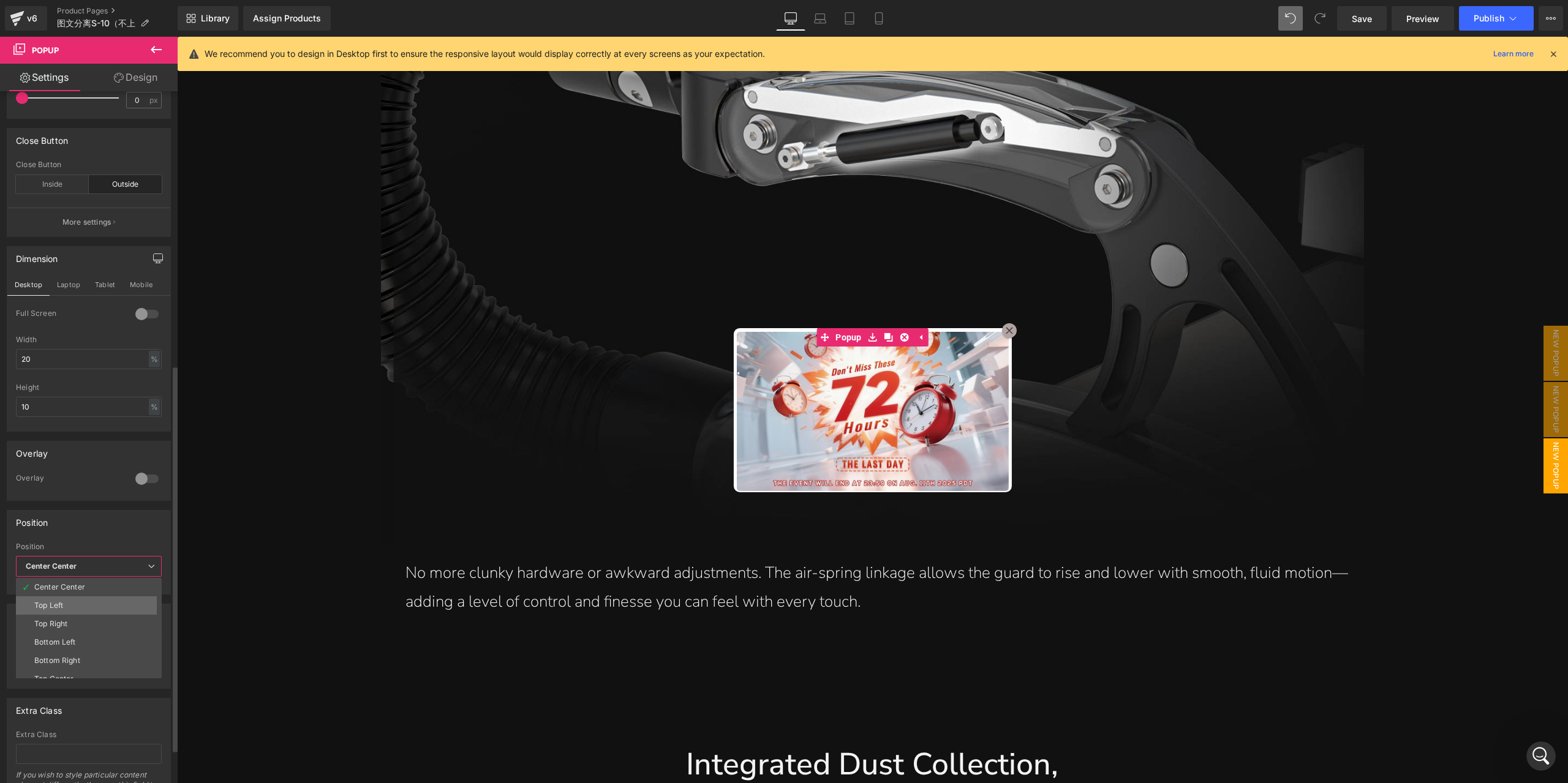
click at [106, 606] on li "Top Left" at bounding box center [91, 605] width 152 height 18
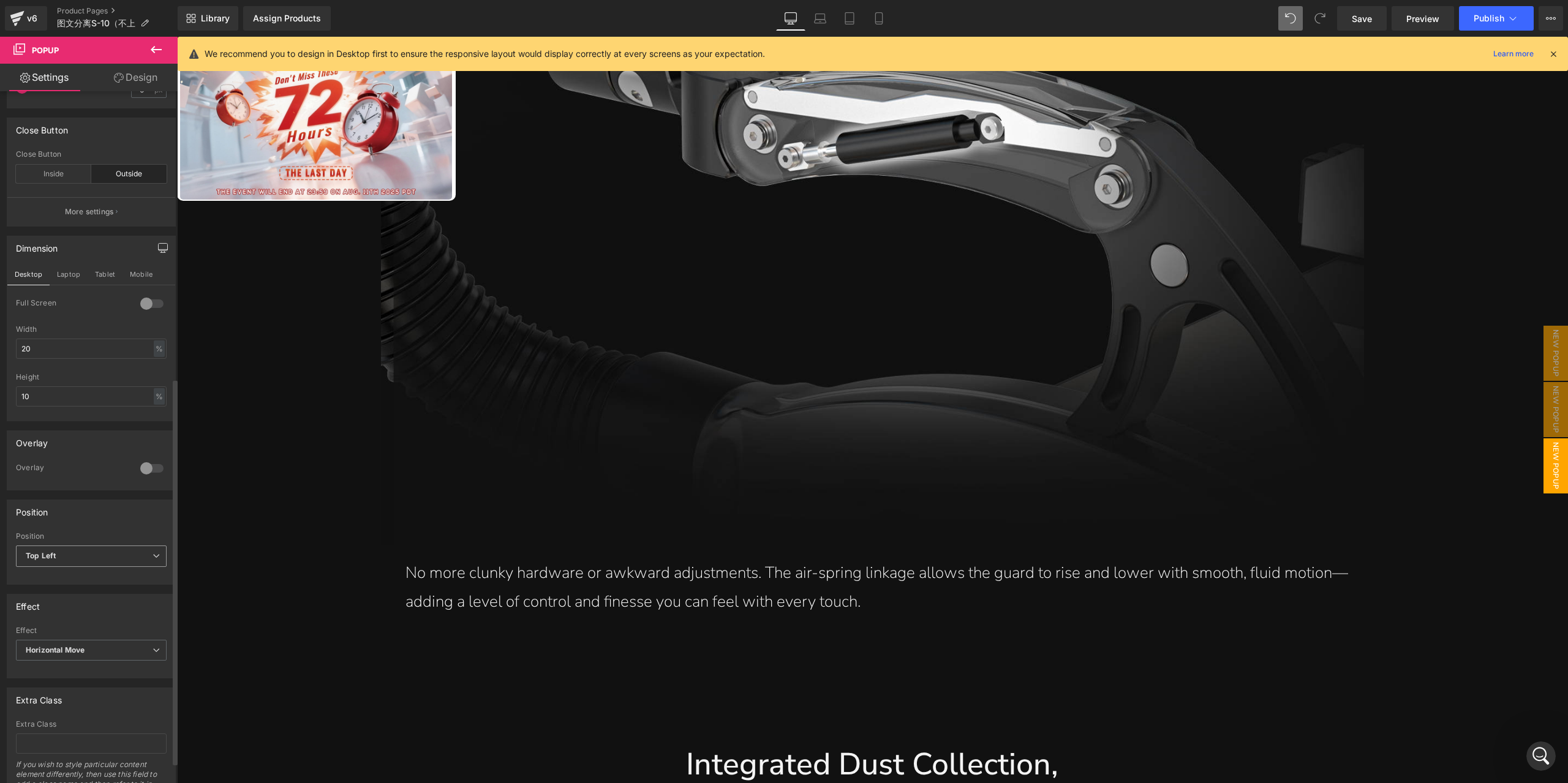
scroll to position [550, 0]
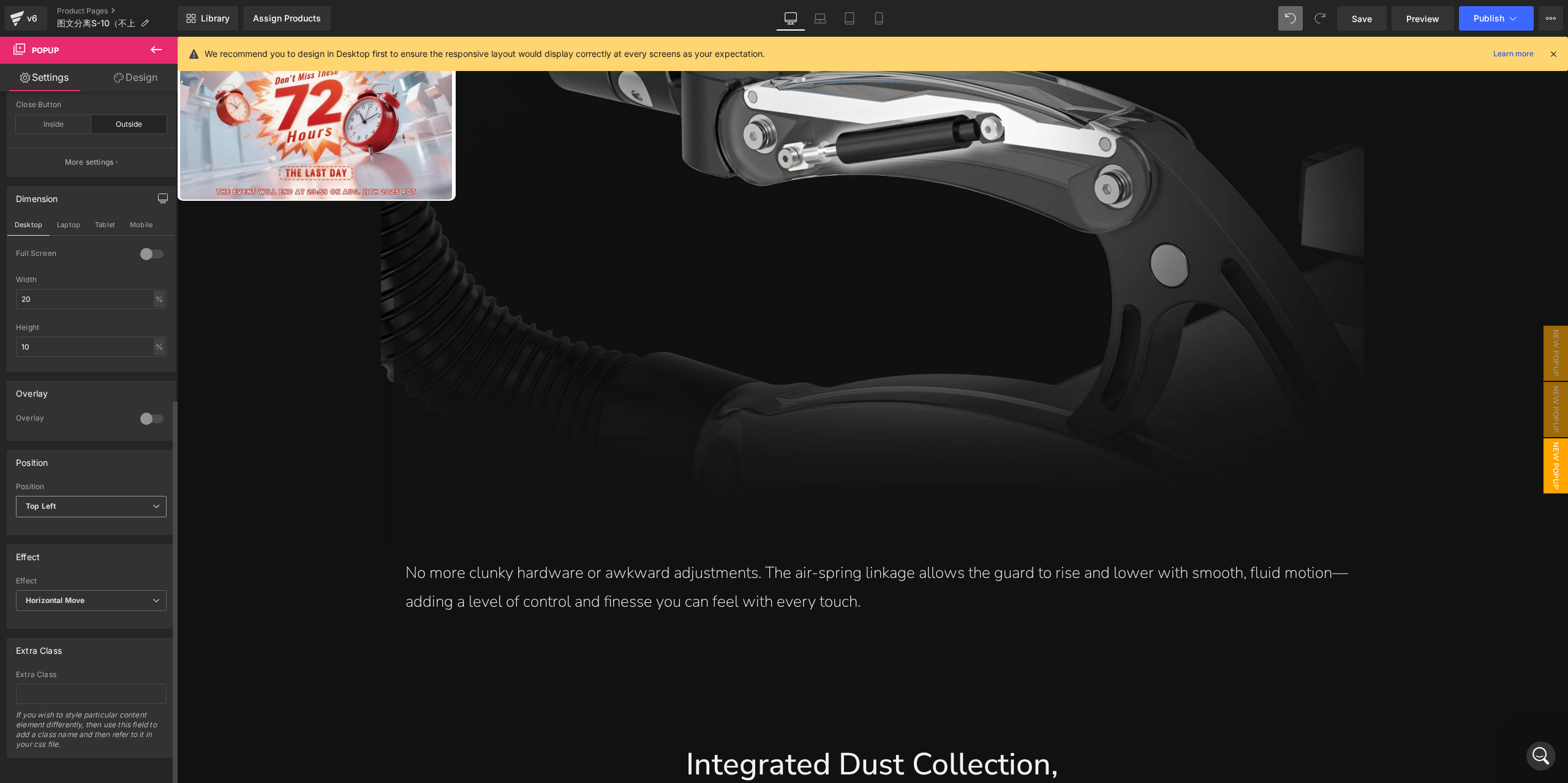
click at [84, 499] on span "Top Left" at bounding box center [91, 507] width 151 height 22
click at [102, 588] on li "Center Left" at bounding box center [91, 591] width 152 height 18
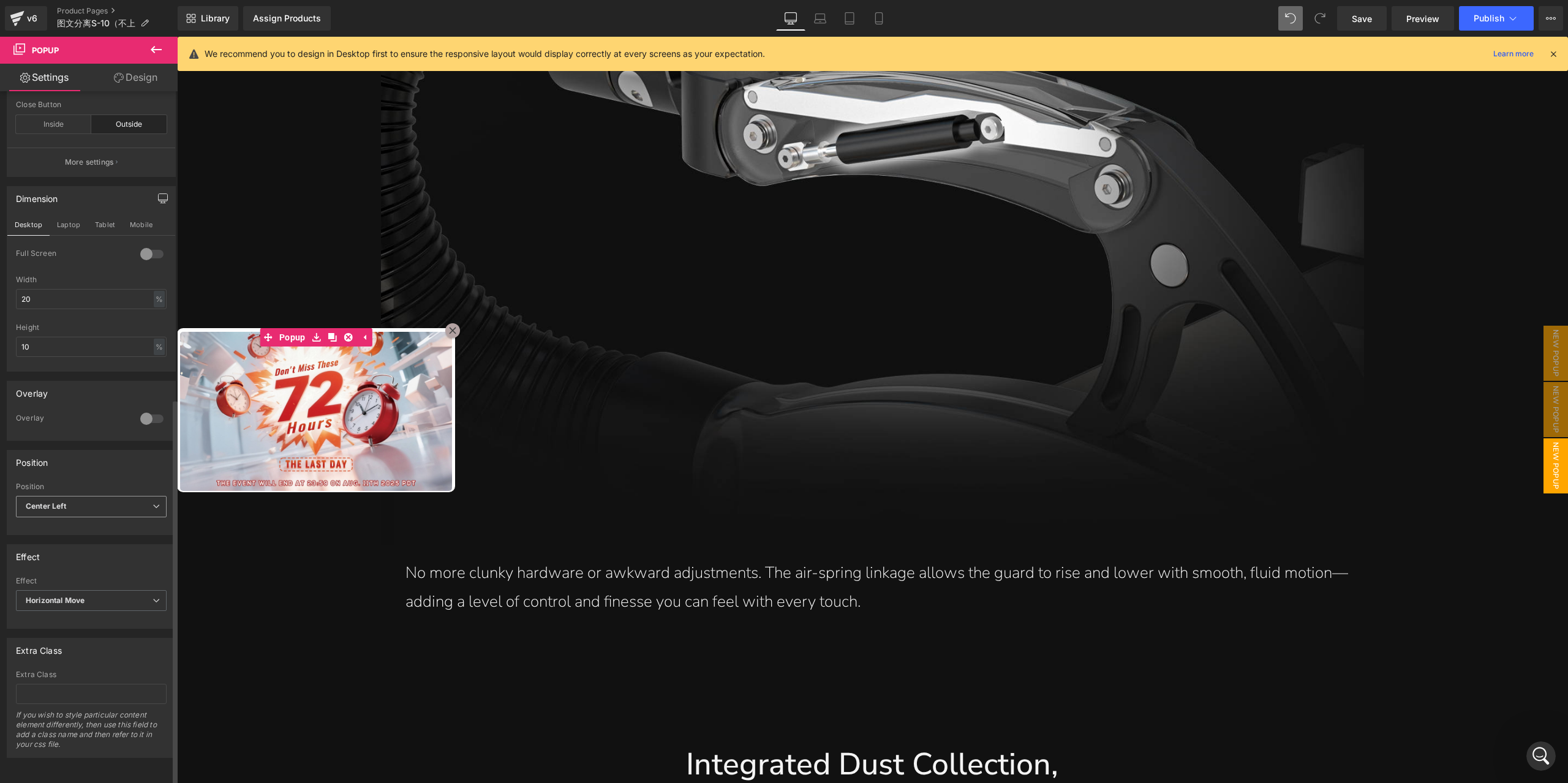
click at [106, 499] on span "Center Left" at bounding box center [91, 507] width 151 height 22
click at [95, 602] on li "Center Right" at bounding box center [91, 609] width 152 height 18
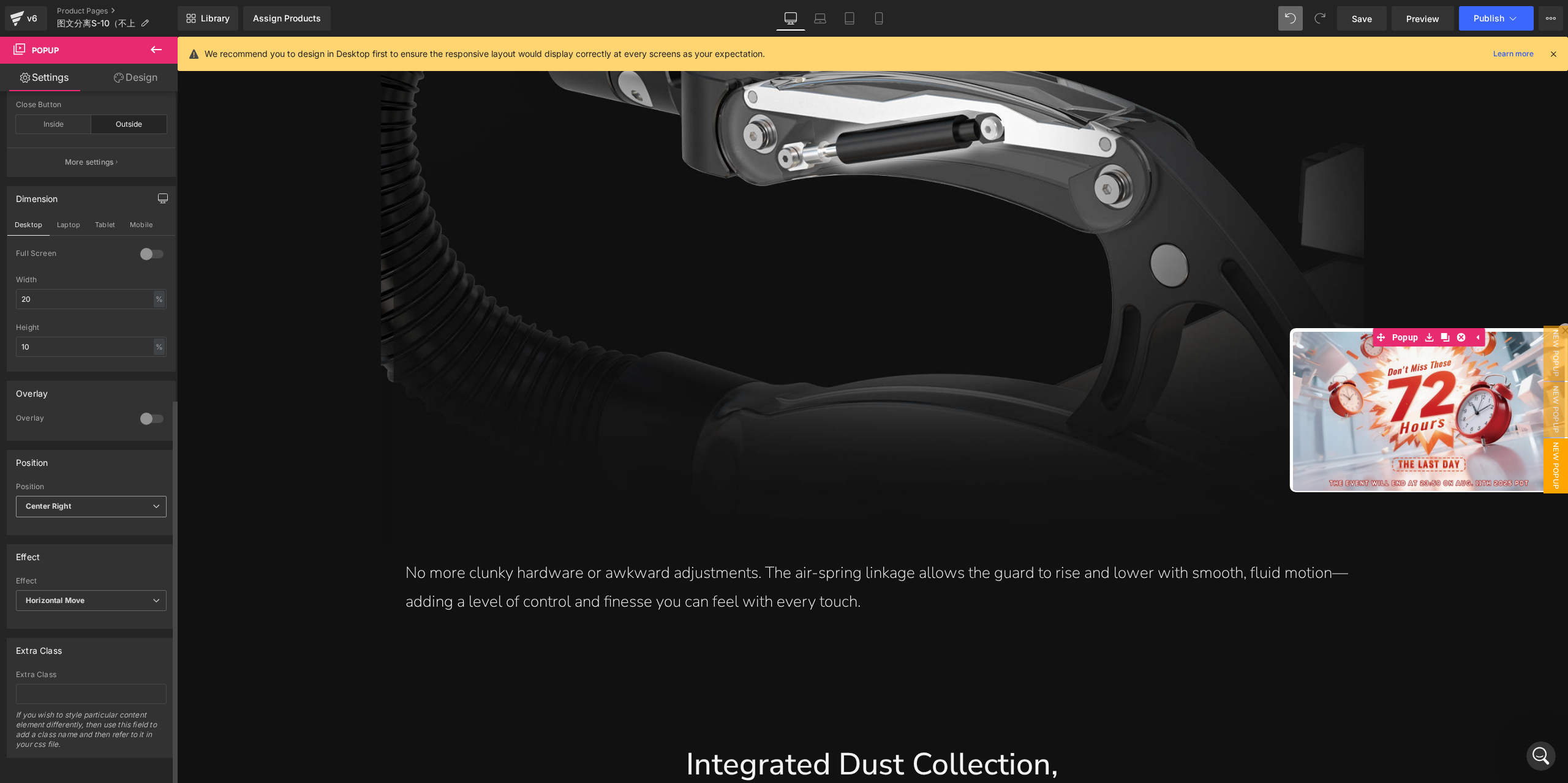
click at [116, 496] on span "Center Right" at bounding box center [91, 507] width 151 height 22
click at [103, 573] on li "[GEOGRAPHIC_DATA]" at bounding box center [91, 573] width 152 height 18
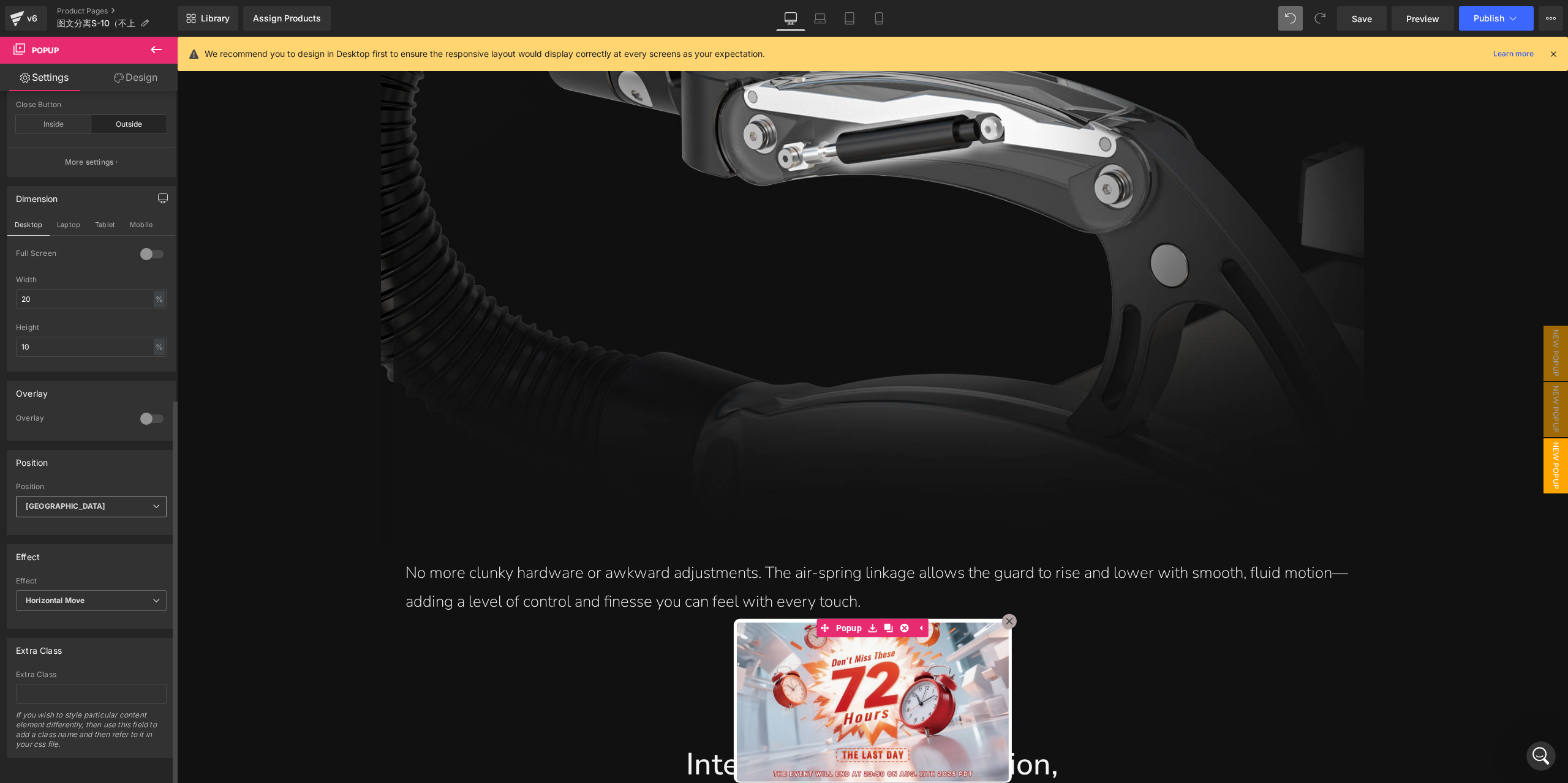
click at [118, 502] on span "[GEOGRAPHIC_DATA]" at bounding box center [91, 507] width 151 height 22
click at [99, 586] on li "Center Left" at bounding box center [91, 591] width 152 height 18
